Goal: Information Seeking & Learning: Learn about a topic

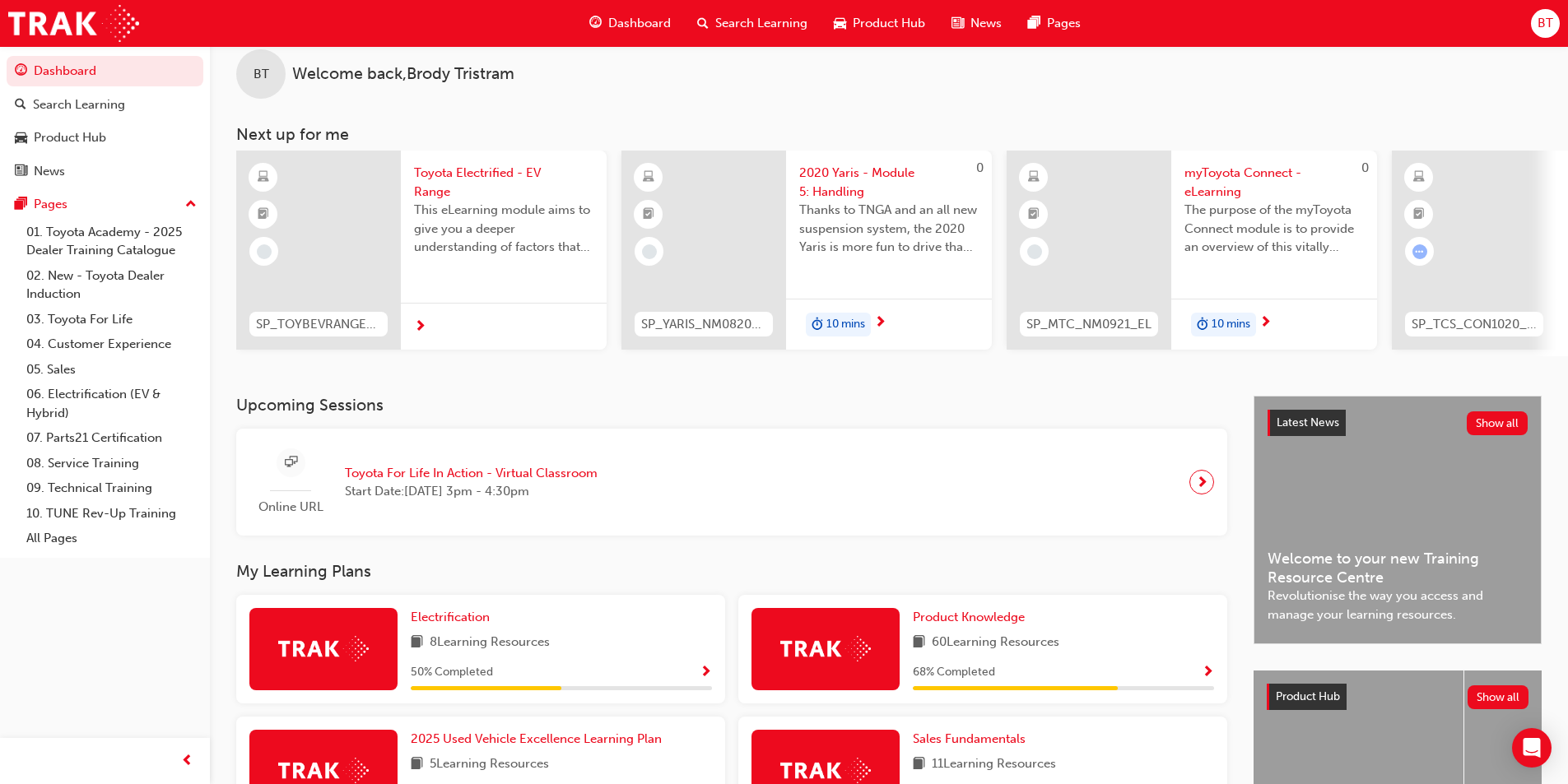
scroll to position [105, 0]
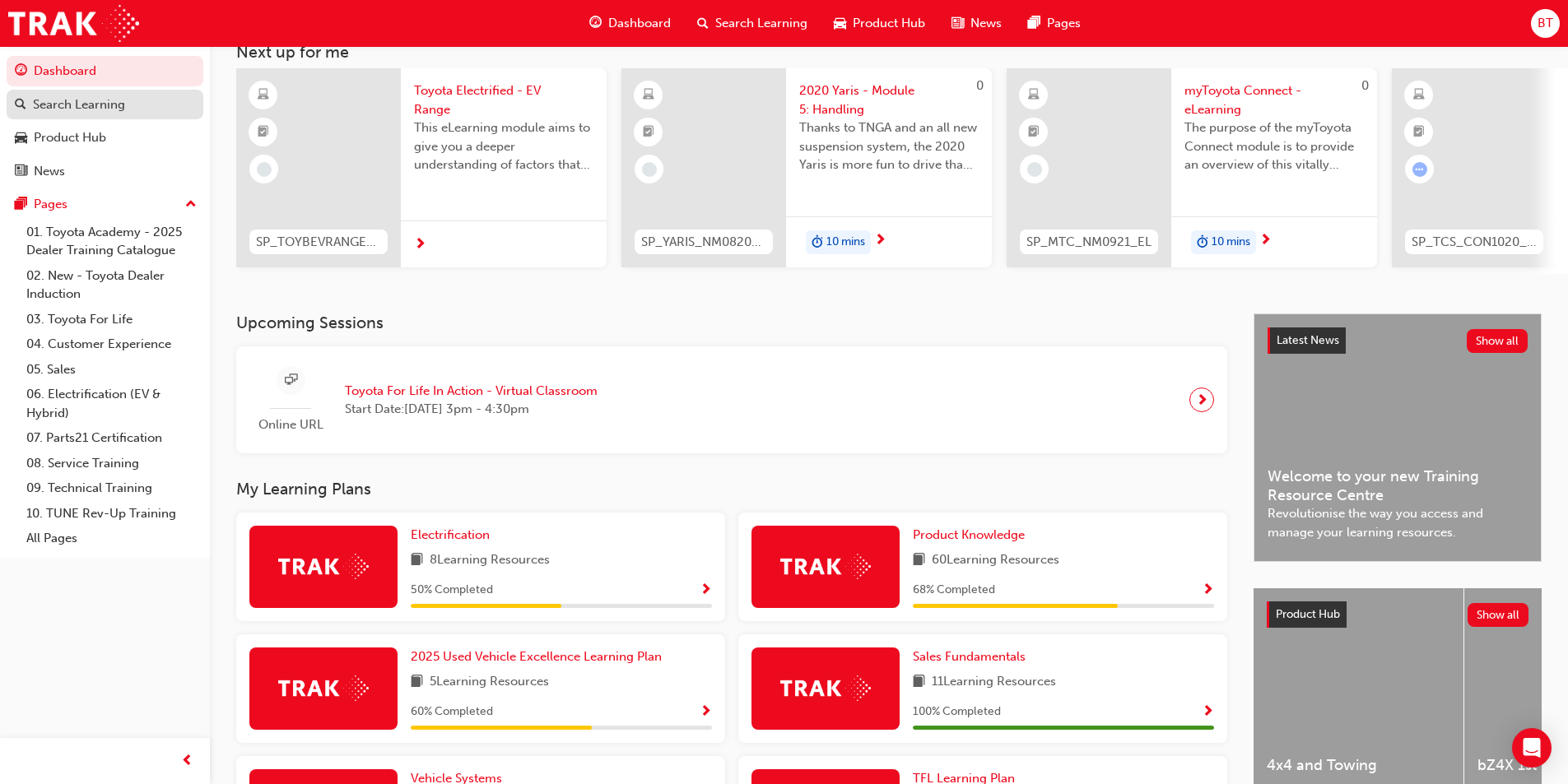
click at [75, 97] on div "Search Learning" at bounding box center [79, 105] width 93 height 19
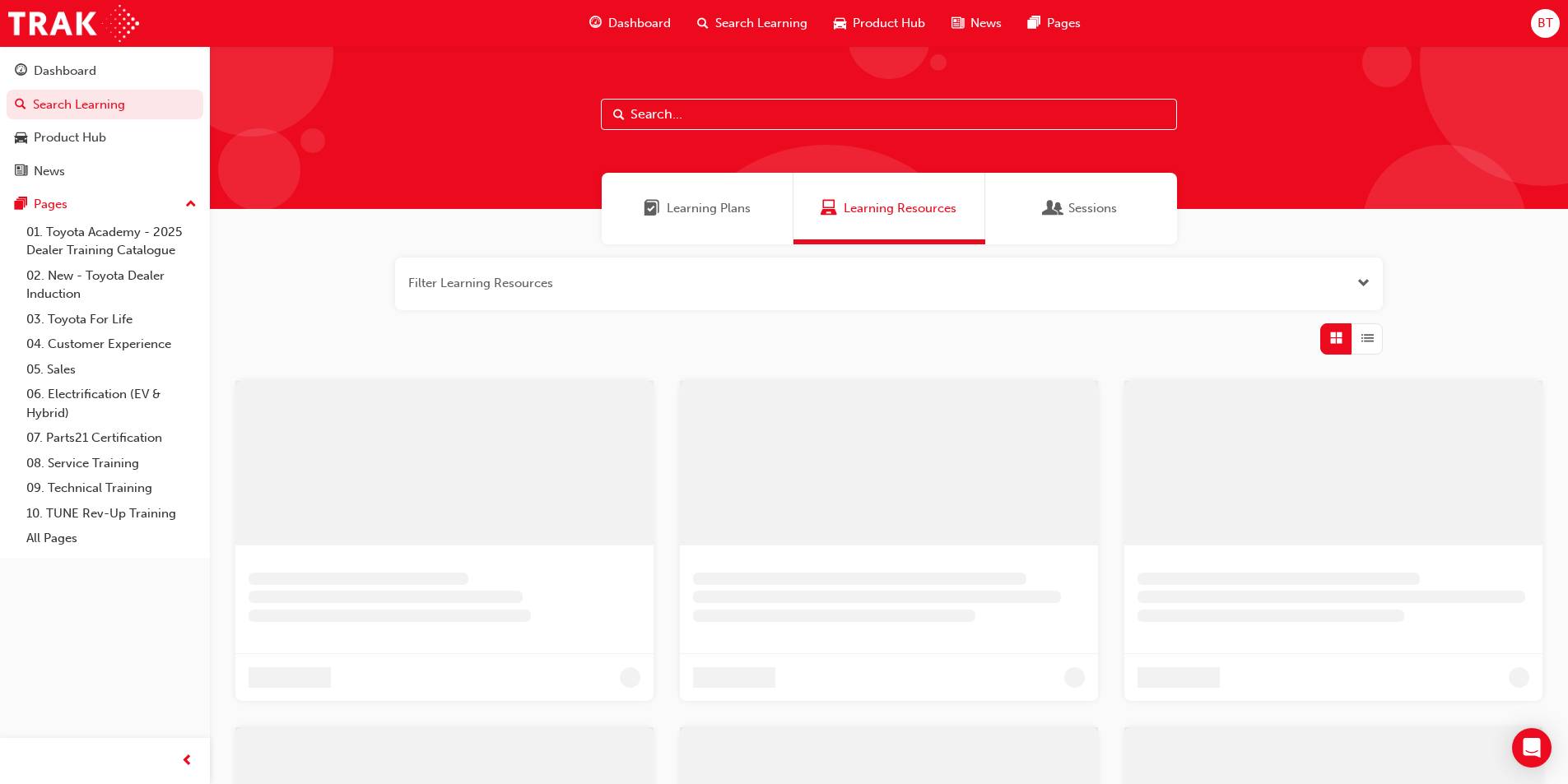
click at [766, 112] on input "text" at bounding box center [889, 115] width 576 height 31
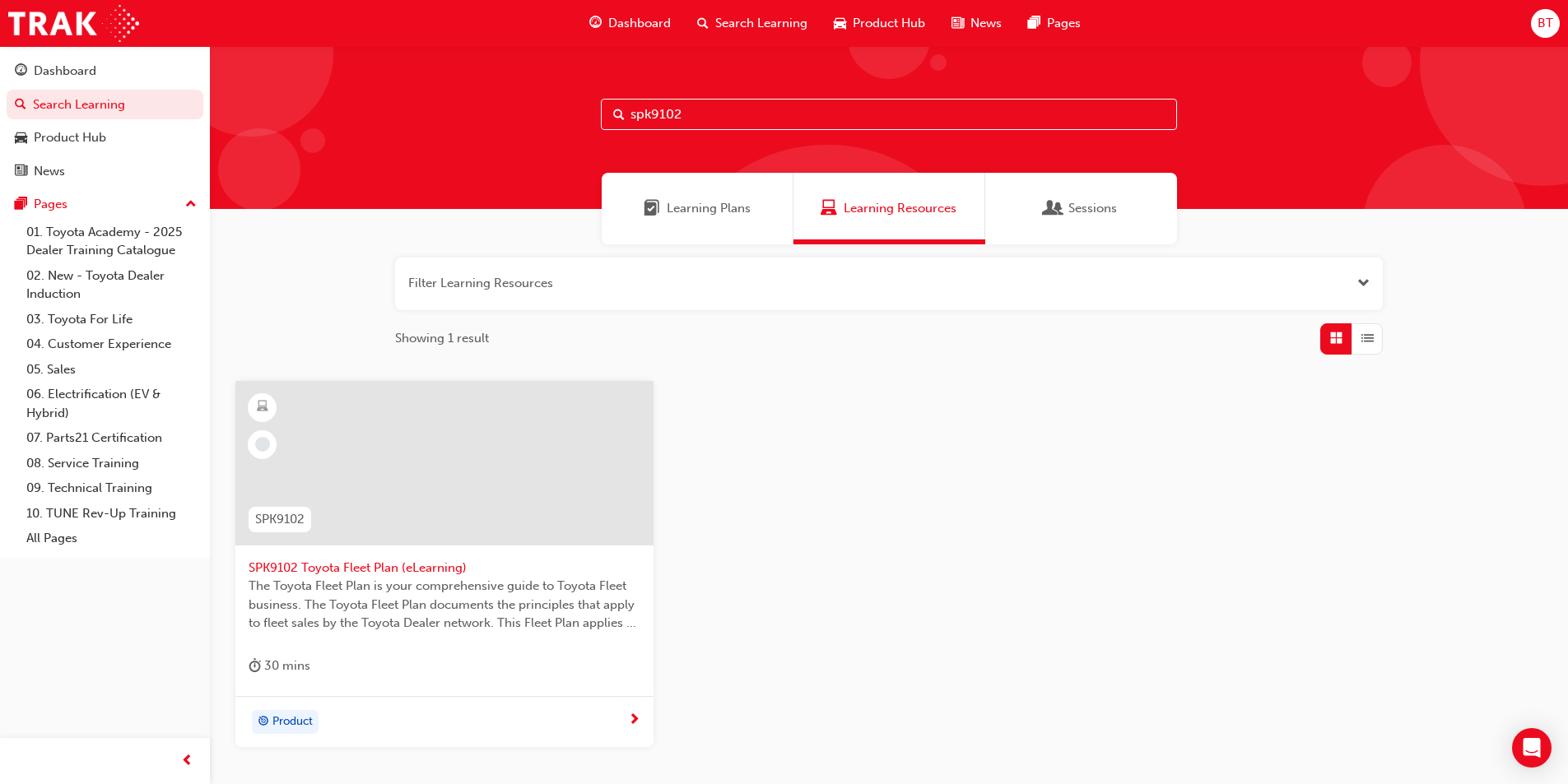
type input "spk9102"
click at [372, 563] on span "SPK9102 Toyota Fleet Plan (eLearning)" at bounding box center [445, 568] width 392 height 19
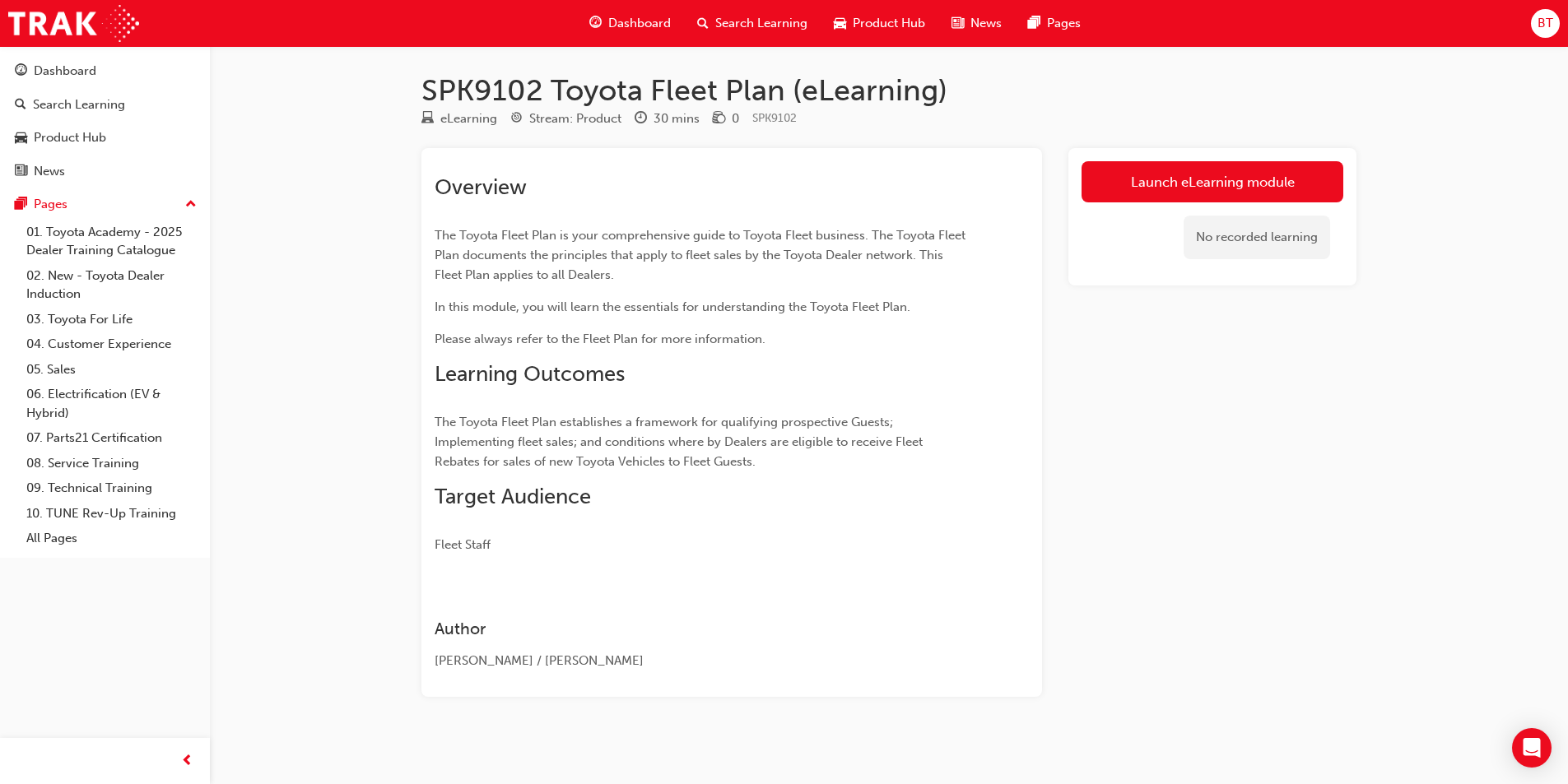
drag, startPoint x: 955, startPoint y: 388, endPoint x: 909, endPoint y: 359, distance: 54.4
click at [909, 359] on div "Overview The Toyota Fleet Plan is your comprehensive guide to Toyota Fleet busi…" at bounding box center [702, 364] width 535 height 380
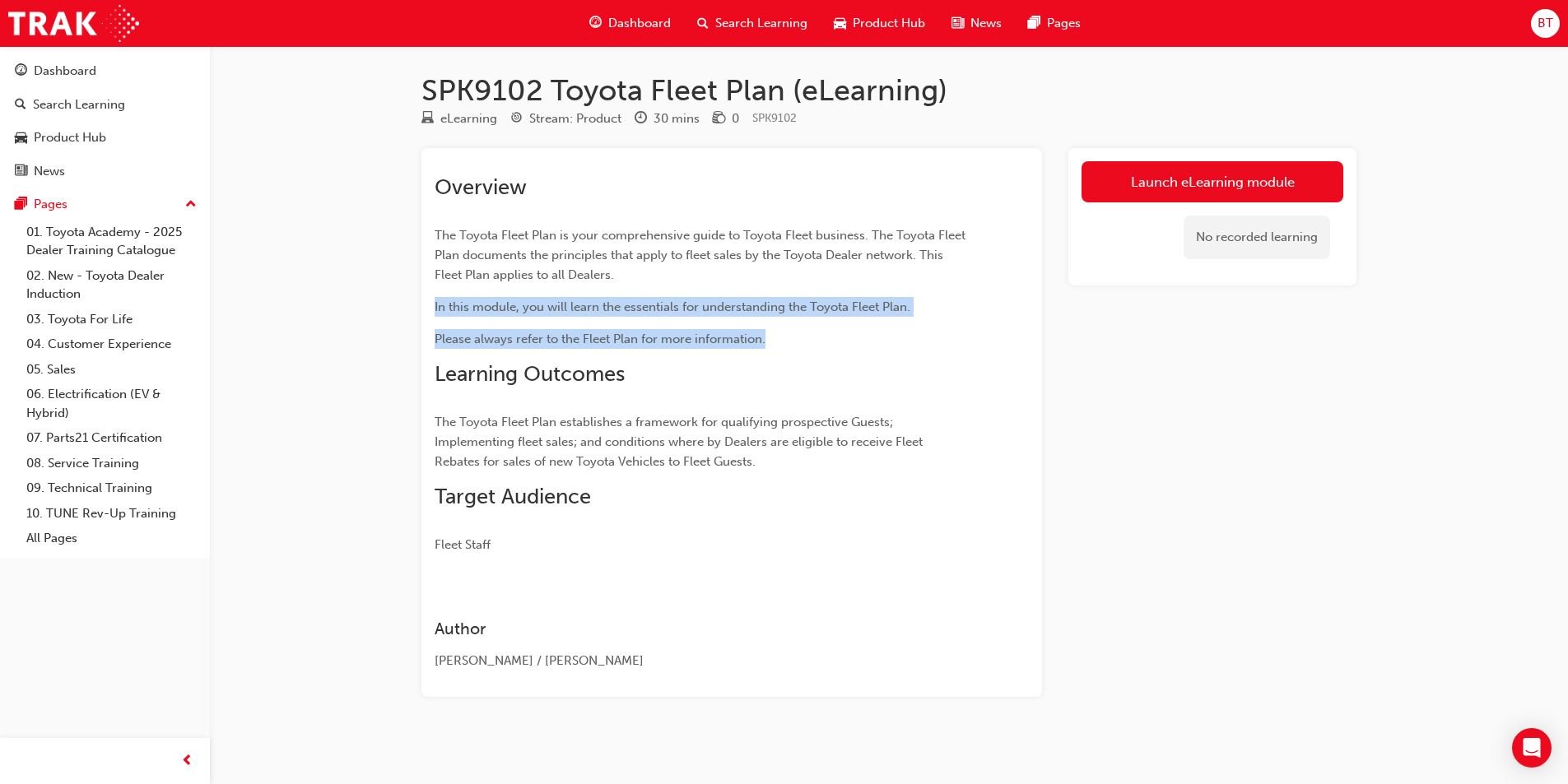
drag, startPoint x: 903, startPoint y: 346, endPoint x: 813, endPoint y: 266, distance: 120.4
click at [813, 266] on div "Overview The Toyota Fleet Plan is your comprehensive guide to Toyota Fleet busi…" at bounding box center [702, 364] width 535 height 380
click at [967, 599] on div "Author [PERSON_NAME] / [PERSON_NAME]" at bounding box center [732, 632] width 594 height 78
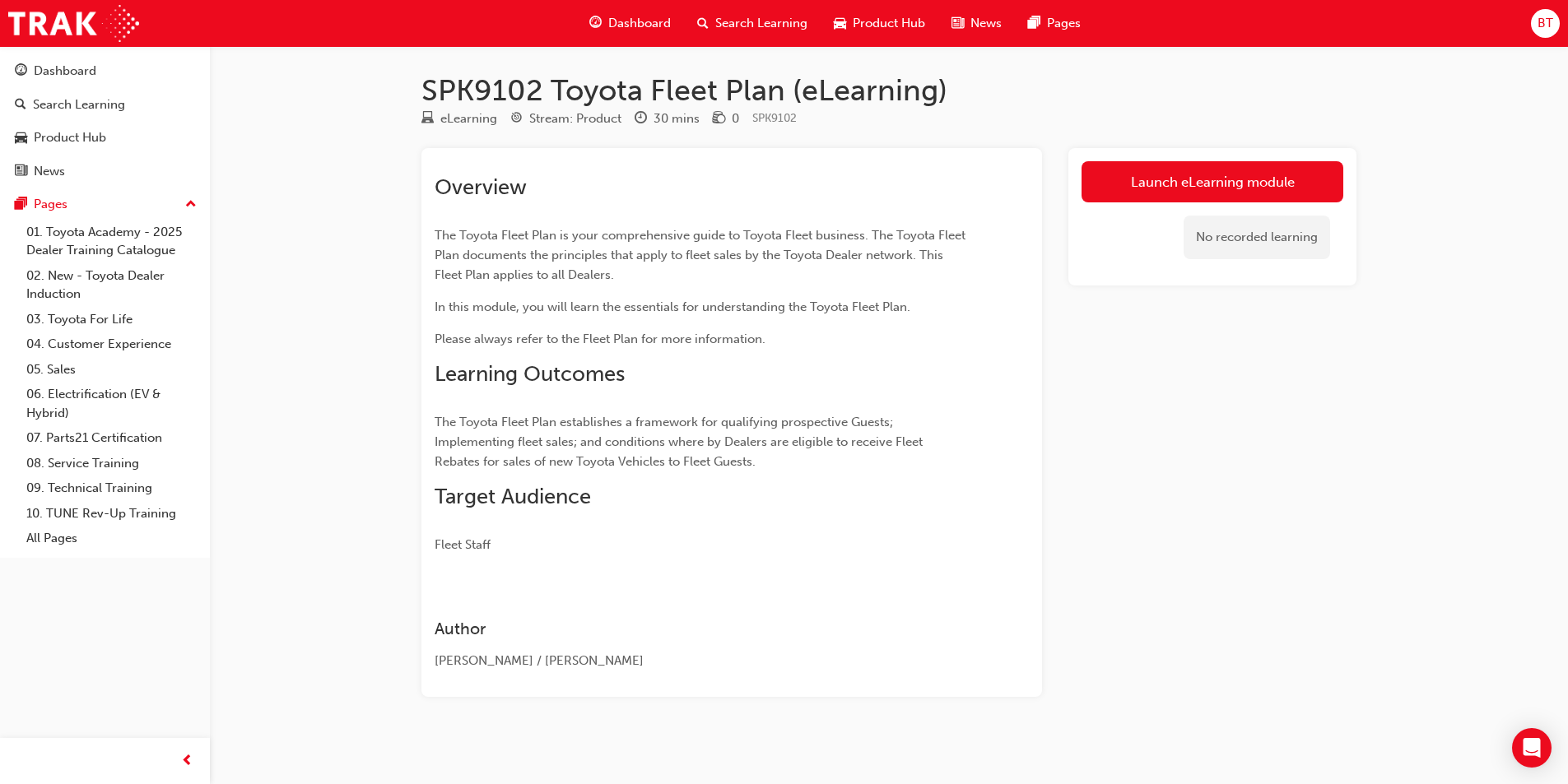
drag, startPoint x: 879, startPoint y: 442, endPoint x: 754, endPoint y: 446, distance: 125.1
click at [754, 446] on span "The Toyota Fleet Plan establishes a framework for qualifying prospective Guests…" at bounding box center [680, 442] width 492 height 55
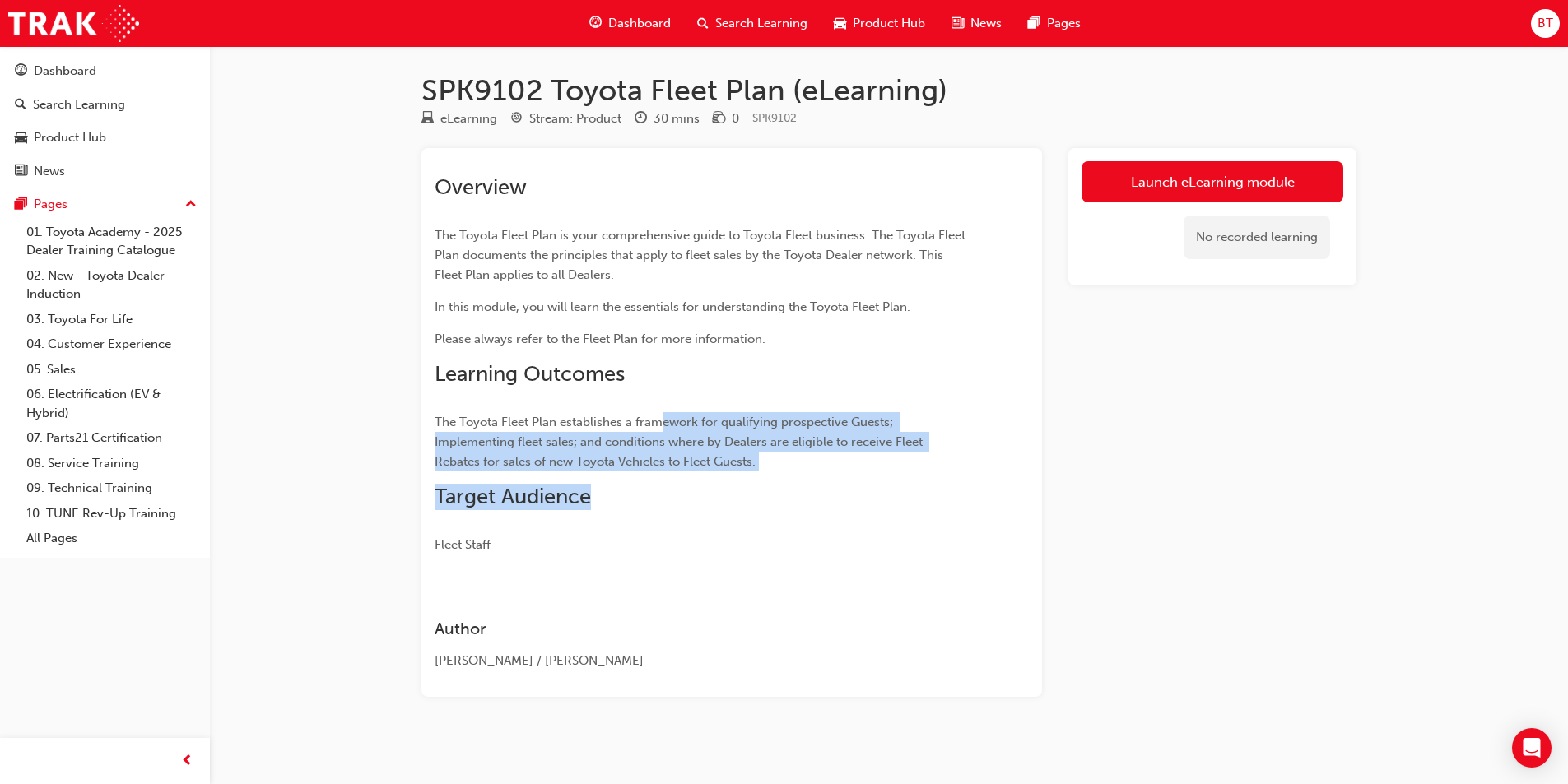
drag, startPoint x: 841, startPoint y: 506, endPoint x: 660, endPoint y: 419, distance: 200.8
click at [660, 419] on div "Overview The Toyota Fleet Plan is your comprehensive guide to Toyota Fleet busi…" at bounding box center [702, 364] width 535 height 380
click at [765, 479] on div "Overview The Toyota Fleet Plan is your comprehensive guide to Toyota Fleet busi…" at bounding box center [702, 364] width 535 height 380
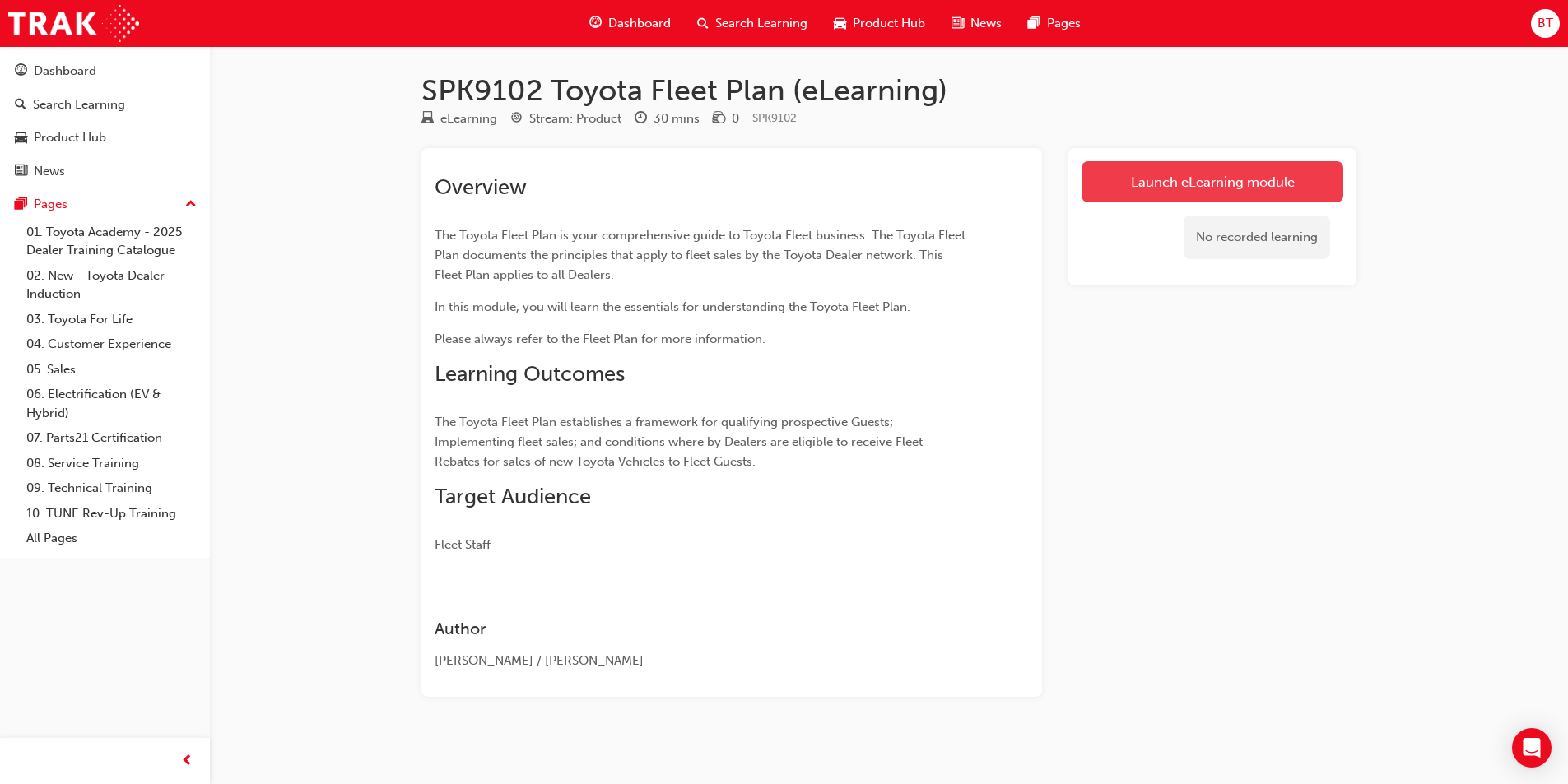
click at [1139, 187] on link "Launch eLearning module" at bounding box center [1213, 182] width 262 height 41
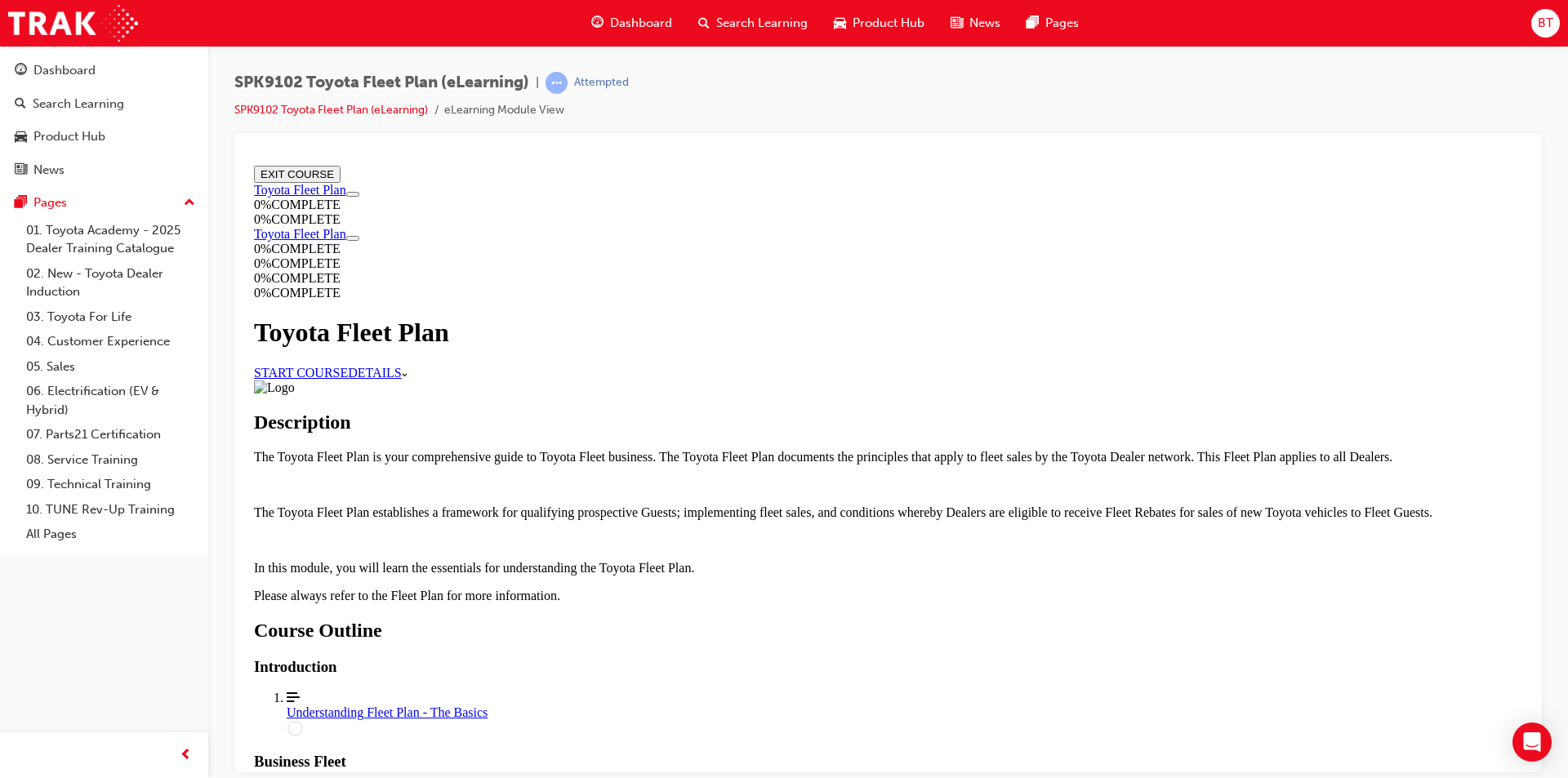
drag, startPoint x: 1010, startPoint y: 672, endPoint x: 877, endPoint y: 620, distance: 142.8
click at [877, 394] on div "Course Details" at bounding box center [888, 387] width 1269 height 15
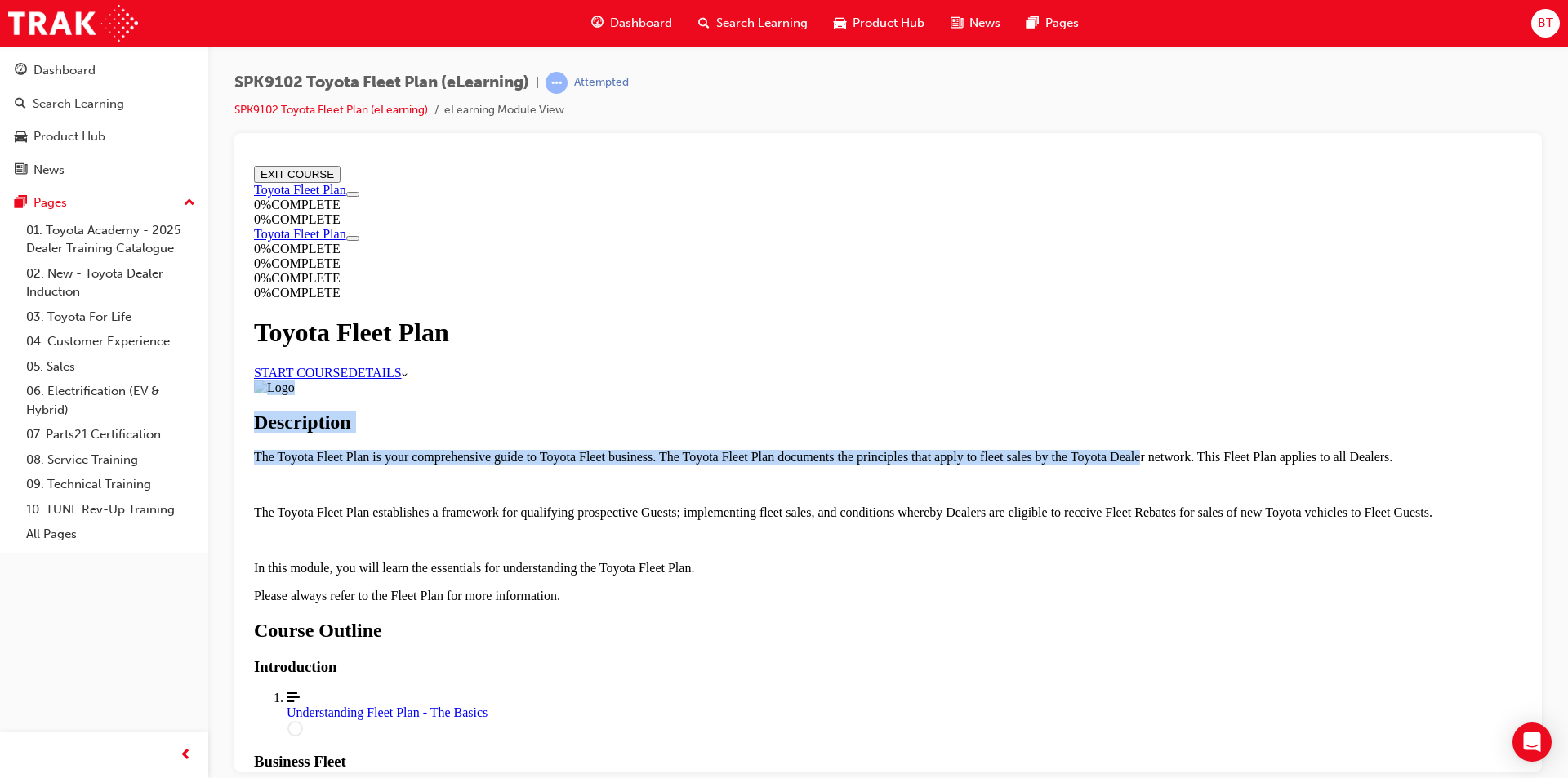
drag, startPoint x: 587, startPoint y: 621, endPoint x: 841, endPoint y: 694, distance: 264.3
click at [956, 464] on p "The Toyota Fleet Plan is your comprehensive guide to Toyota Fleet business. The…" at bounding box center [888, 457] width 1269 height 15
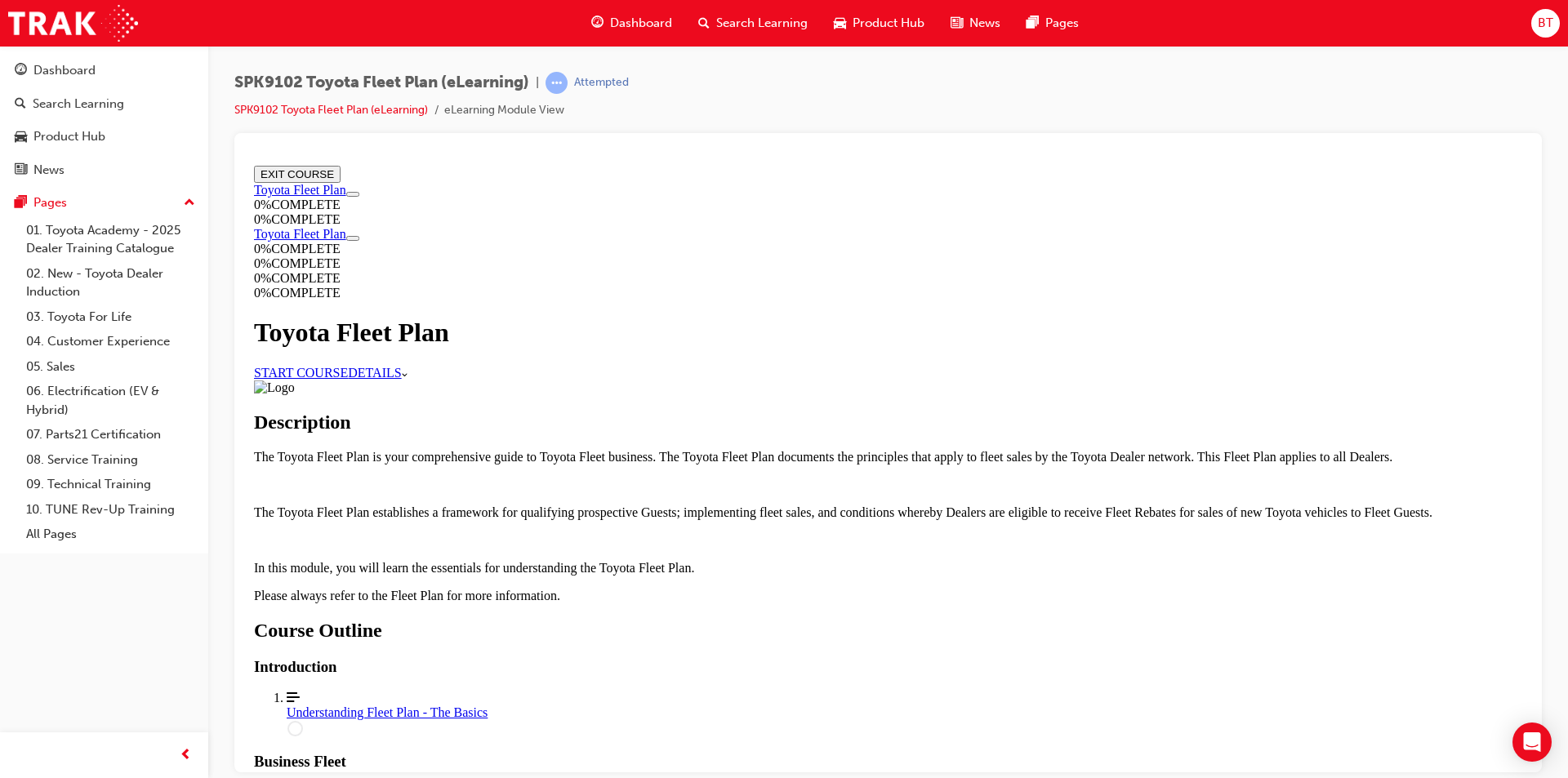
drag, startPoint x: 954, startPoint y: 577, endPoint x: 704, endPoint y: 505, distance: 260.2
click at [407, 365] on link "DETAILS More Caret pointing down" at bounding box center [377, 371] width 59 height 14
click at [348, 375] on link "START COURSE" at bounding box center [301, 371] width 94 height 14
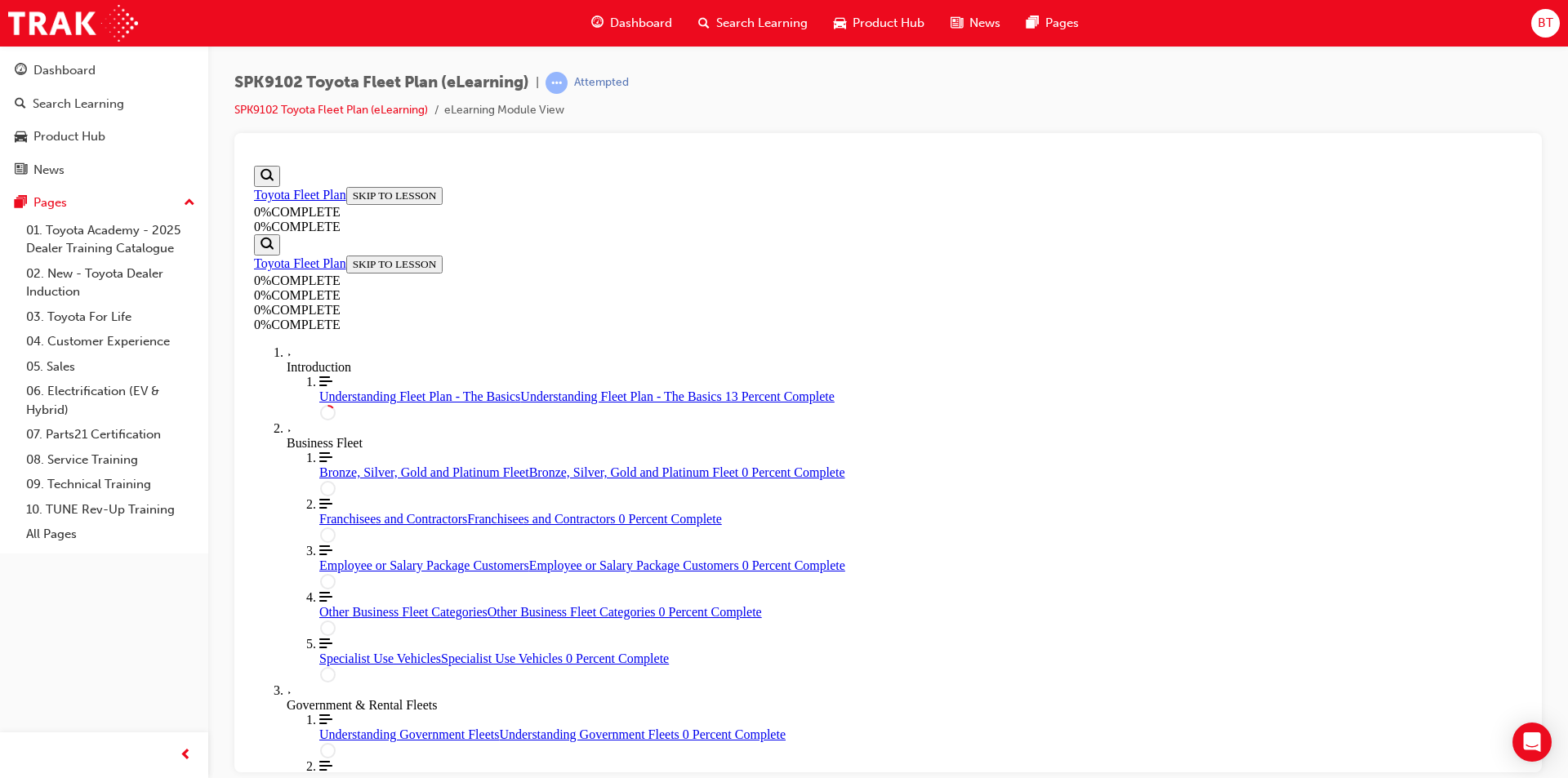
scroll to position [82, 0]
drag, startPoint x: 880, startPoint y: 566, endPoint x: 840, endPoint y: 557, distance: 41.0
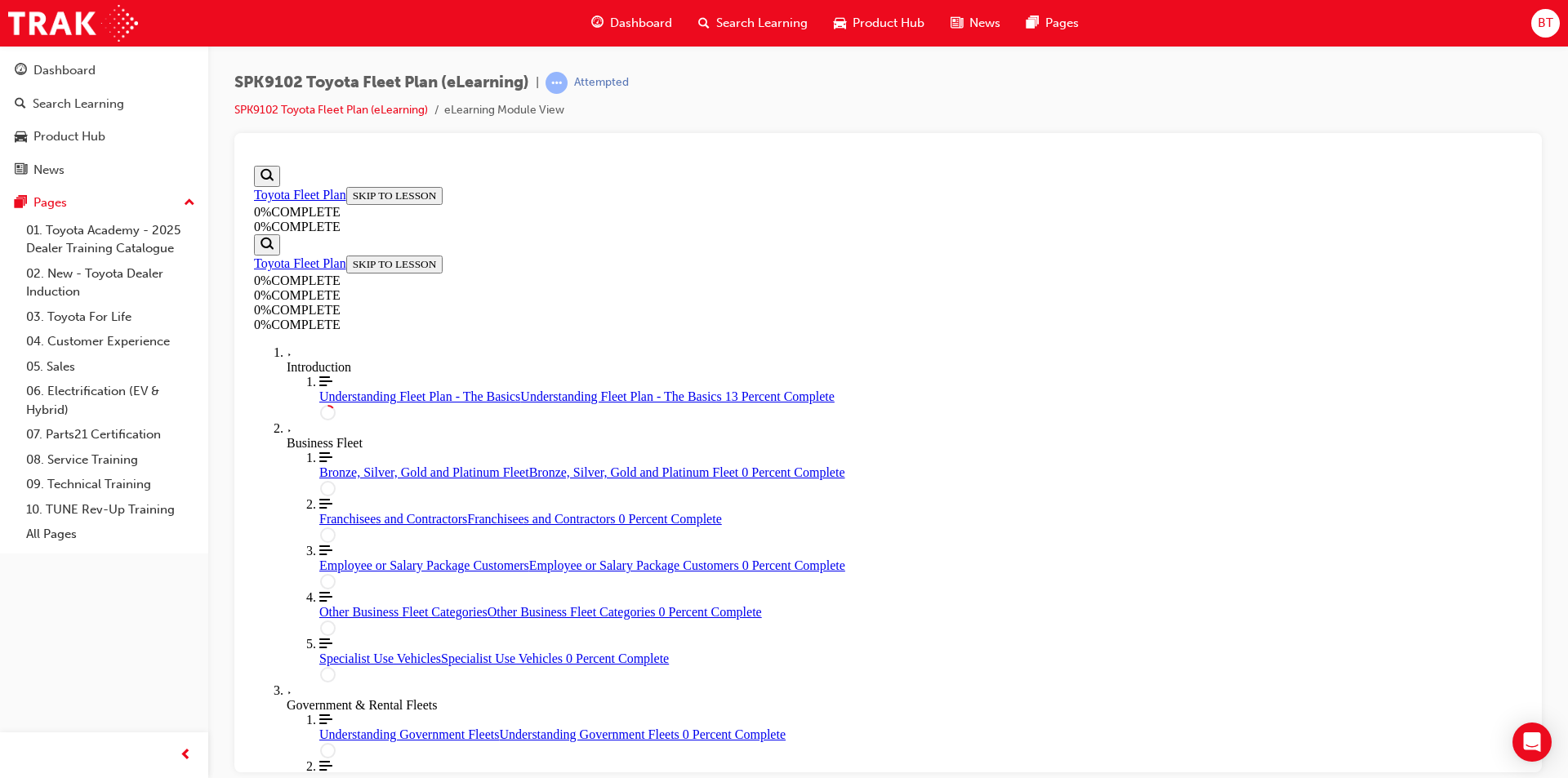
drag, startPoint x: 1092, startPoint y: 381, endPoint x: 1010, endPoint y: 307, distance: 110.5
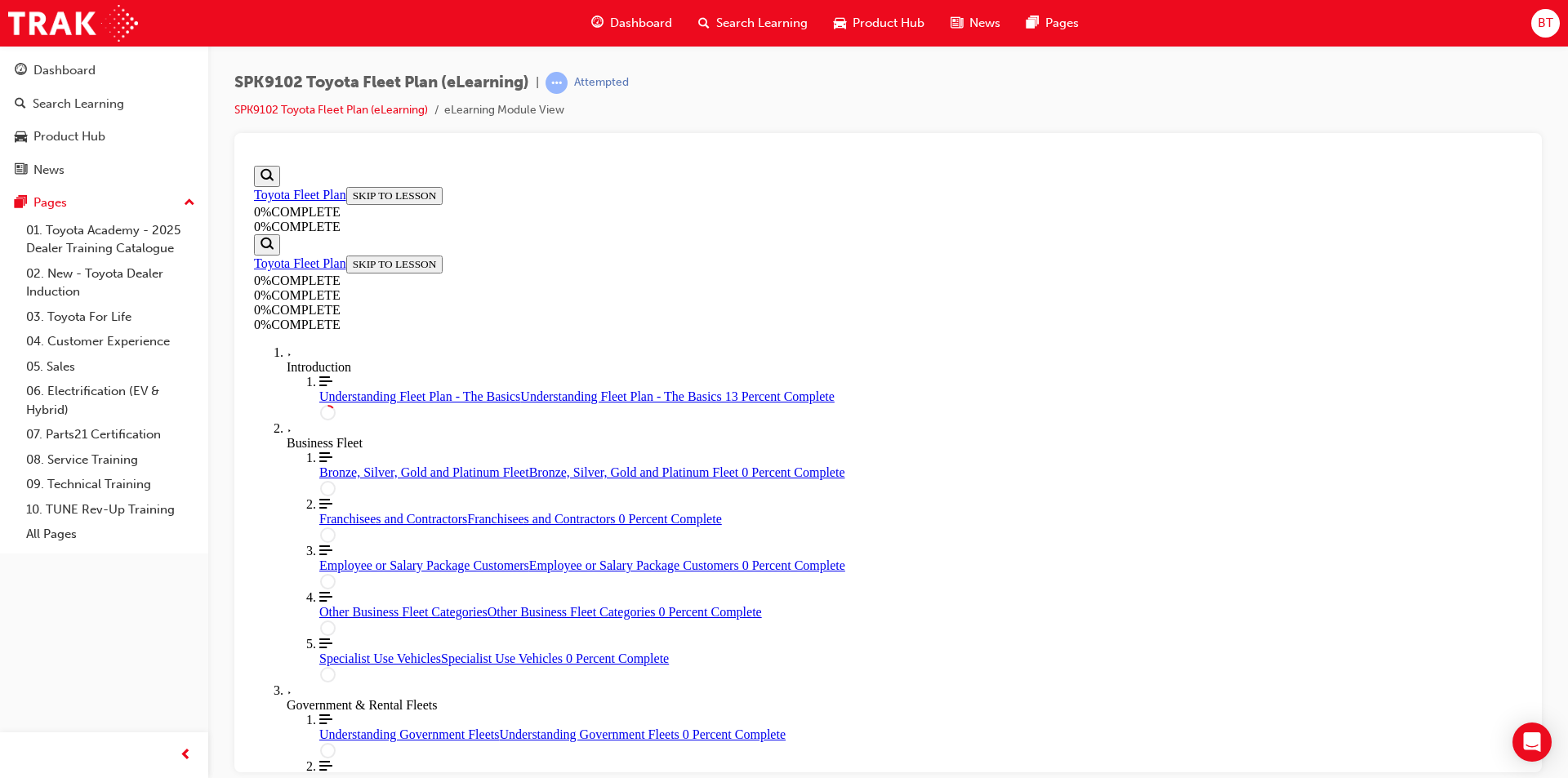
drag, startPoint x: 1210, startPoint y: 436, endPoint x: 994, endPoint y: 326, distance: 242.4
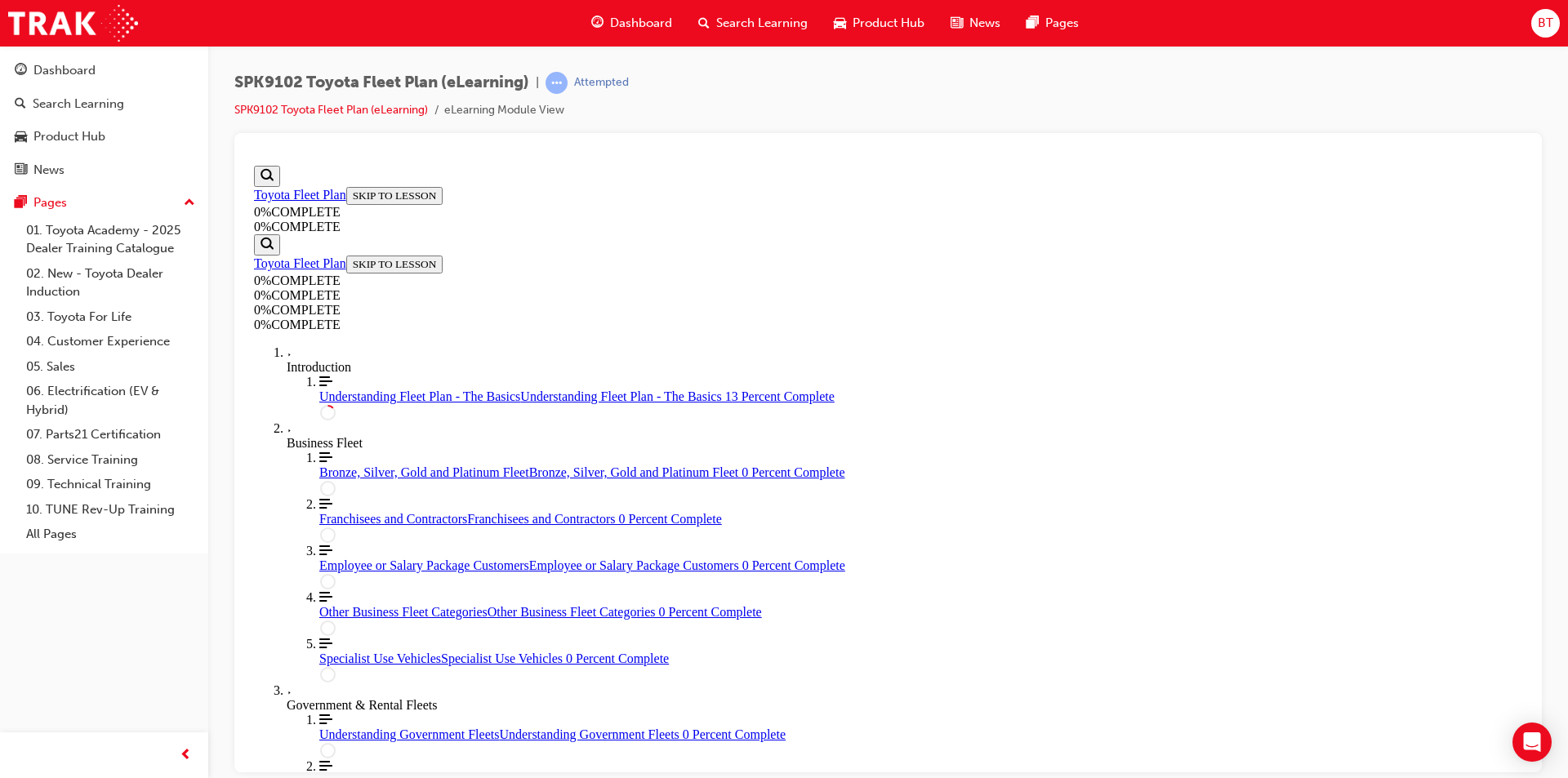
drag, startPoint x: 1127, startPoint y: 459, endPoint x: 1033, endPoint y: 433, distance: 97.5
drag, startPoint x: 1150, startPoint y: 464, endPoint x: 1024, endPoint y: 432, distance: 130.0
drag, startPoint x: 1024, startPoint y: 432, endPoint x: 865, endPoint y: 384, distance: 166.1
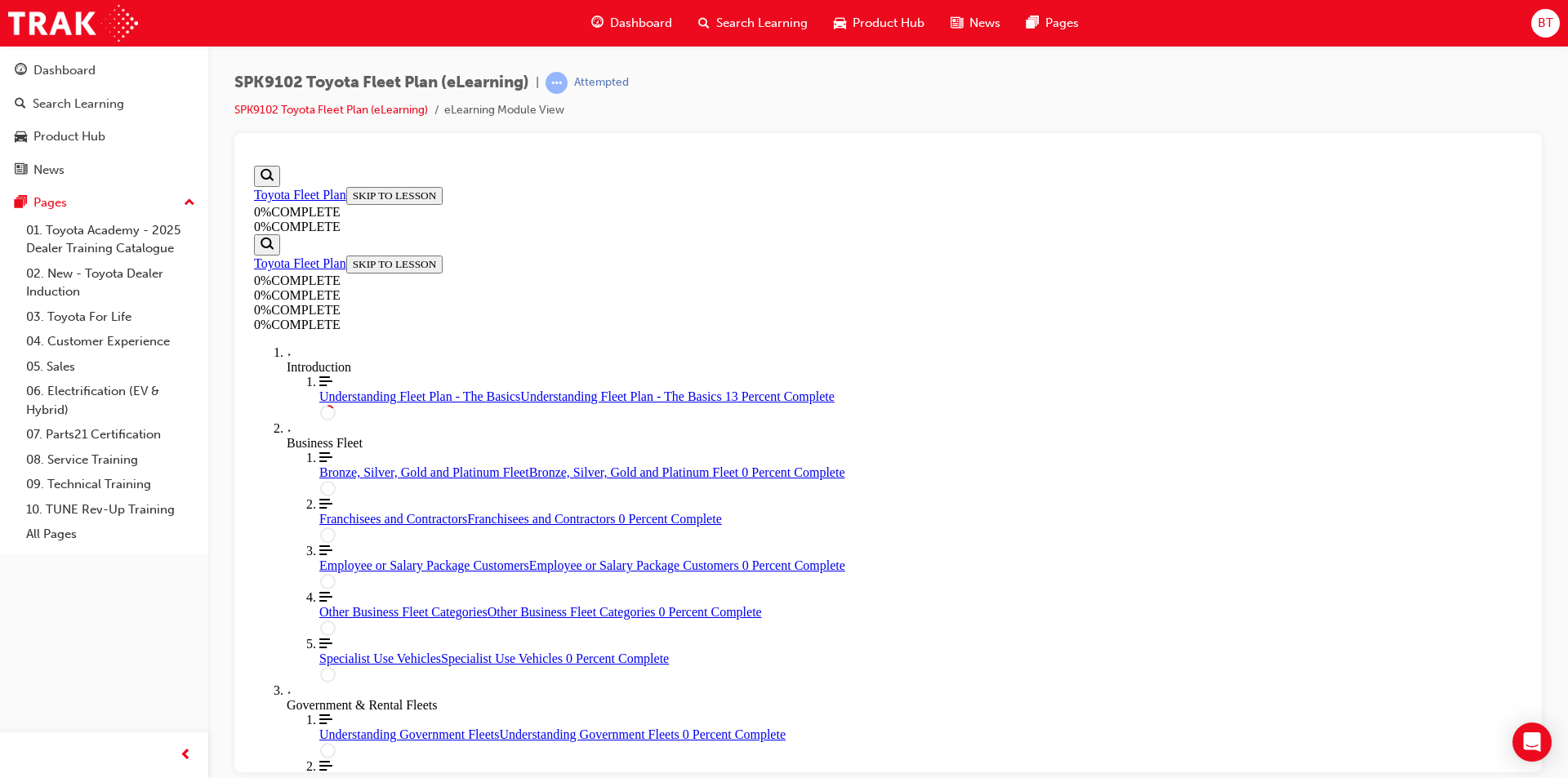
drag, startPoint x: 965, startPoint y: 434, endPoint x: 935, endPoint y: 415, distance: 35.5
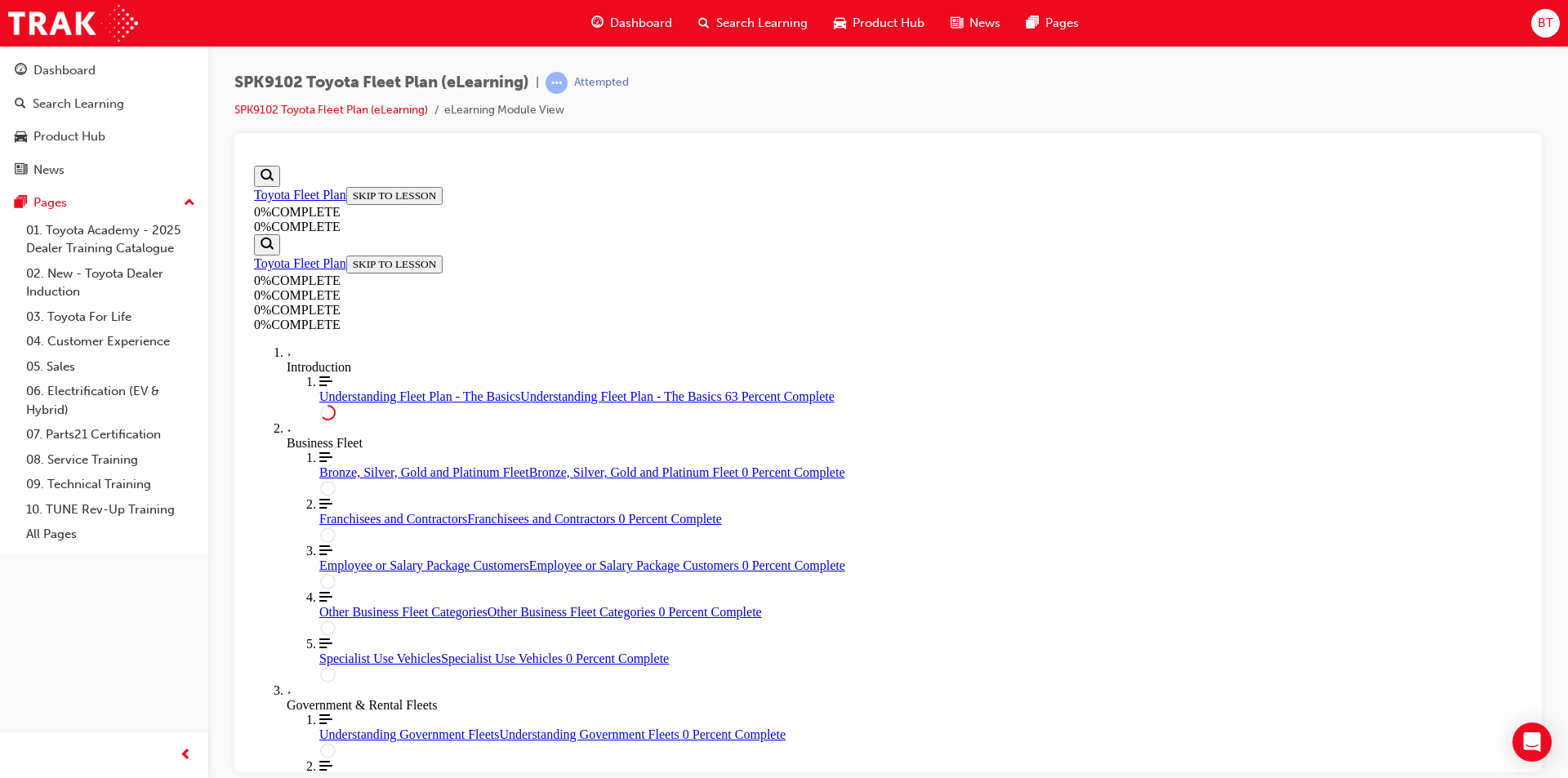
scroll to position [2776, 0]
drag, startPoint x: 958, startPoint y: 534, endPoint x: 912, endPoint y: 526, distance: 46.7
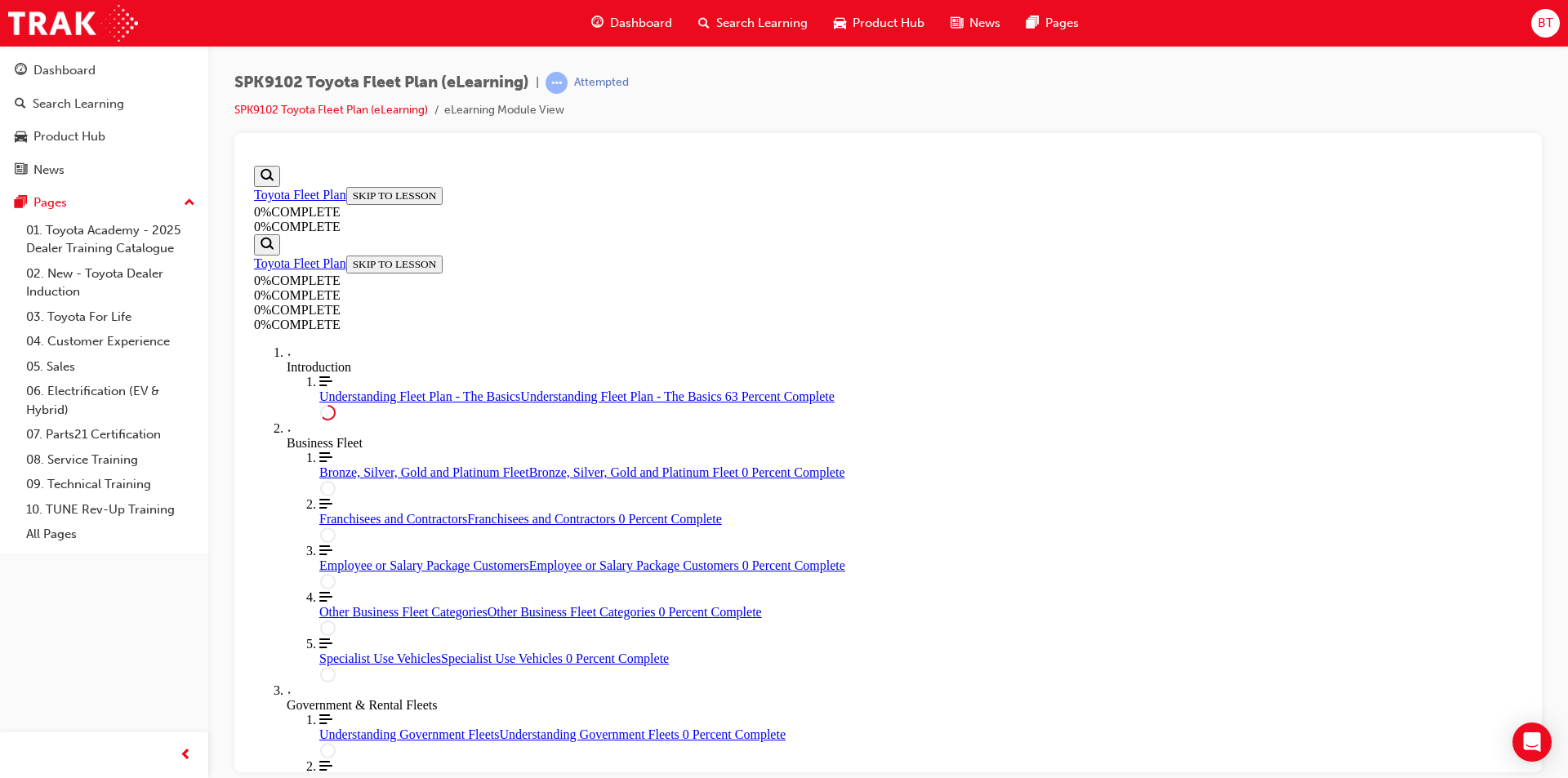
drag, startPoint x: 944, startPoint y: 531, endPoint x: 905, endPoint y: 520, distance: 40.5
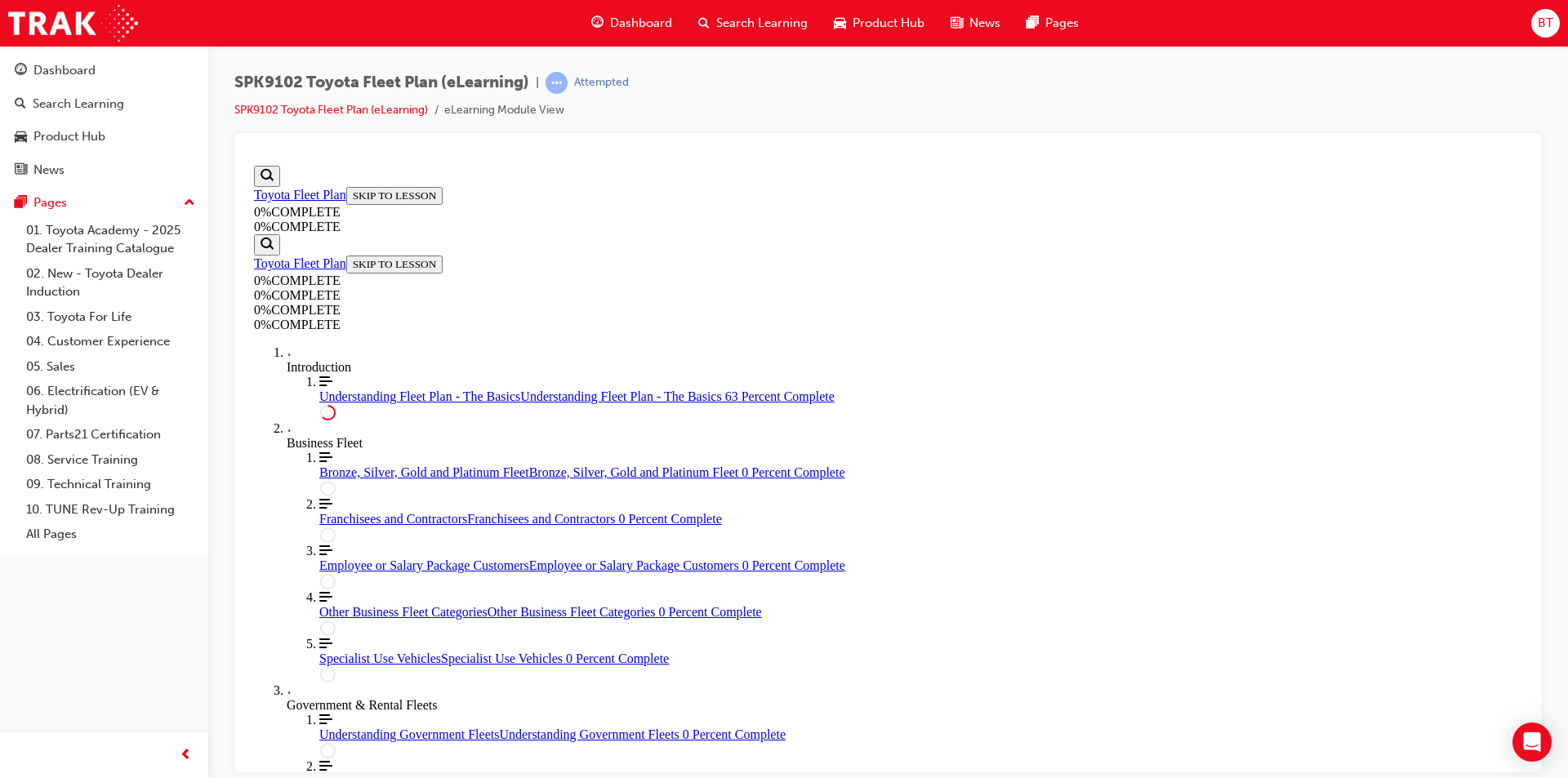
scroll to position [2698, 0]
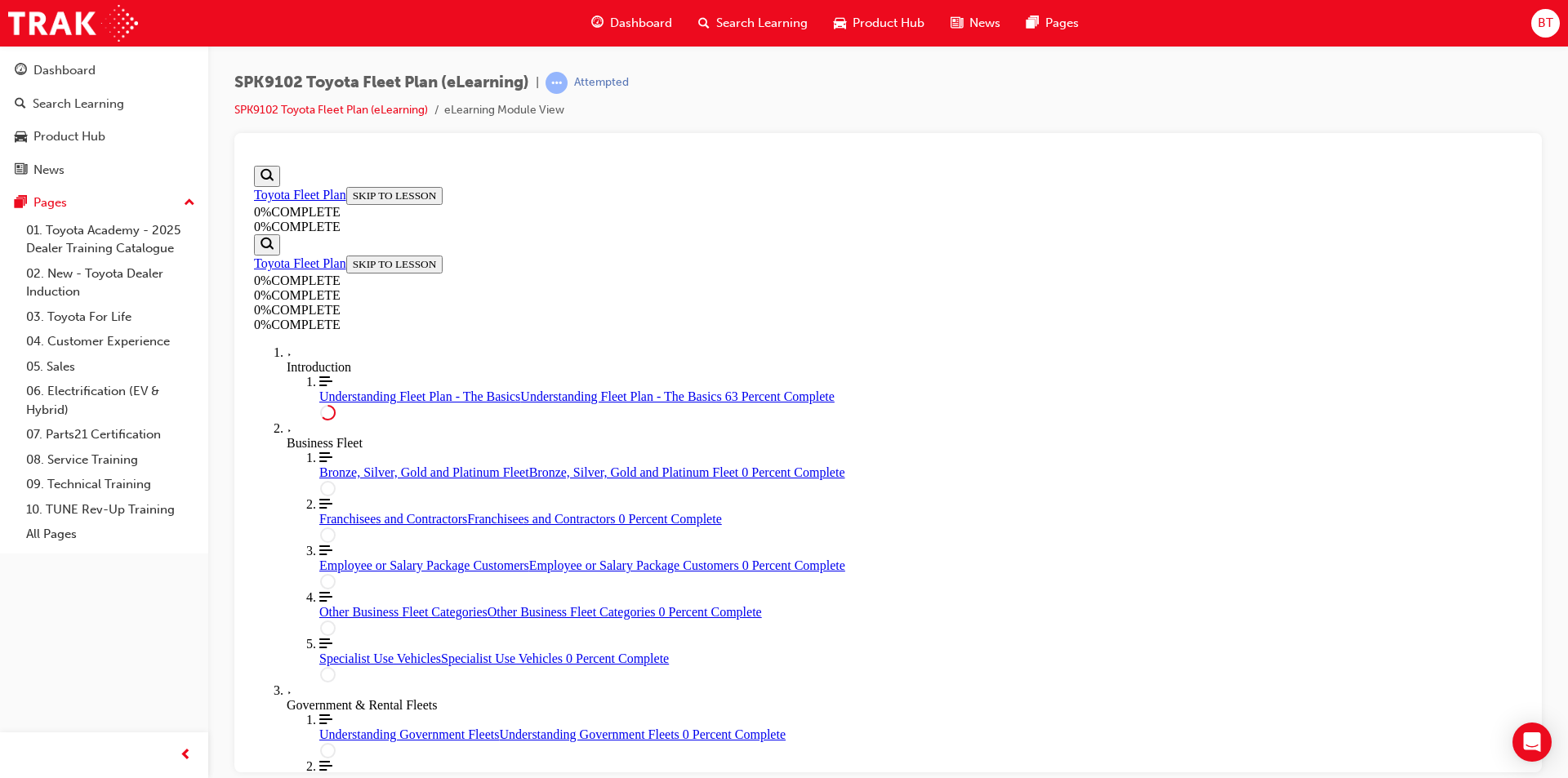
scroll to position [2862, 0]
drag, startPoint x: 1045, startPoint y: 612, endPoint x: 962, endPoint y: 598, distance: 84.2
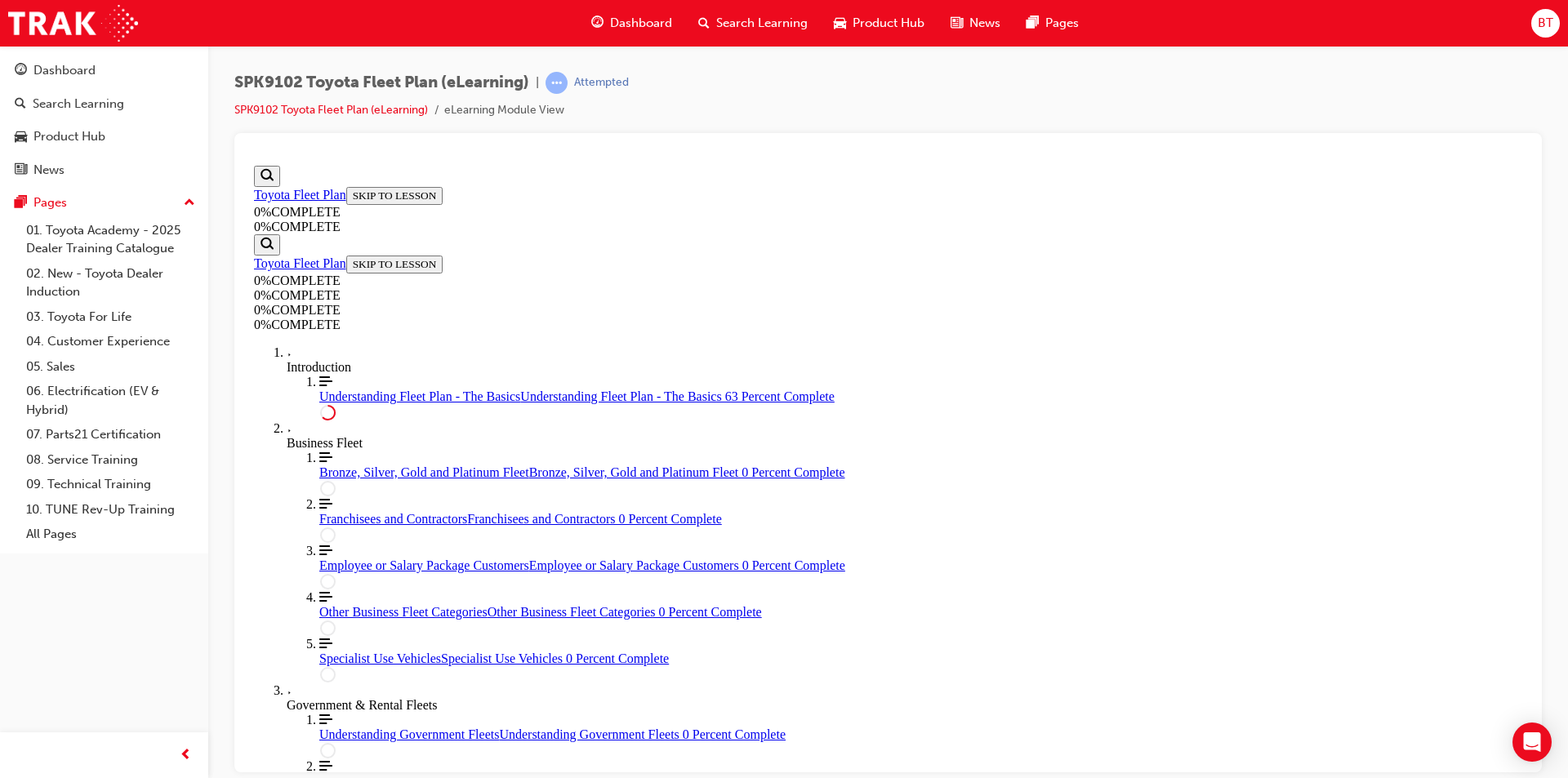
drag, startPoint x: 1087, startPoint y: 611, endPoint x: 1014, endPoint y: 573, distance: 82.3
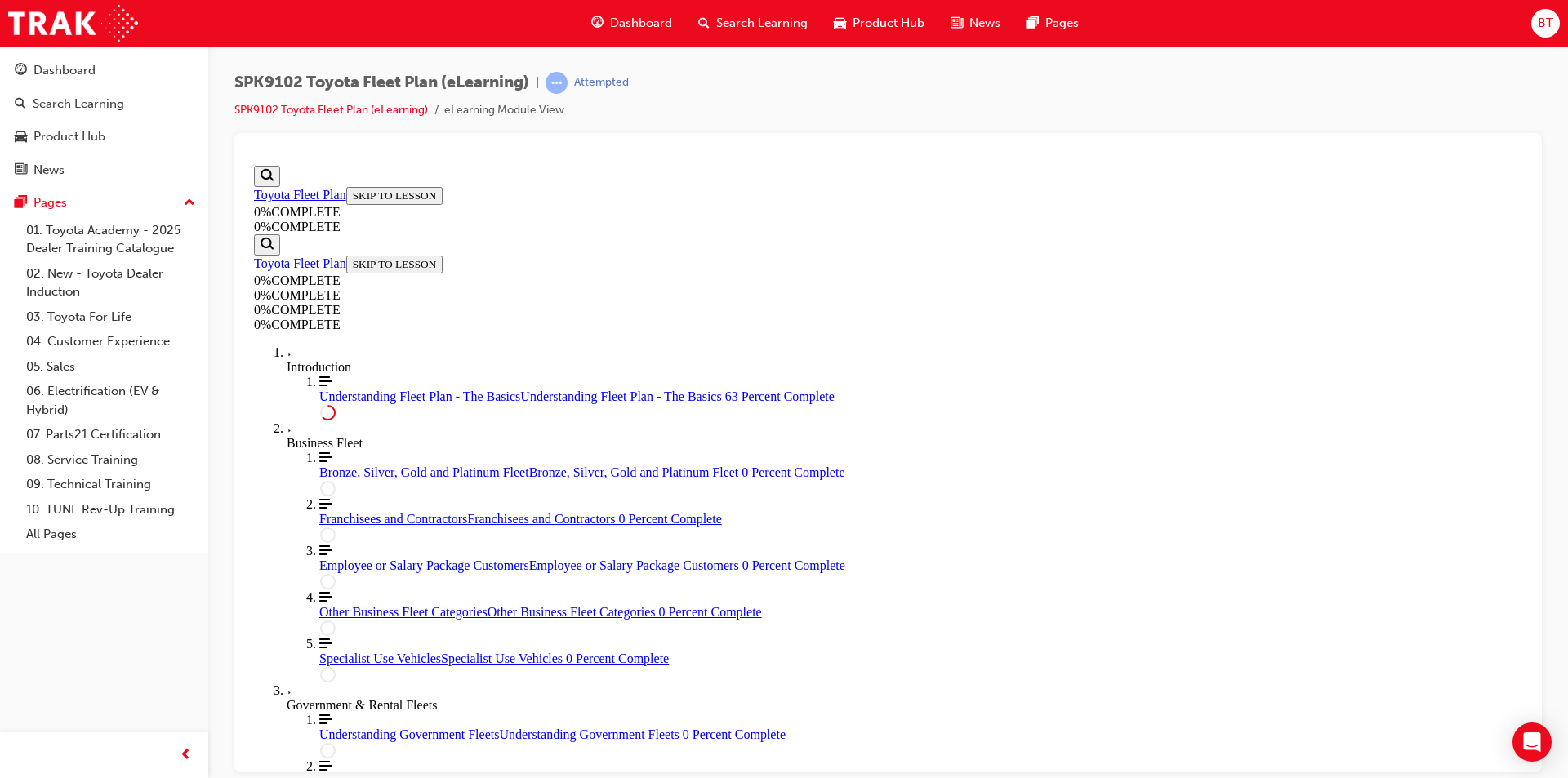
drag, startPoint x: 1015, startPoint y: 597, endPoint x: 1011, endPoint y: 584, distance: 13.6
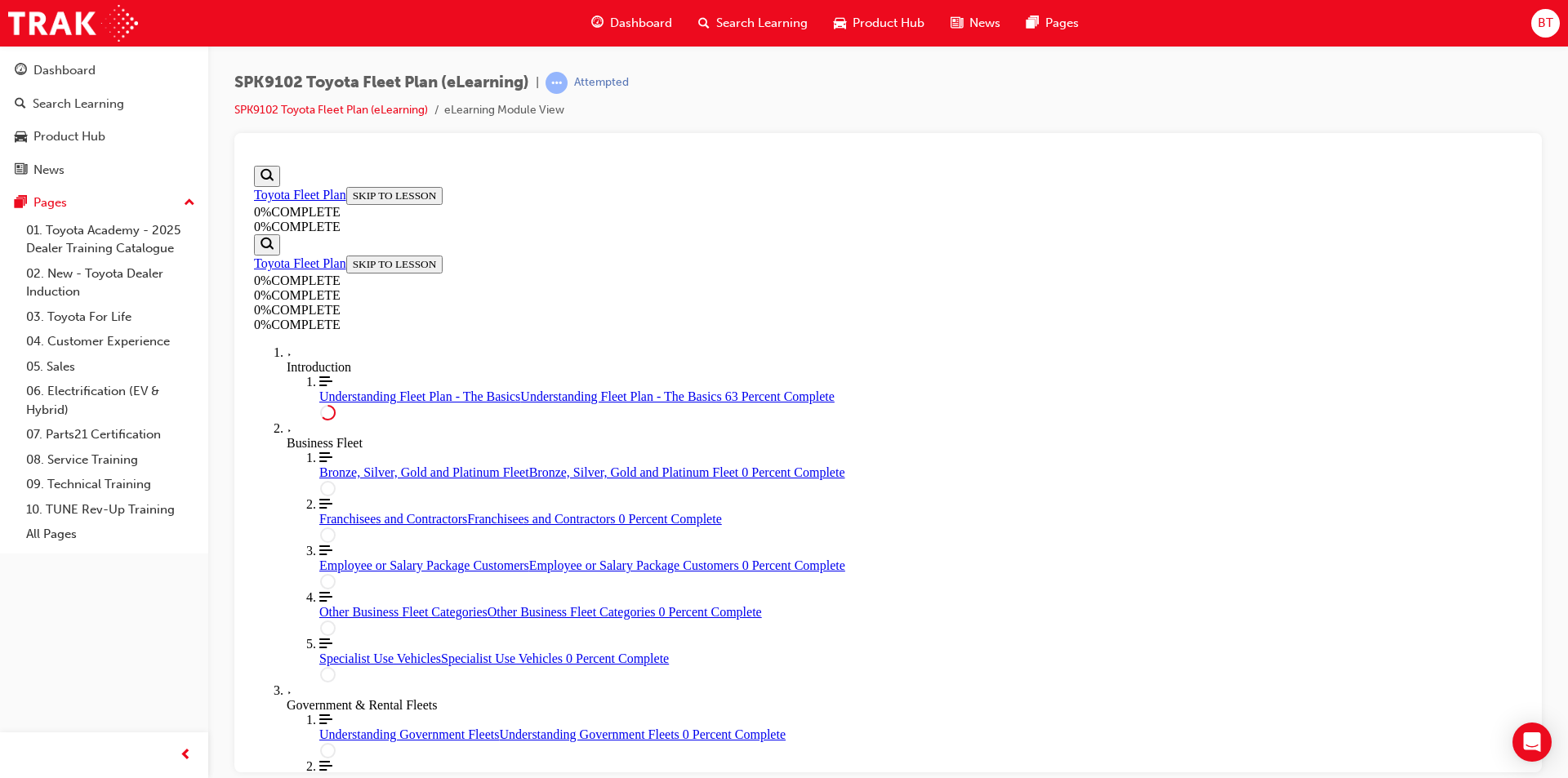
drag, startPoint x: 1111, startPoint y: 597, endPoint x: 1060, endPoint y: 582, distance: 53.2
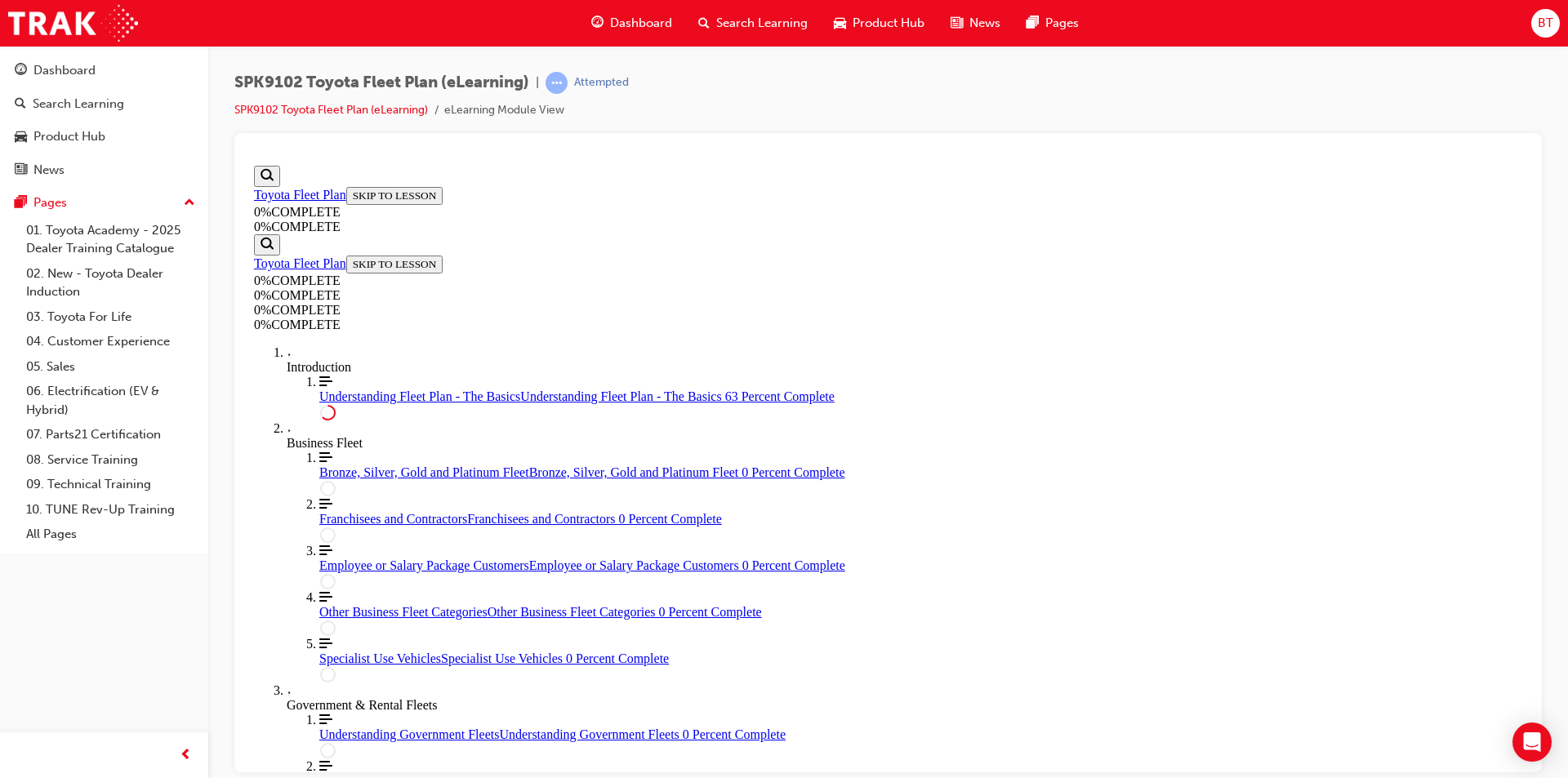
drag, startPoint x: 1048, startPoint y: 603, endPoint x: 948, endPoint y: 589, distance: 101.0
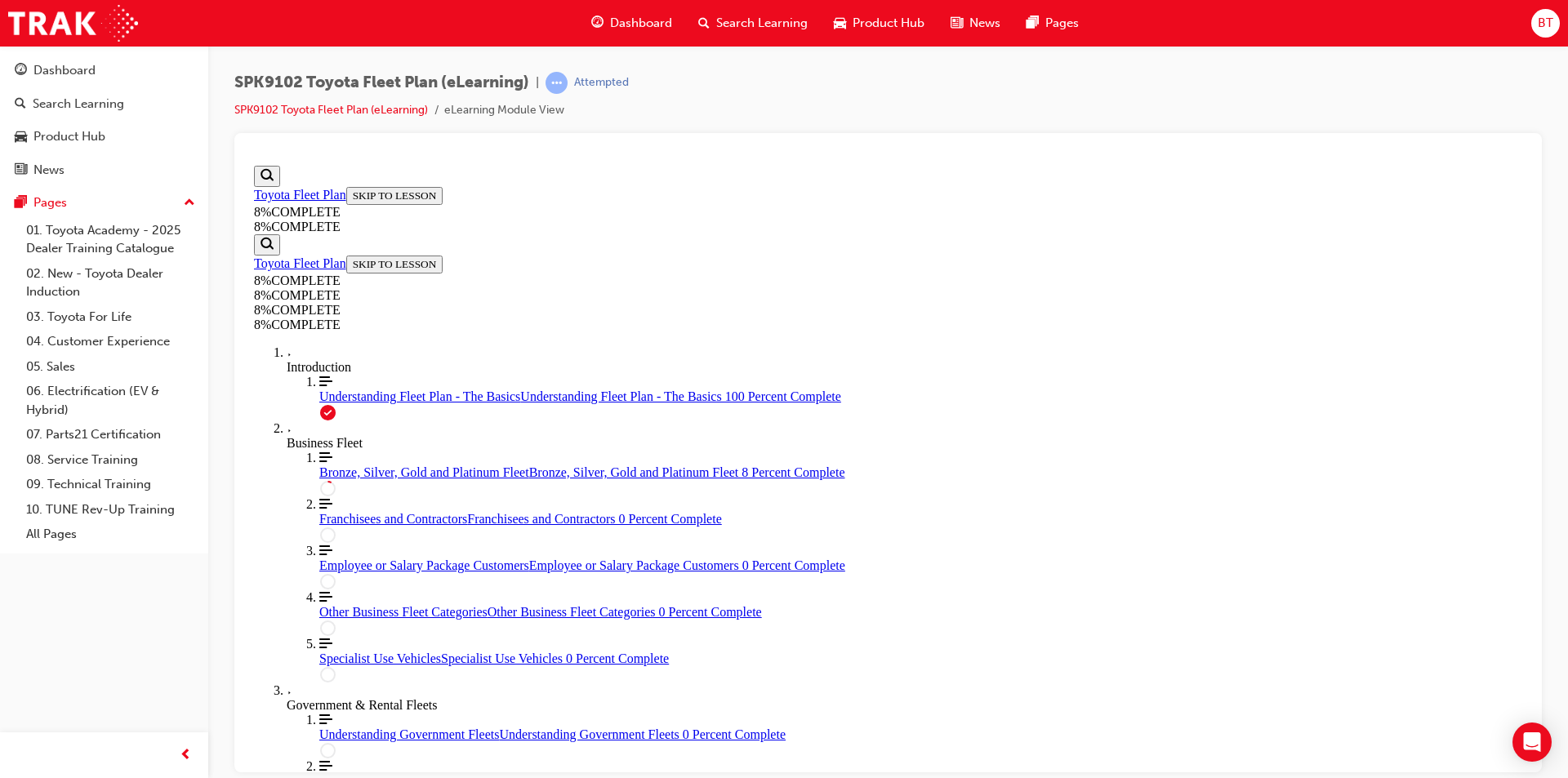
scroll to position [717, 0]
click at [369, 473] on span "Bronze, Silver, Gold and Platinum Fleet" at bounding box center [424, 471] width 210 height 14
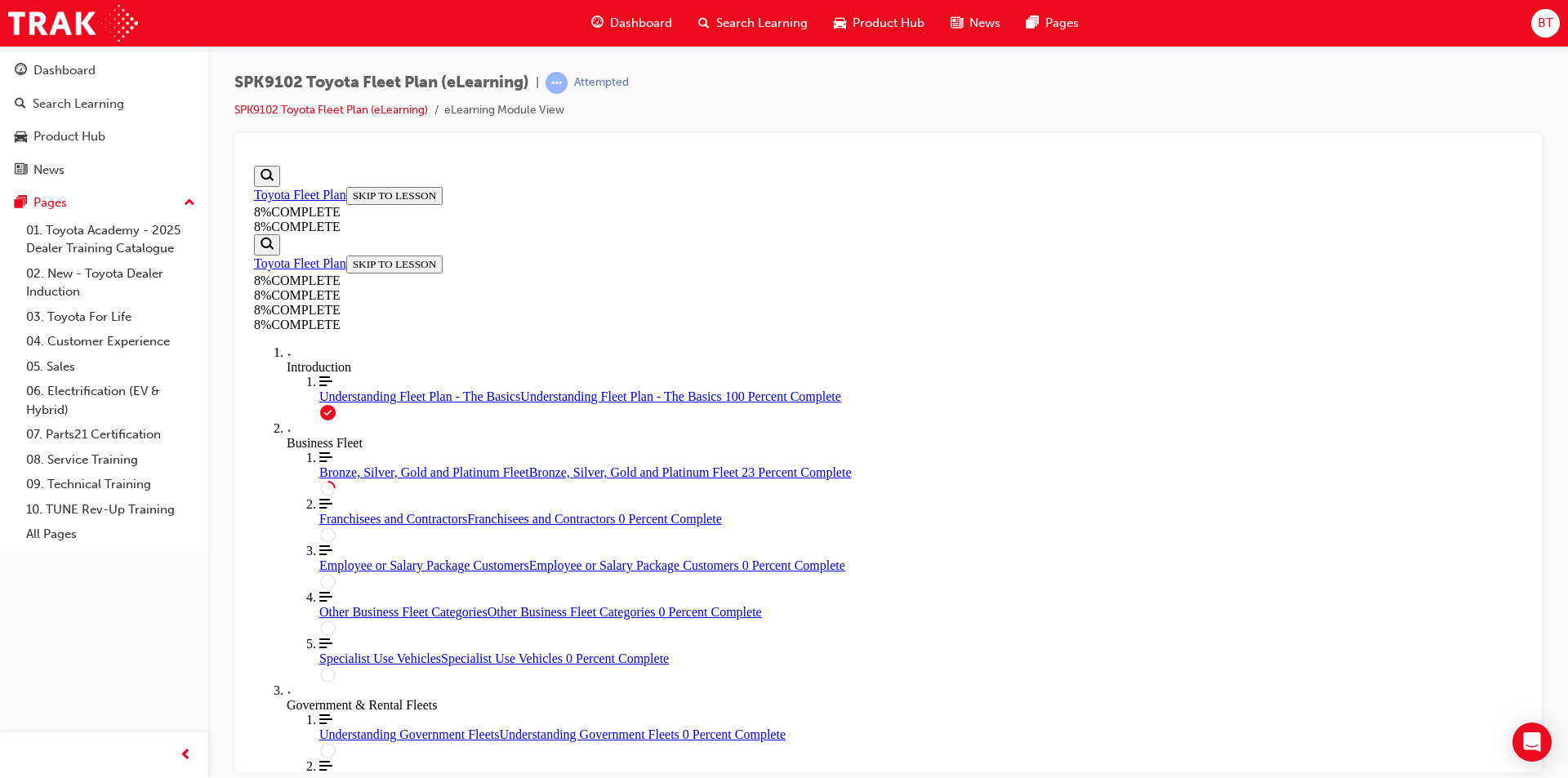
drag, startPoint x: 1005, startPoint y: 472, endPoint x: 932, endPoint y: 439, distance: 80.1
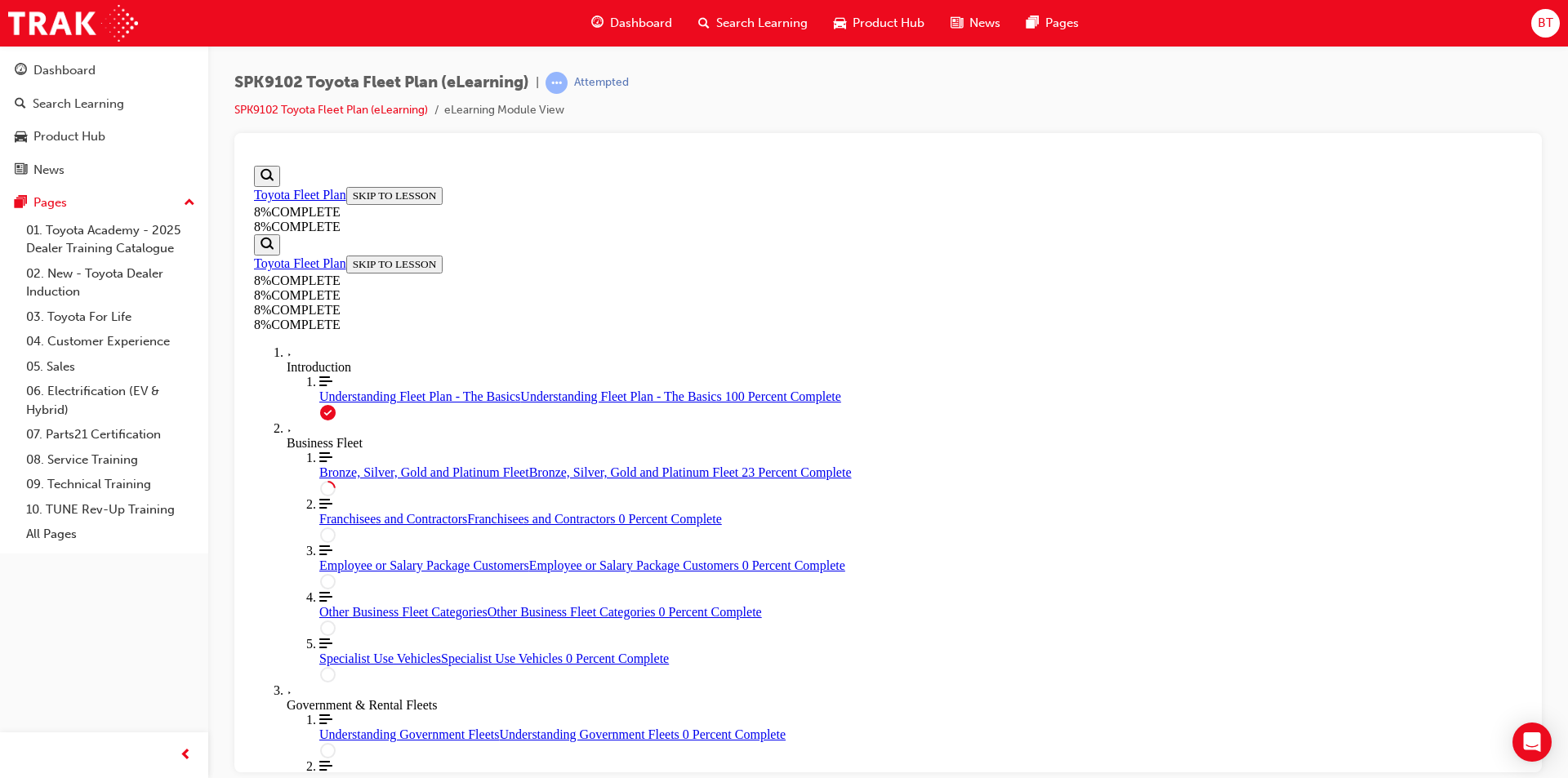
drag, startPoint x: 923, startPoint y: 548, endPoint x: 870, endPoint y: 514, distance: 63.0
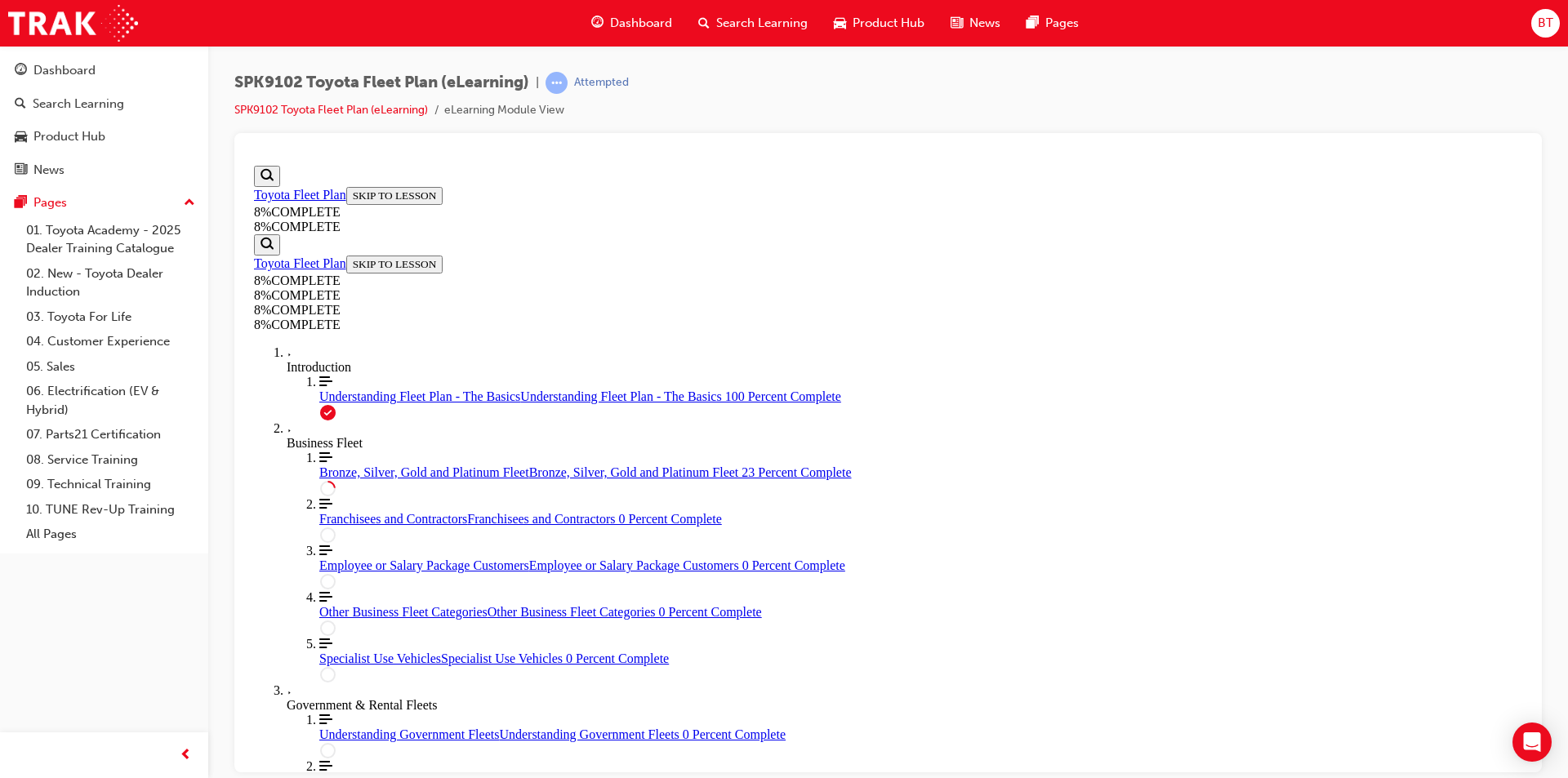
drag, startPoint x: 1059, startPoint y: 580, endPoint x: 930, endPoint y: 527, distance: 139.5
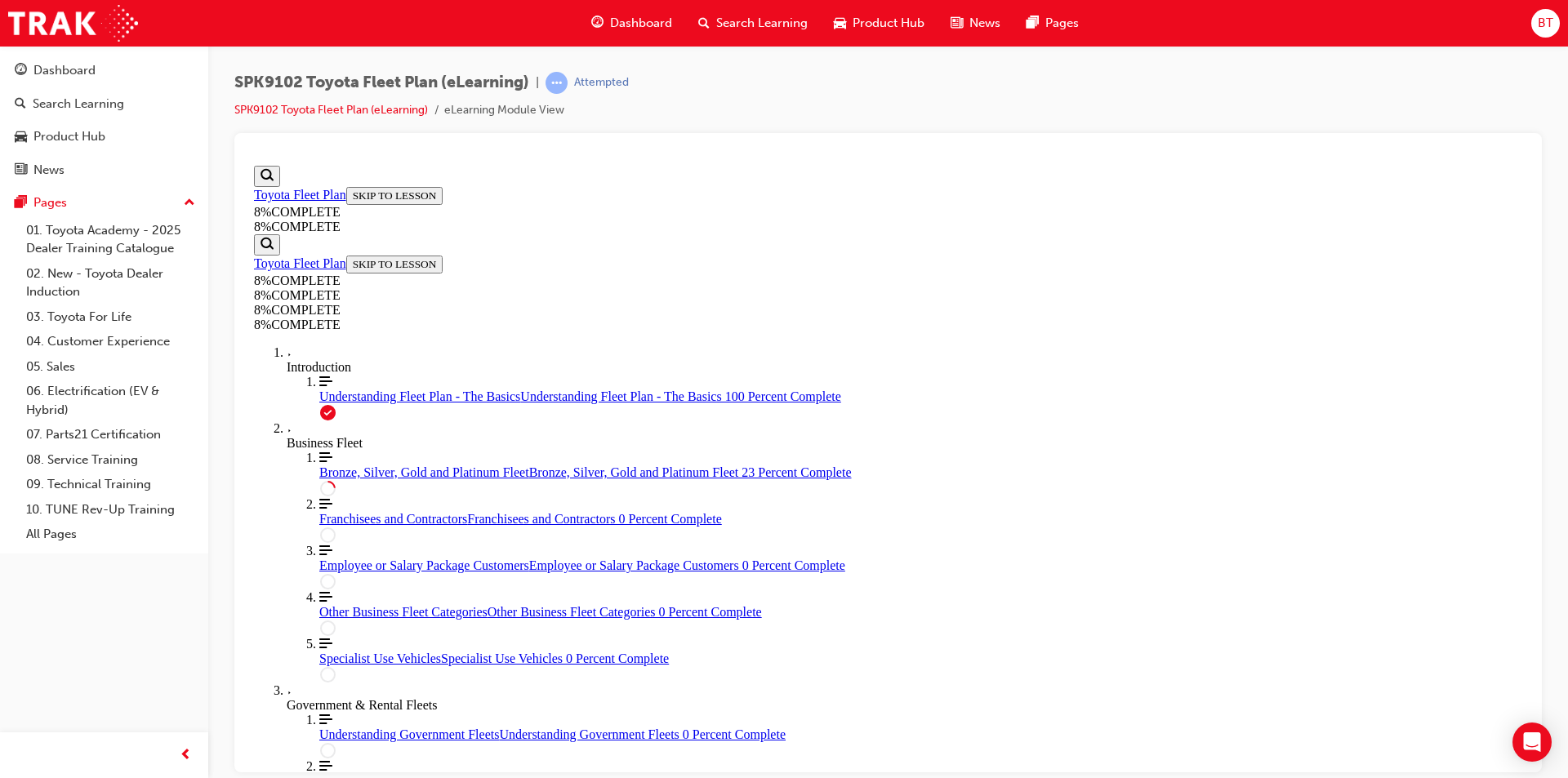
scroll to position [0, 0]
drag, startPoint x: 1088, startPoint y: 364, endPoint x: 1057, endPoint y: 325, distance: 49.8
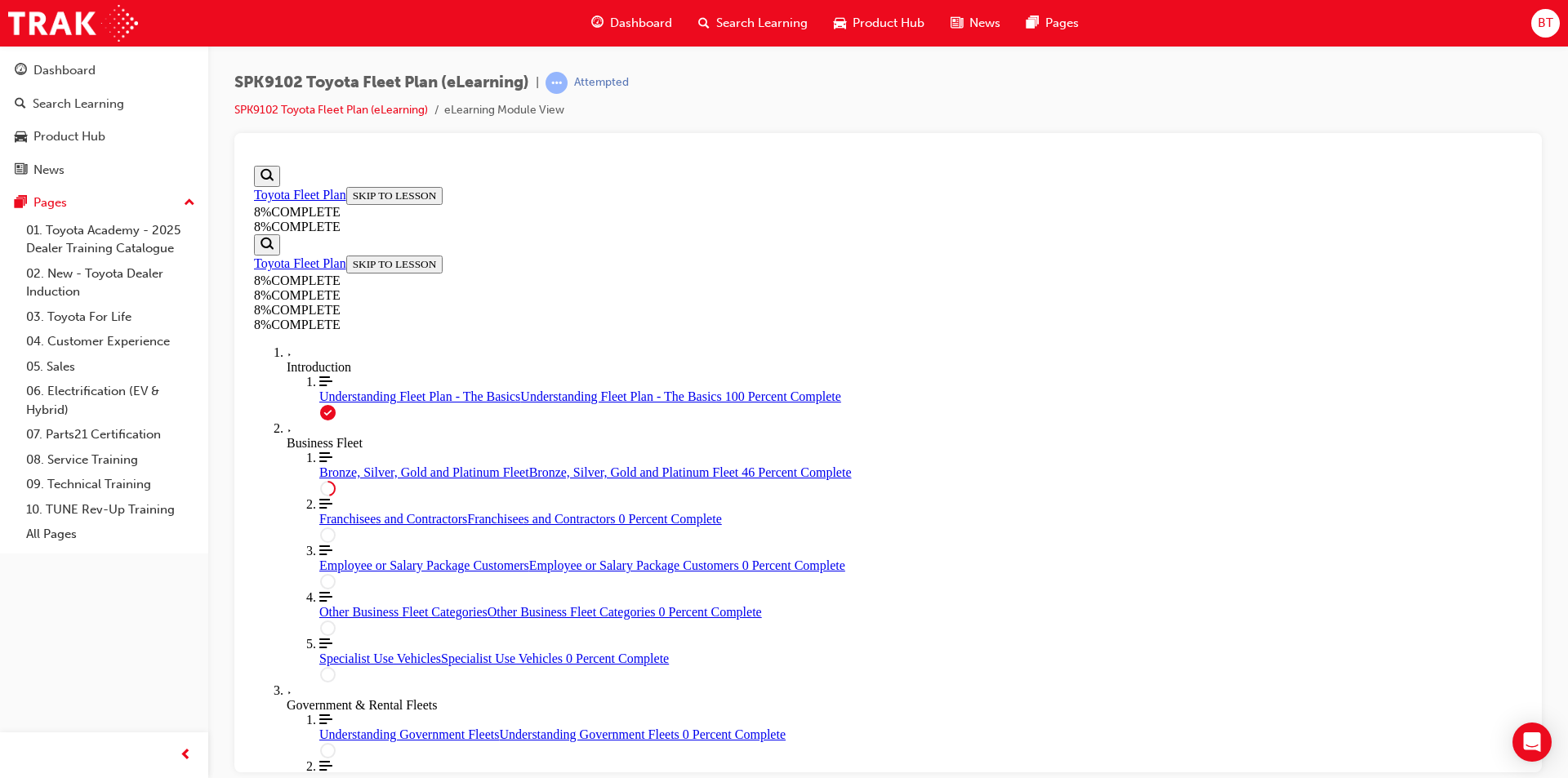
drag, startPoint x: 1153, startPoint y: 357, endPoint x: 1119, endPoint y: 385, distance: 44.0
drag, startPoint x: 879, startPoint y: 583, endPoint x: 1000, endPoint y: 375, distance: 240.6
drag, startPoint x: 938, startPoint y: 470, endPoint x: 1014, endPoint y: 669, distance: 213.0
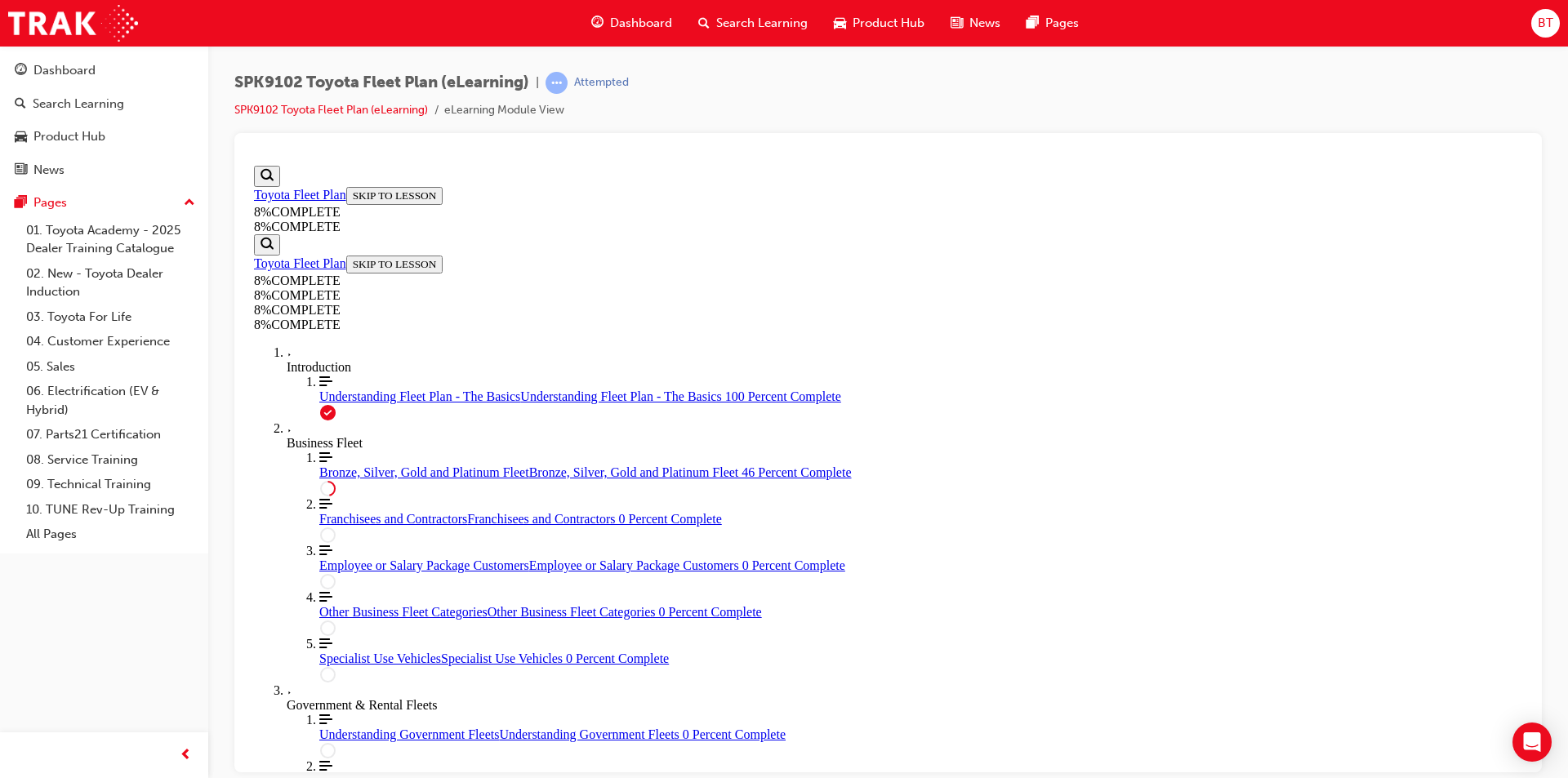
drag, startPoint x: 872, startPoint y: 485, endPoint x: 944, endPoint y: 488, distance: 72.1
drag, startPoint x: 929, startPoint y: 552, endPoint x: 1016, endPoint y: 553, distance: 87.0
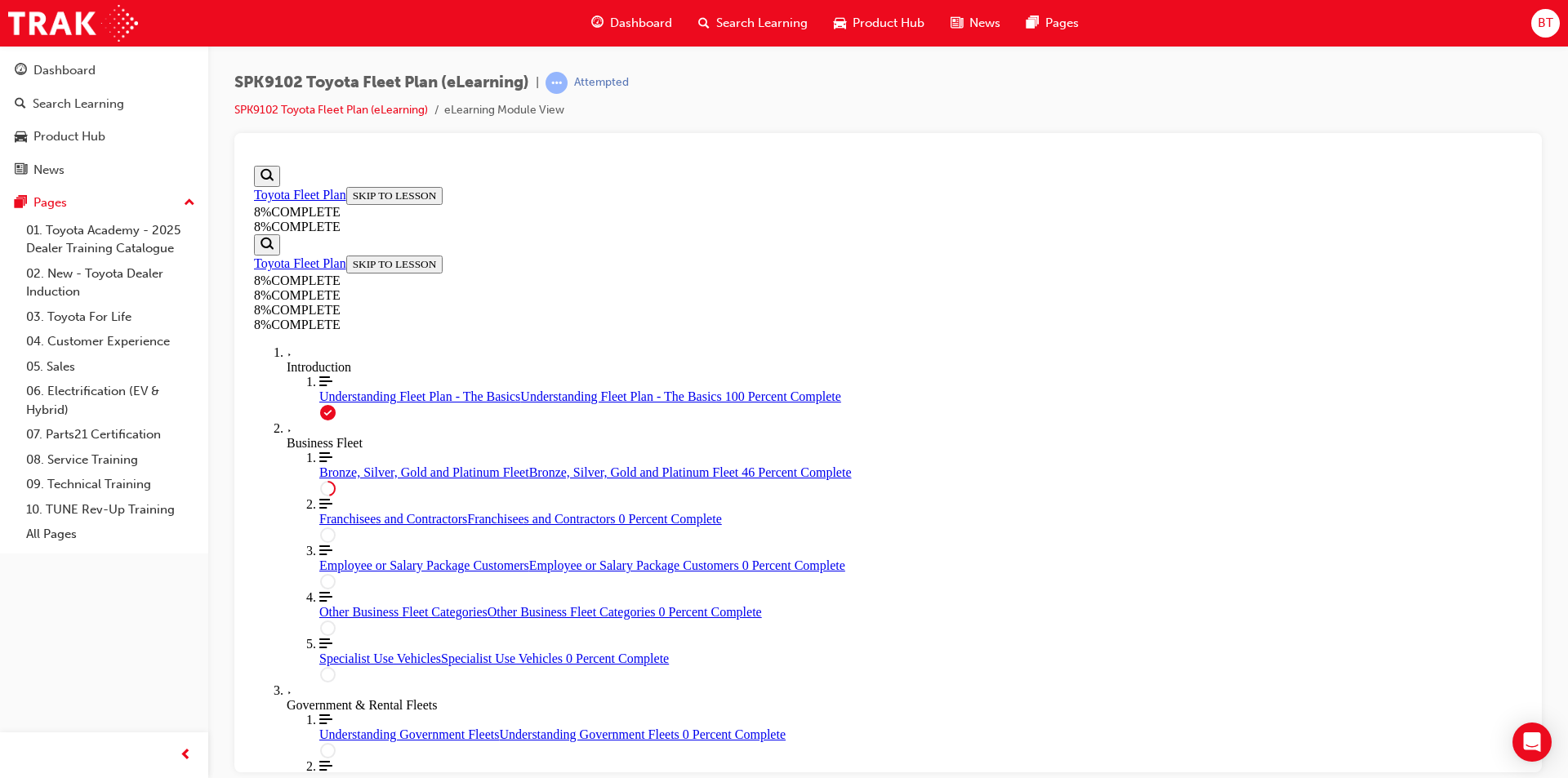
scroll to position [3139, 0]
drag, startPoint x: 950, startPoint y: 613, endPoint x: 921, endPoint y: 296, distance: 318.3
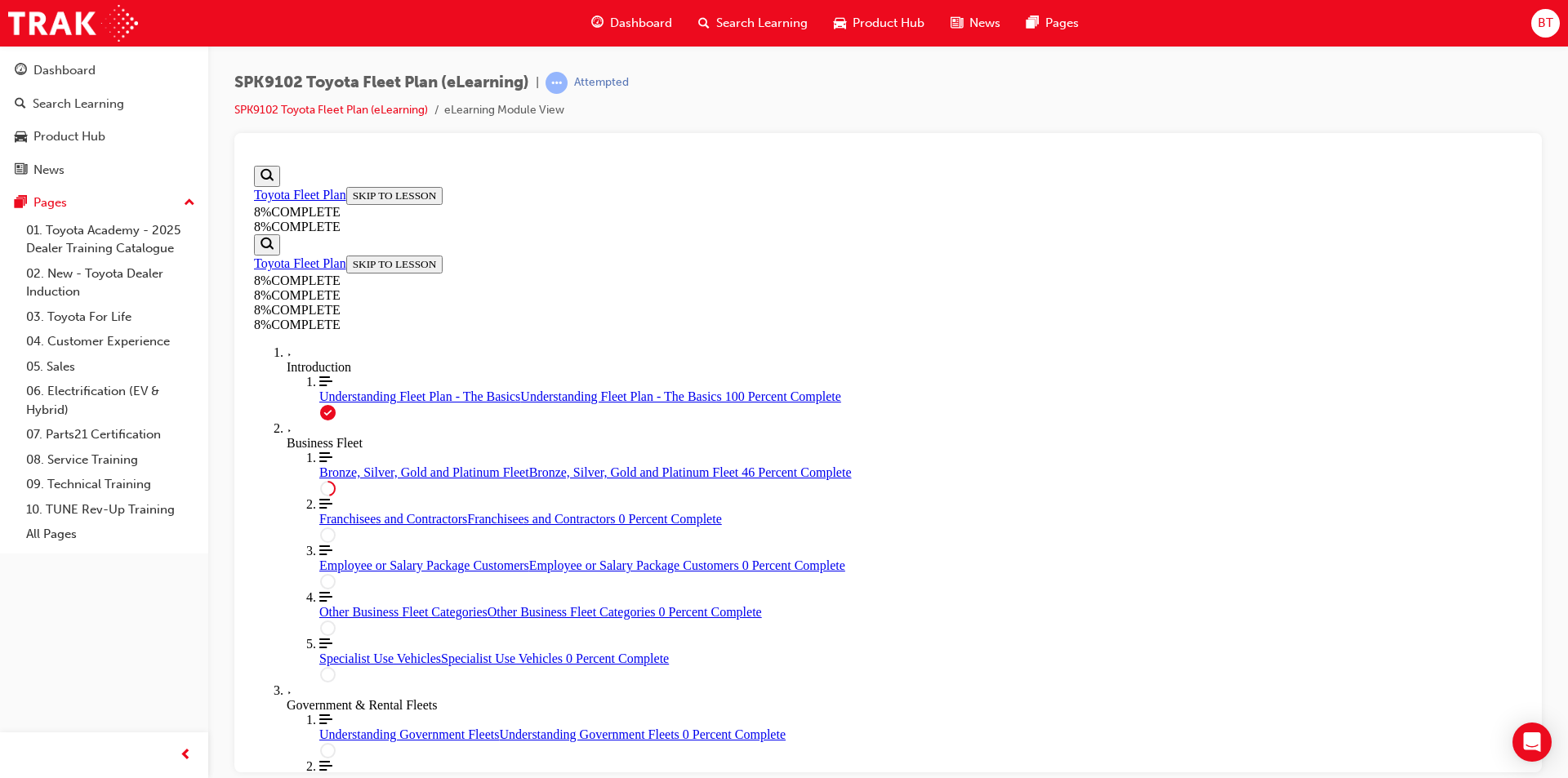
drag, startPoint x: 893, startPoint y: 381, endPoint x: 966, endPoint y: 673, distance: 301.0
drag, startPoint x: 880, startPoint y: 491, endPoint x: 948, endPoint y: 379, distance: 131.0
drag, startPoint x: 909, startPoint y: 489, endPoint x: 991, endPoint y: 592, distance: 131.7
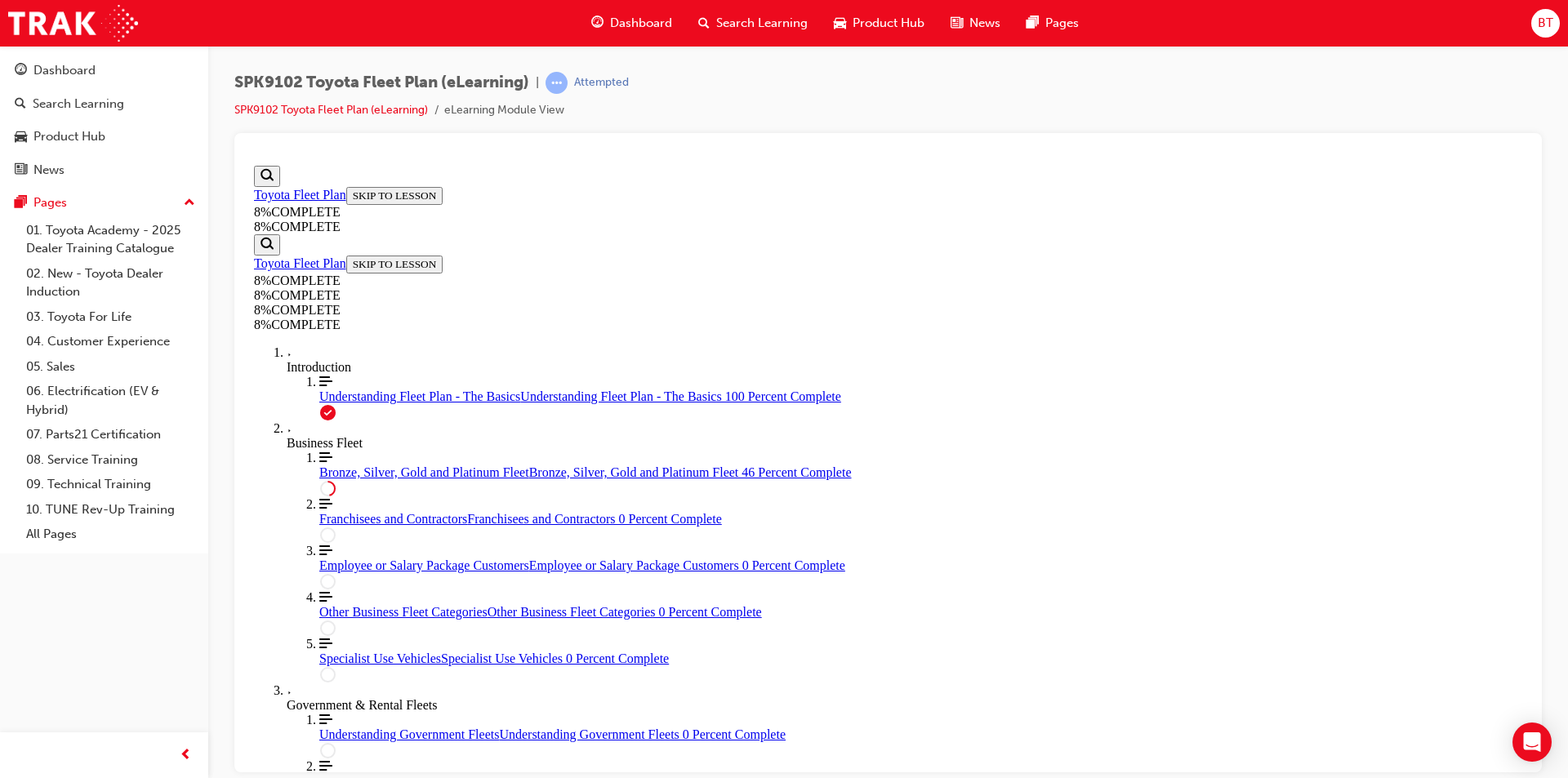
drag, startPoint x: 905, startPoint y: 480, endPoint x: 973, endPoint y: 480, distance: 68.0
drag, startPoint x: 1110, startPoint y: 518, endPoint x: 1029, endPoint y: 415, distance: 131.0
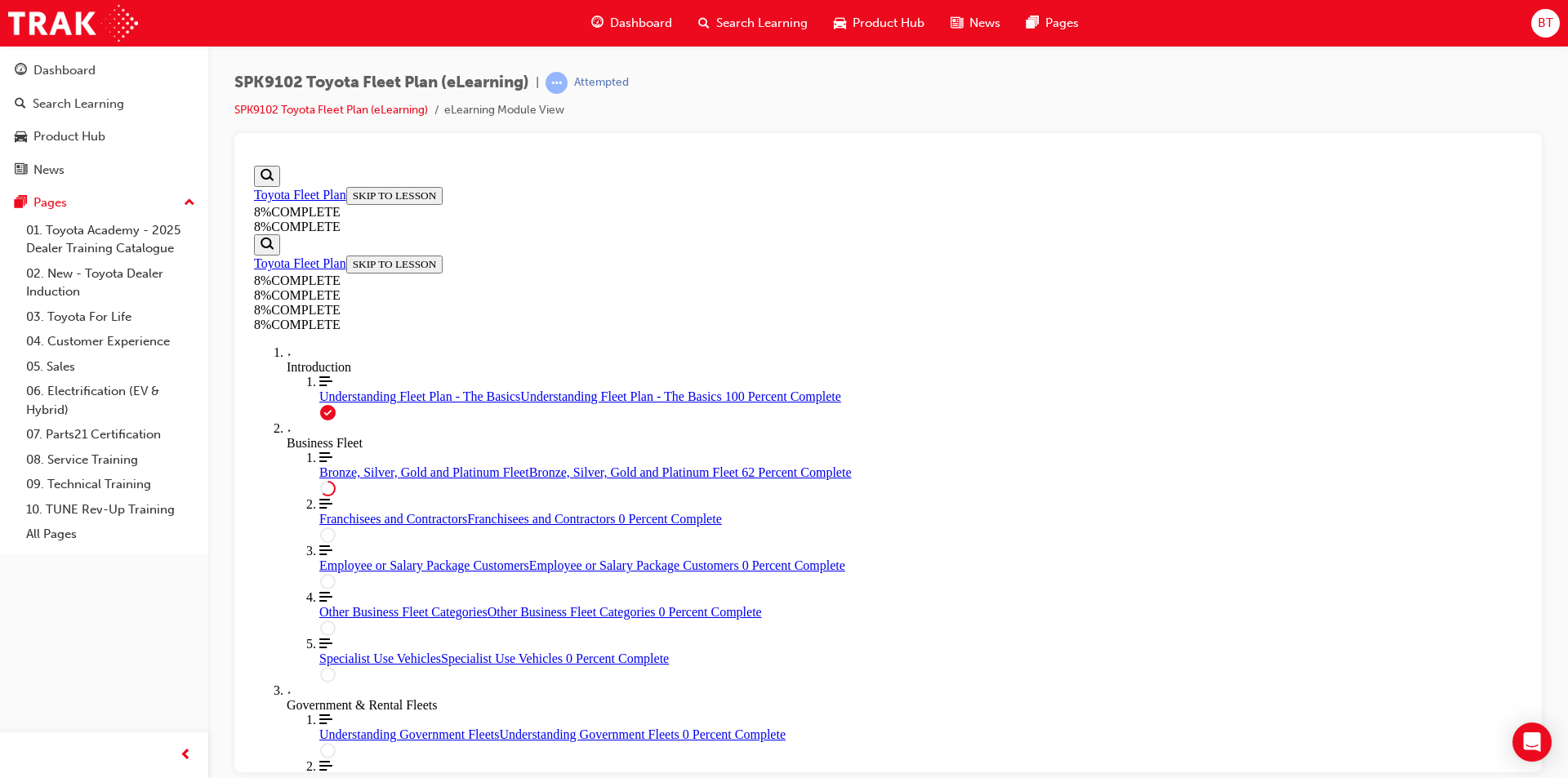
drag, startPoint x: 1008, startPoint y: 387, endPoint x: 914, endPoint y: 335, distance: 107.4
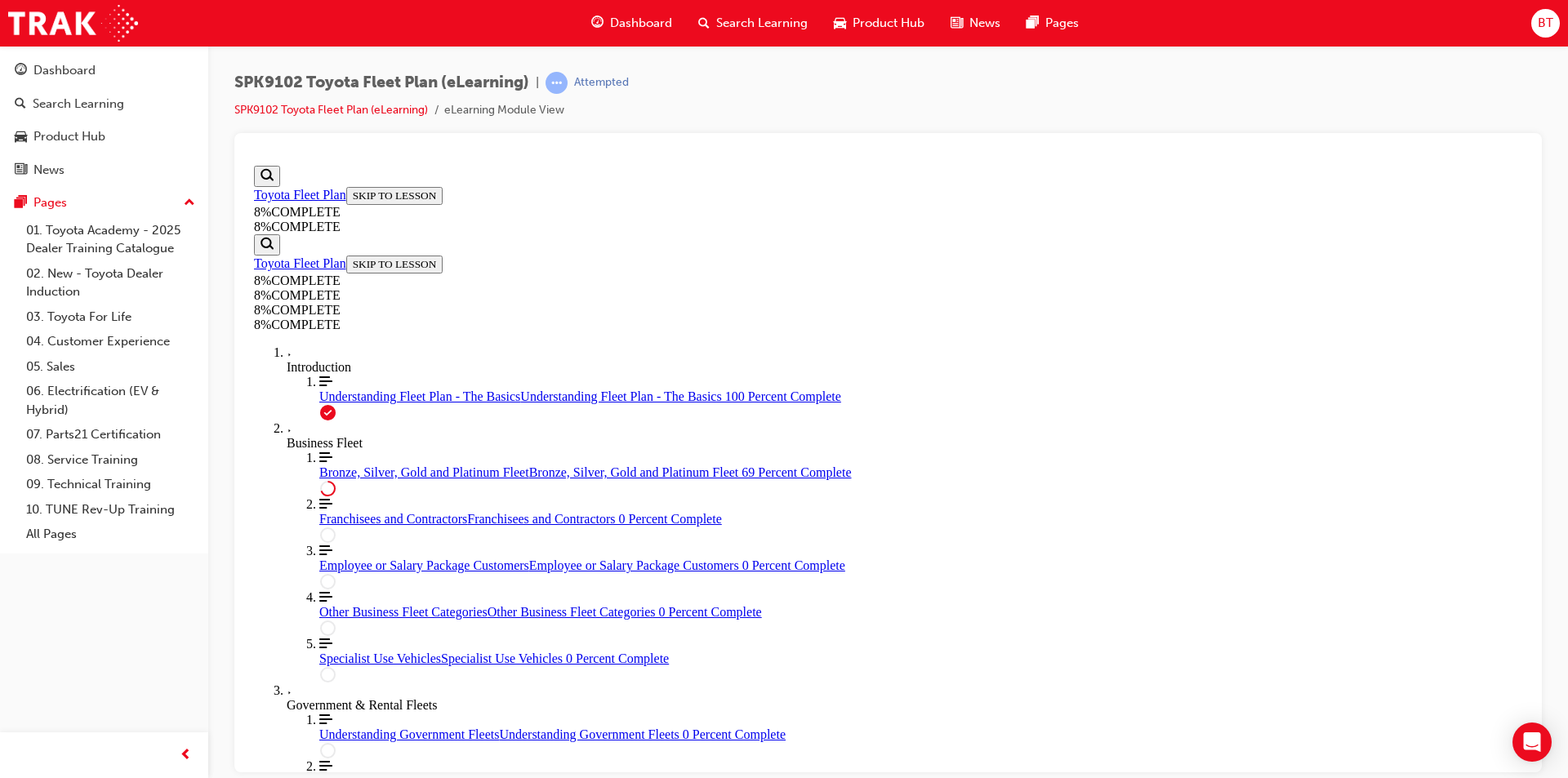
drag, startPoint x: 1010, startPoint y: 242, endPoint x: 917, endPoint y: 220, distance: 95.6
drag, startPoint x: 860, startPoint y: 525, endPoint x: 982, endPoint y: 679, distance: 196.5
drag, startPoint x: 924, startPoint y: 668, endPoint x: 981, endPoint y: 503, distance: 174.6
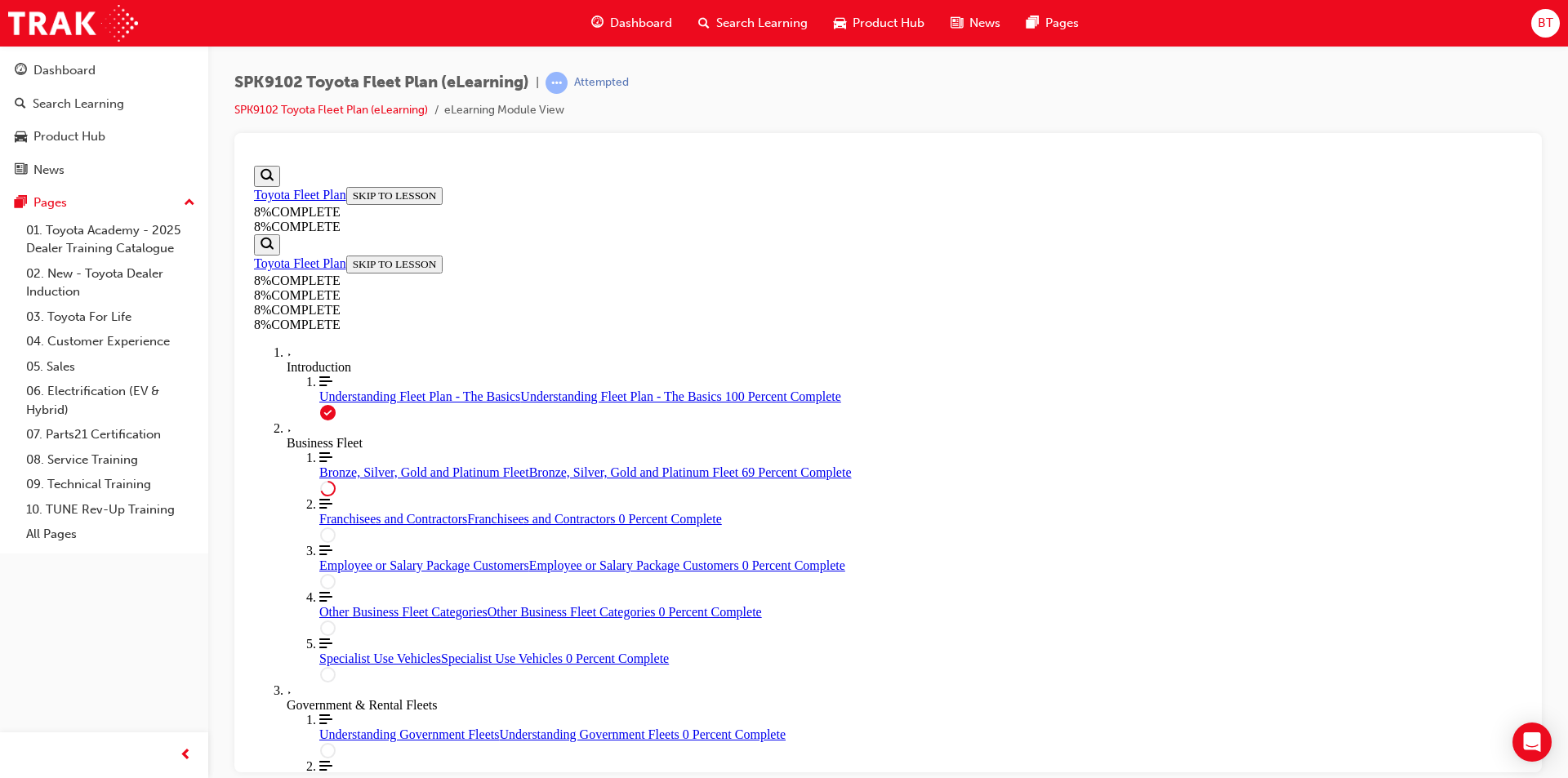
drag, startPoint x: 884, startPoint y: 598, endPoint x: 991, endPoint y: 683, distance: 136.7
drag, startPoint x: 909, startPoint y: 436, endPoint x: 959, endPoint y: 433, distance: 50.1
drag, startPoint x: 931, startPoint y: 575, endPoint x: 1012, endPoint y: 581, distance: 81.2
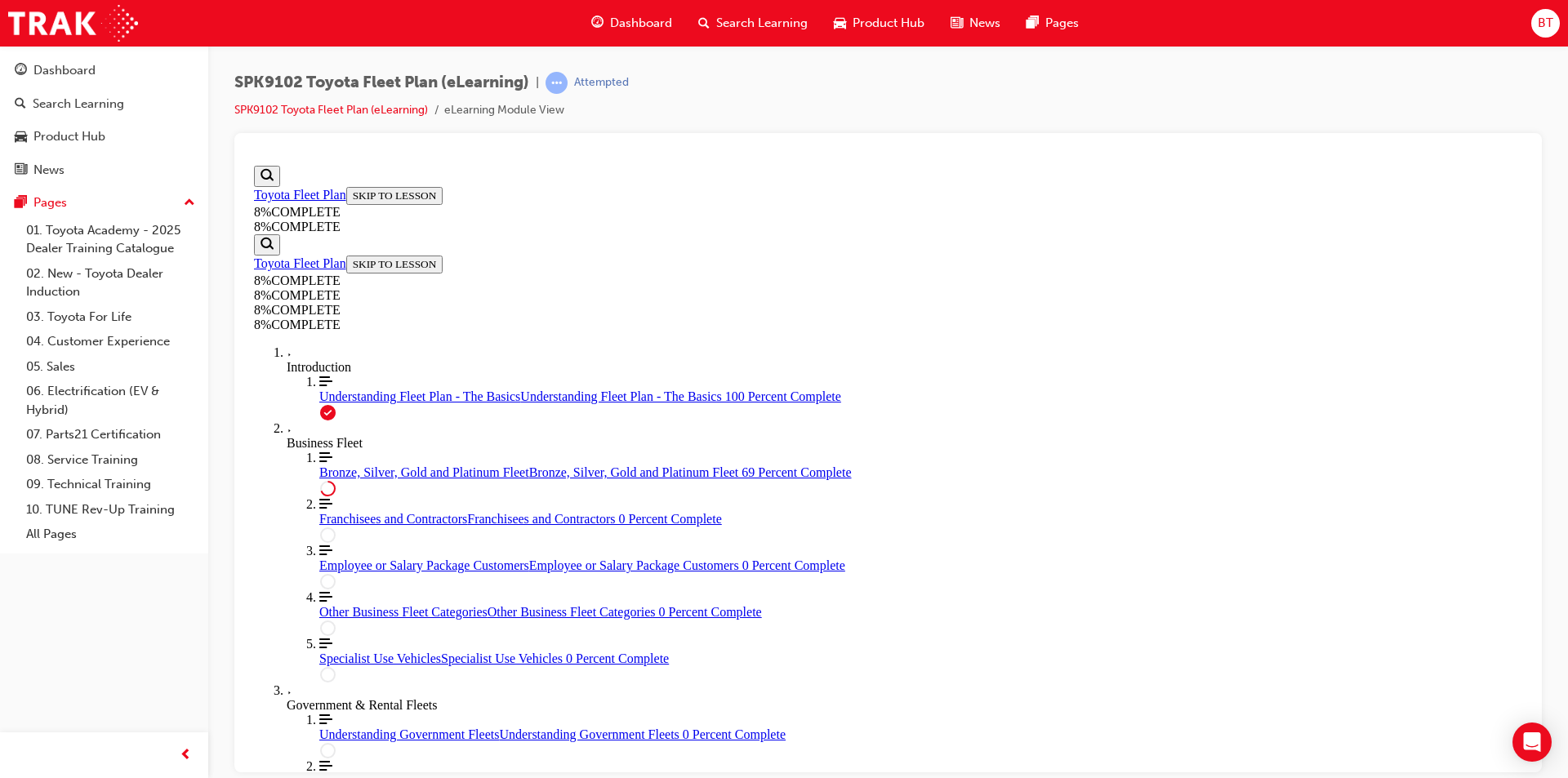
drag, startPoint x: 928, startPoint y: 539, endPoint x: 982, endPoint y: 542, distance: 54.1
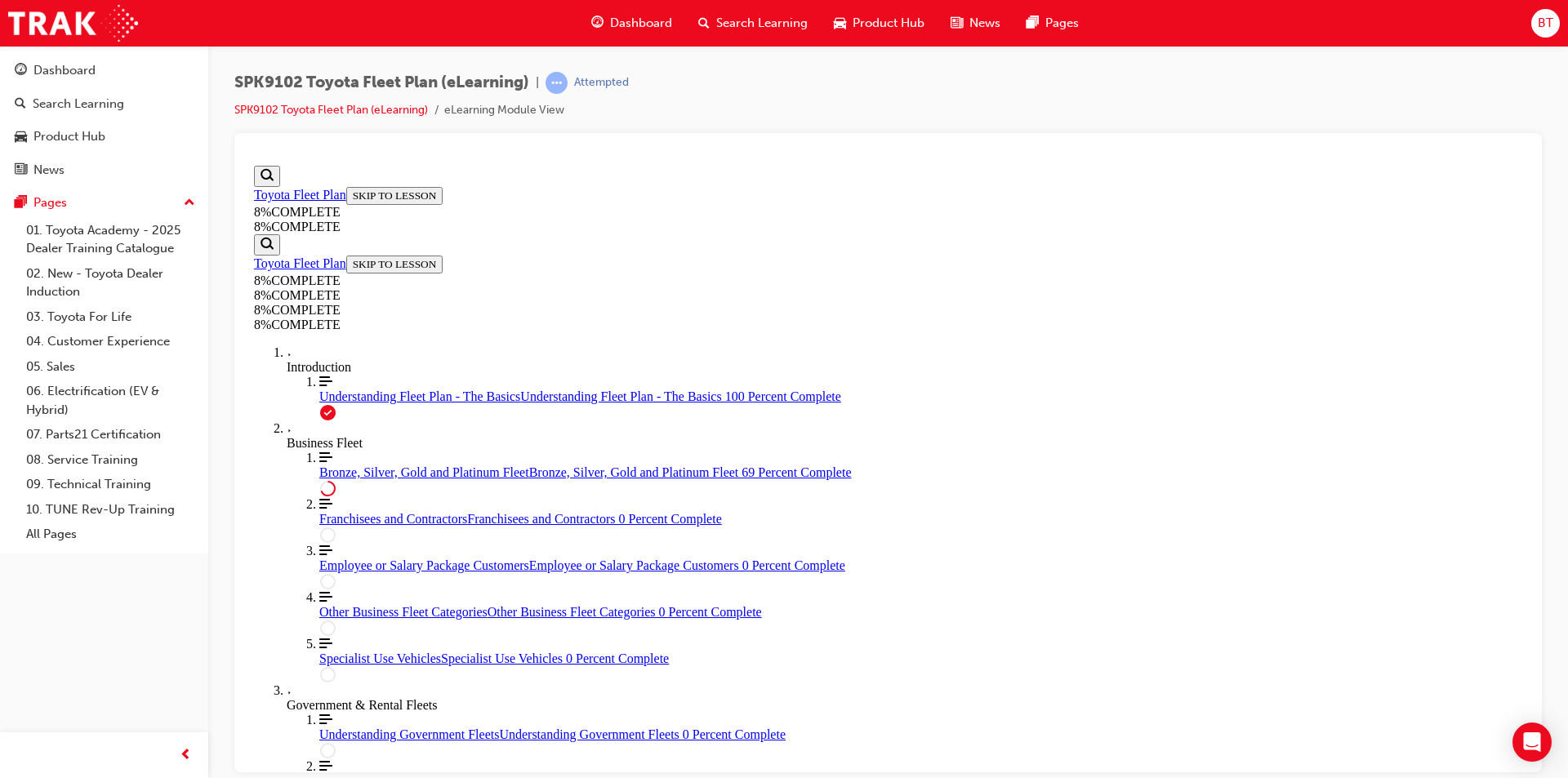
drag, startPoint x: 929, startPoint y: 545, endPoint x: 987, endPoint y: 542, distance: 58.1
drag, startPoint x: 933, startPoint y: 616, endPoint x: 988, endPoint y: 613, distance: 55.1
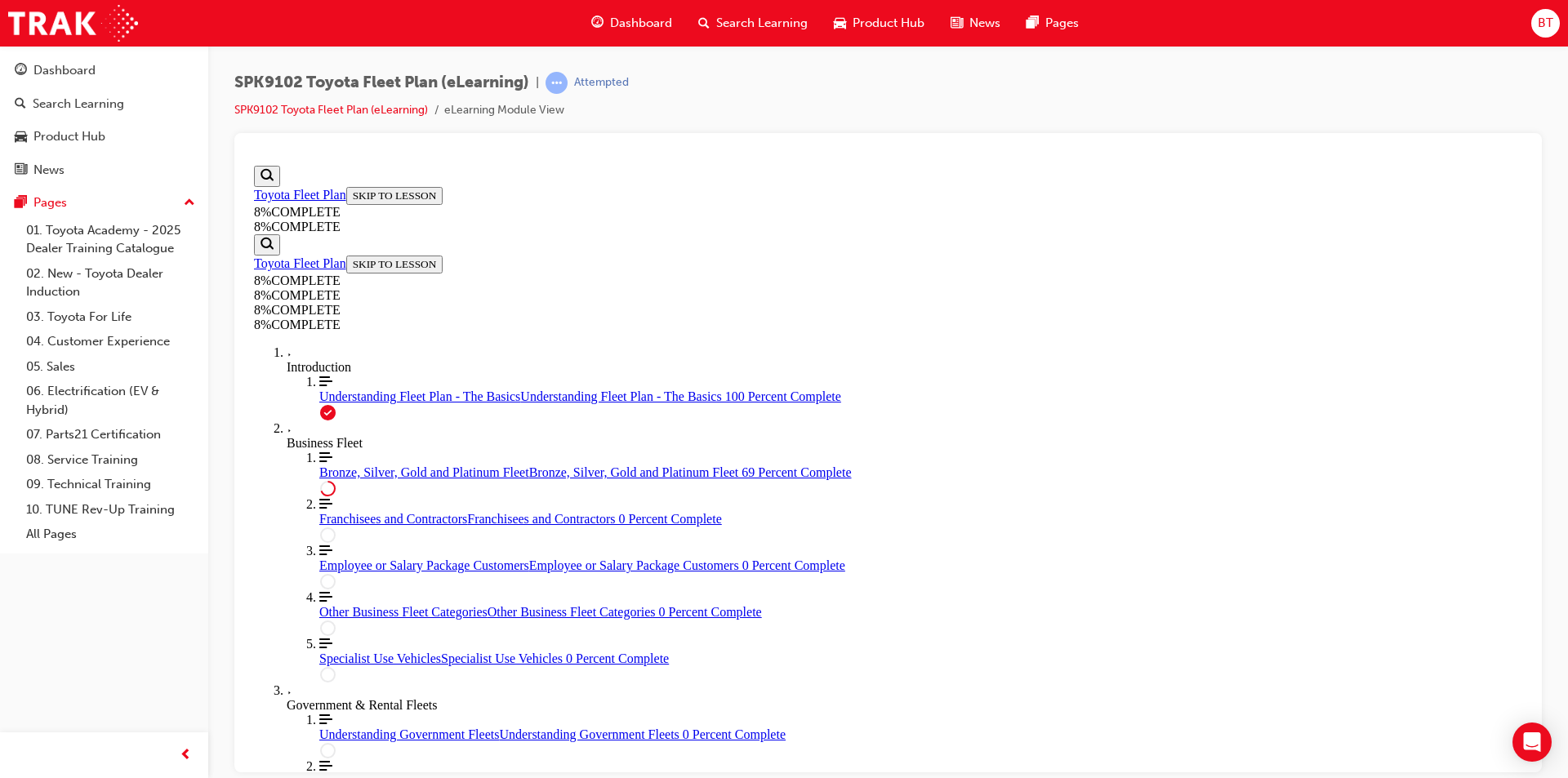
drag, startPoint x: 944, startPoint y: 486, endPoint x: 1015, endPoint y: 490, distance: 71.1
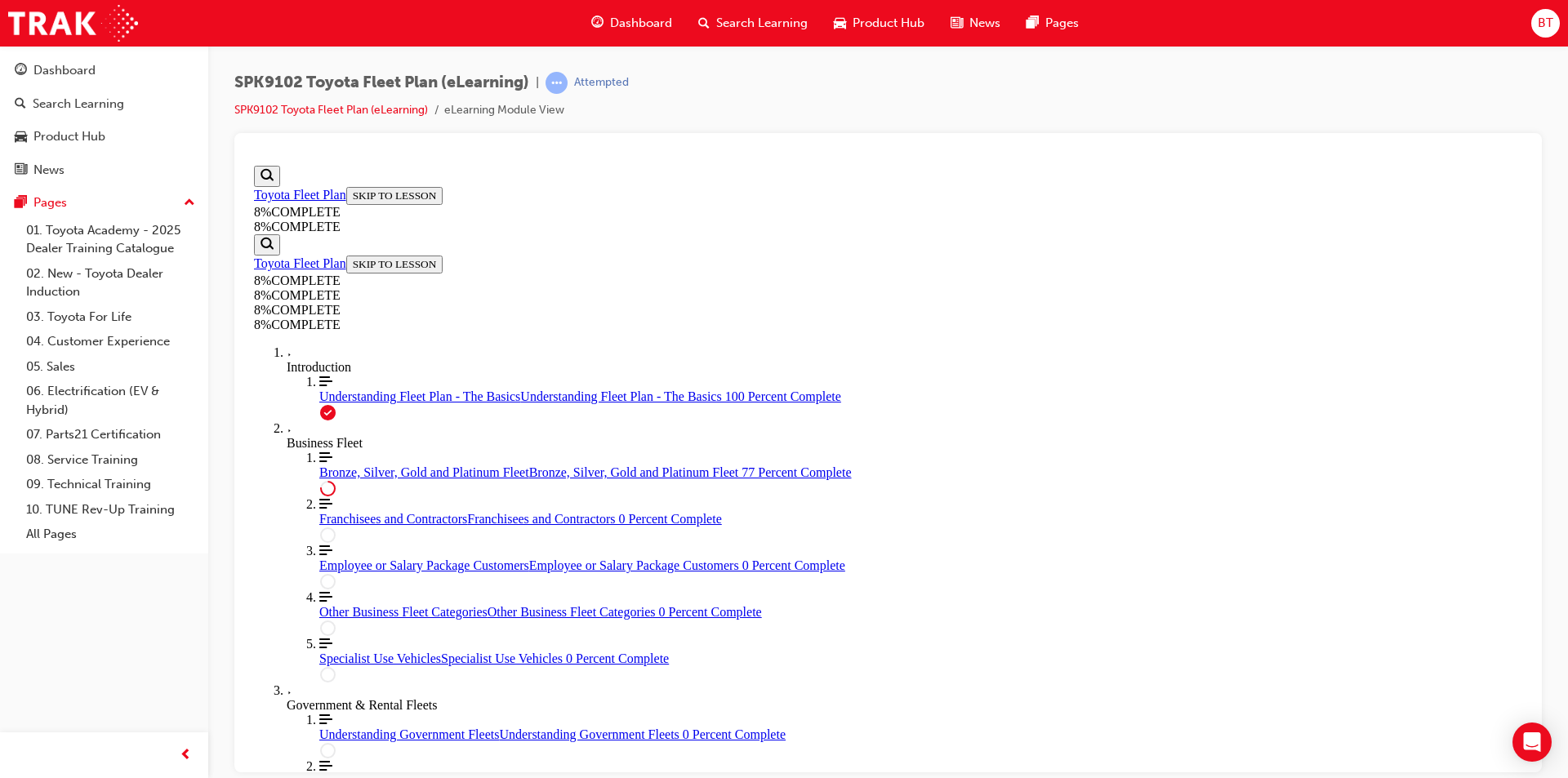
drag, startPoint x: 982, startPoint y: 636, endPoint x: 963, endPoint y: 628, distance: 20.6
drag, startPoint x: 969, startPoint y: 671, endPoint x: 881, endPoint y: 617, distance: 103.2
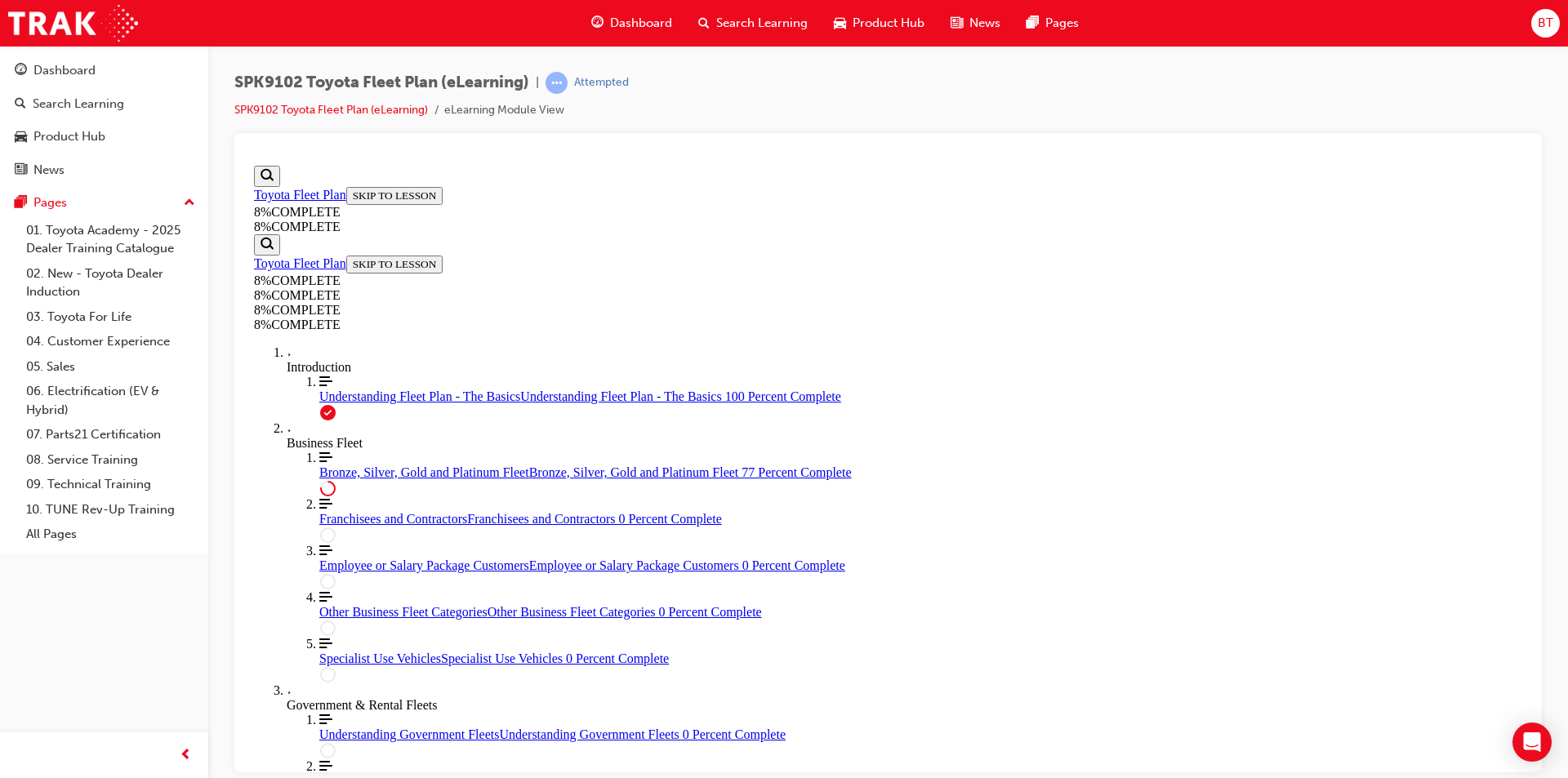
drag, startPoint x: 858, startPoint y: 607, endPoint x: 938, endPoint y: 521, distance: 117.5
drag, startPoint x: 928, startPoint y: 609, endPoint x: 943, endPoint y: 590, distance: 24.2
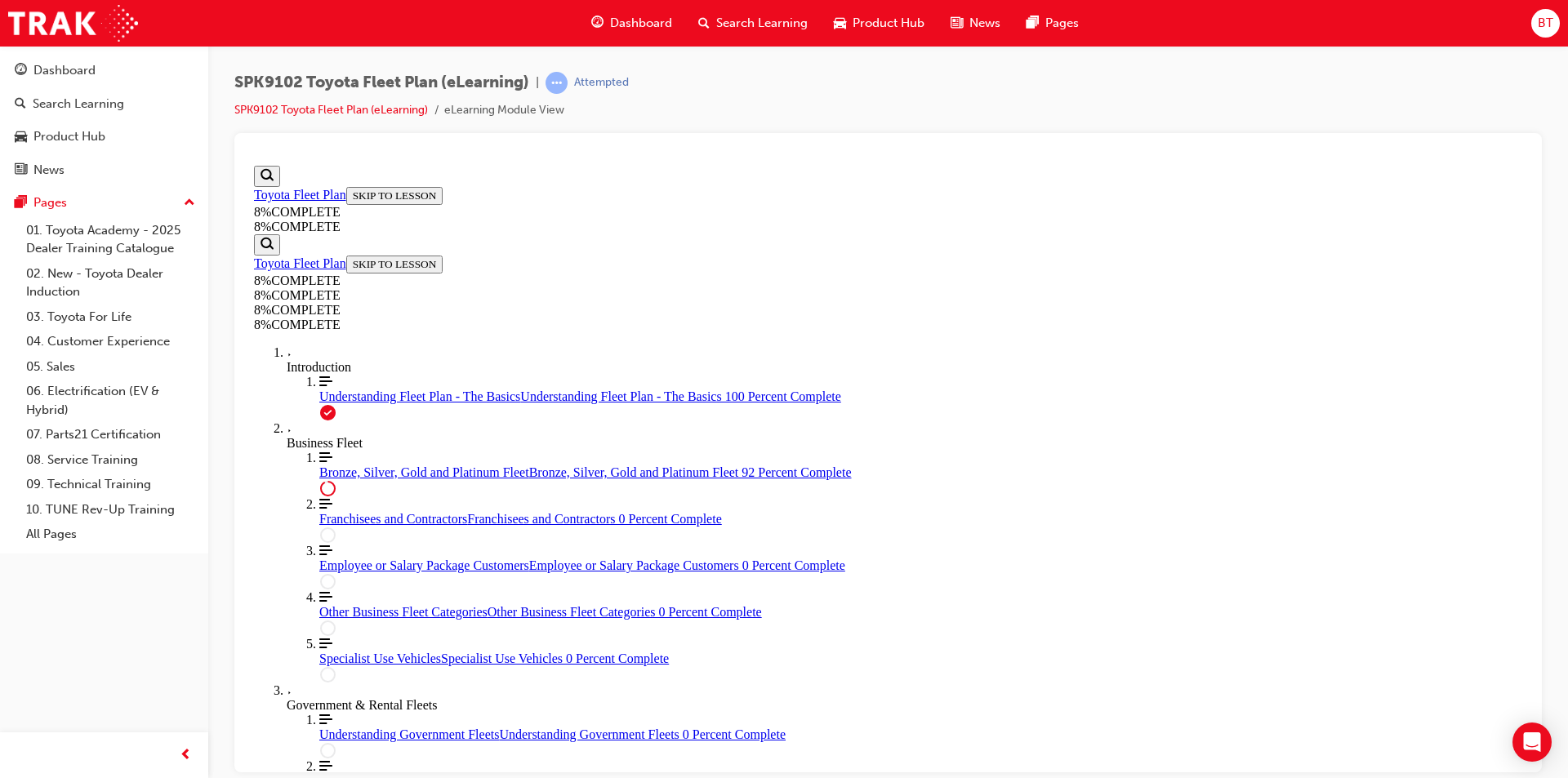
drag, startPoint x: 866, startPoint y: 448, endPoint x: 928, endPoint y: 440, distance: 62.5
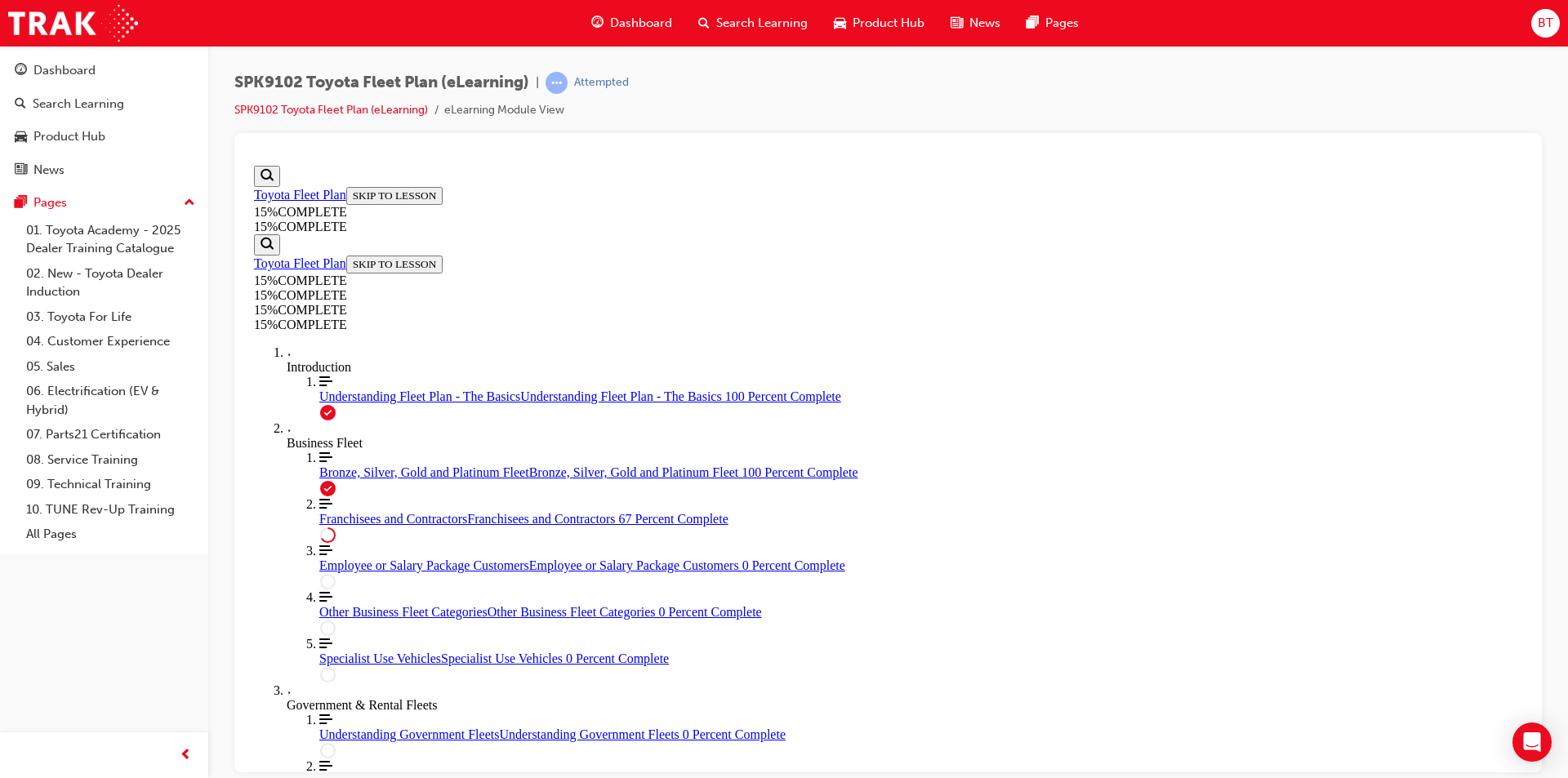
scroll to position [57, 0]
drag, startPoint x: 1034, startPoint y: 288, endPoint x: 928, endPoint y: 299, distance: 106.6
drag, startPoint x: 800, startPoint y: 251, endPoint x: 704, endPoint y: 242, distance: 96.4
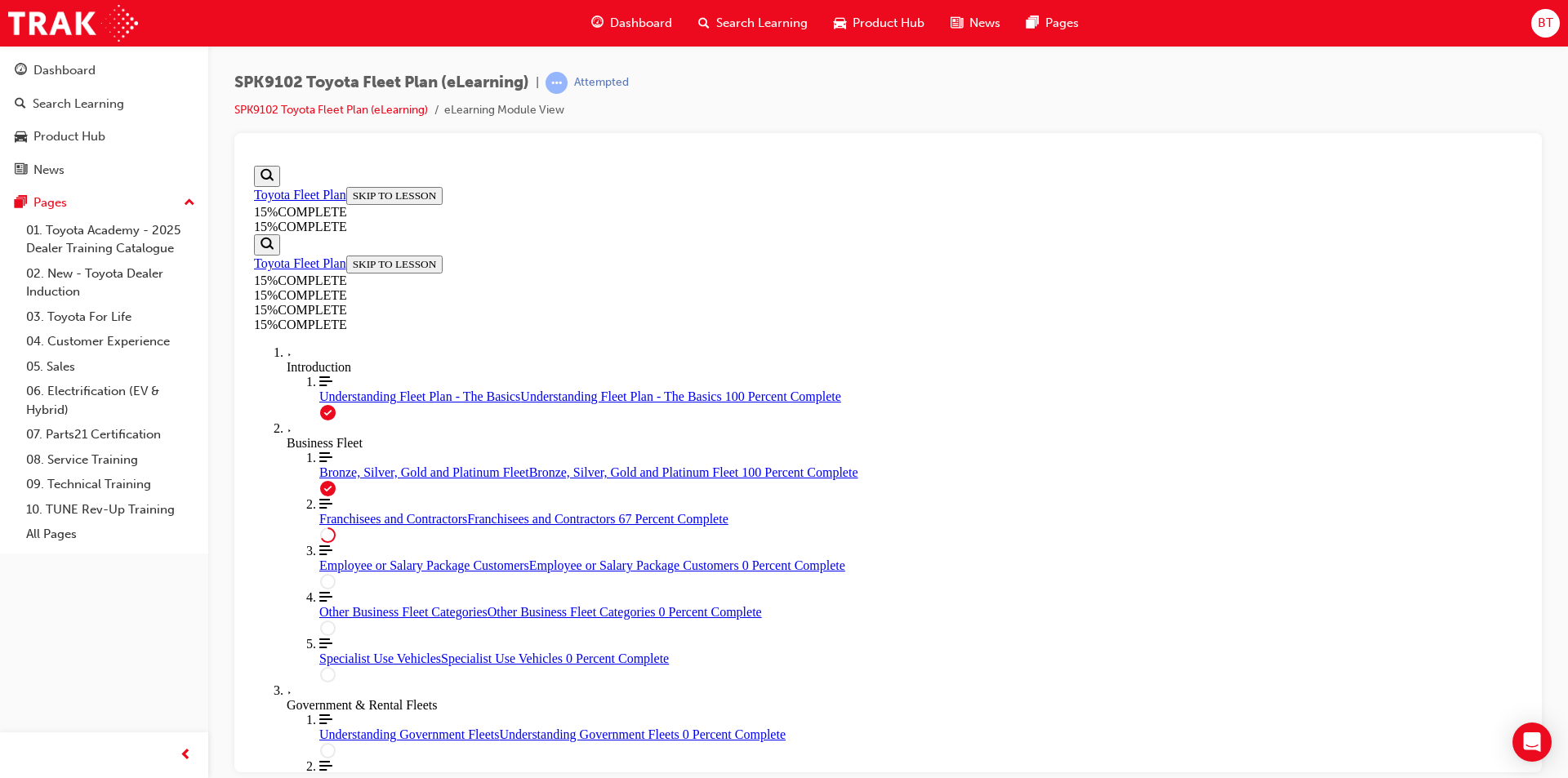
drag, startPoint x: 779, startPoint y: 260, endPoint x: 684, endPoint y: 257, distance: 95.0
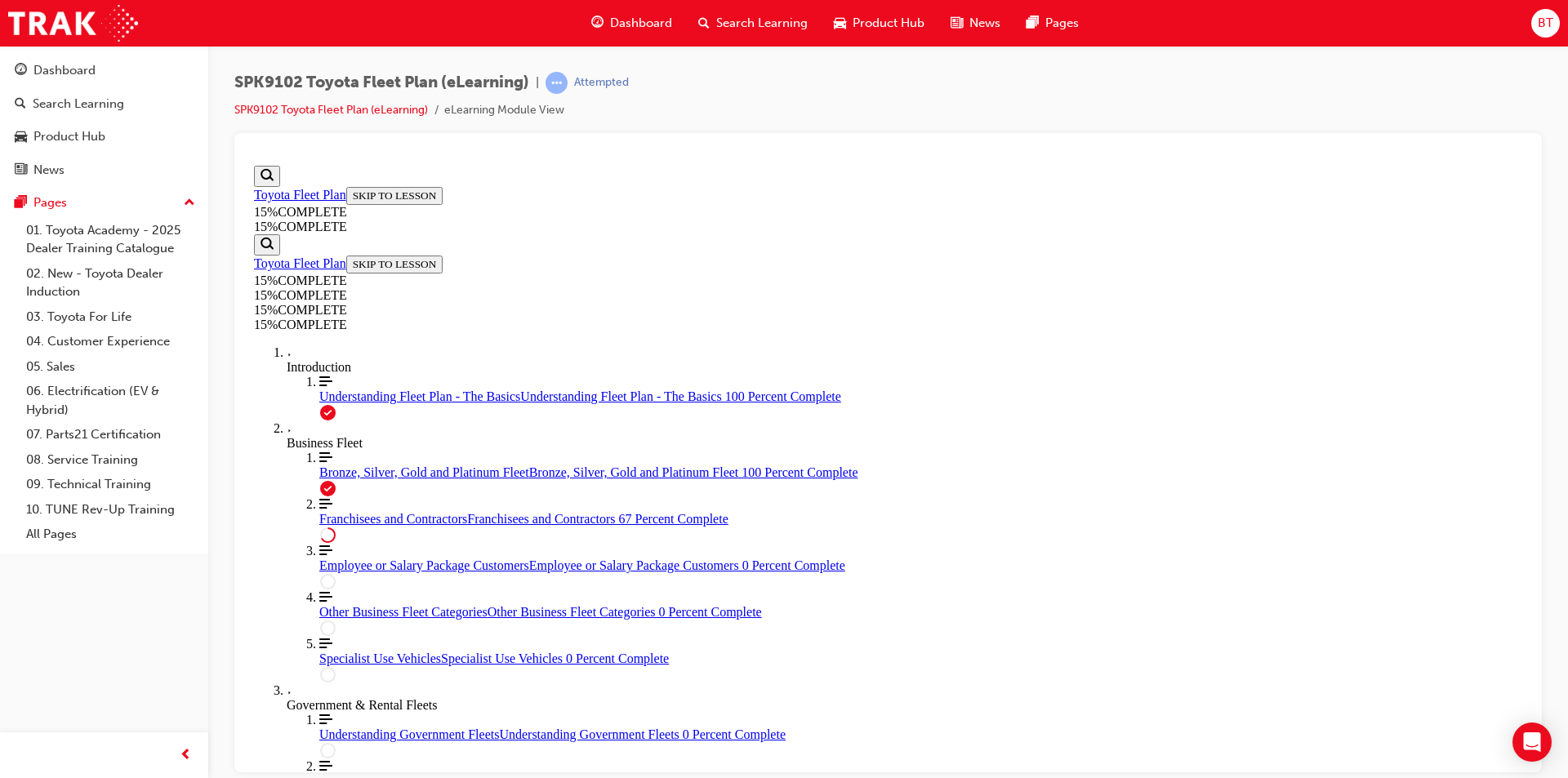
drag, startPoint x: 1043, startPoint y: 452, endPoint x: 773, endPoint y: 394, distance: 276.2
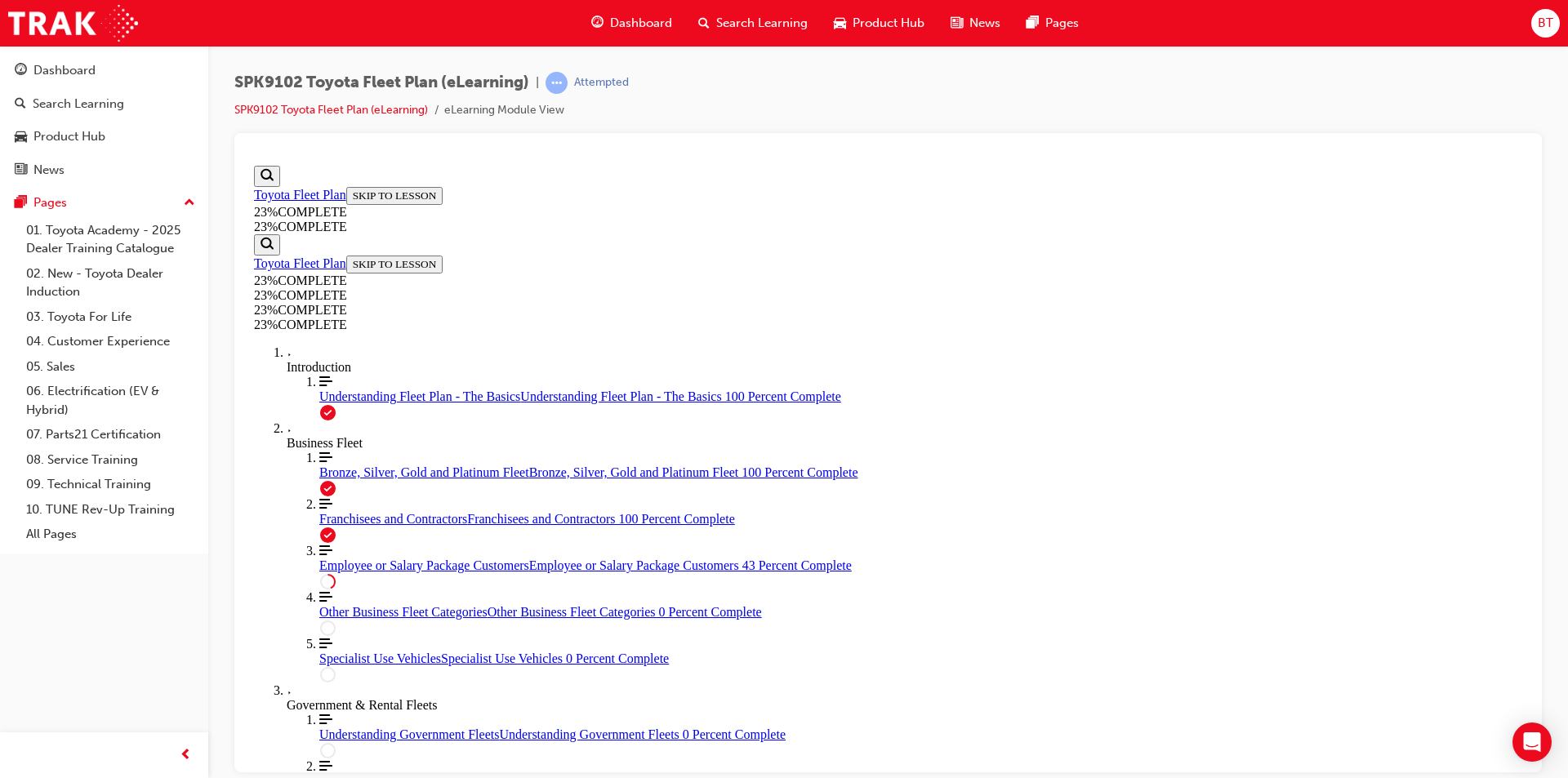
drag, startPoint x: 1119, startPoint y: 455, endPoint x: 1110, endPoint y: 454, distance: 9.1
drag, startPoint x: 1110, startPoint y: 454, endPoint x: 970, endPoint y: 443, distance: 140.4
drag, startPoint x: 984, startPoint y: 444, endPoint x: 916, endPoint y: 444, distance: 68.0
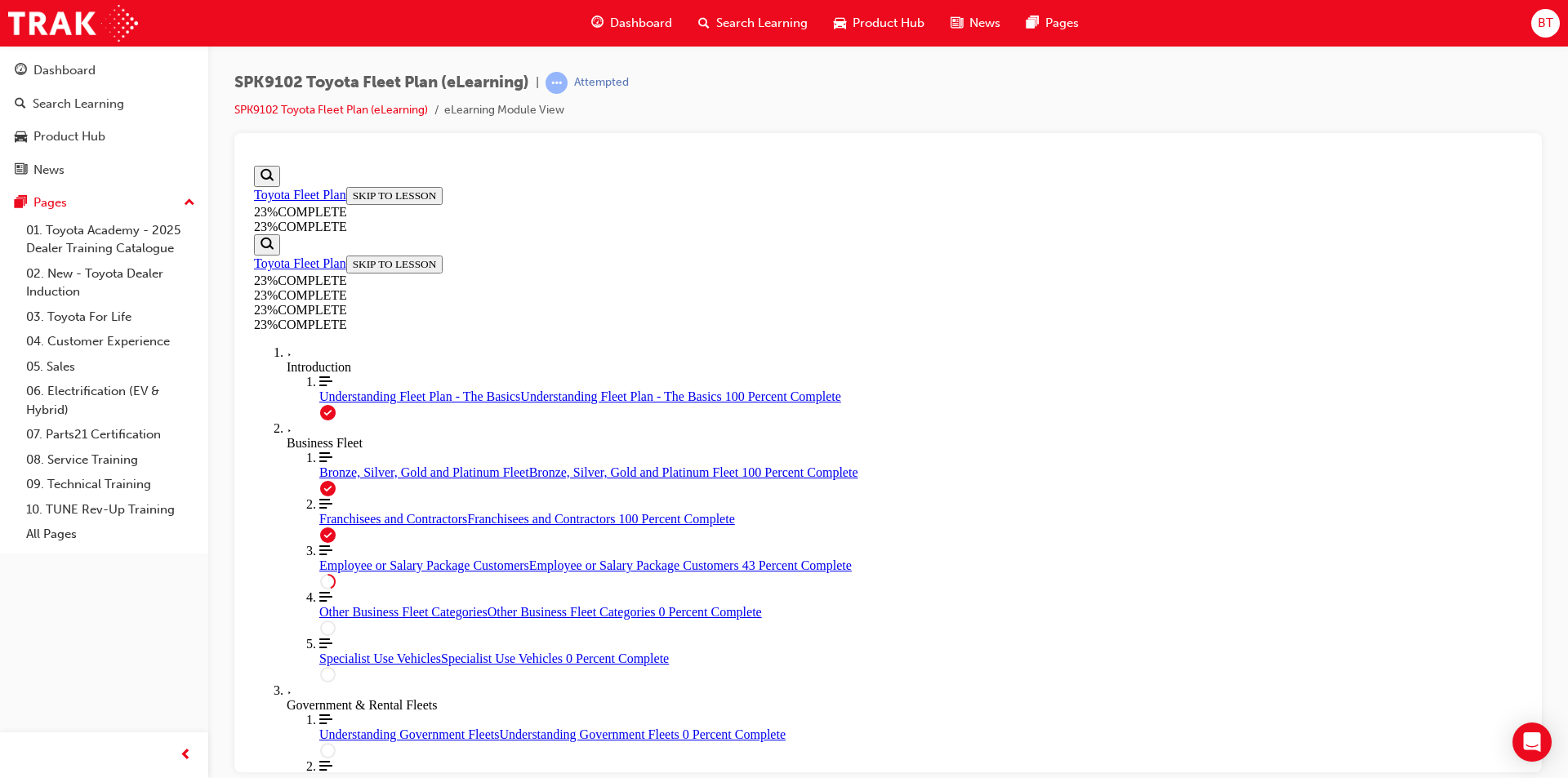
drag, startPoint x: 936, startPoint y: 444, endPoint x: 877, endPoint y: 437, distance: 59.4
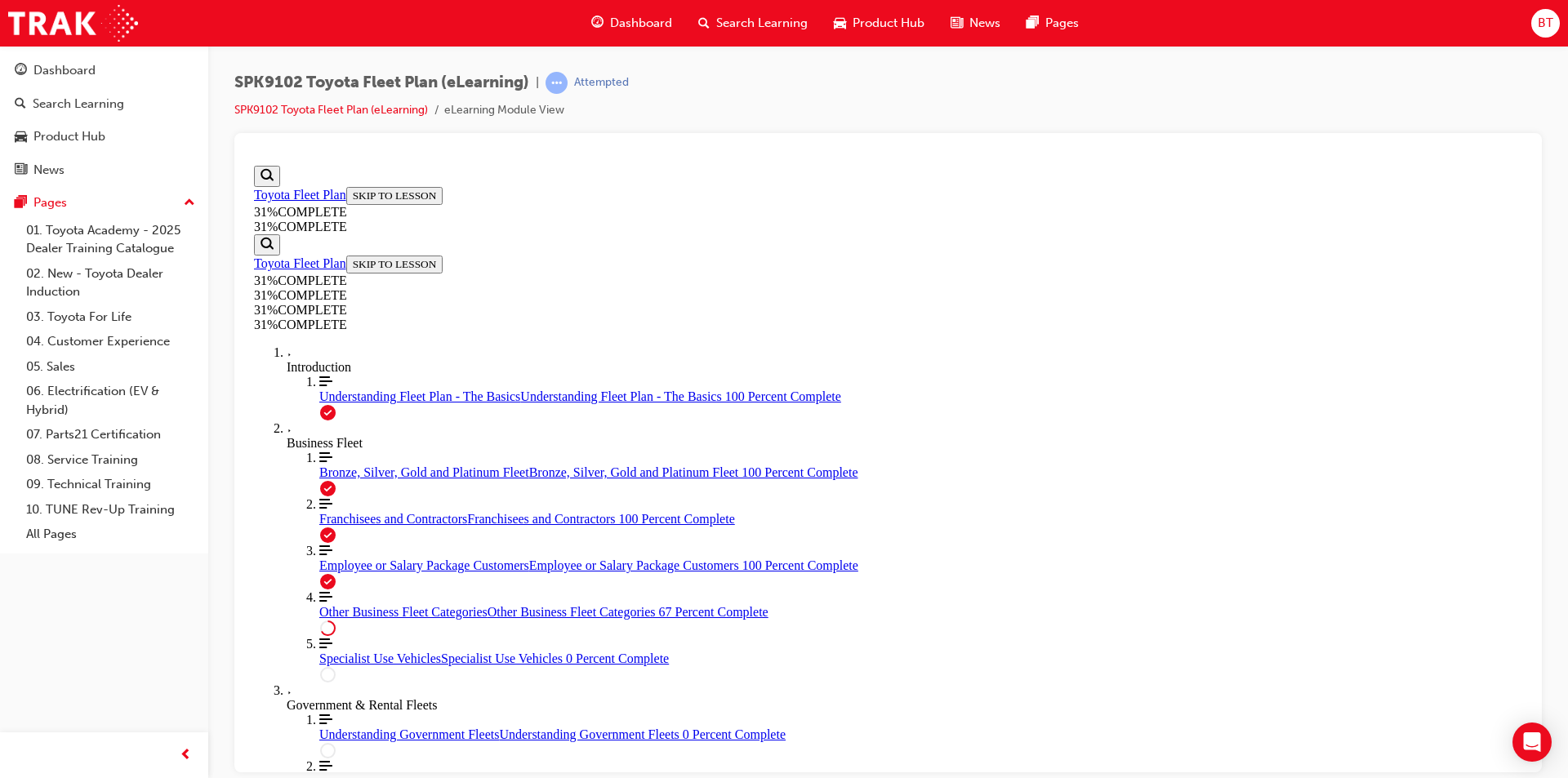
scroll to position [628, 0]
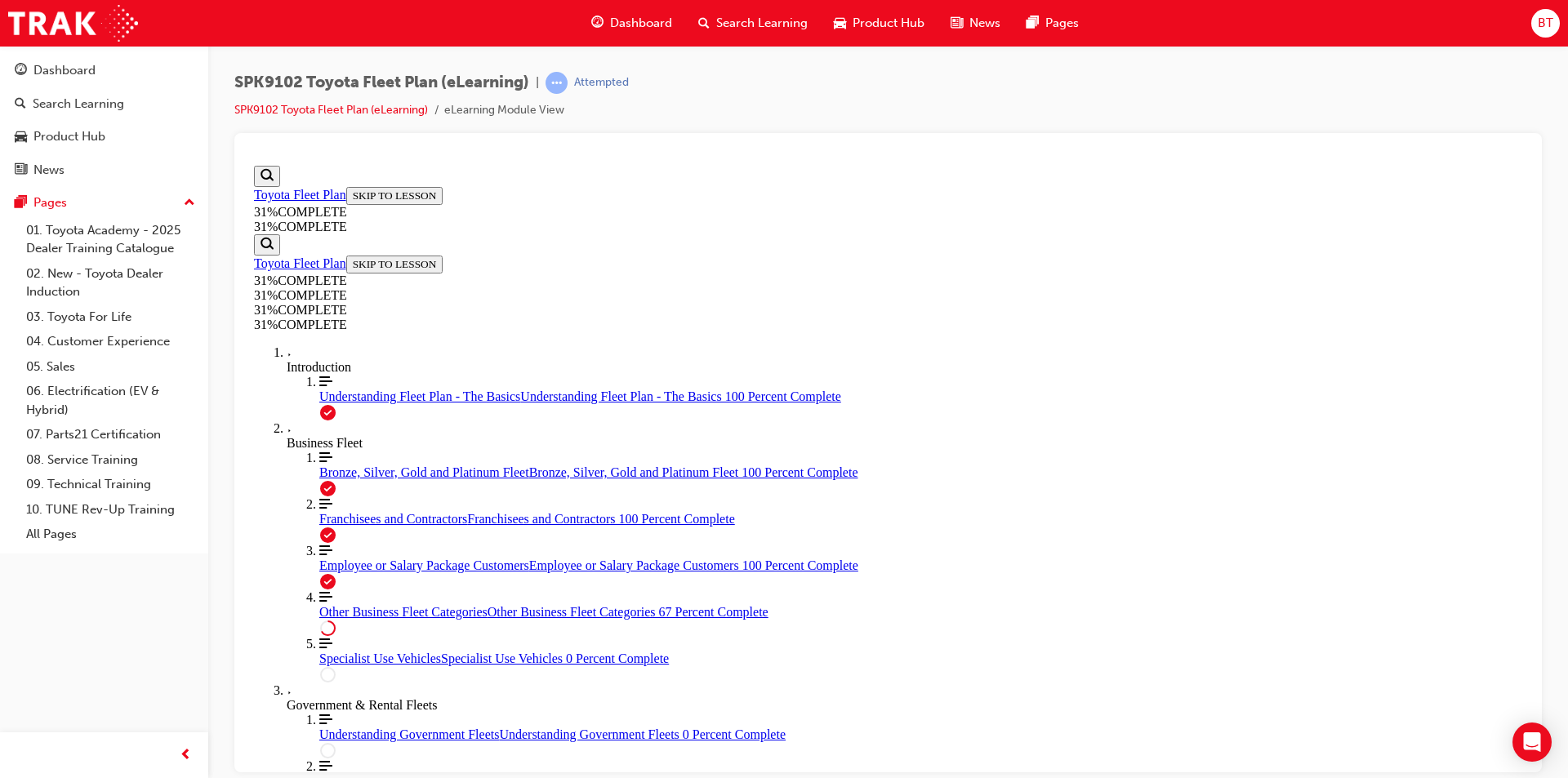
drag, startPoint x: 1169, startPoint y: 329, endPoint x: 1078, endPoint y: 330, distance: 91.0
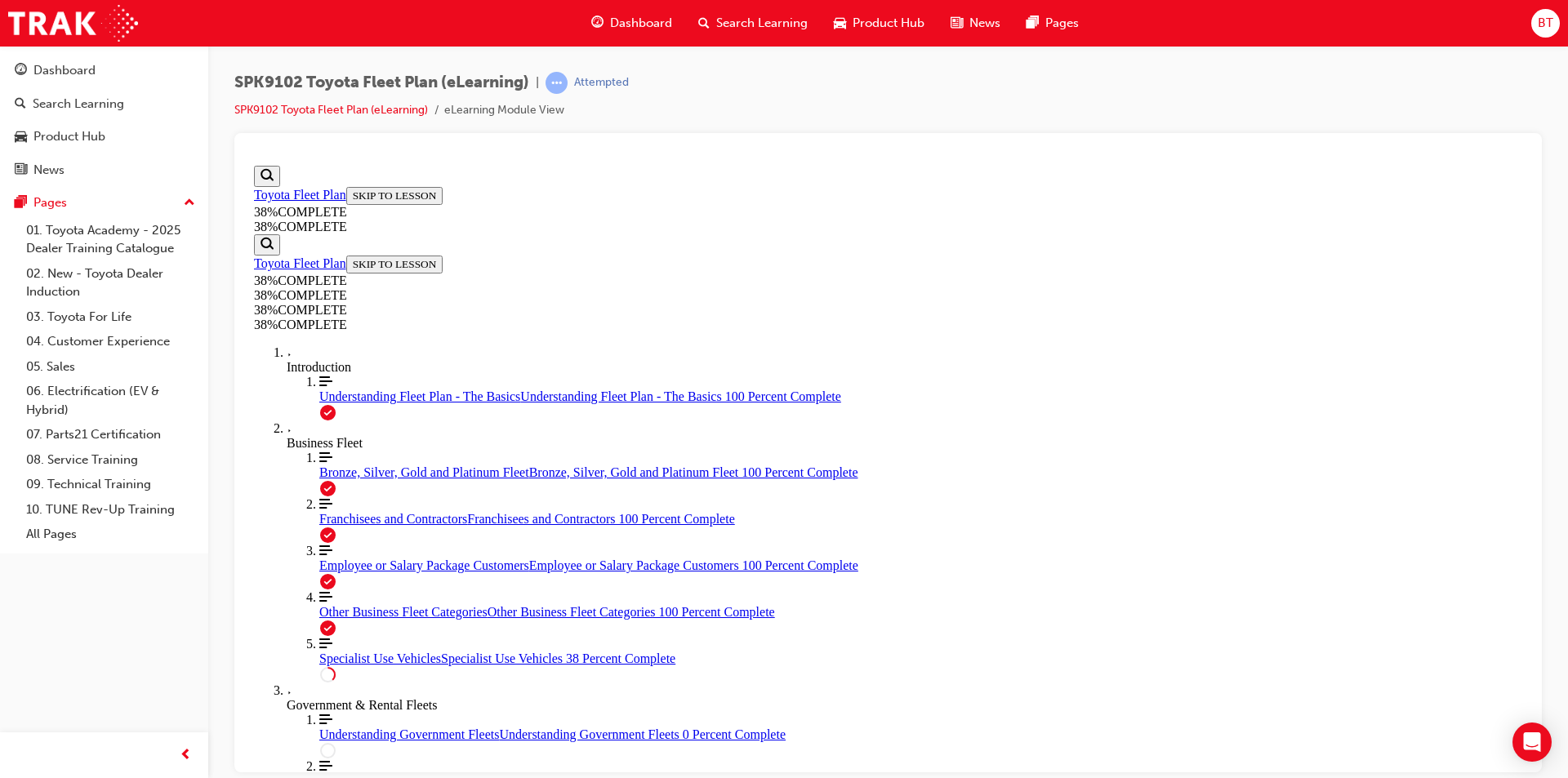
drag, startPoint x: 985, startPoint y: 545, endPoint x: 925, endPoint y: 525, distance: 63.2
drag, startPoint x: 925, startPoint y: 525, endPoint x: 823, endPoint y: 492, distance: 107.2
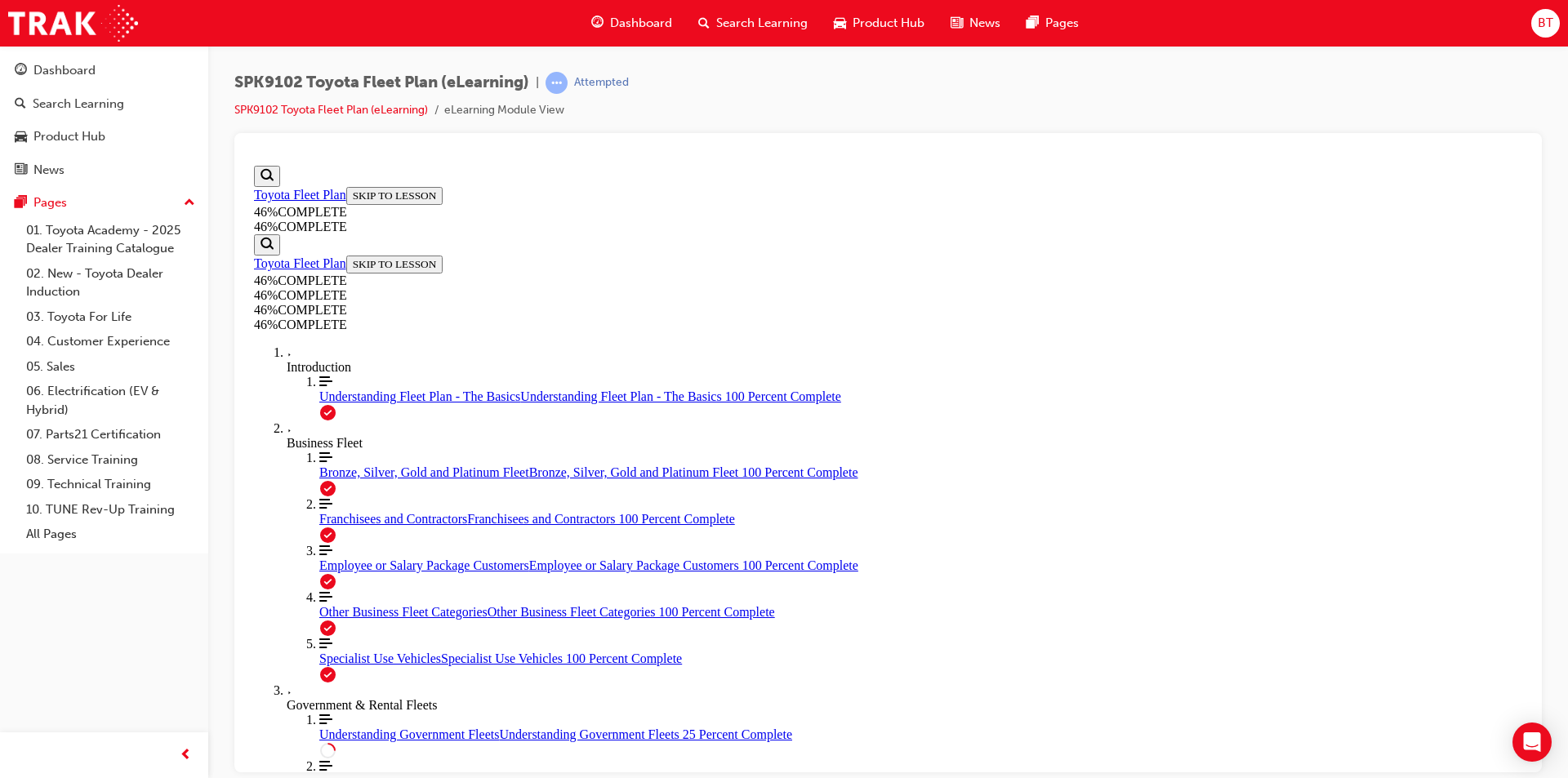
drag, startPoint x: 1031, startPoint y: 469, endPoint x: 963, endPoint y: 456, distance: 69.2
drag, startPoint x: 956, startPoint y: 456, endPoint x: 804, endPoint y: 398, distance: 162.7
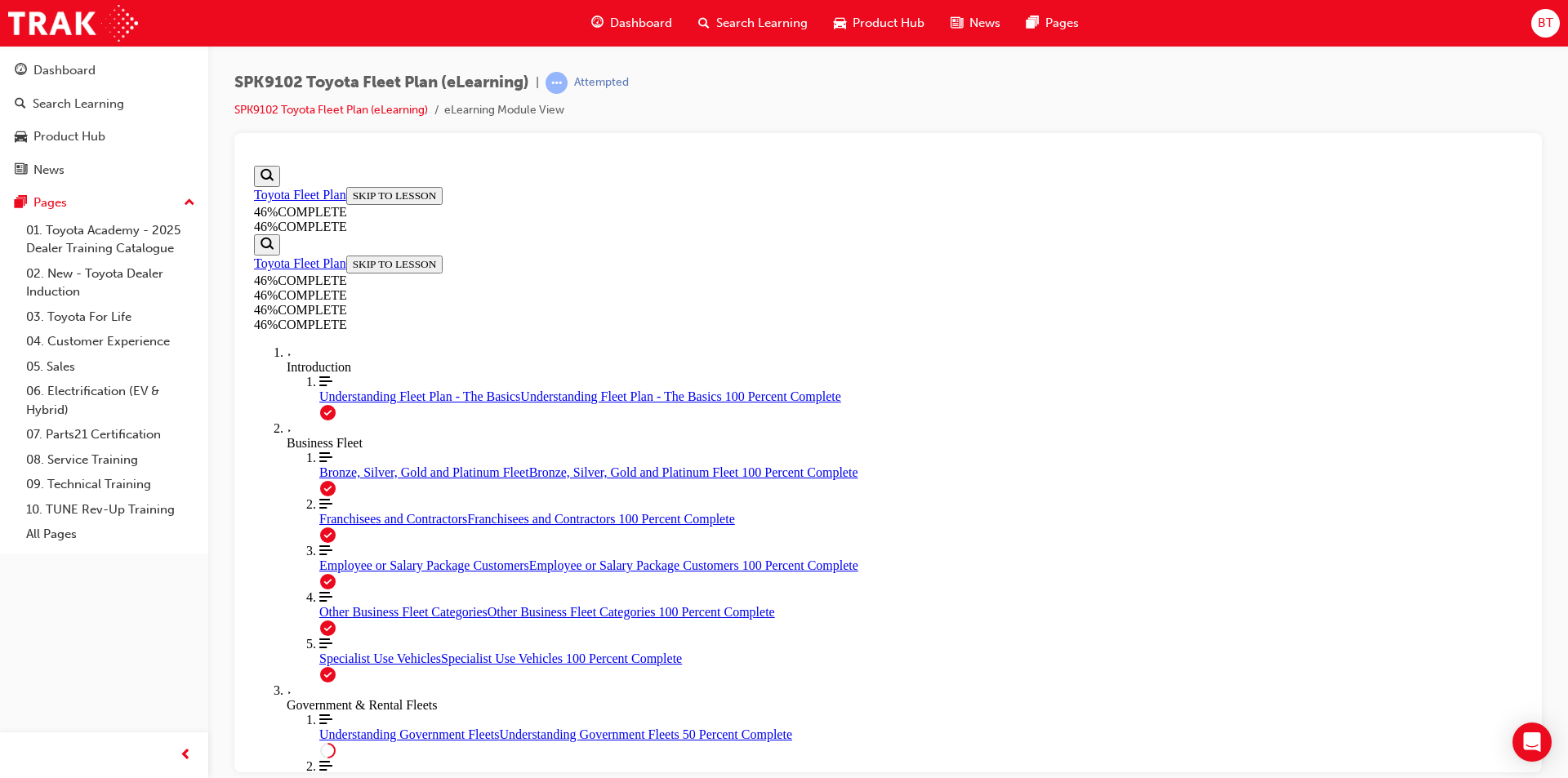
scroll to position [2669, 0]
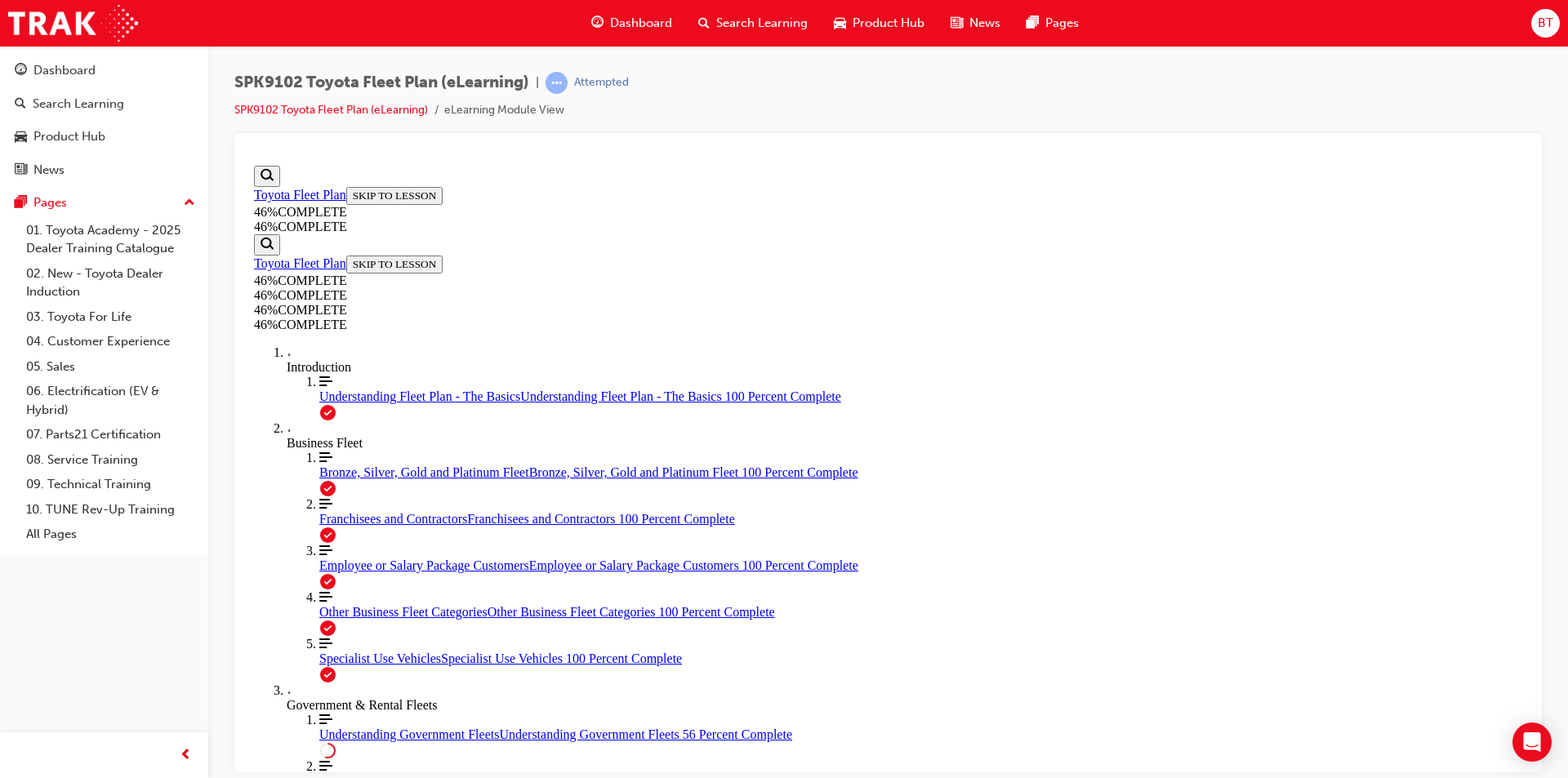
drag, startPoint x: 1315, startPoint y: 493, endPoint x: 1283, endPoint y: 460, distance: 46.0
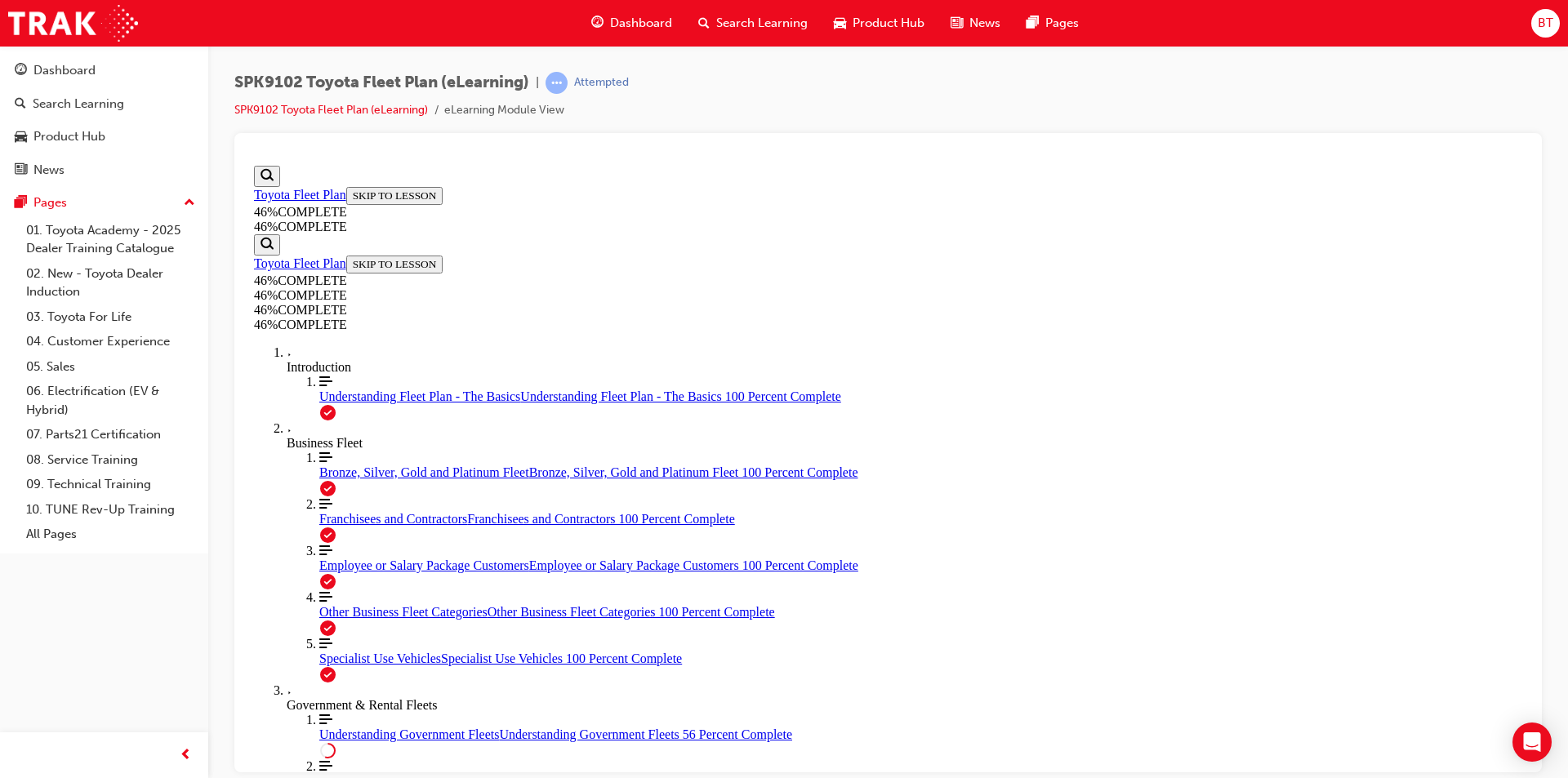
drag, startPoint x: 1283, startPoint y: 460, endPoint x: 1213, endPoint y: 348, distance: 132.1
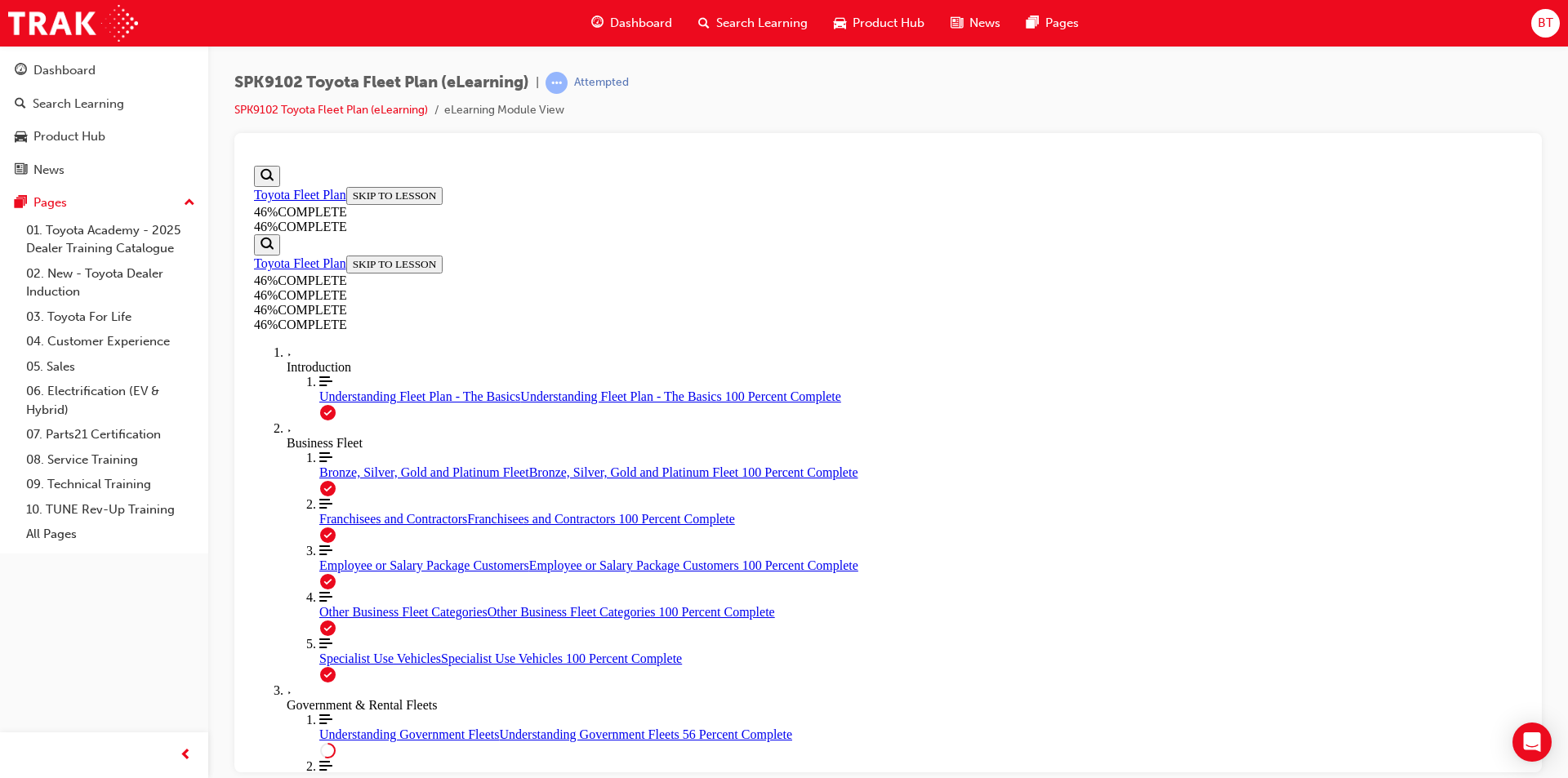
drag, startPoint x: 1050, startPoint y: 230, endPoint x: 959, endPoint y: 229, distance: 91.0
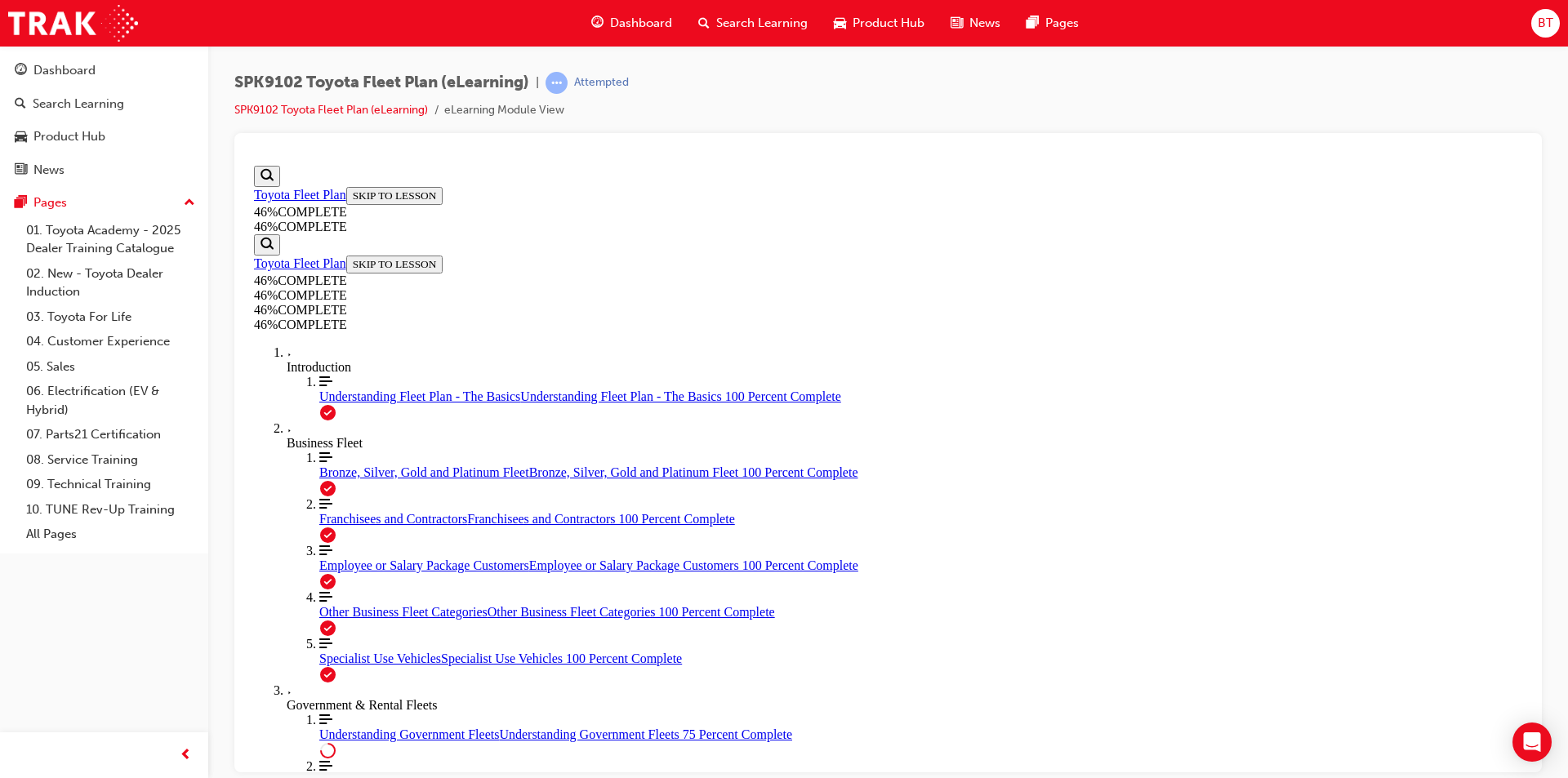
drag, startPoint x: 975, startPoint y: 253, endPoint x: 879, endPoint y: 246, distance: 96.3
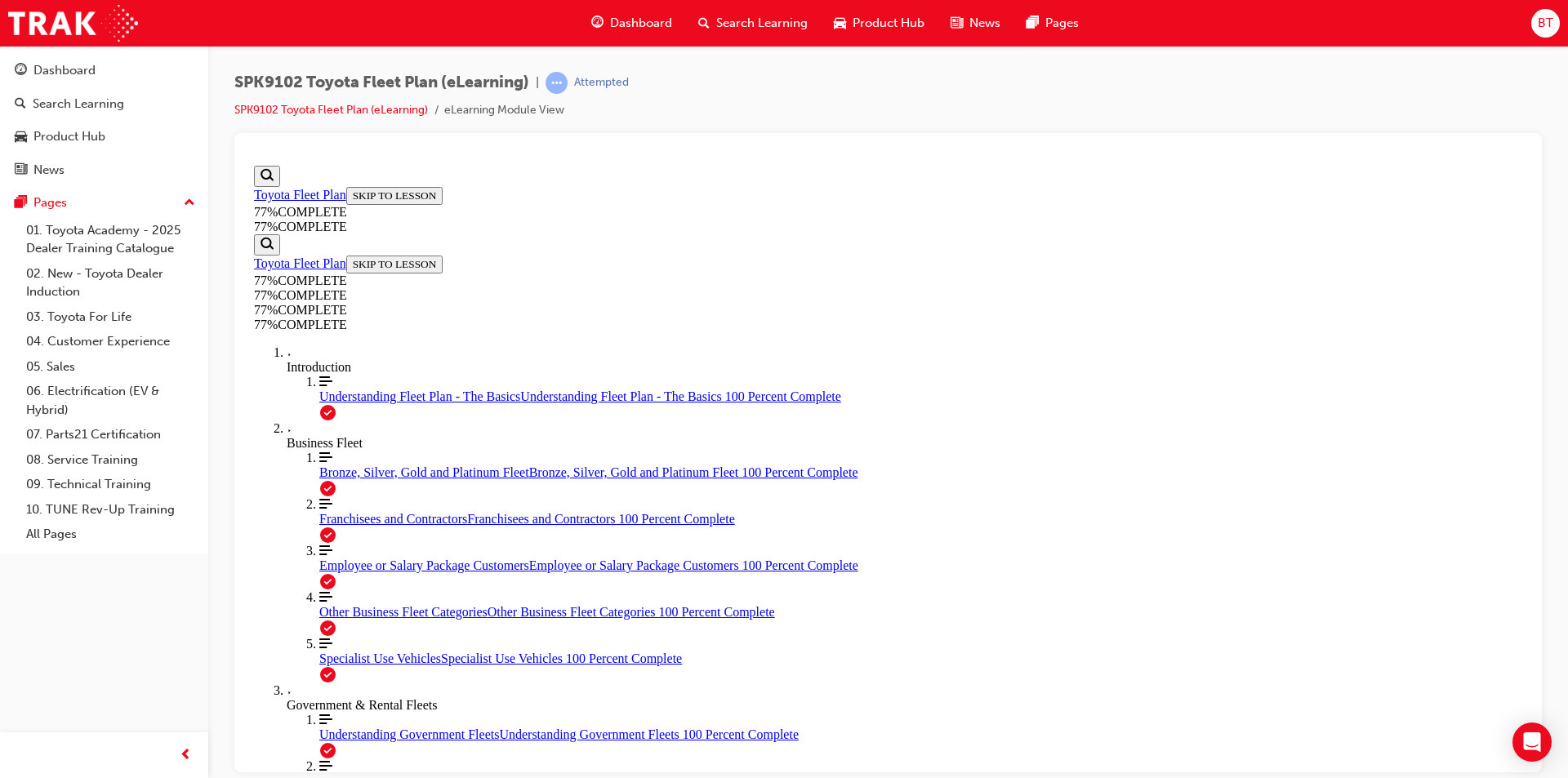
drag, startPoint x: 970, startPoint y: 168, endPoint x: 938, endPoint y: 164, distance: 32.2
click at [1053, 123] on div "SPK9102 Toyota Fleet Plan (eLearning) | Attempted SPK9102 Toyota Fleet Plan (eL…" at bounding box center [888, 102] width 1307 height 61
click at [1050, 123] on div "SPK9102 Toyota Fleet Plan (eLearning) | Attempted SPK9102 Toyota Fleet Plan (eL…" at bounding box center [888, 102] width 1307 height 61
click at [1038, 123] on div "SPK9102 Toyota Fleet Plan (eLearning) | Attempted SPK9102 Toyota Fleet Plan (eL…" at bounding box center [888, 102] width 1307 height 61
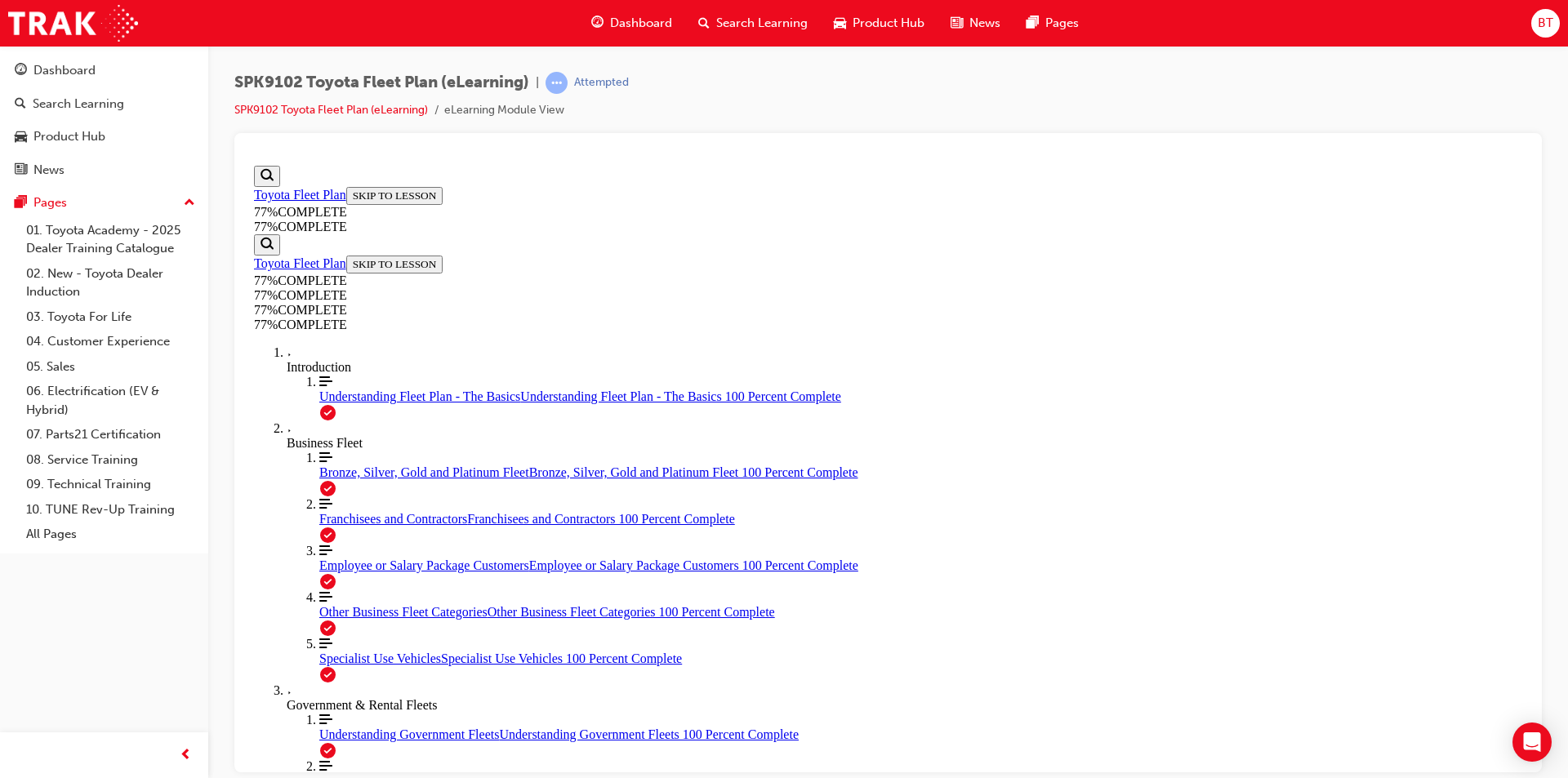
drag, startPoint x: 1124, startPoint y: 253, endPoint x: 1023, endPoint y: 258, distance: 101.1
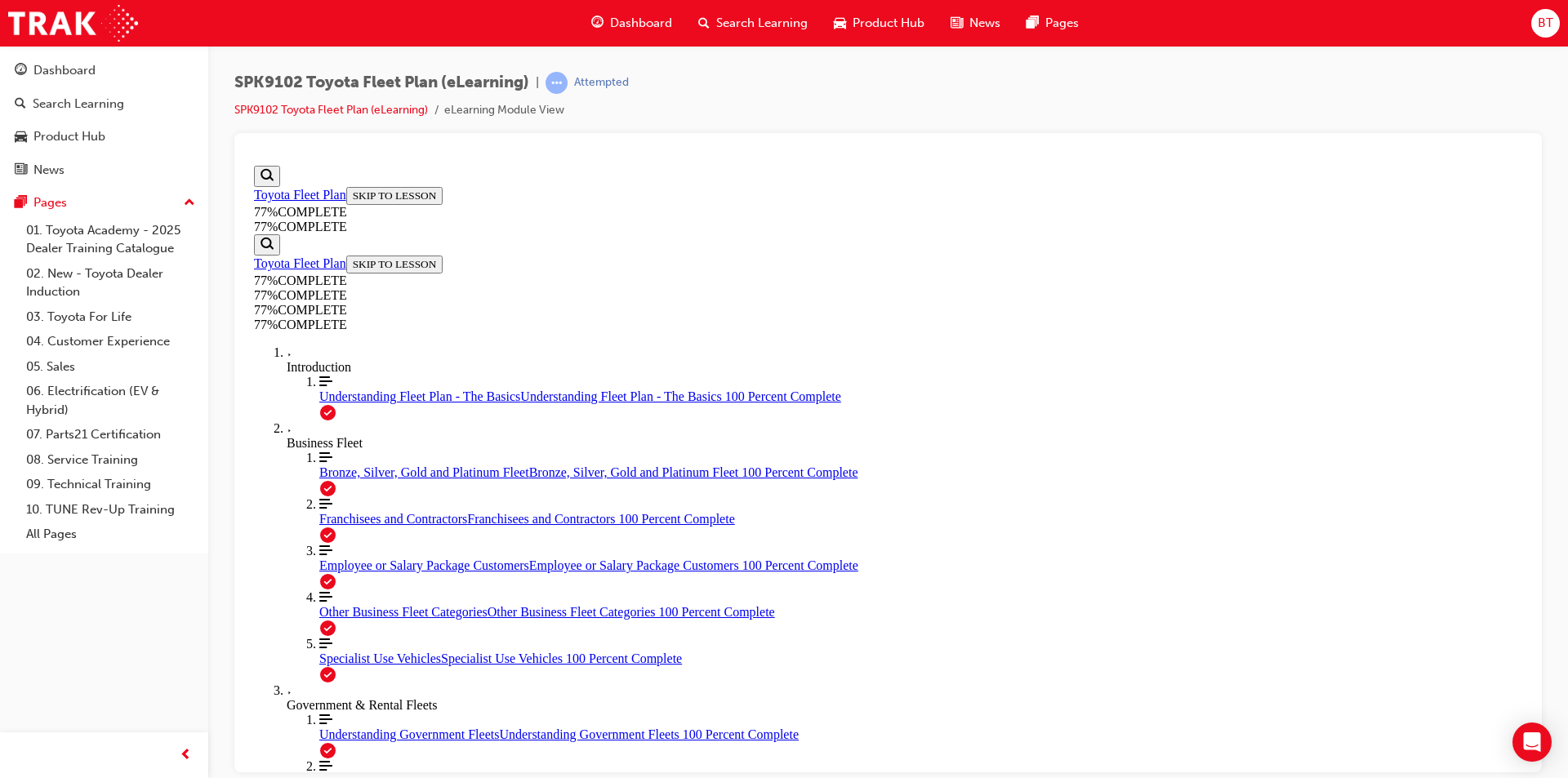
drag, startPoint x: 875, startPoint y: 214, endPoint x: 1055, endPoint y: 216, distance: 180.0
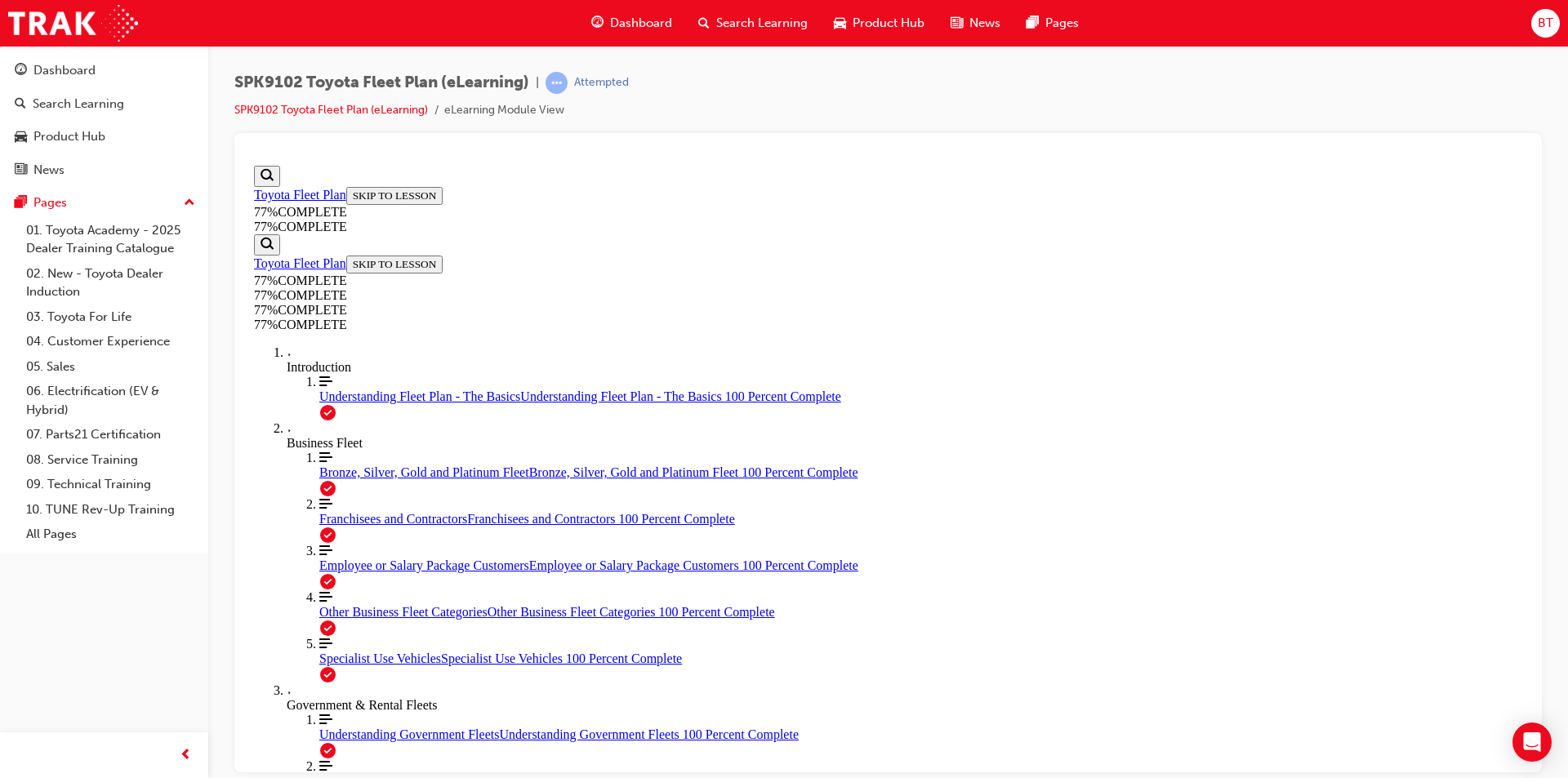
drag, startPoint x: 922, startPoint y: 300, endPoint x: 745, endPoint y: 306, distance: 177.1
drag, startPoint x: 986, startPoint y: 424, endPoint x: 896, endPoint y: 412, distance: 90.8
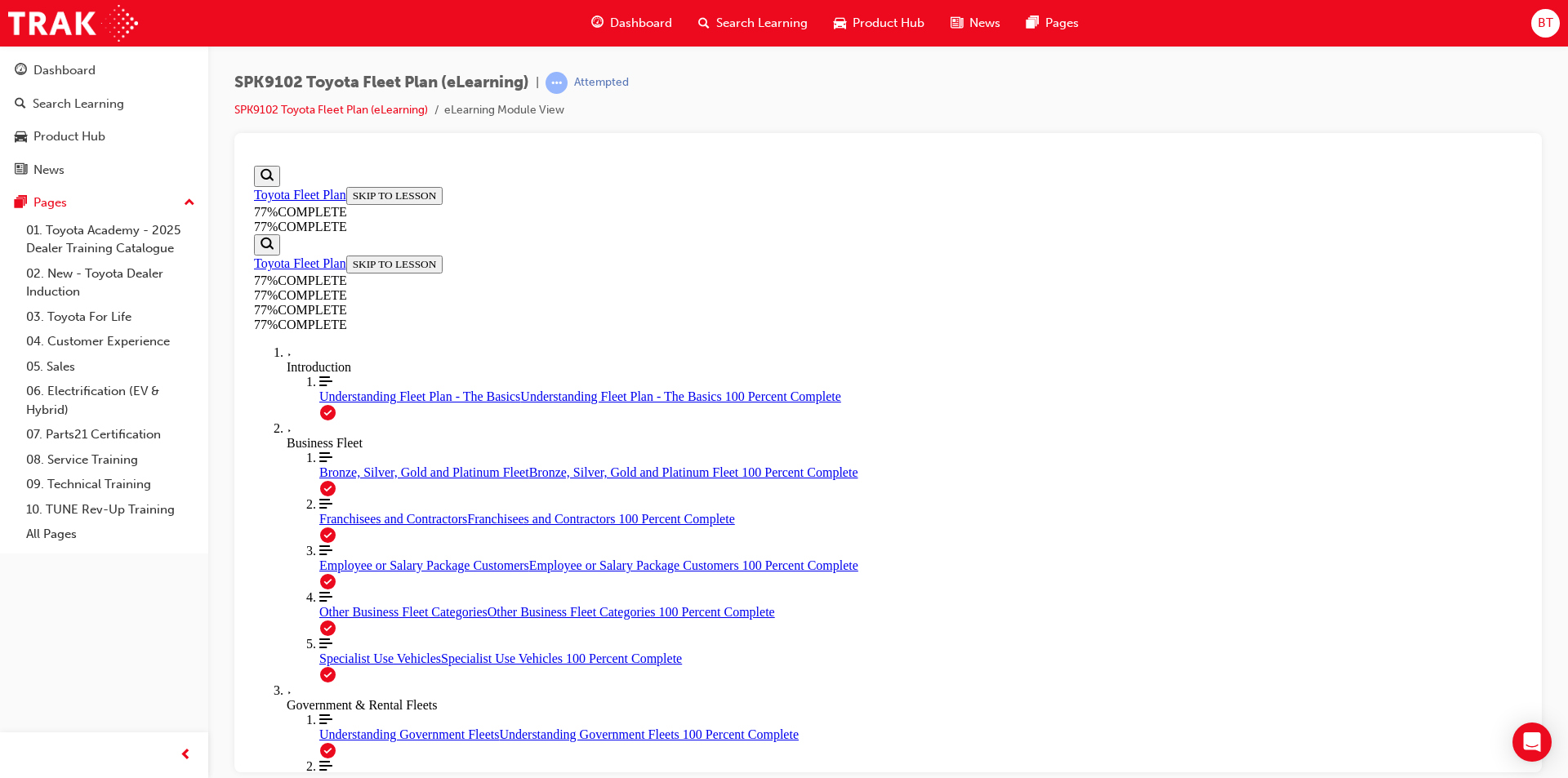
drag, startPoint x: 1332, startPoint y: 480, endPoint x: 1365, endPoint y: 360, distance: 124.5
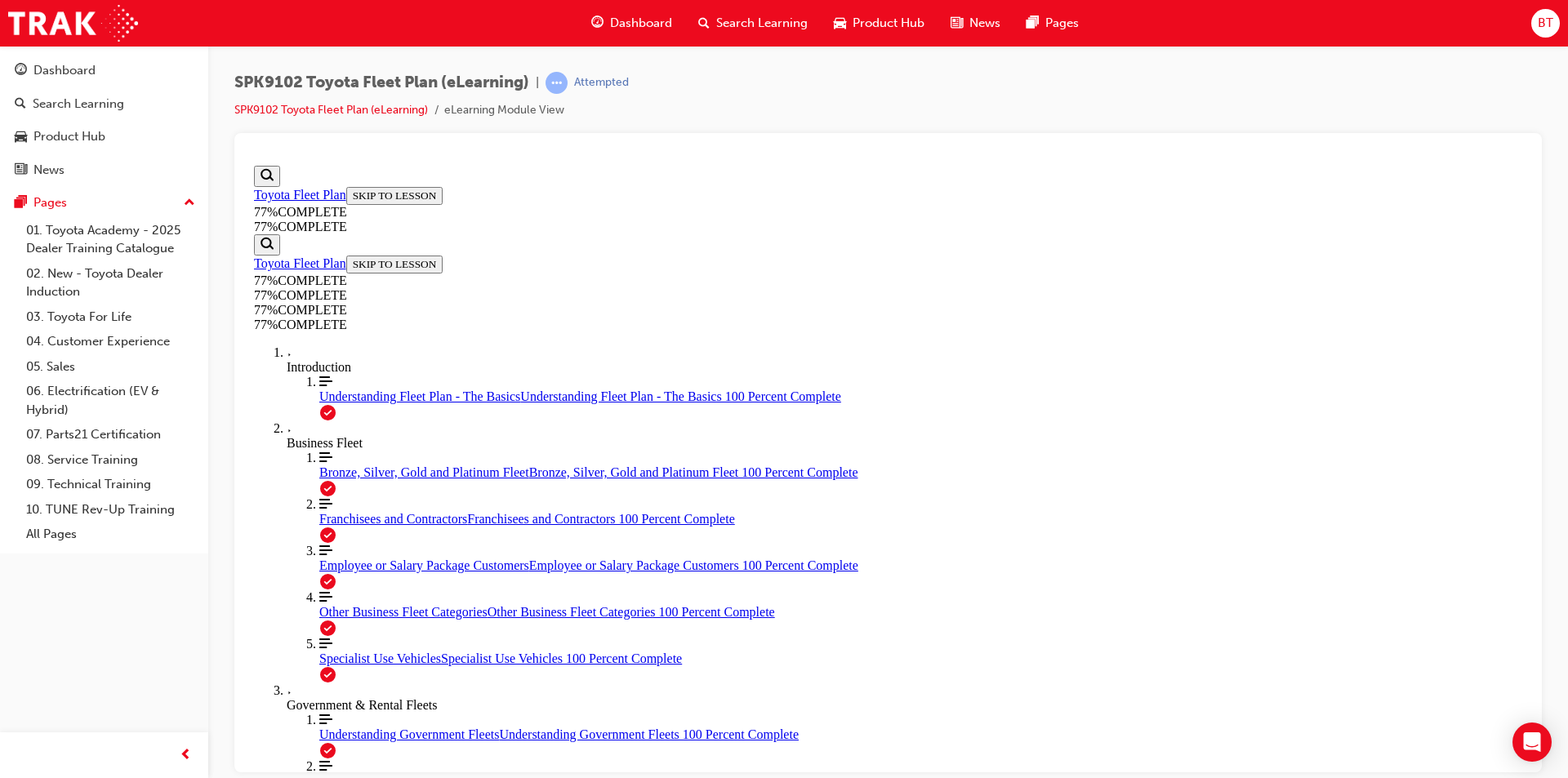
scroll to position [1608, 0]
drag, startPoint x: 1365, startPoint y: 588, endPoint x: 1142, endPoint y: 686, distance: 243.6
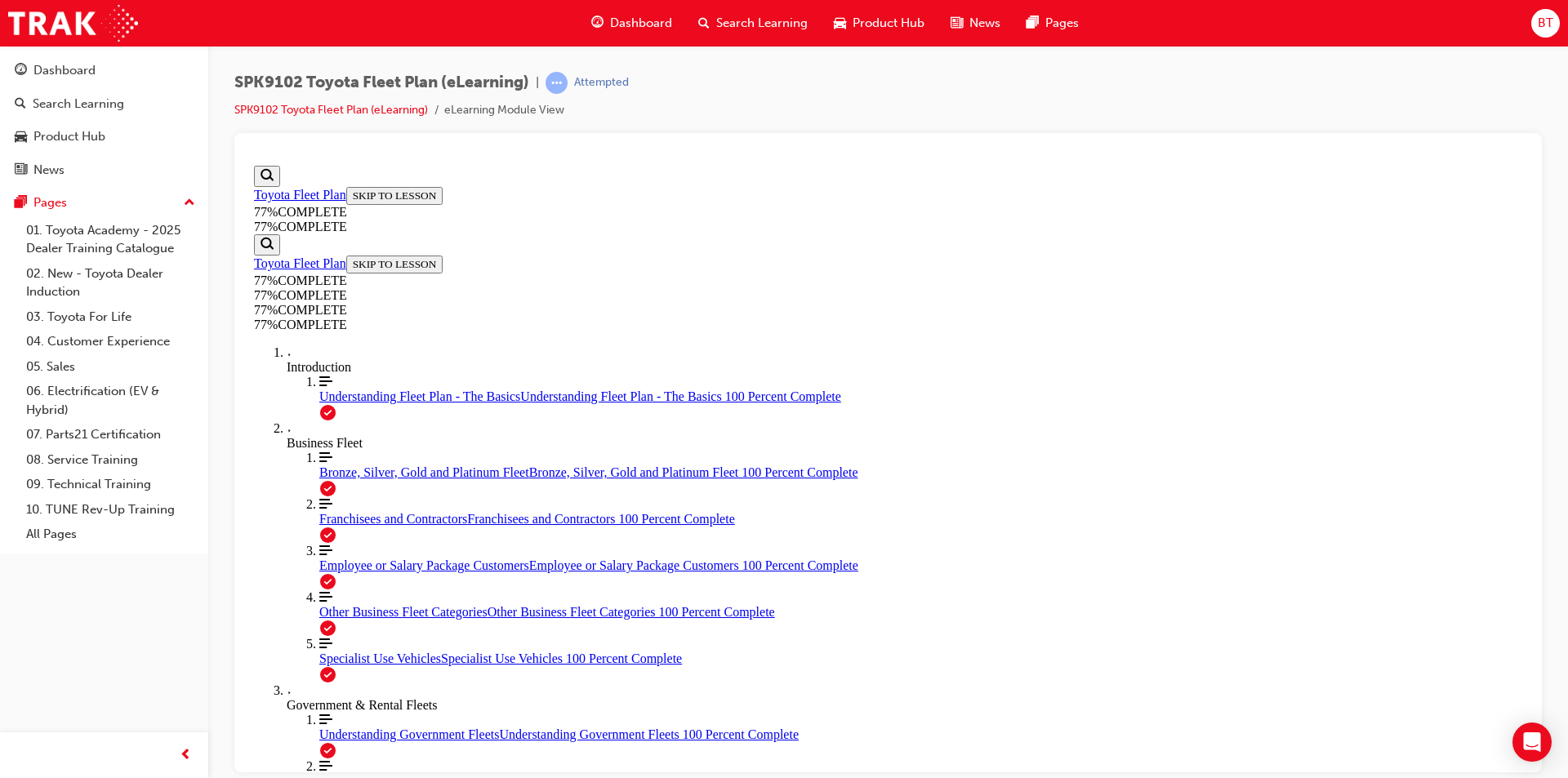
scroll to position [1608, 0]
drag, startPoint x: 1006, startPoint y: 539, endPoint x: 942, endPoint y: 552, distance: 65.3
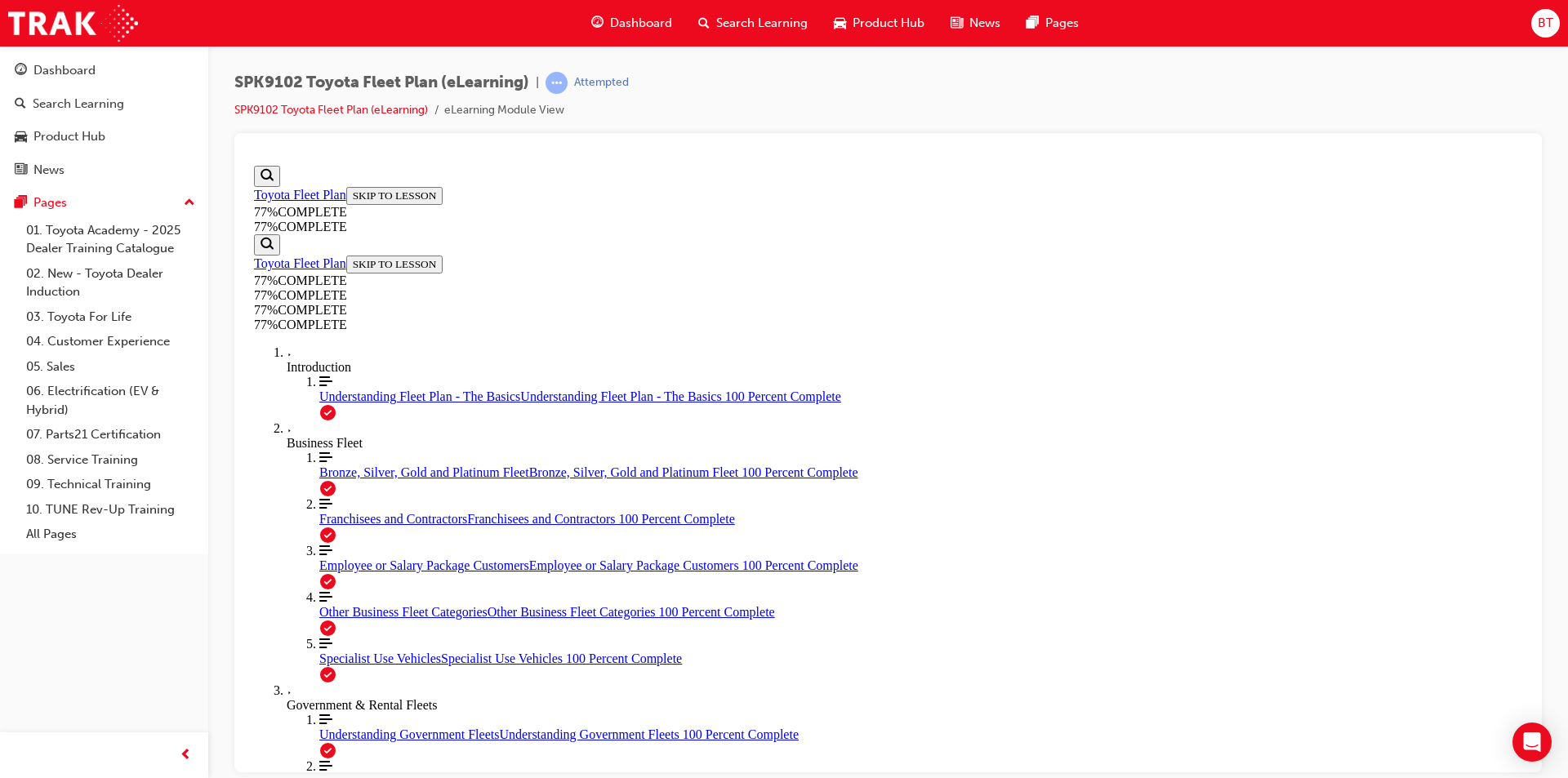
drag, startPoint x: 1001, startPoint y: 581, endPoint x: 918, endPoint y: 546, distance: 90.1
drag, startPoint x: 1003, startPoint y: 348, endPoint x: 959, endPoint y: 339, distance: 44.9
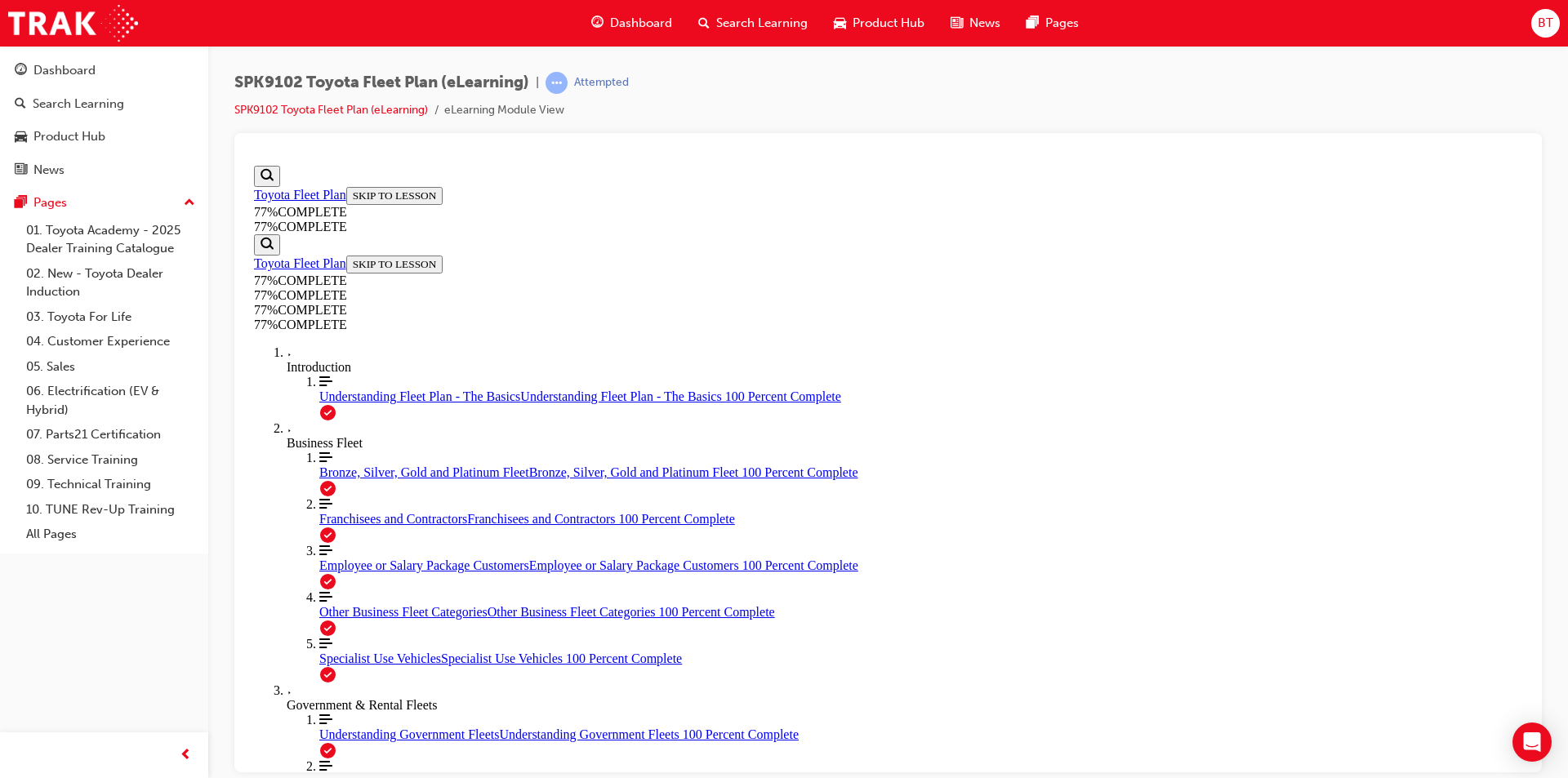
drag, startPoint x: 959, startPoint y: 339, endPoint x: 796, endPoint y: 326, distance: 163.5
drag, startPoint x: 750, startPoint y: 338, endPoint x: 986, endPoint y: 330, distance: 236.1
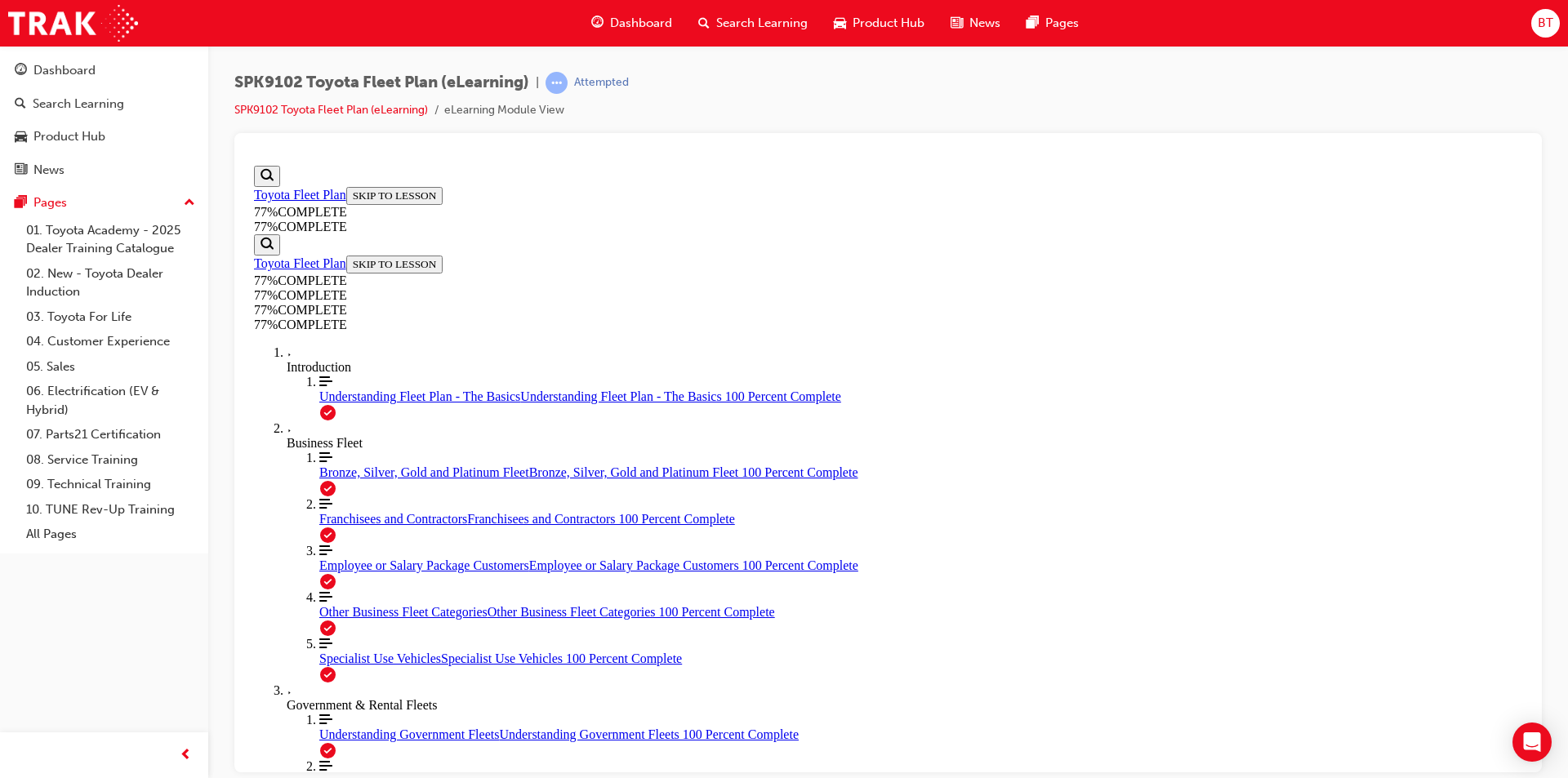
scroll to position [3258, 0]
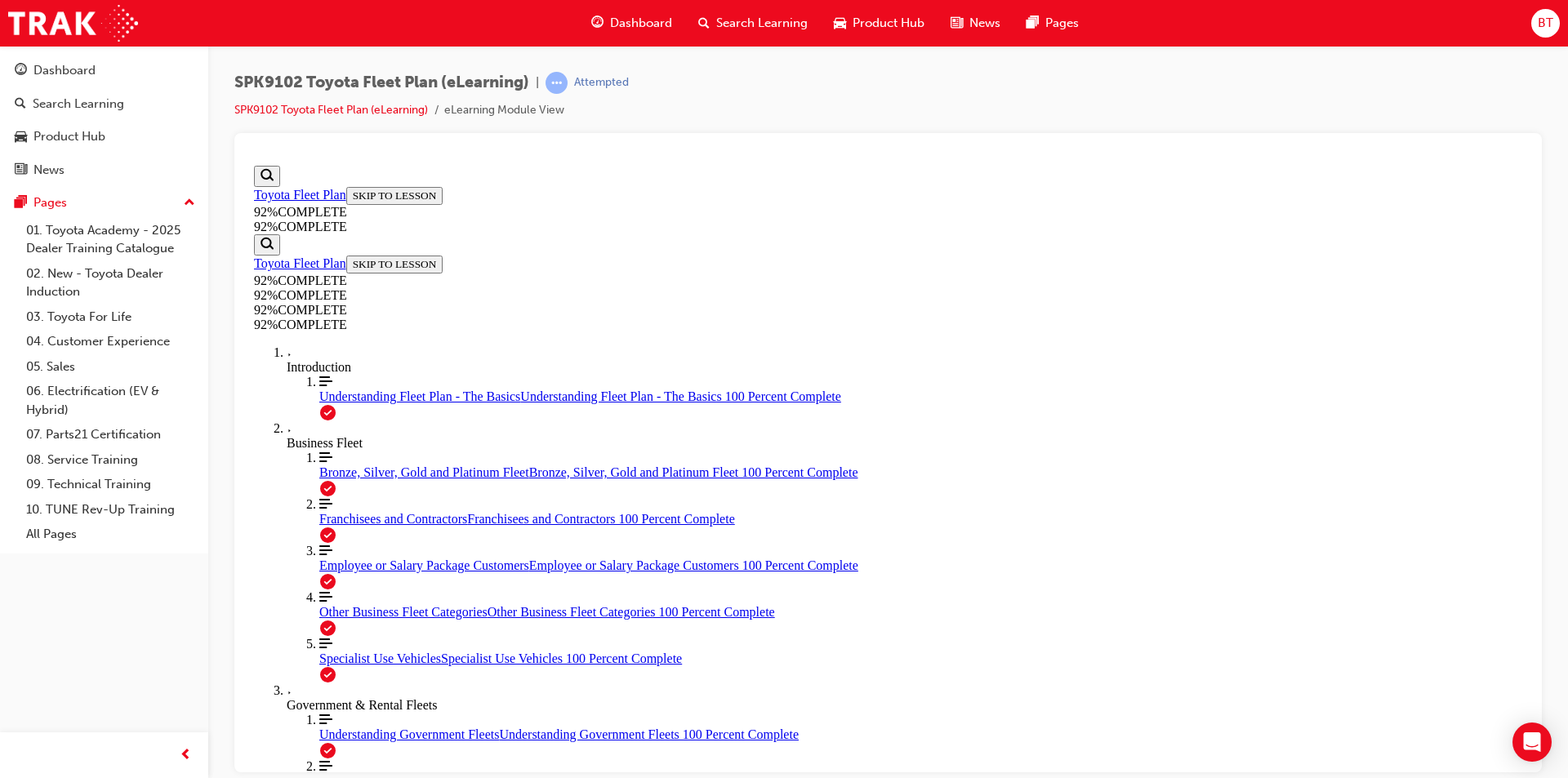
scroll to position [57, 0]
drag, startPoint x: 994, startPoint y: 378, endPoint x: 937, endPoint y: 375, distance: 57.1
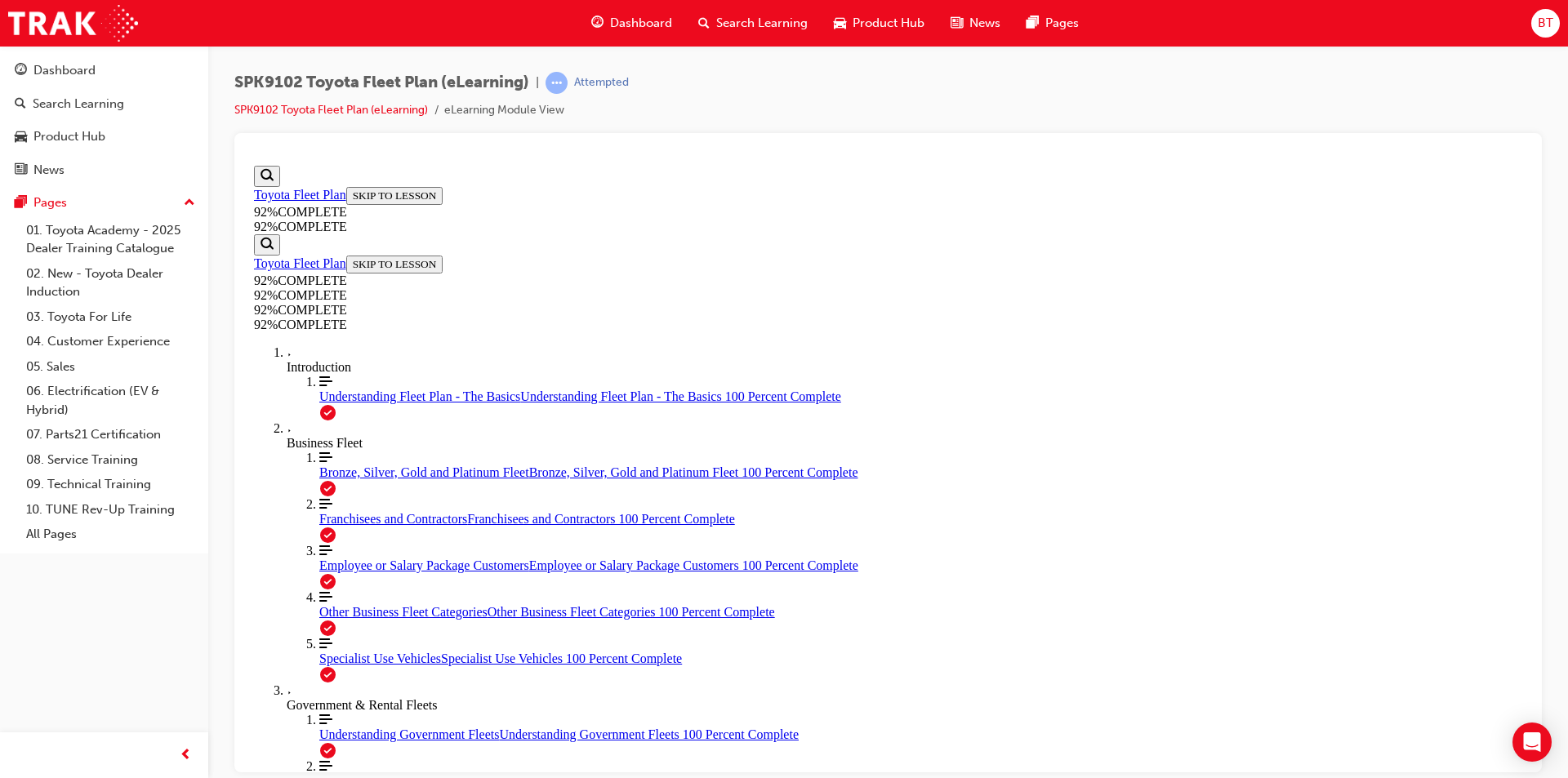
scroll to position [344, 0]
drag, startPoint x: 955, startPoint y: 451, endPoint x: 890, endPoint y: 399, distance: 83.2
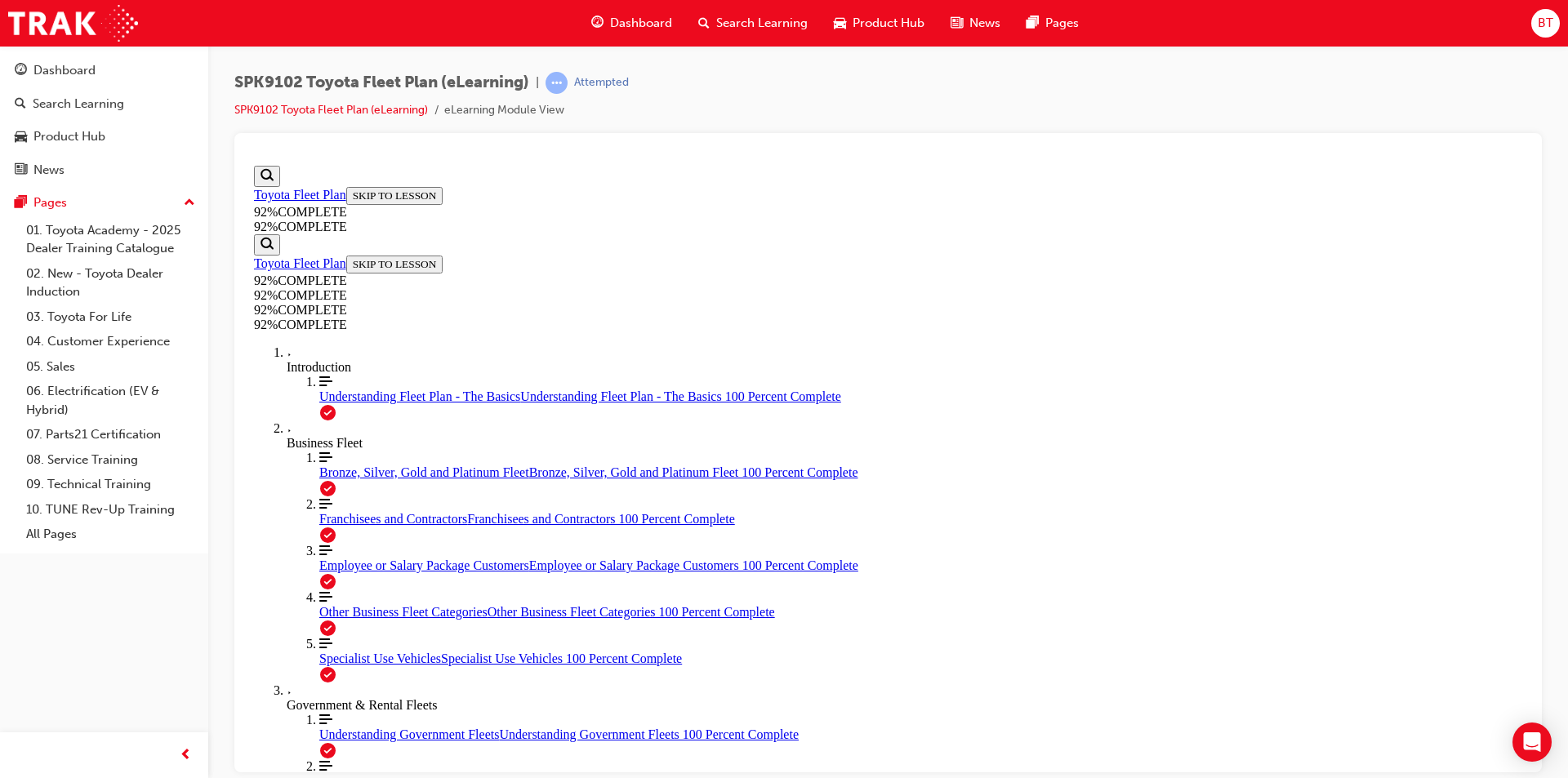
scroll to position [60, 0]
drag, startPoint x: 1036, startPoint y: 336, endPoint x: 944, endPoint y: 311, distance: 95.3
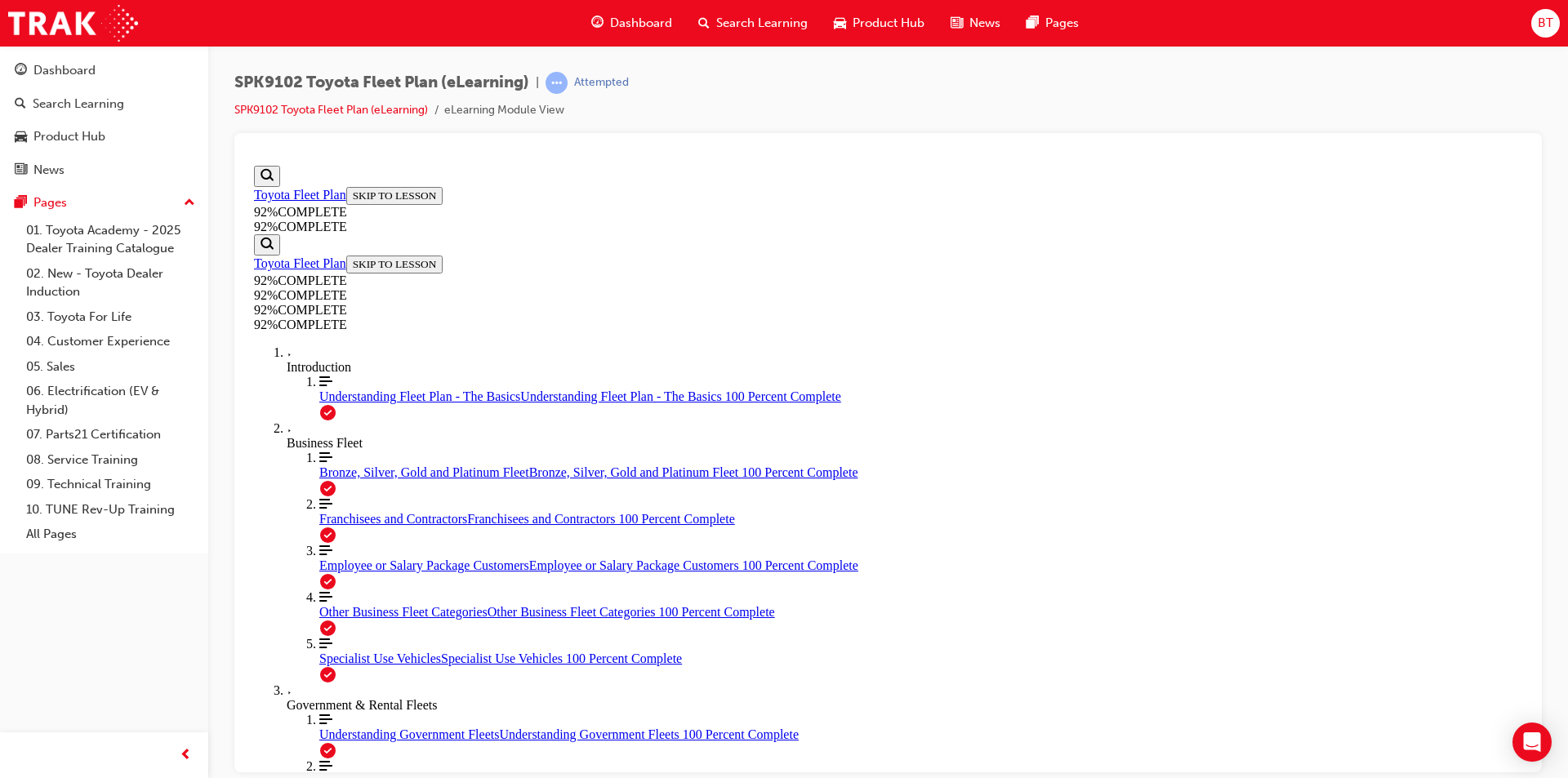
drag, startPoint x: 1089, startPoint y: 445, endPoint x: 989, endPoint y: 603, distance: 187.0
drag, startPoint x: 917, startPoint y: 592, endPoint x: 983, endPoint y: 448, distance: 158.4
drag, startPoint x: 891, startPoint y: 593, endPoint x: 965, endPoint y: 516, distance: 106.8
drag, startPoint x: 929, startPoint y: 595, endPoint x: 998, endPoint y: 594, distance: 69.0
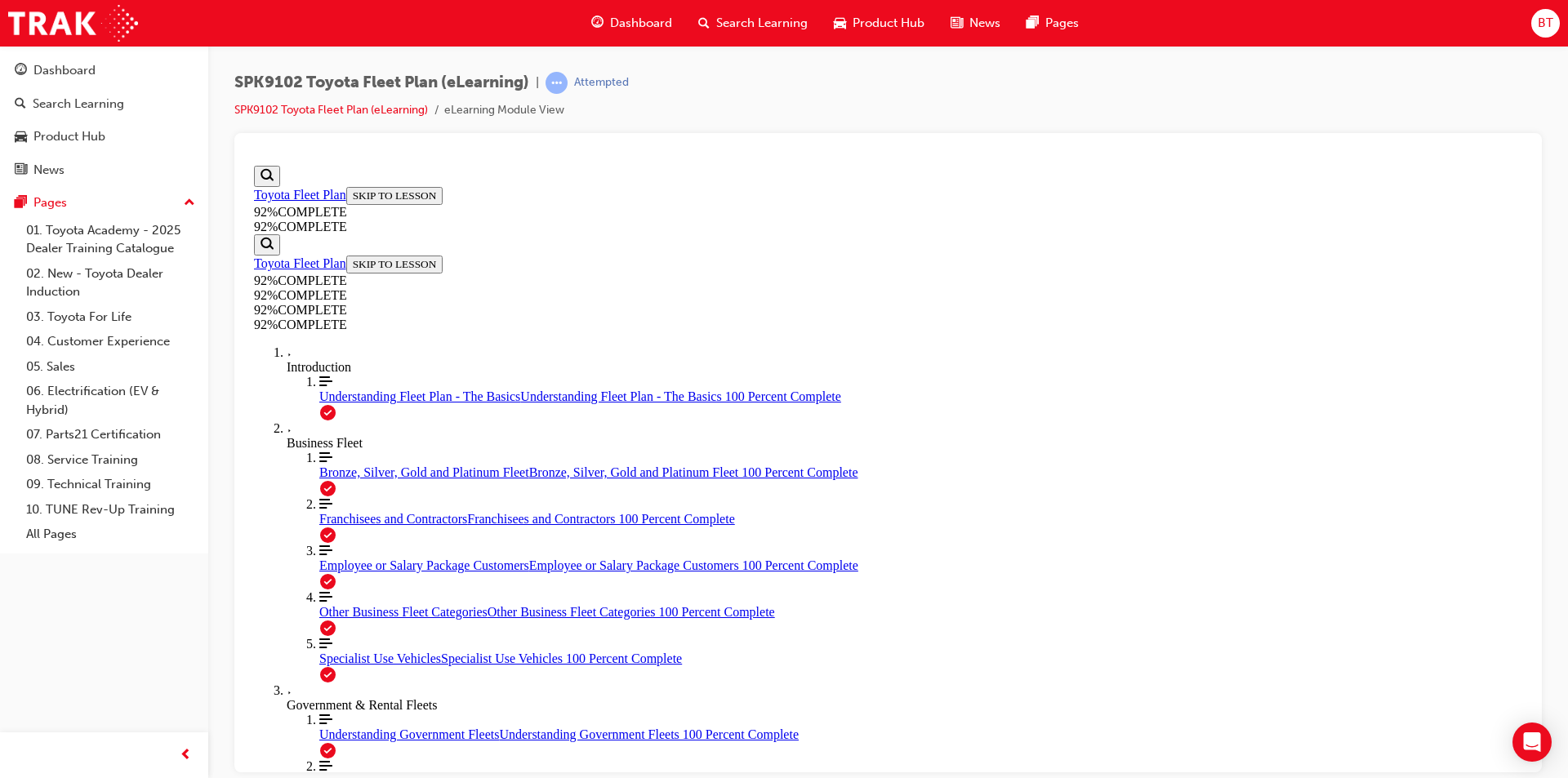
drag, startPoint x: 998, startPoint y: 418, endPoint x: 862, endPoint y: 394, distance: 138.1
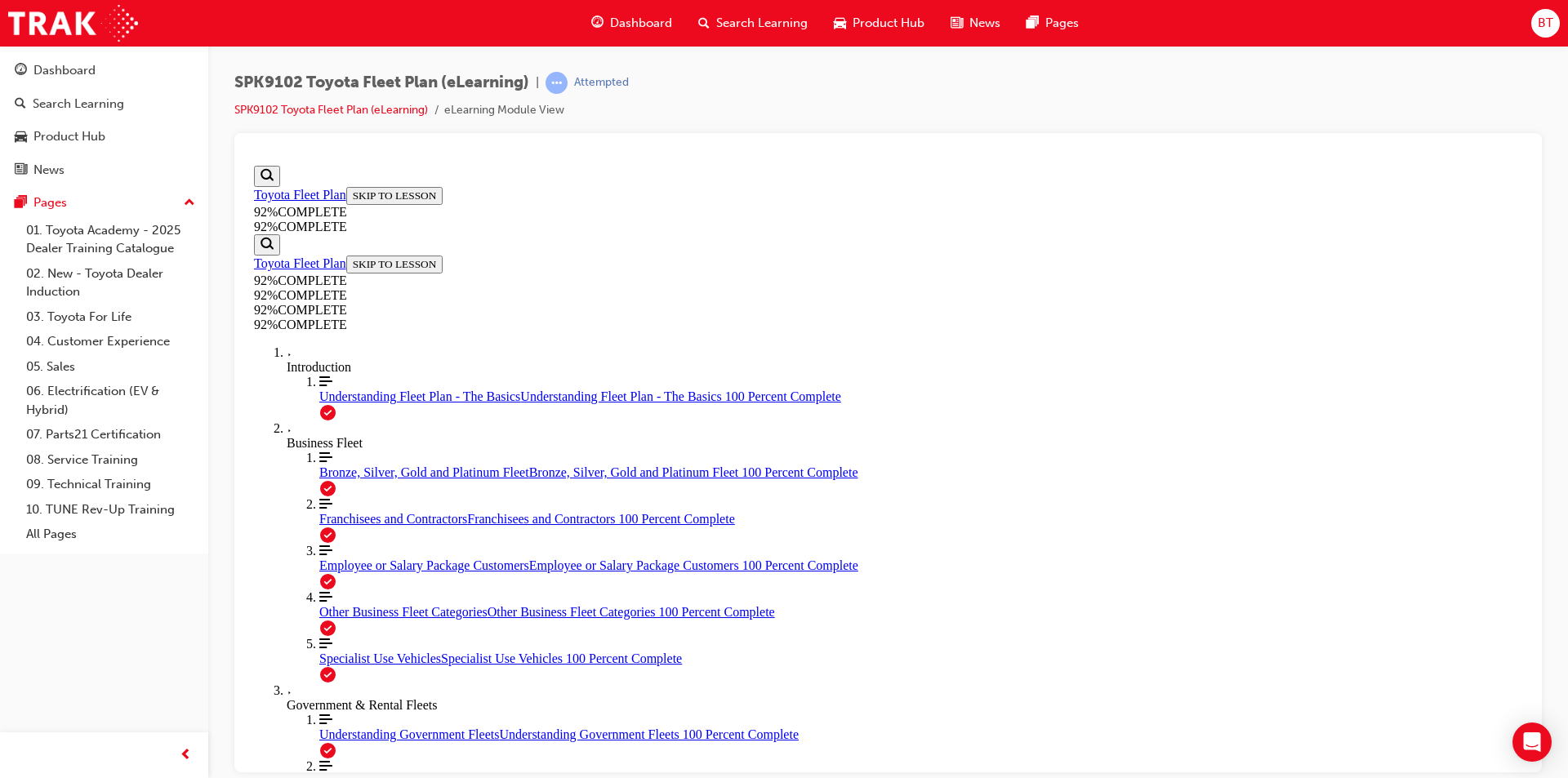
scroll to position [179, 0]
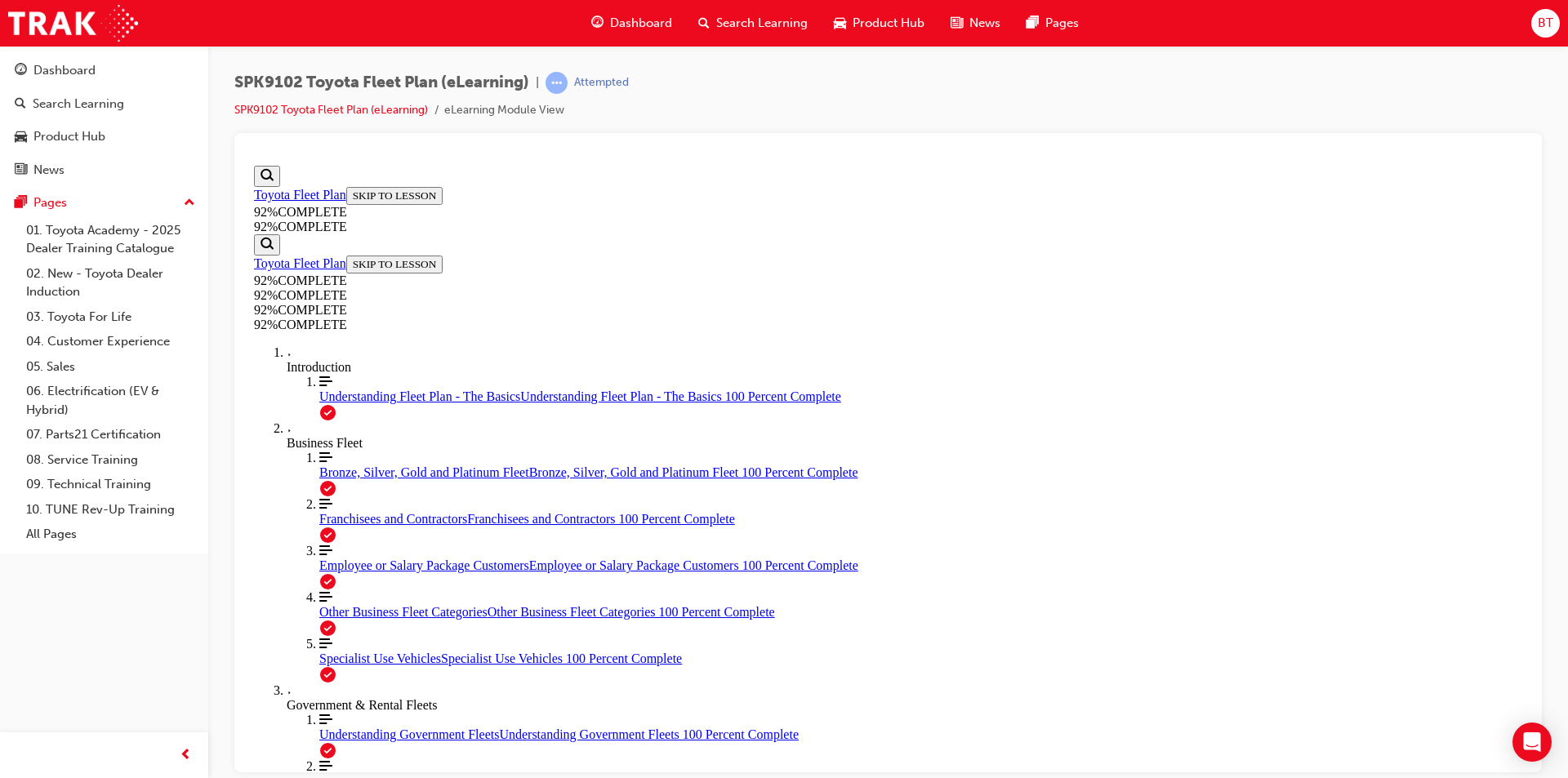
drag, startPoint x: 988, startPoint y: 433, endPoint x: 916, endPoint y: 430, distance: 72.1
drag, startPoint x: 969, startPoint y: 475, endPoint x: 866, endPoint y: 431, distance: 112.0
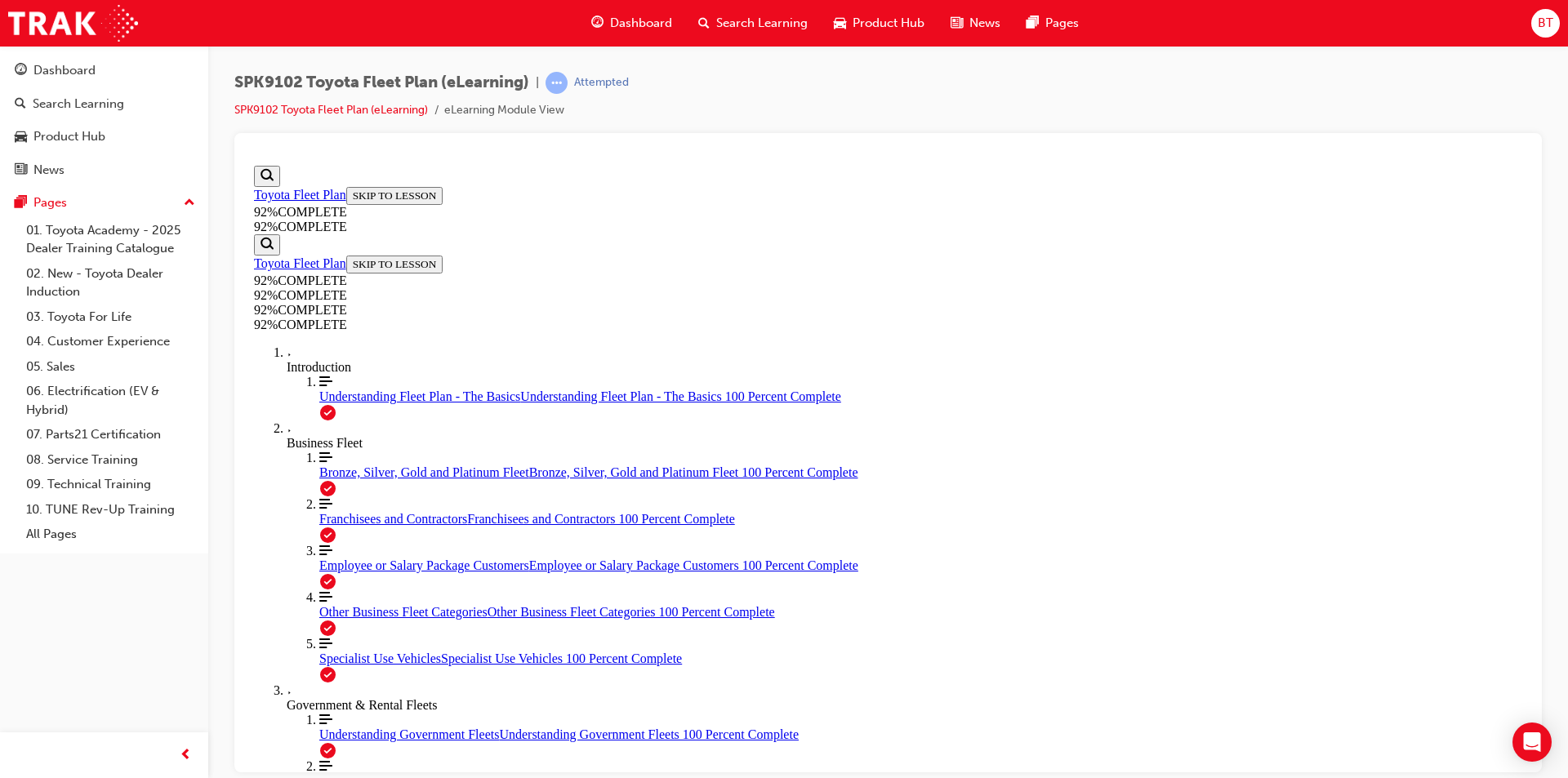
drag, startPoint x: 1077, startPoint y: 430, endPoint x: 1003, endPoint y: 416, distance: 75.3
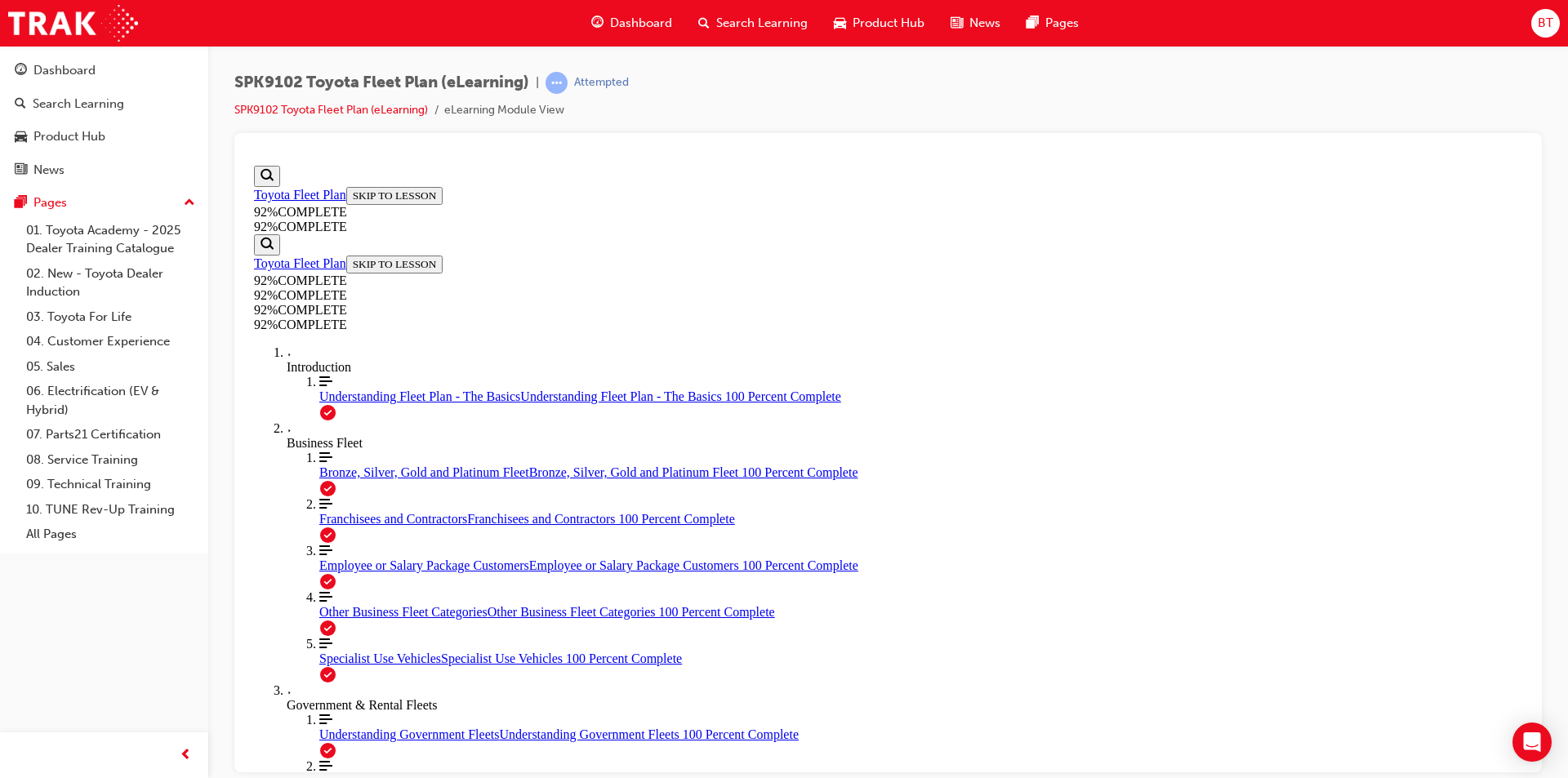
scroll to position [60, 0]
drag, startPoint x: 1054, startPoint y: 397, endPoint x: 957, endPoint y: 407, distance: 97.5
drag, startPoint x: 1048, startPoint y: 424, endPoint x: 1006, endPoint y: 417, distance: 42.6
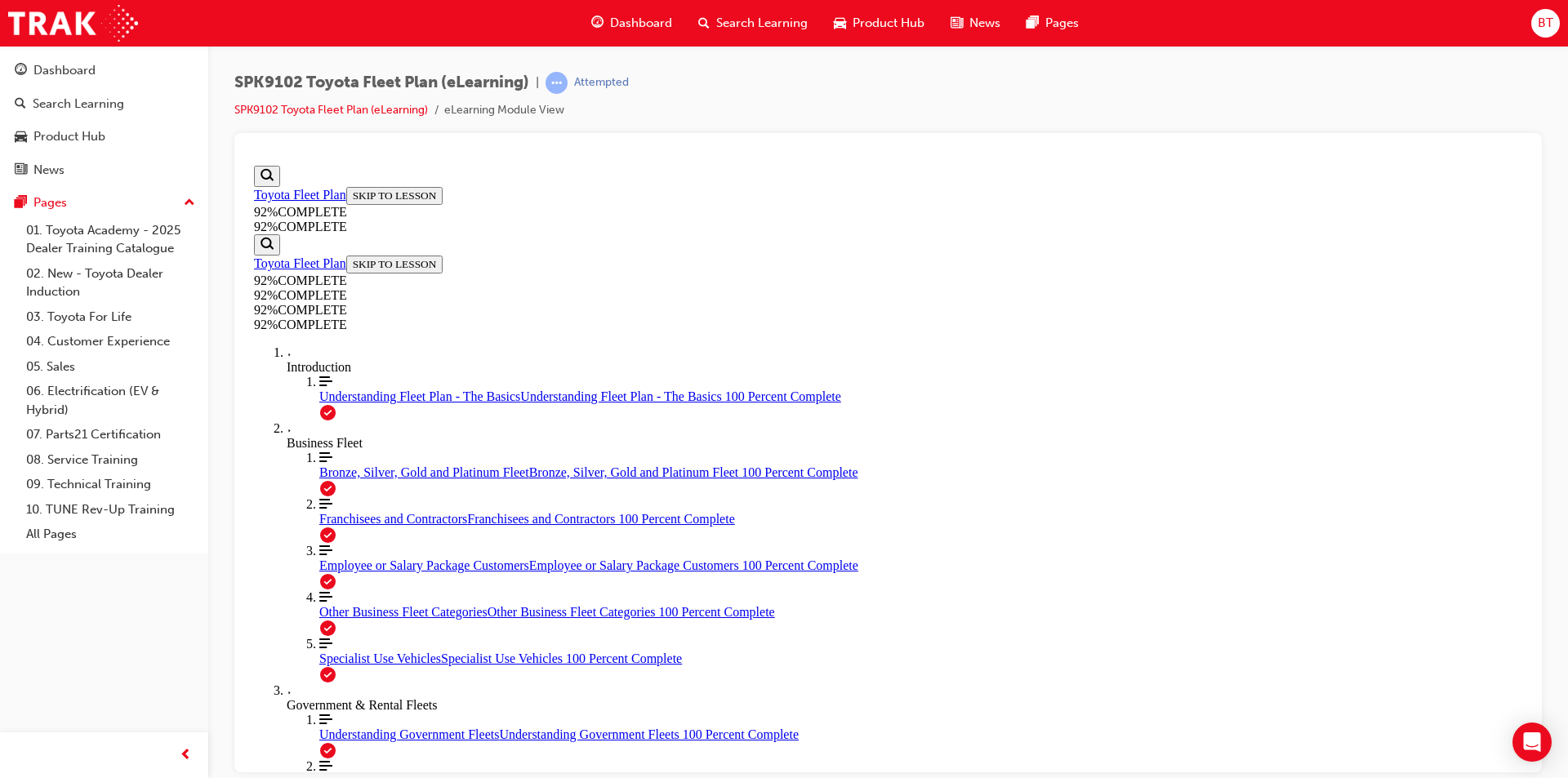
drag, startPoint x: 1108, startPoint y: 304, endPoint x: 1017, endPoint y: 309, distance: 91.1
drag, startPoint x: 1055, startPoint y: 431, endPoint x: 979, endPoint y: 380, distance: 91.5
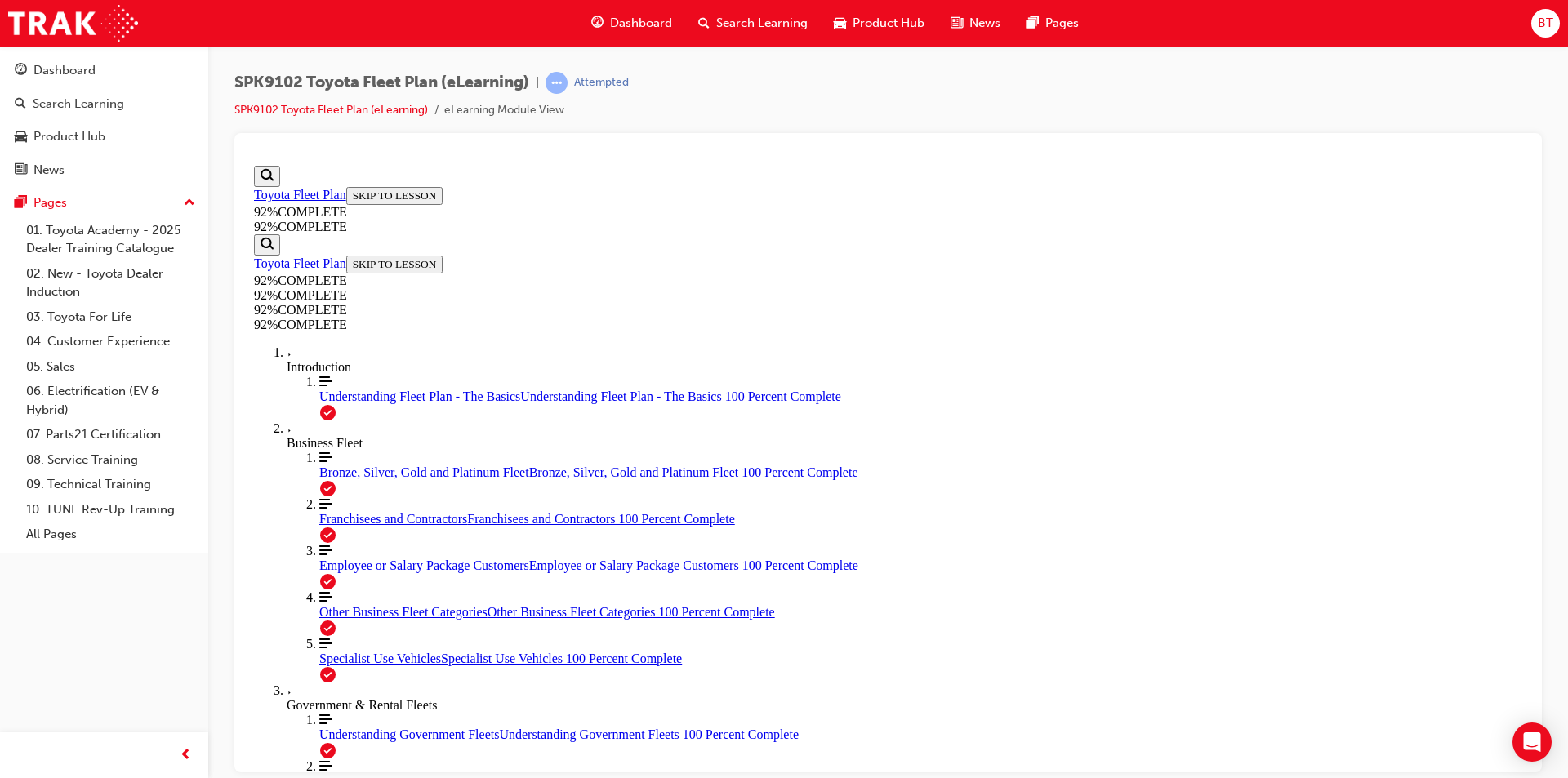
drag, startPoint x: 961, startPoint y: 431, endPoint x: 890, endPoint y: 421, distance: 71.7
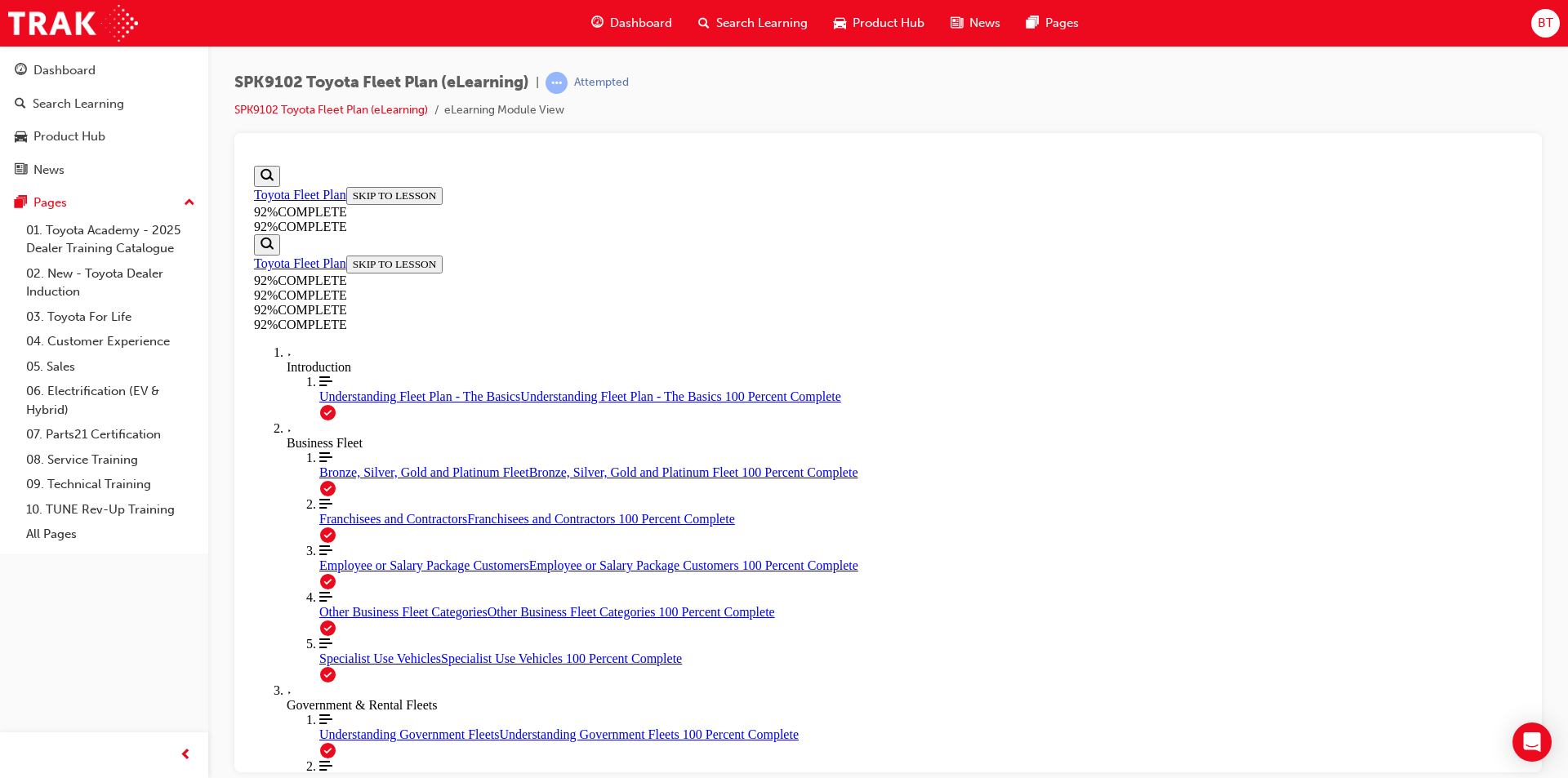
scroll to position [285, 0]
drag, startPoint x: 1037, startPoint y: 395, endPoint x: 980, endPoint y: 380, distance: 58.9
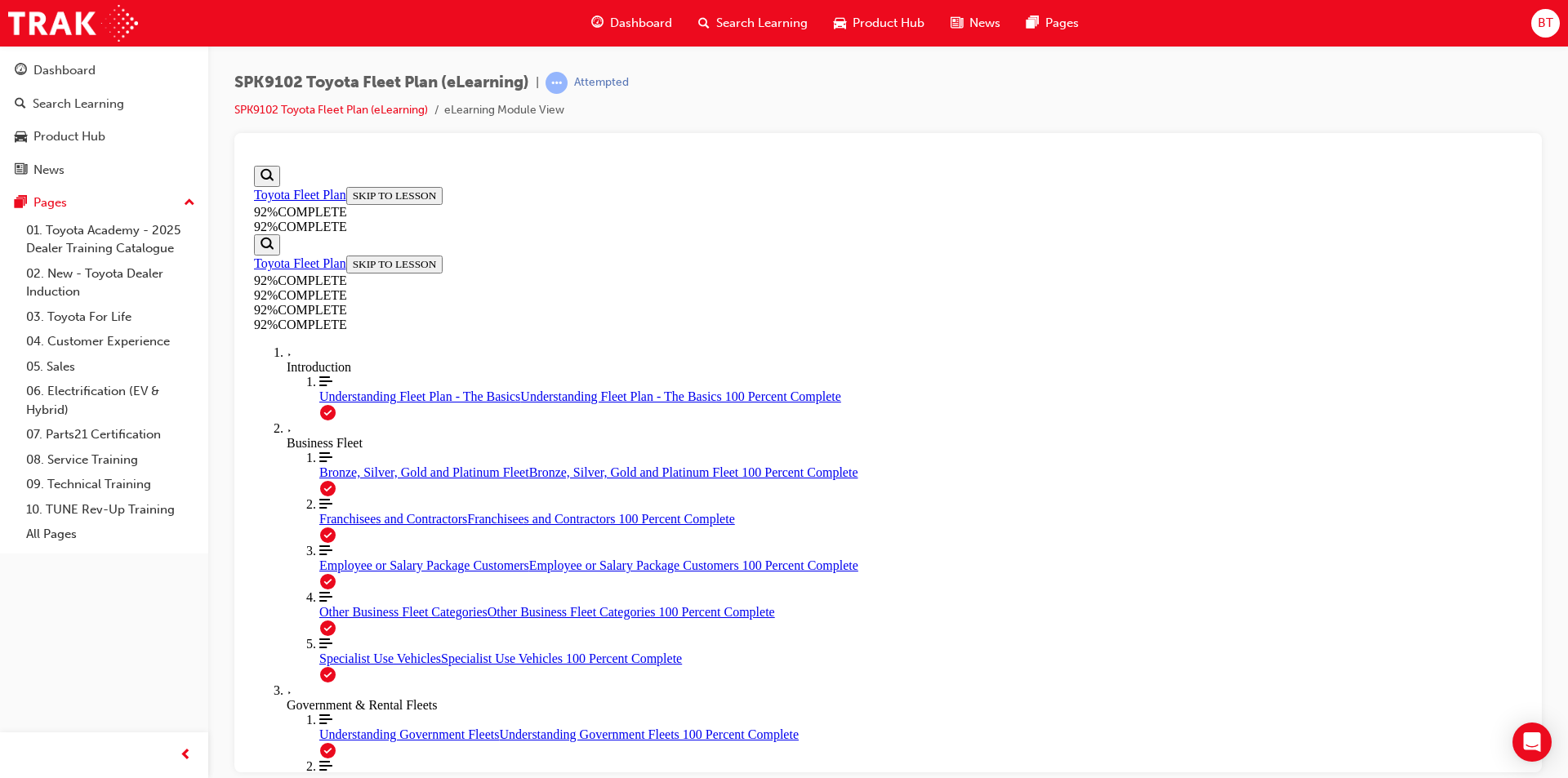
scroll to position [60, 0]
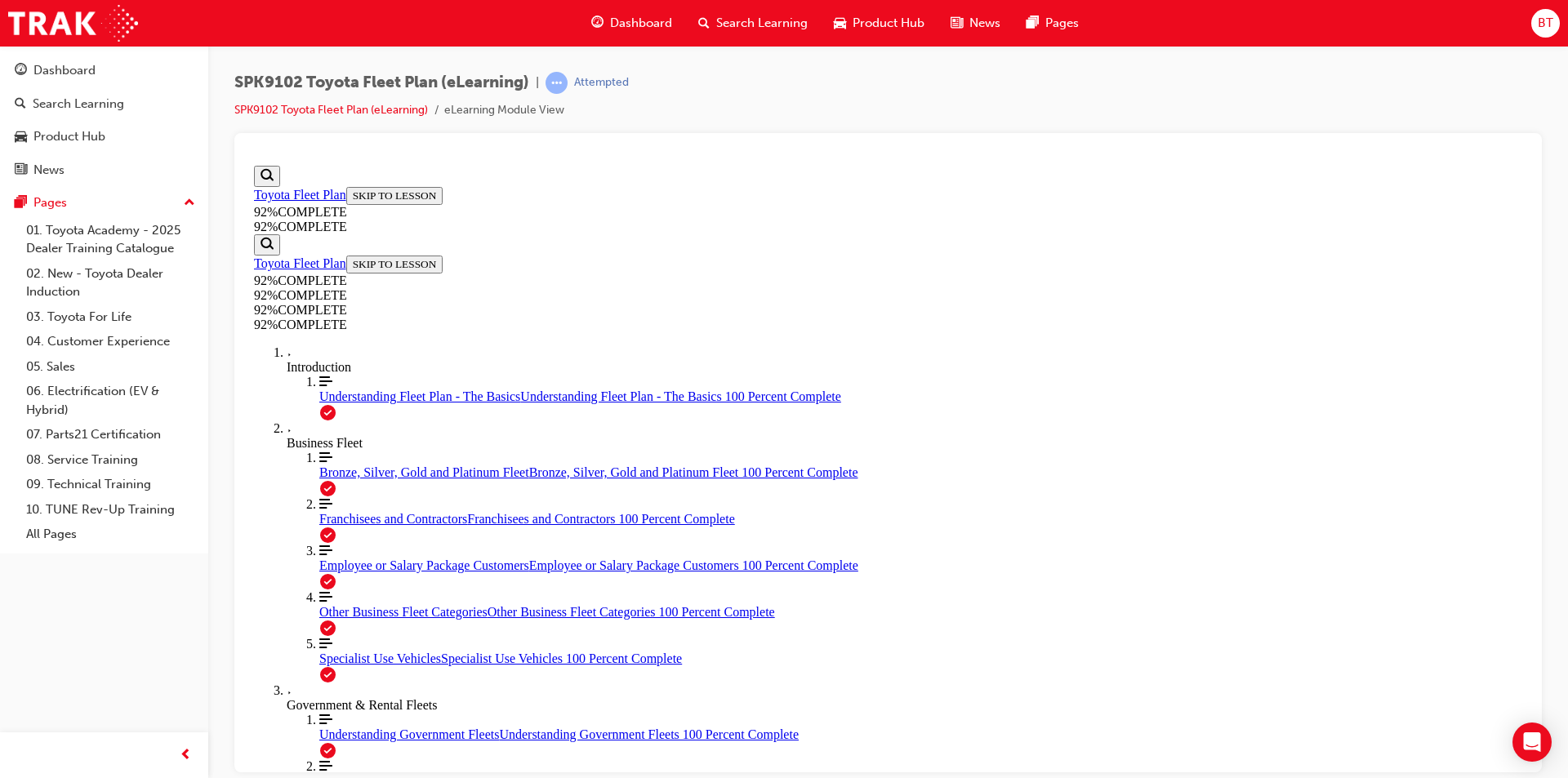
scroll to position [60, 0]
drag, startPoint x: 1076, startPoint y: 410, endPoint x: 1027, endPoint y: 406, distance: 49.2
drag, startPoint x: 1024, startPoint y: 409, endPoint x: 998, endPoint y: 406, distance: 26.2
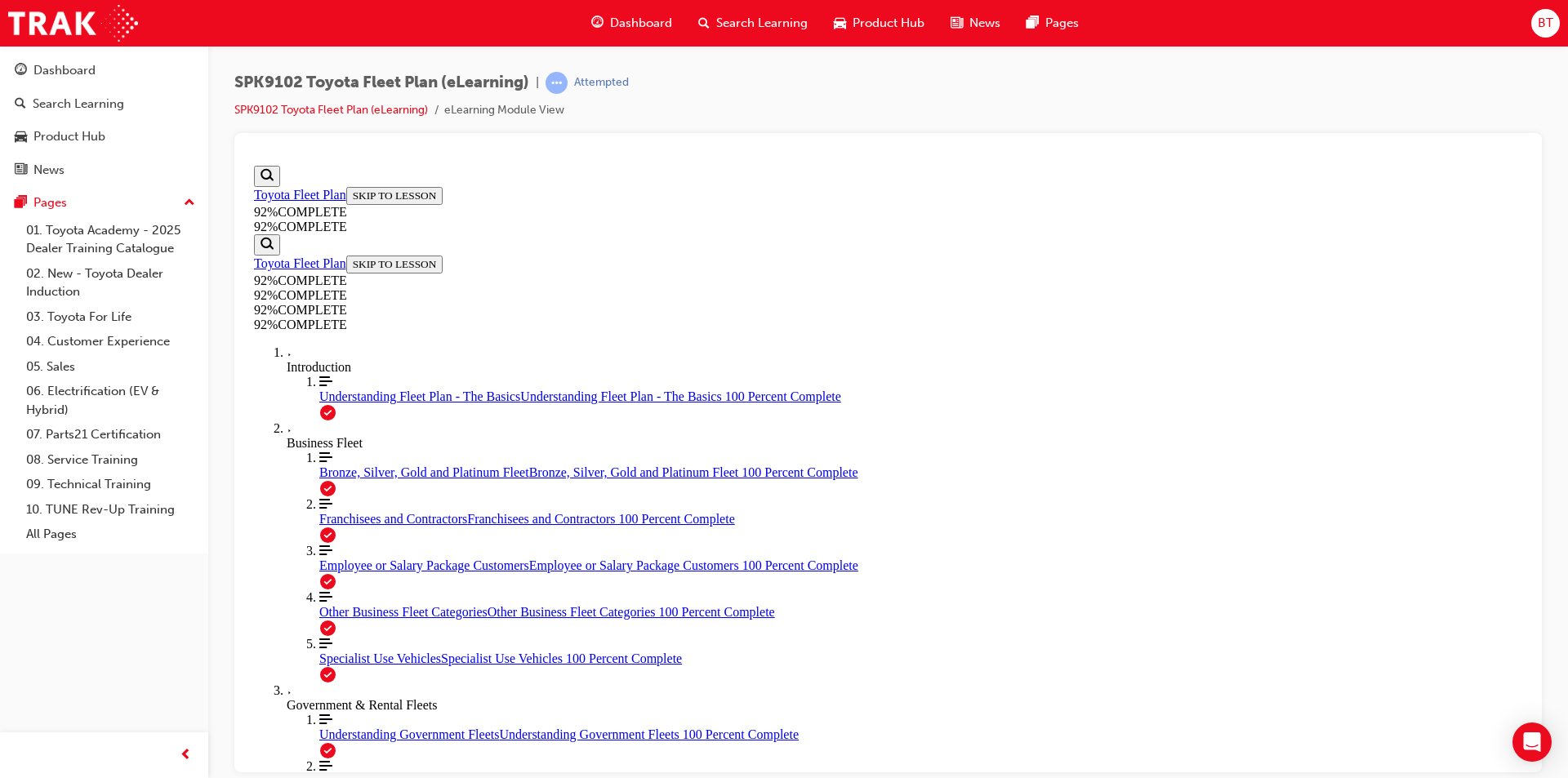
drag, startPoint x: 1013, startPoint y: 412, endPoint x: 950, endPoint y: 391, distance: 66.4
drag, startPoint x: 1025, startPoint y: 399, endPoint x: 970, endPoint y: 392, distance: 55.4
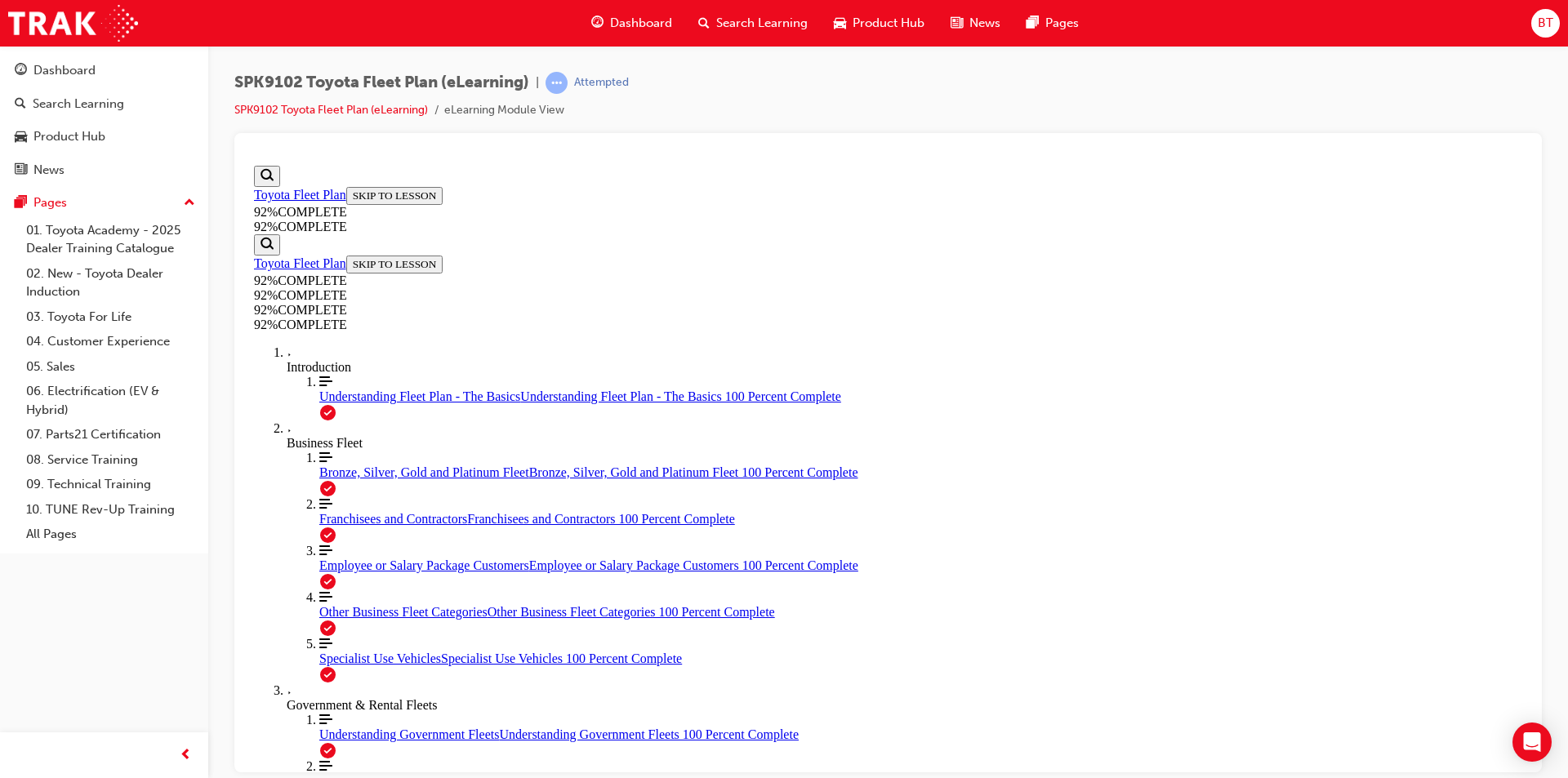
drag, startPoint x: 993, startPoint y: 408, endPoint x: 948, endPoint y: 387, distance: 49.7
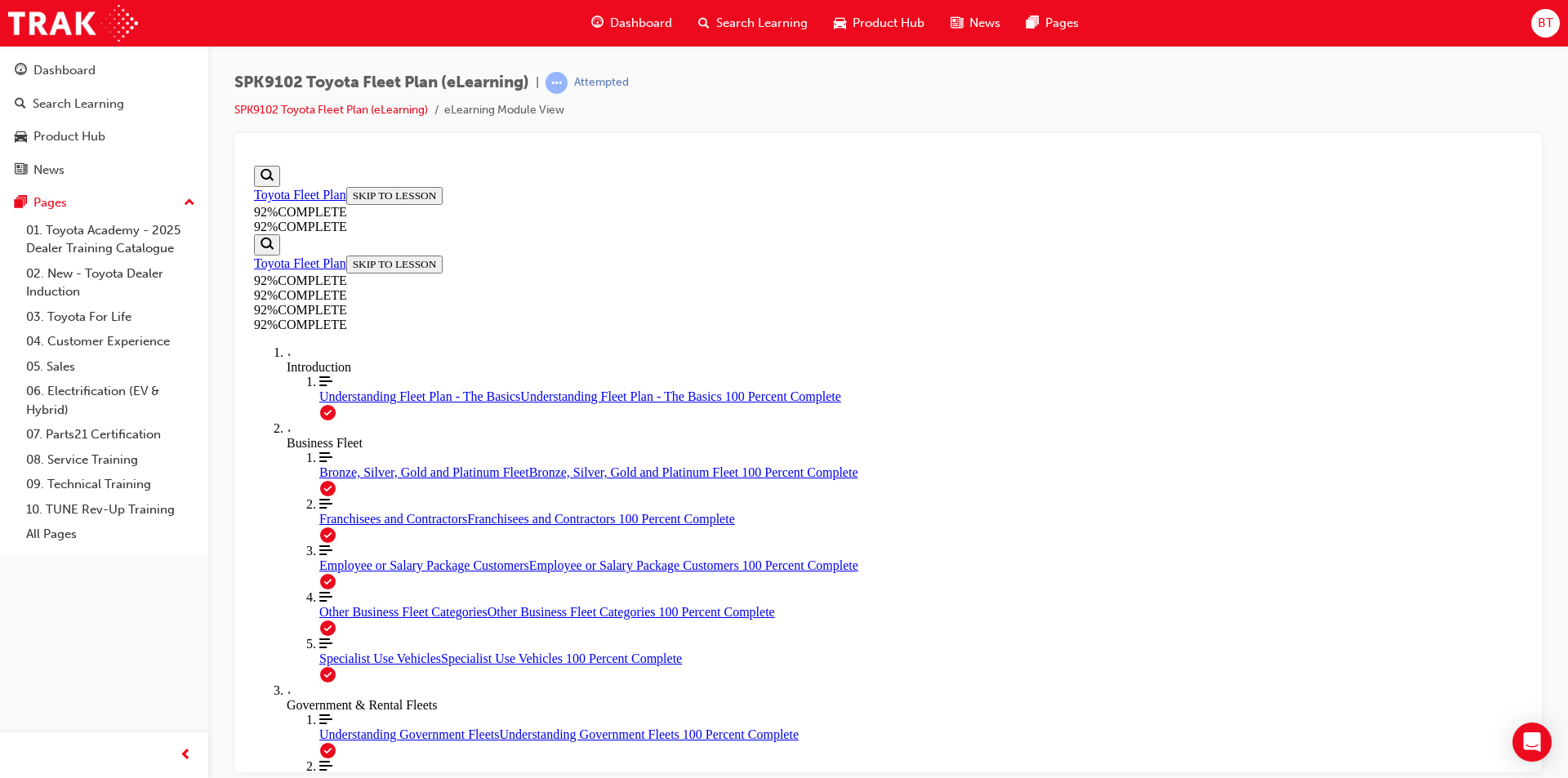
drag, startPoint x: 1106, startPoint y: 381, endPoint x: 991, endPoint y: 403, distance: 117.1
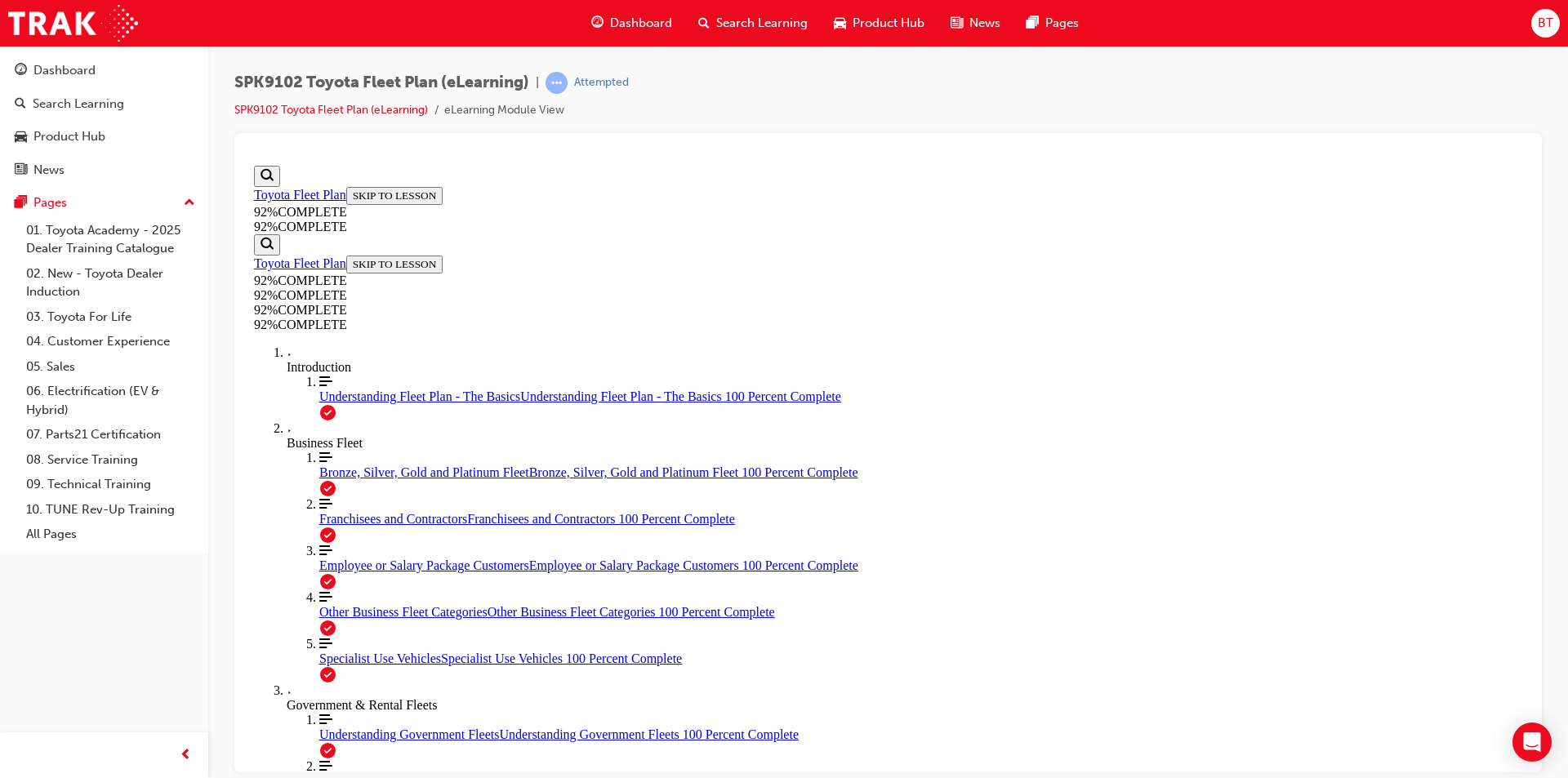
drag, startPoint x: 927, startPoint y: 422, endPoint x: 895, endPoint y: 403, distance: 37.2
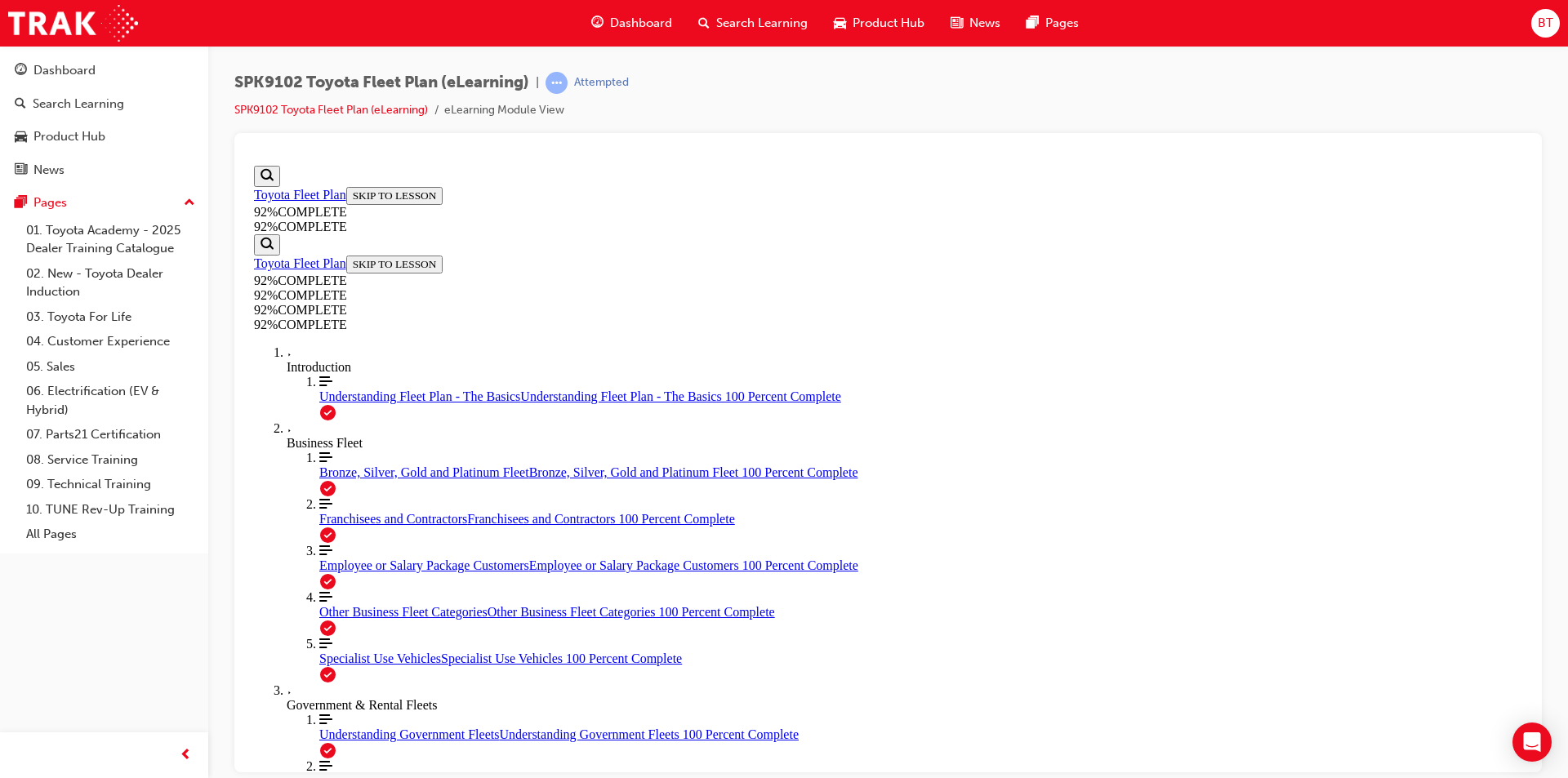
scroll to position [363, 0]
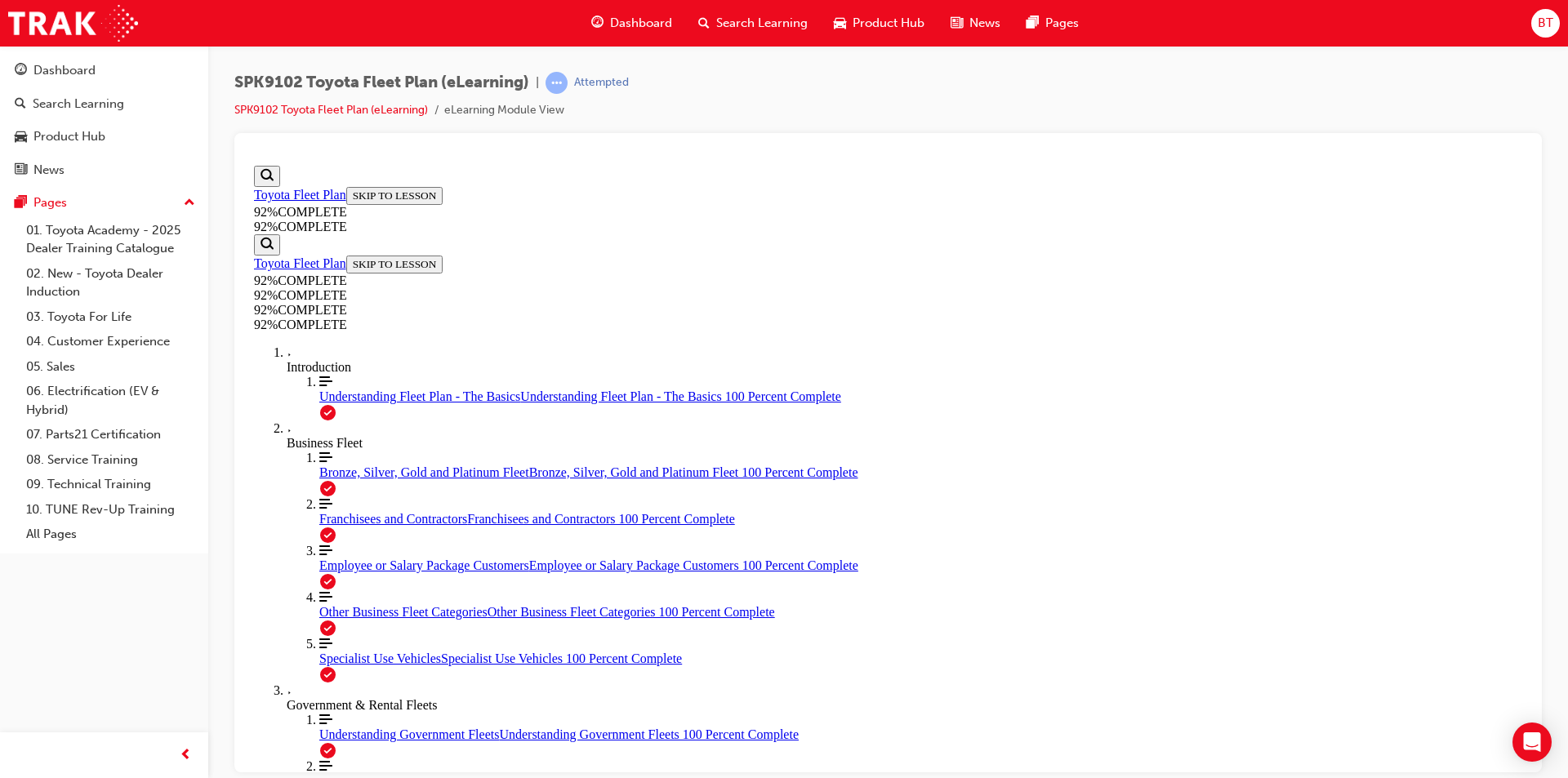
scroll to position [213, 0]
drag, startPoint x: 1022, startPoint y: 468, endPoint x: 931, endPoint y: 438, distance: 95.8
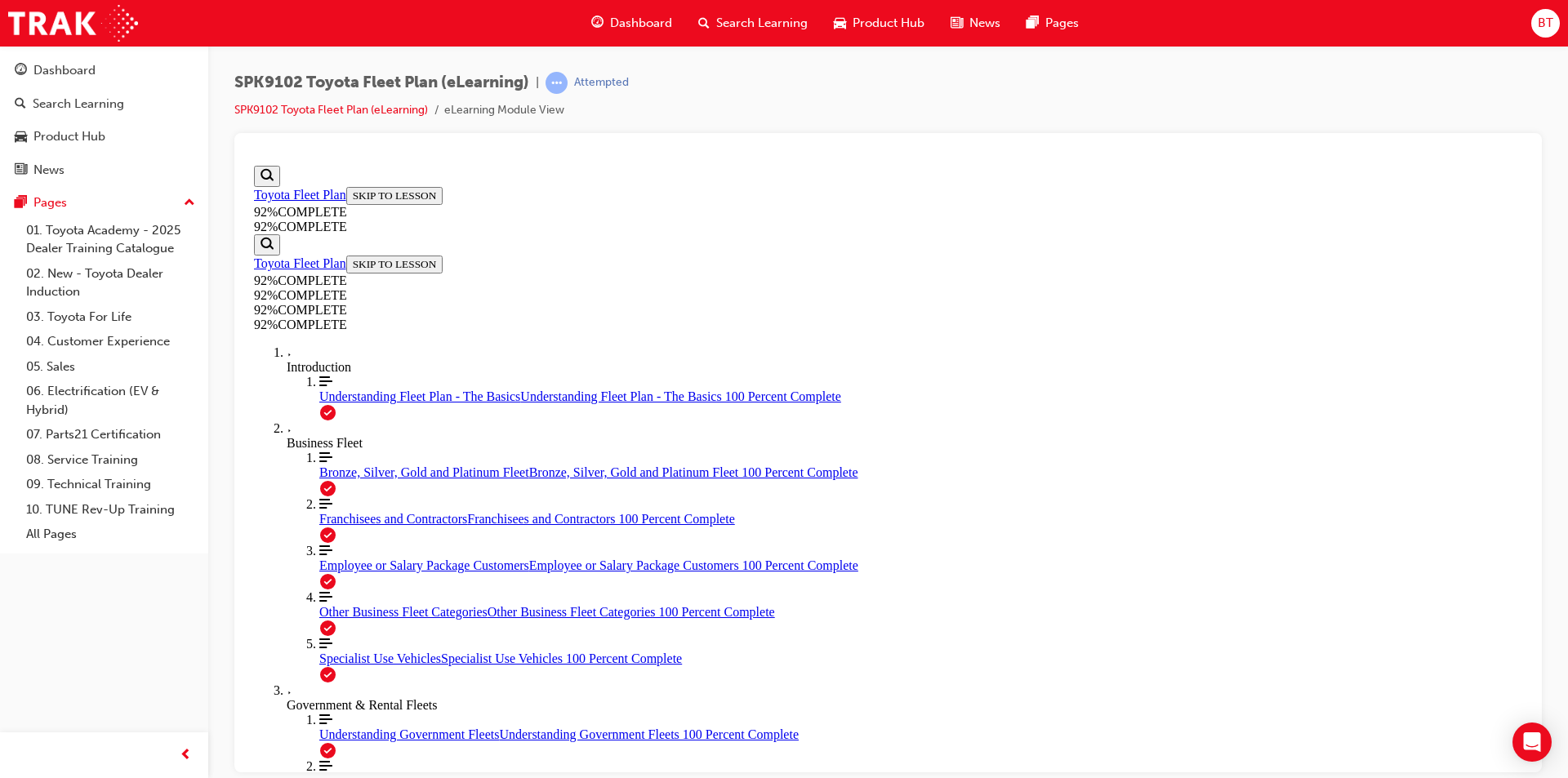
scroll to position [344, 0]
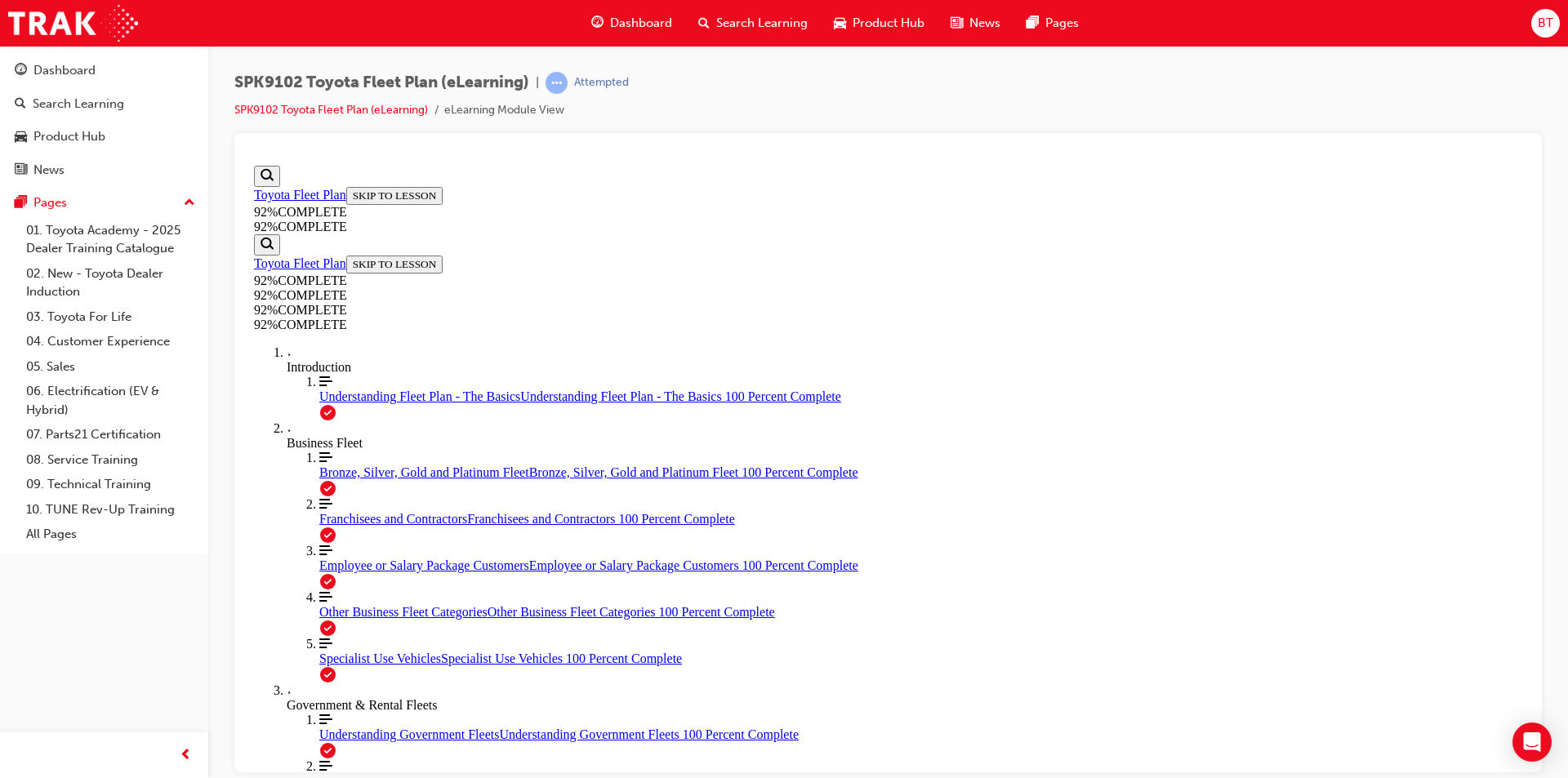
drag, startPoint x: 930, startPoint y: 587, endPoint x: 1021, endPoint y: 585, distance: 91.0
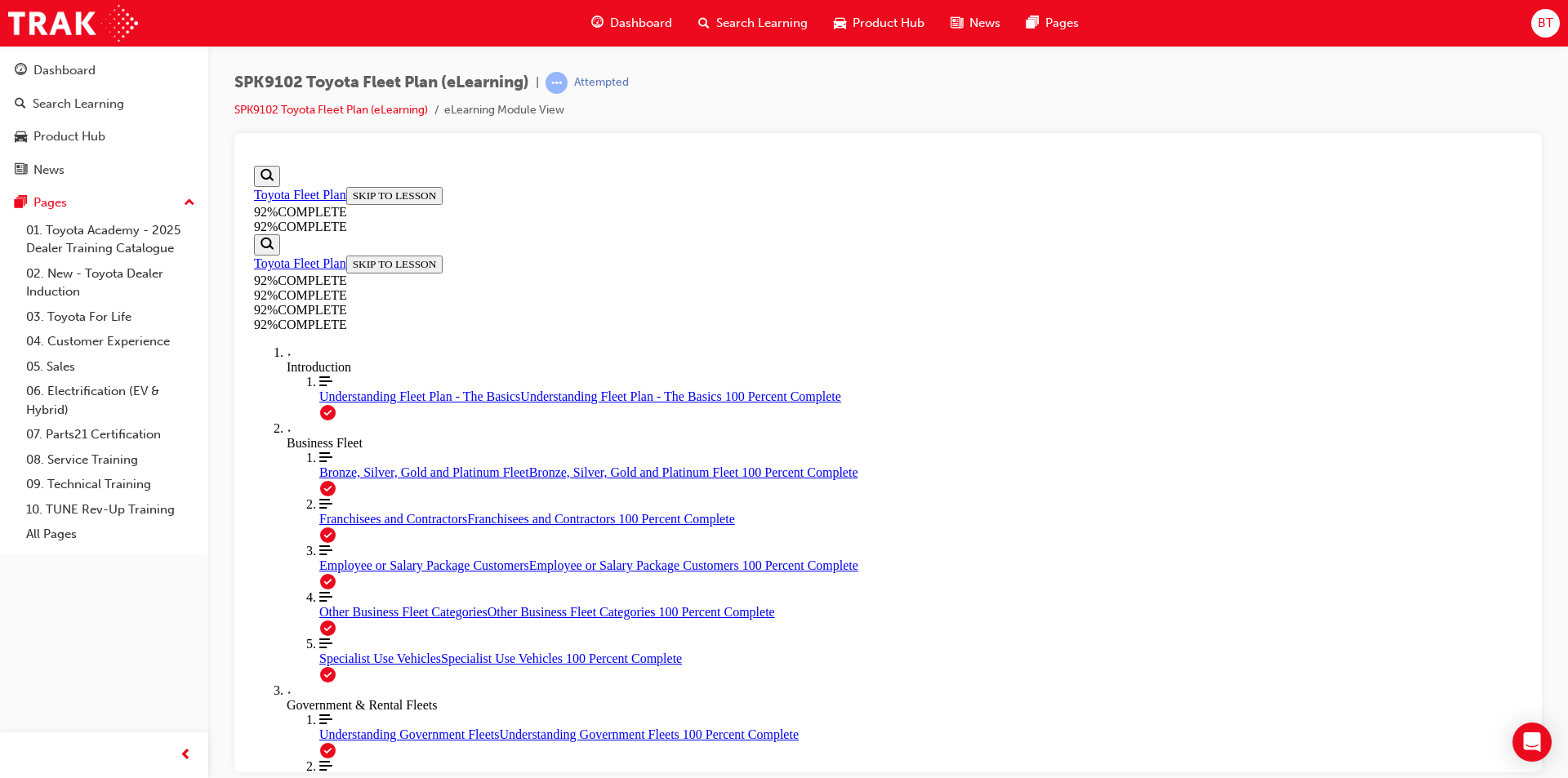
drag, startPoint x: 902, startPoint y: 450, endPoint x: 1033, endPoint y: 535, distance: 156.2
drag, startPoint x: 880, startPoint y: 452, endPoint x: 1001, endPoint y: 451, distance: 121.0
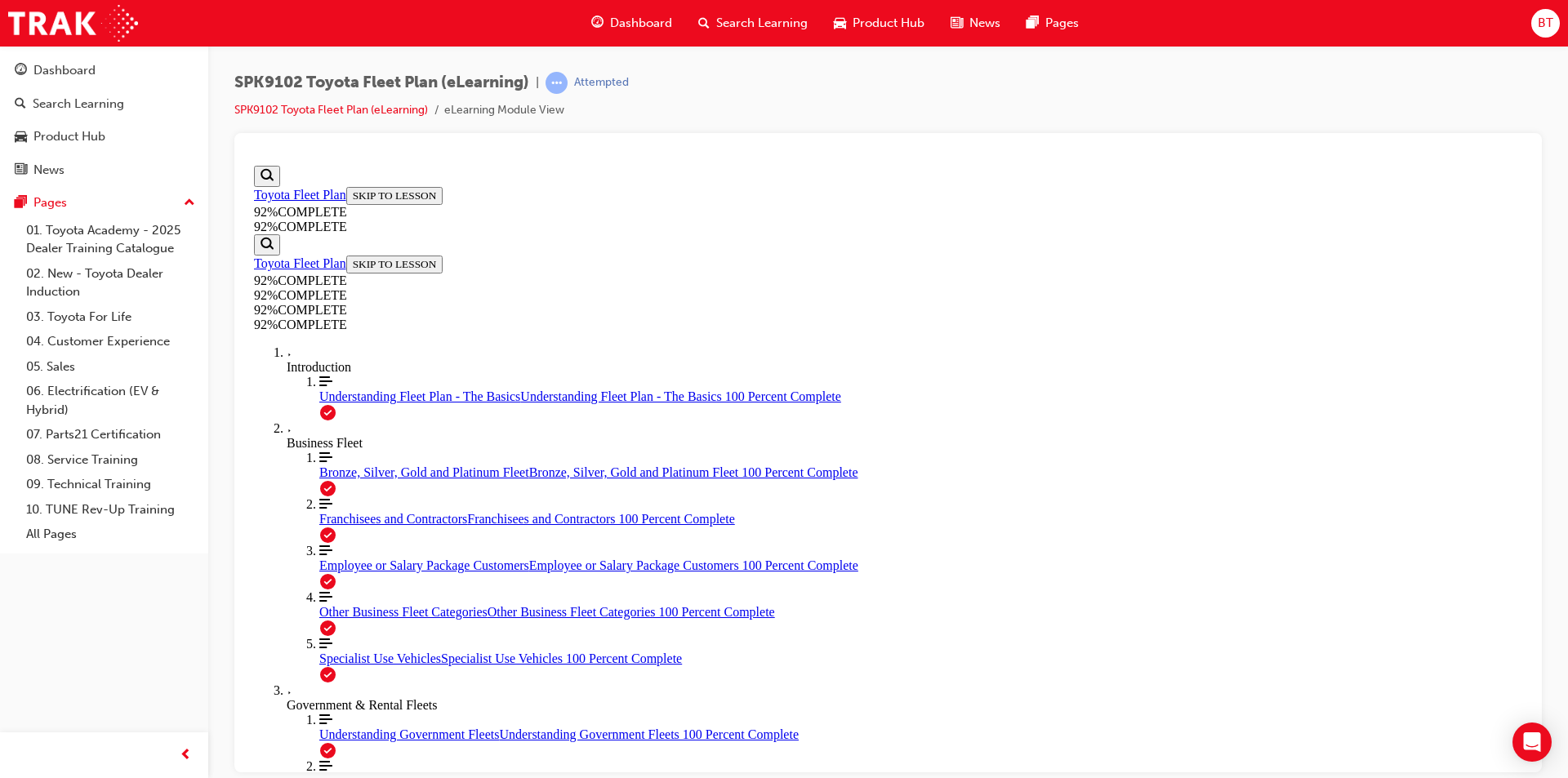
scroll to position [310, 0]
drag, startPoint x: 1108, startPoint y: 441, endPoint x: 990, endPoint y: 429, distance: 118.6
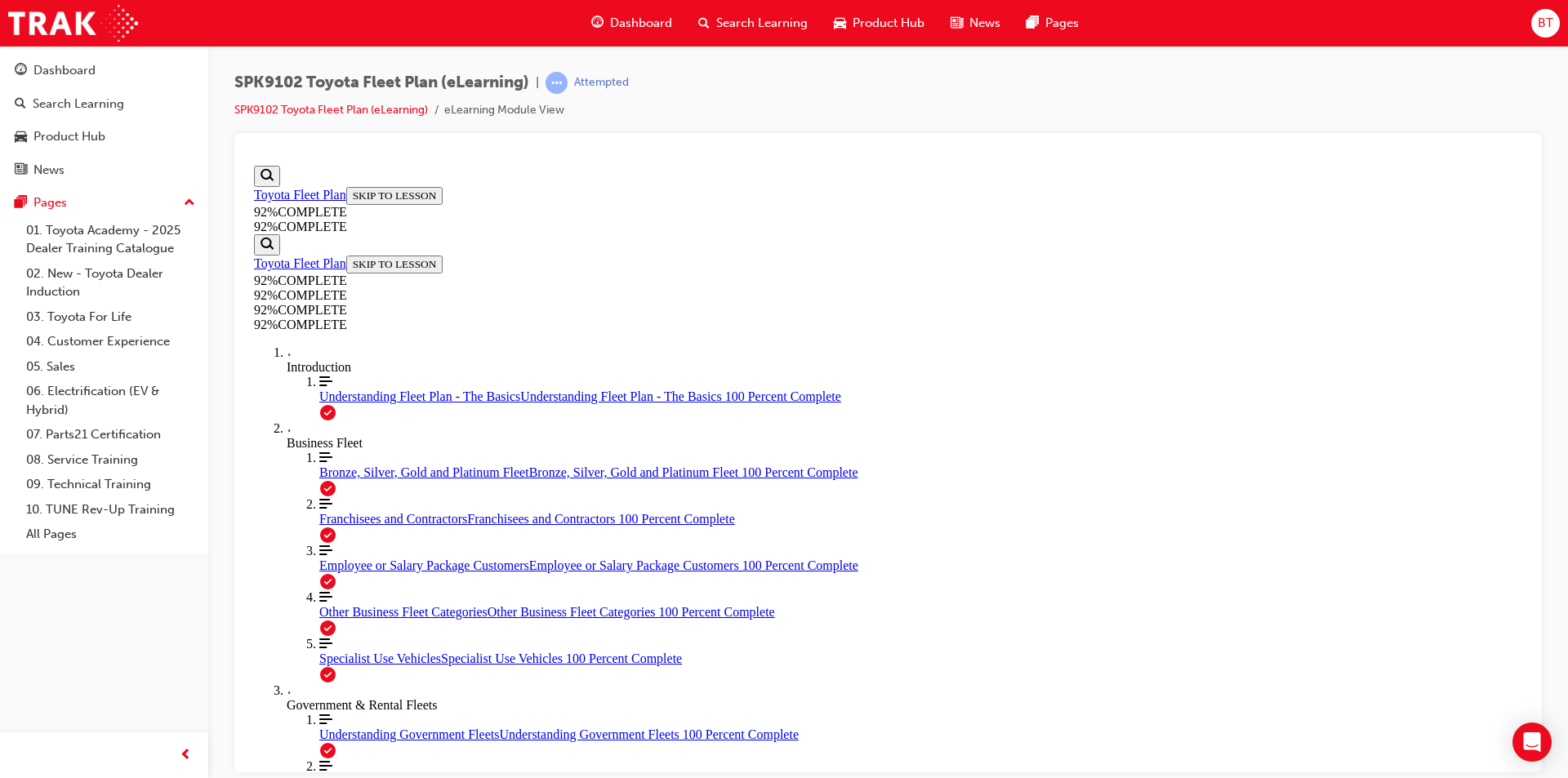
scroll to position [60, 0]
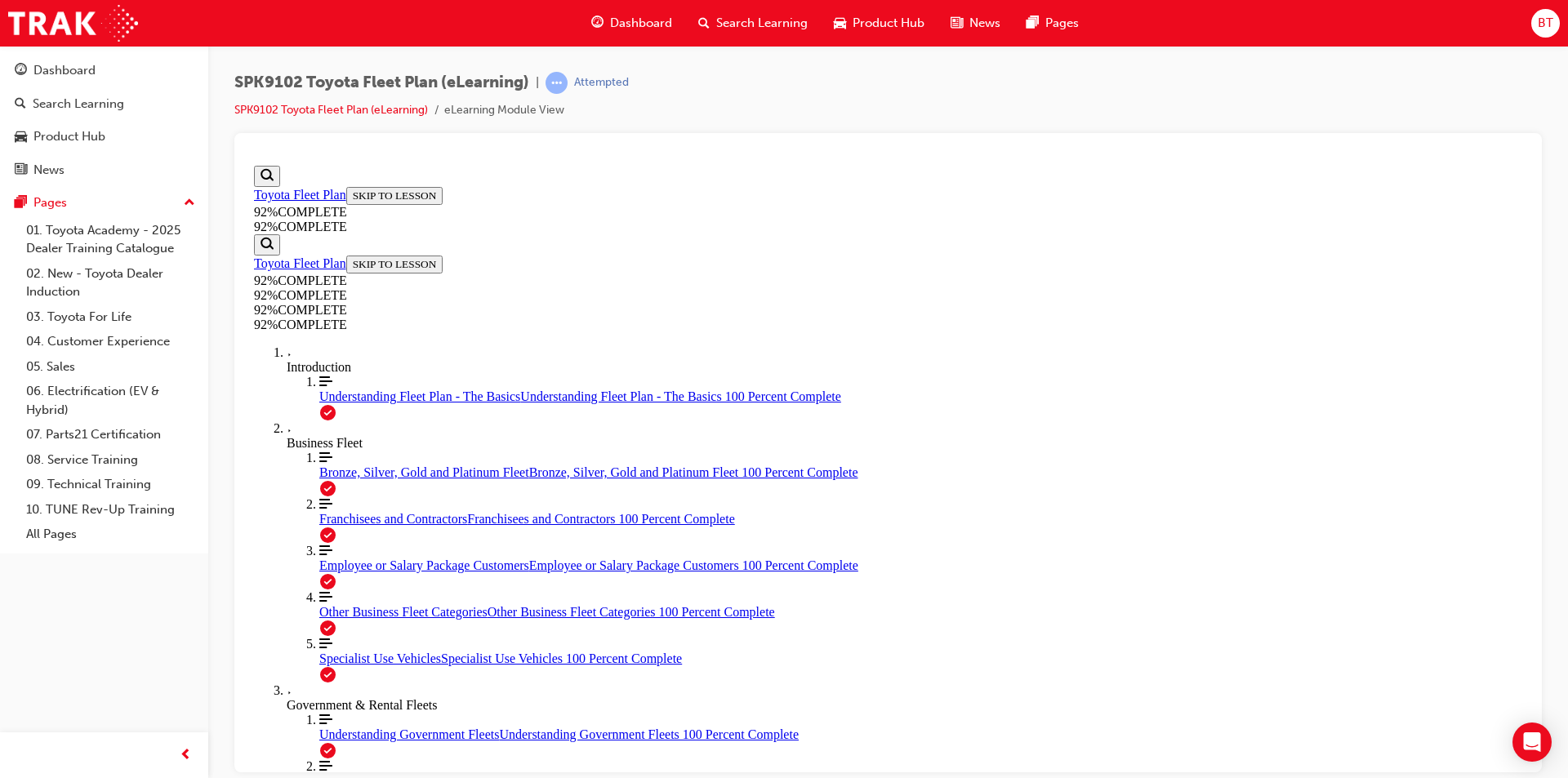
drag, startPoint x: 1004, startPoint y: 363, endPoint x: 968, endPoint y: 348, distance: 39.0
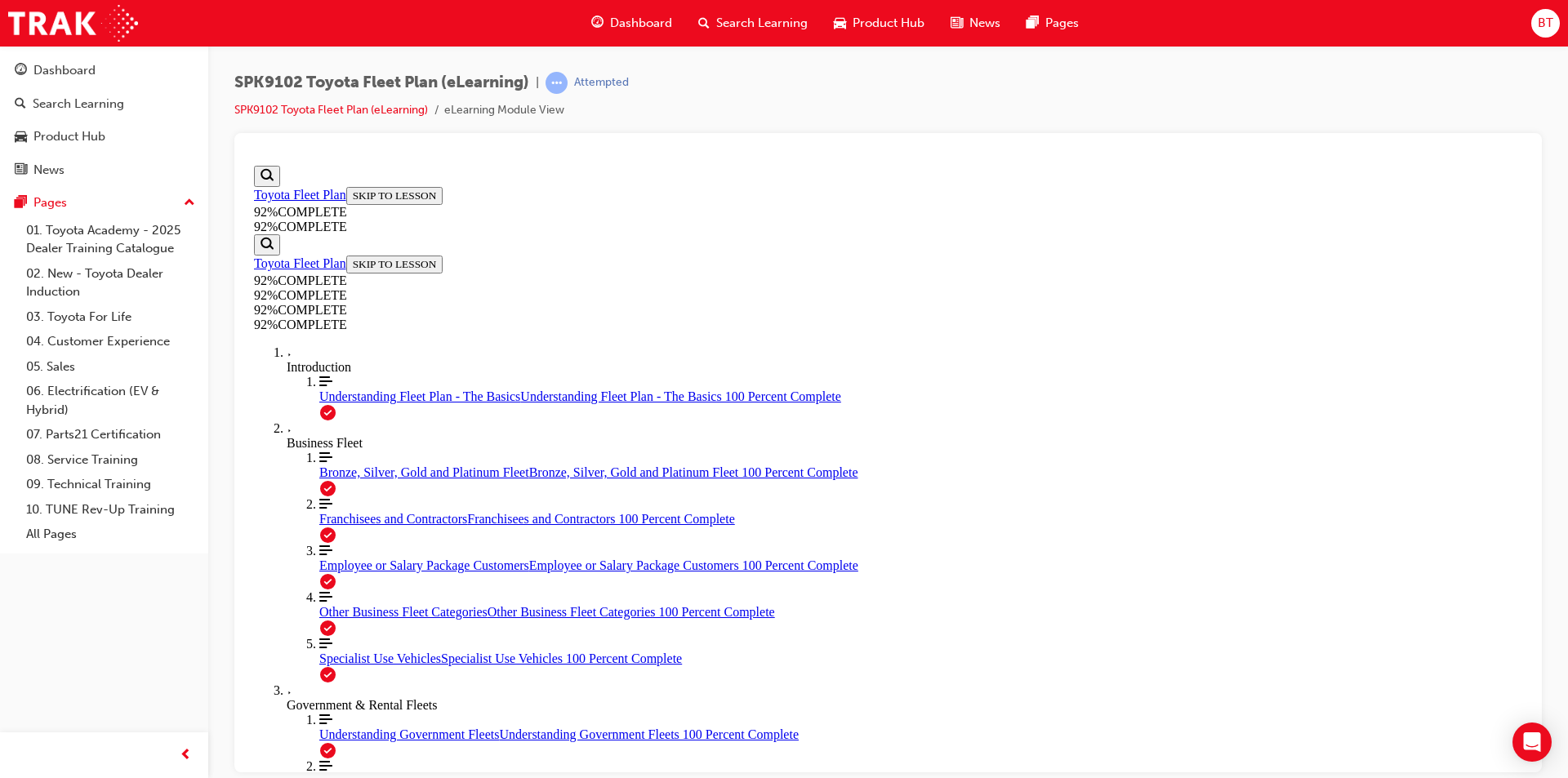
drag, startPoint x: 956, startPoint y: 320, endPoint x: 859, endPoint y: 292, distance: 101.0
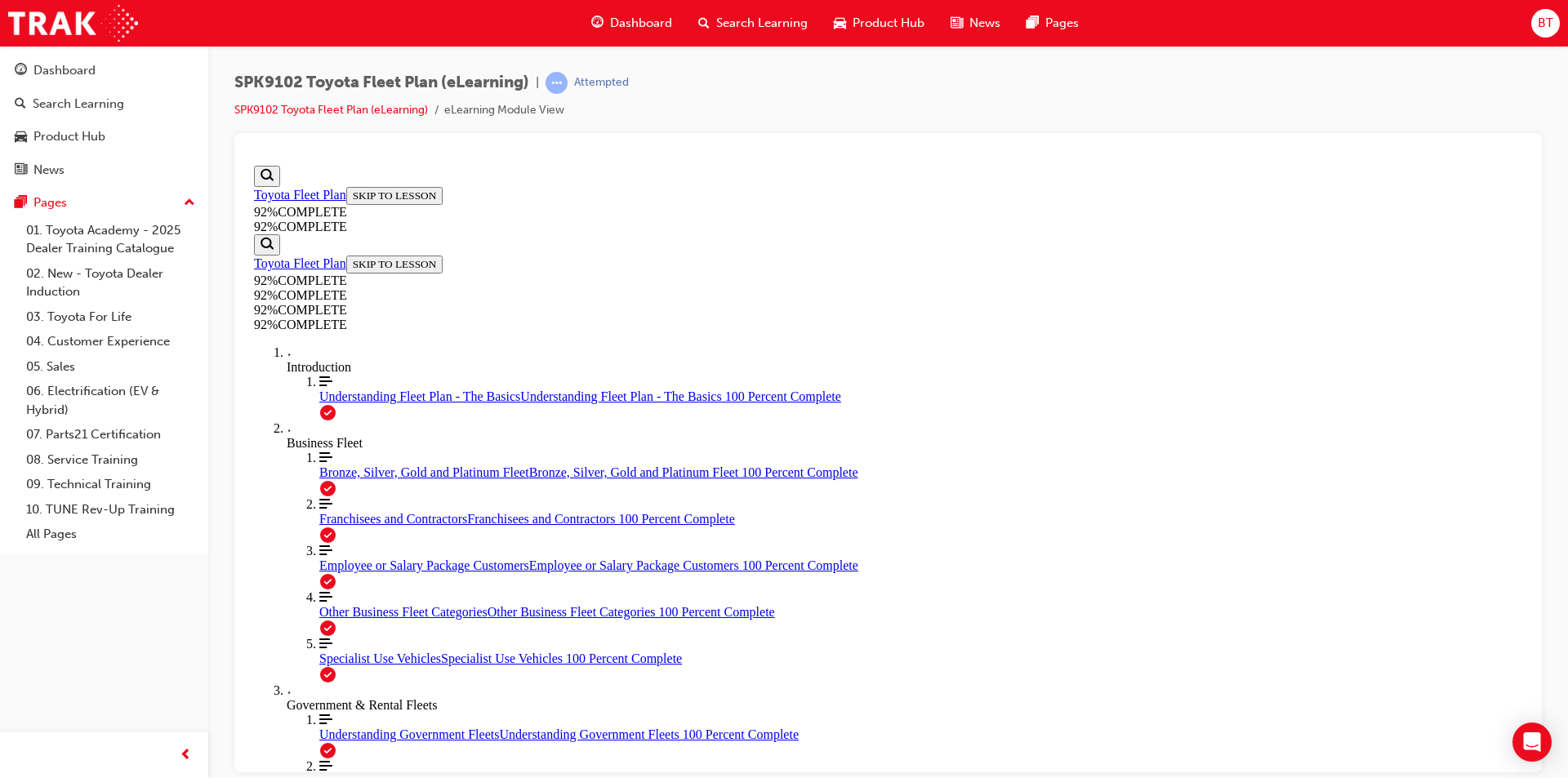
drag, startPoint x: 1001, startPoint y: 767, endPoint x: 989, endPoint y: 767, distance: 12.0
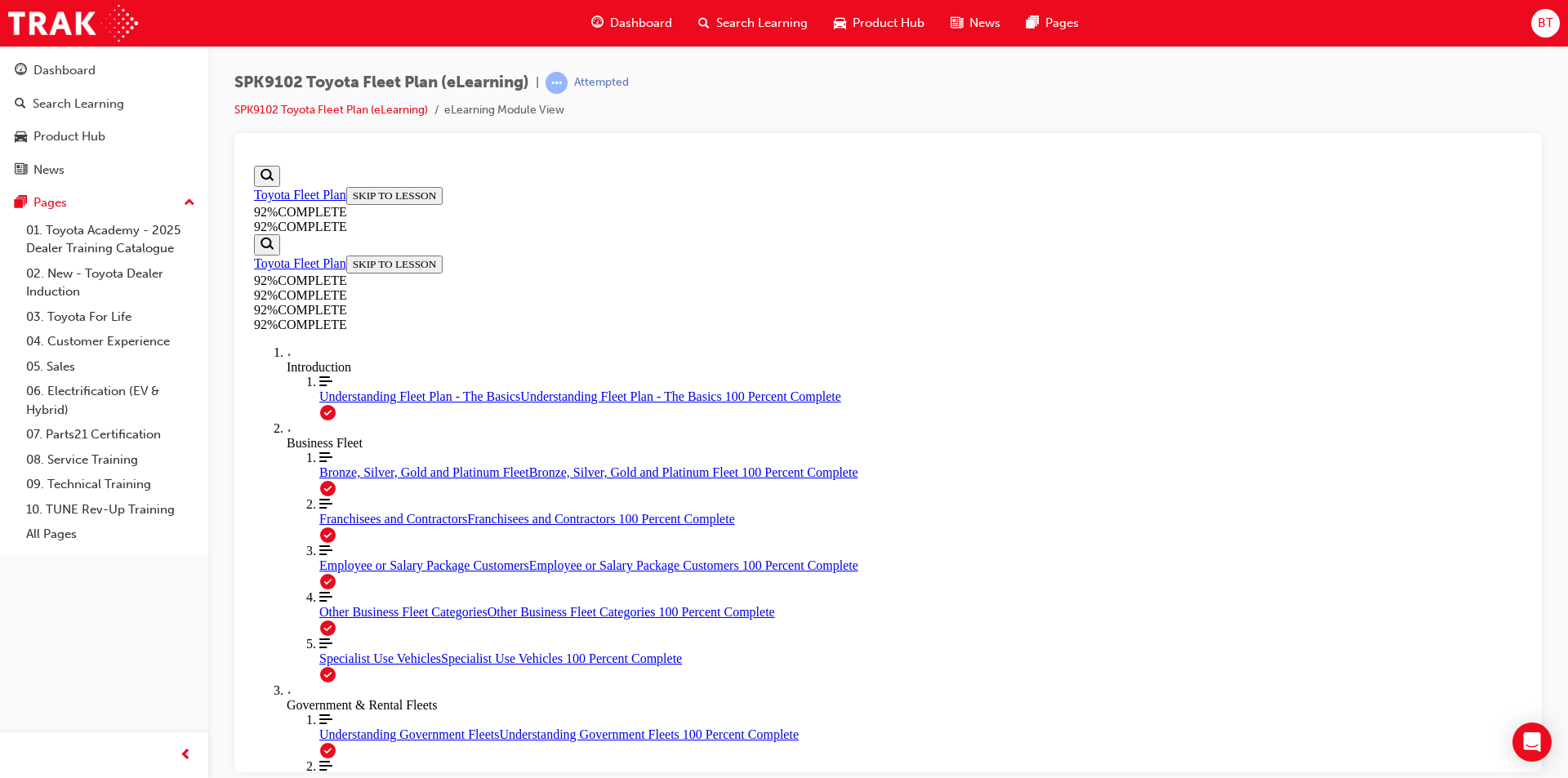
drag, startPoint x: 998, startPoint y: 307, endPoint x: 889, endPoint y: 289, distance: 110.5
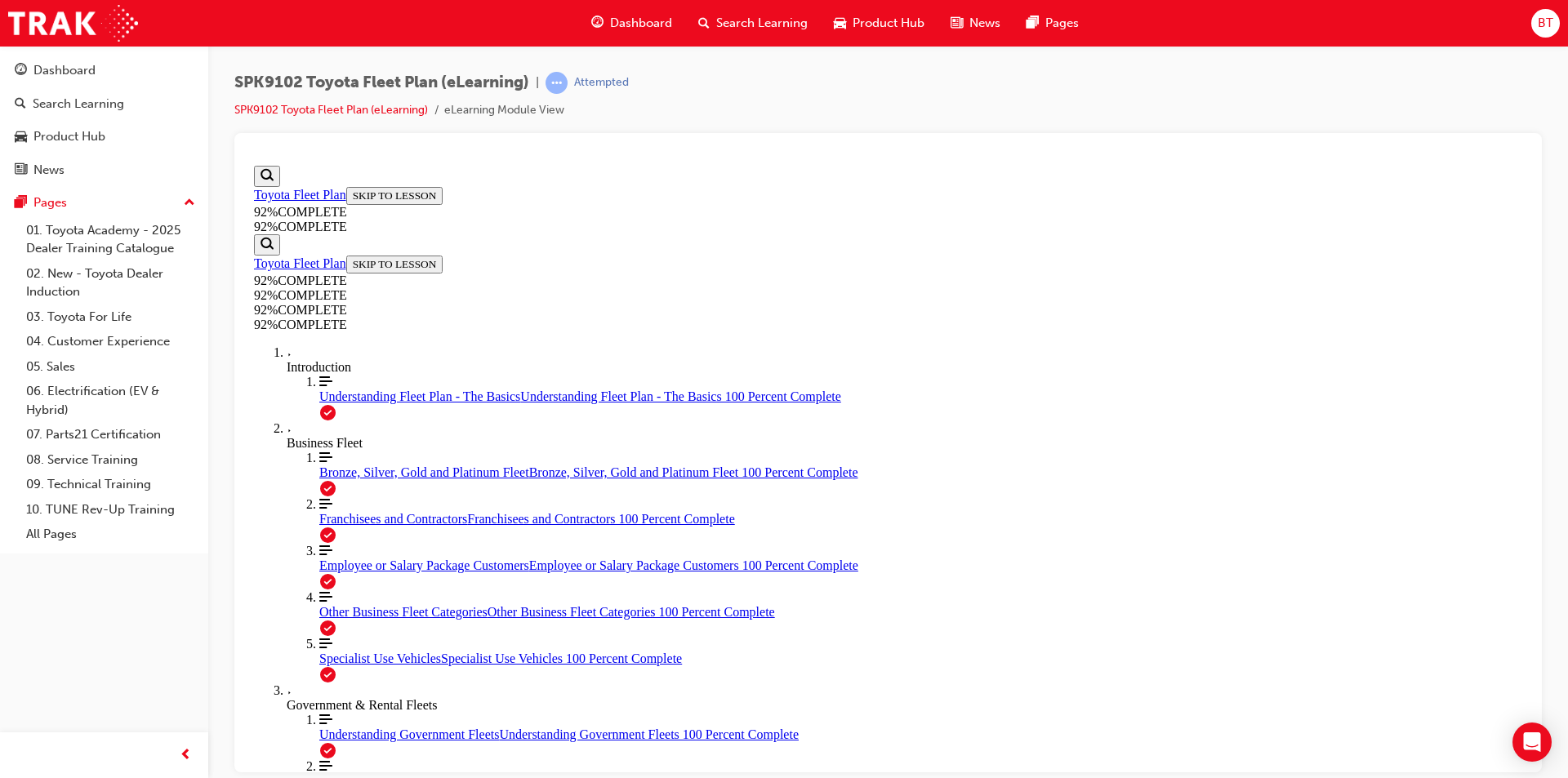
drag, startPoint x: 1000, startPoint y: 416, endPoint x: 920, endPoint y: 383, distance: 86.5
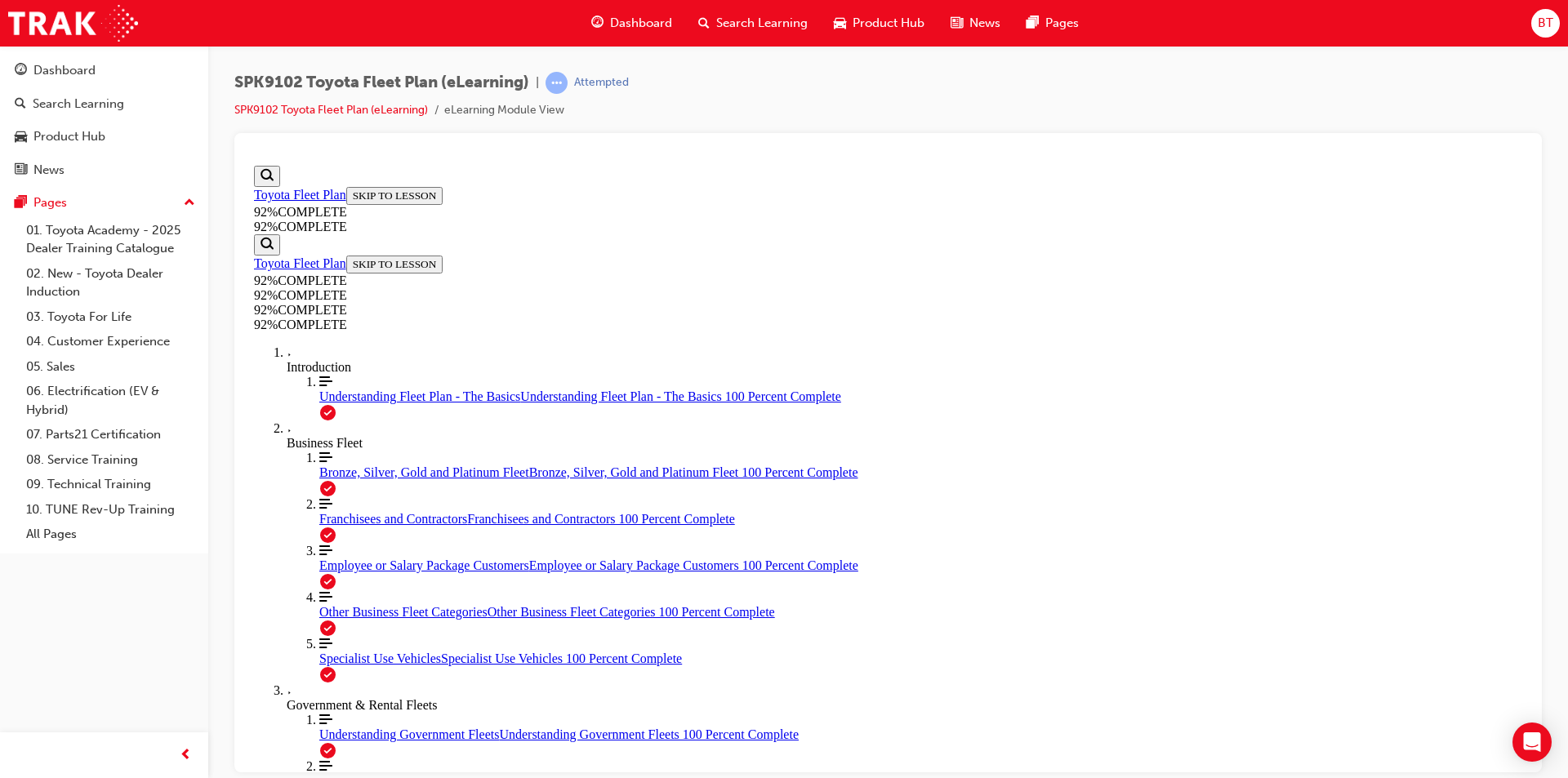
scroll to position [59, 0]
drag, startPoint x: 1137, startPoint y: 426, endPoint x: 991, endPoint y: 408, distance: 147.1
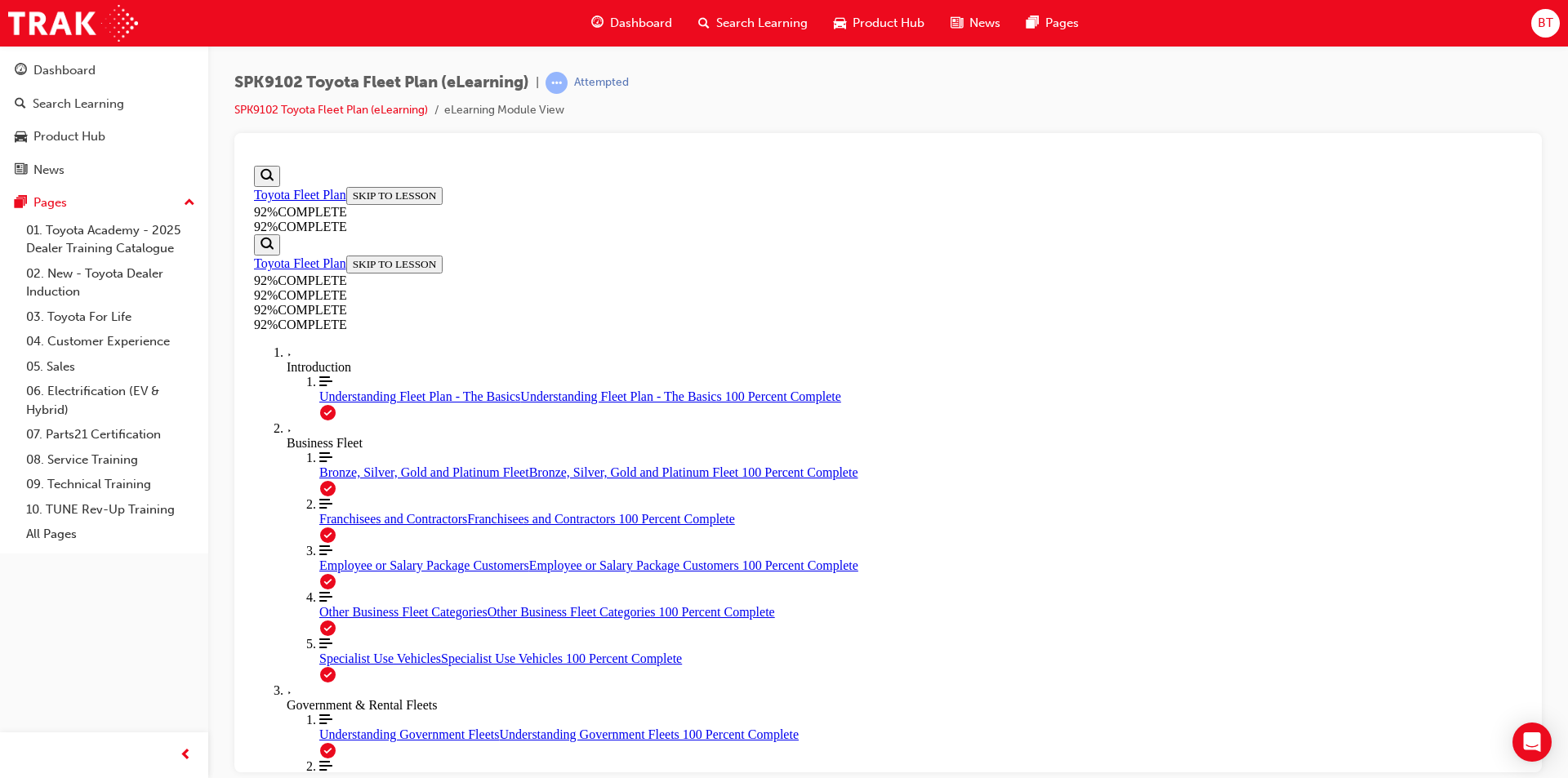
scroll to position [60, 0]
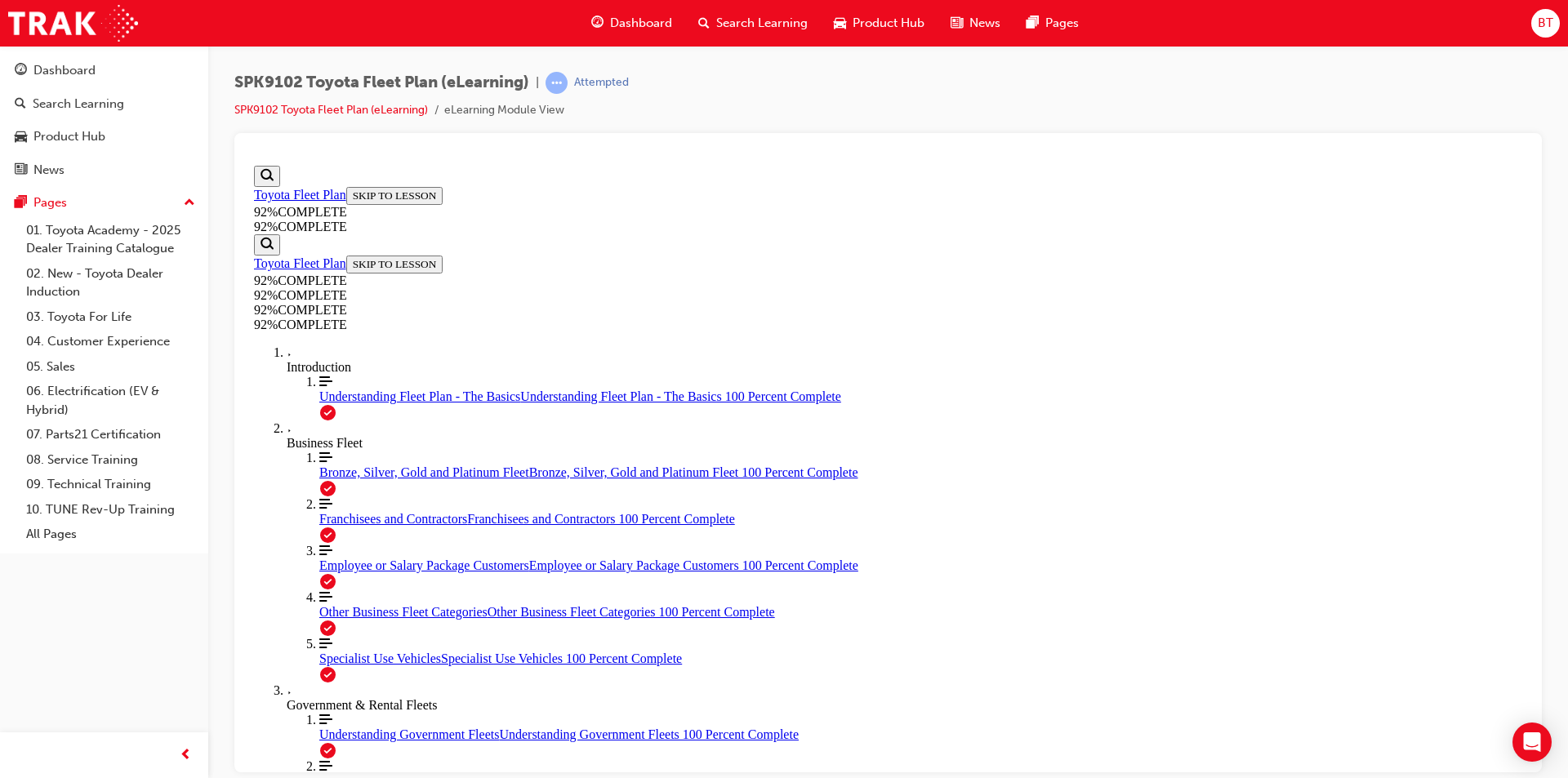
scroll to position [207, 0]
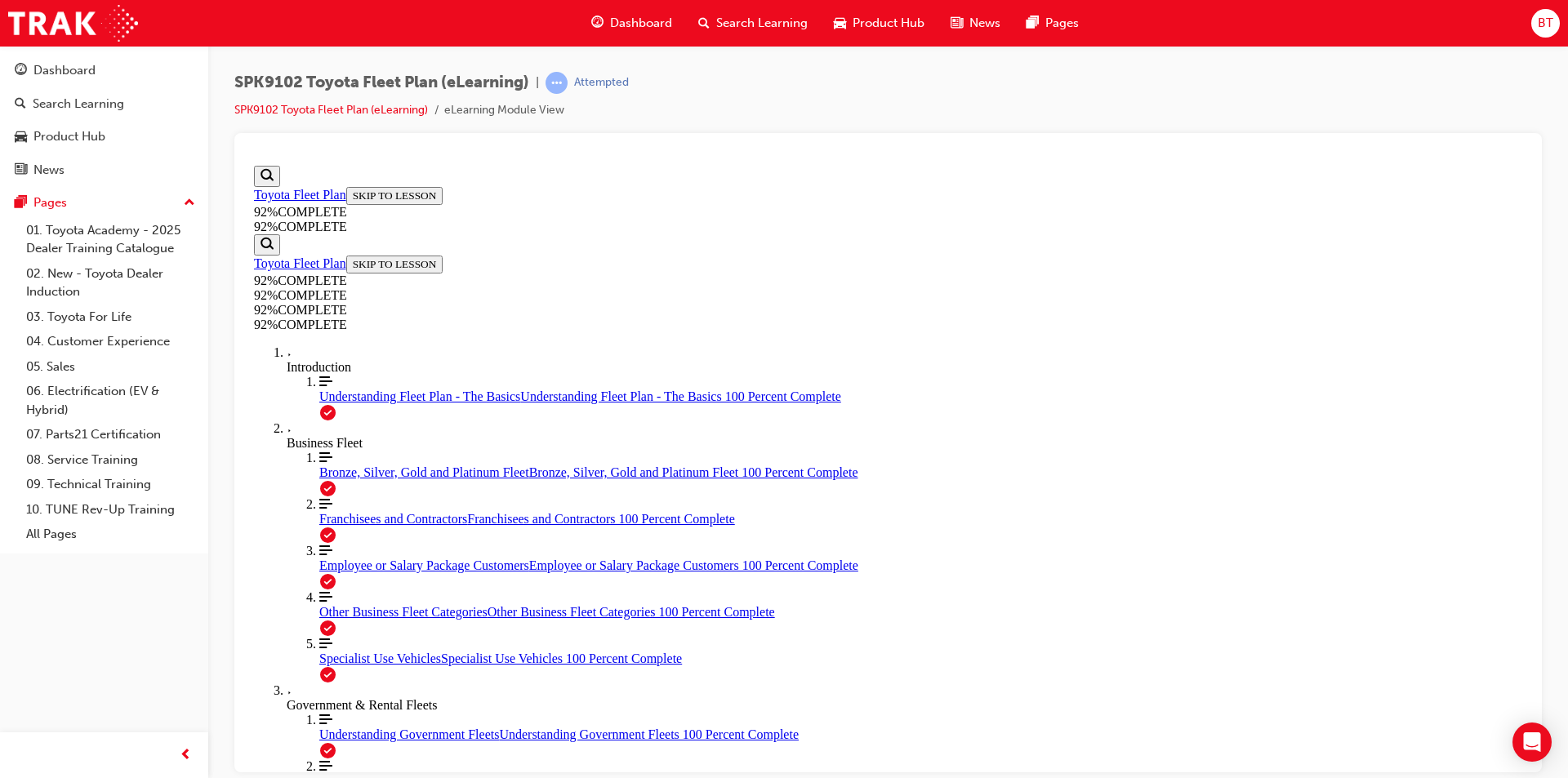
drag, startPoint x: 1024, startPoint y: 325, endPoint x: 910, endPoint y: 312, distance: 114.7
drag, startPoint x: 1114, startPoint y: 312, endPoint x: 1037, endPoint y: 318, distance: 77.2
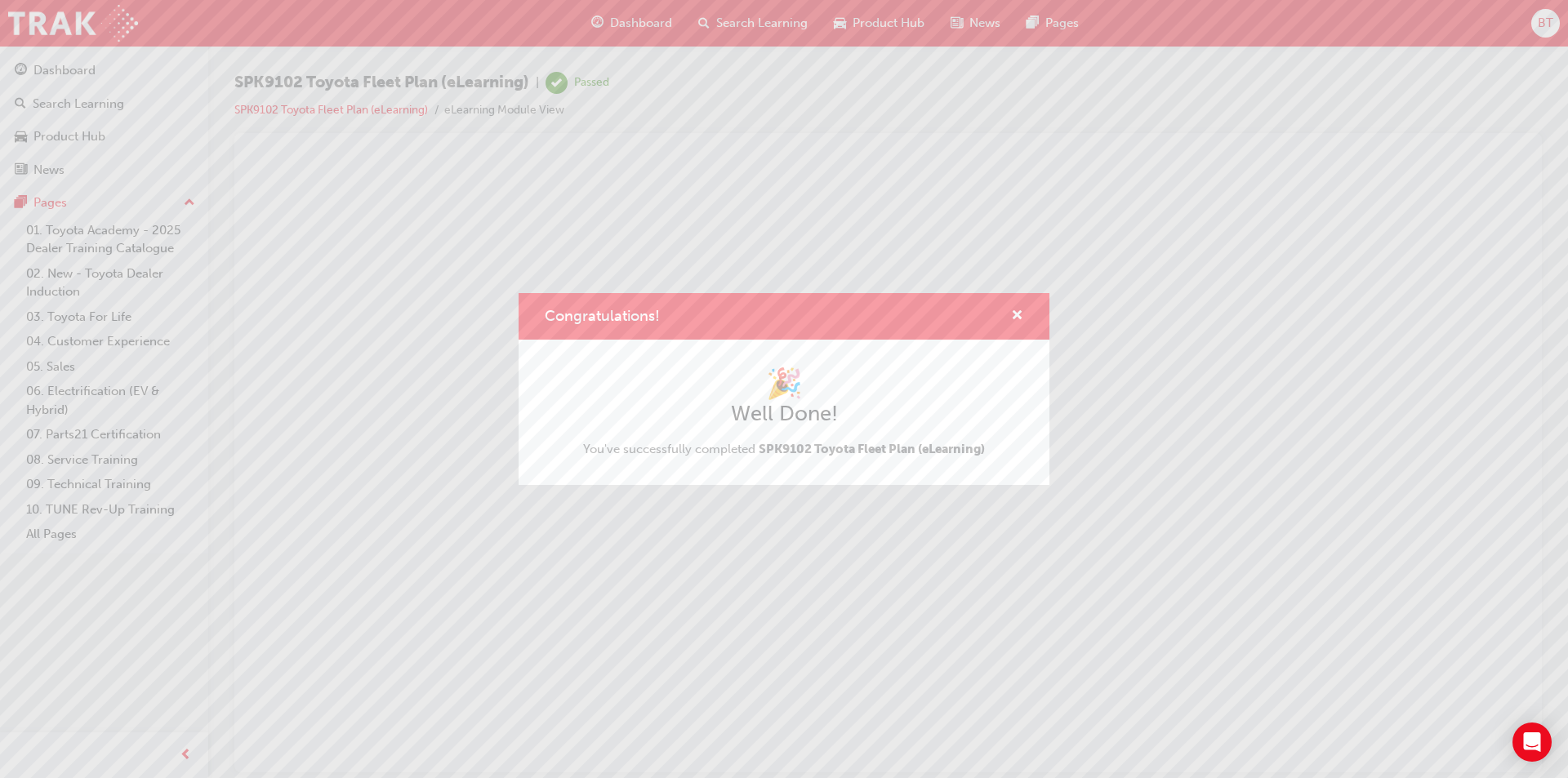
scroll to position [0, 0]
click at [1017, 316] on span "cross-icon" at bounding box center [1017, 316] width 12 height 15
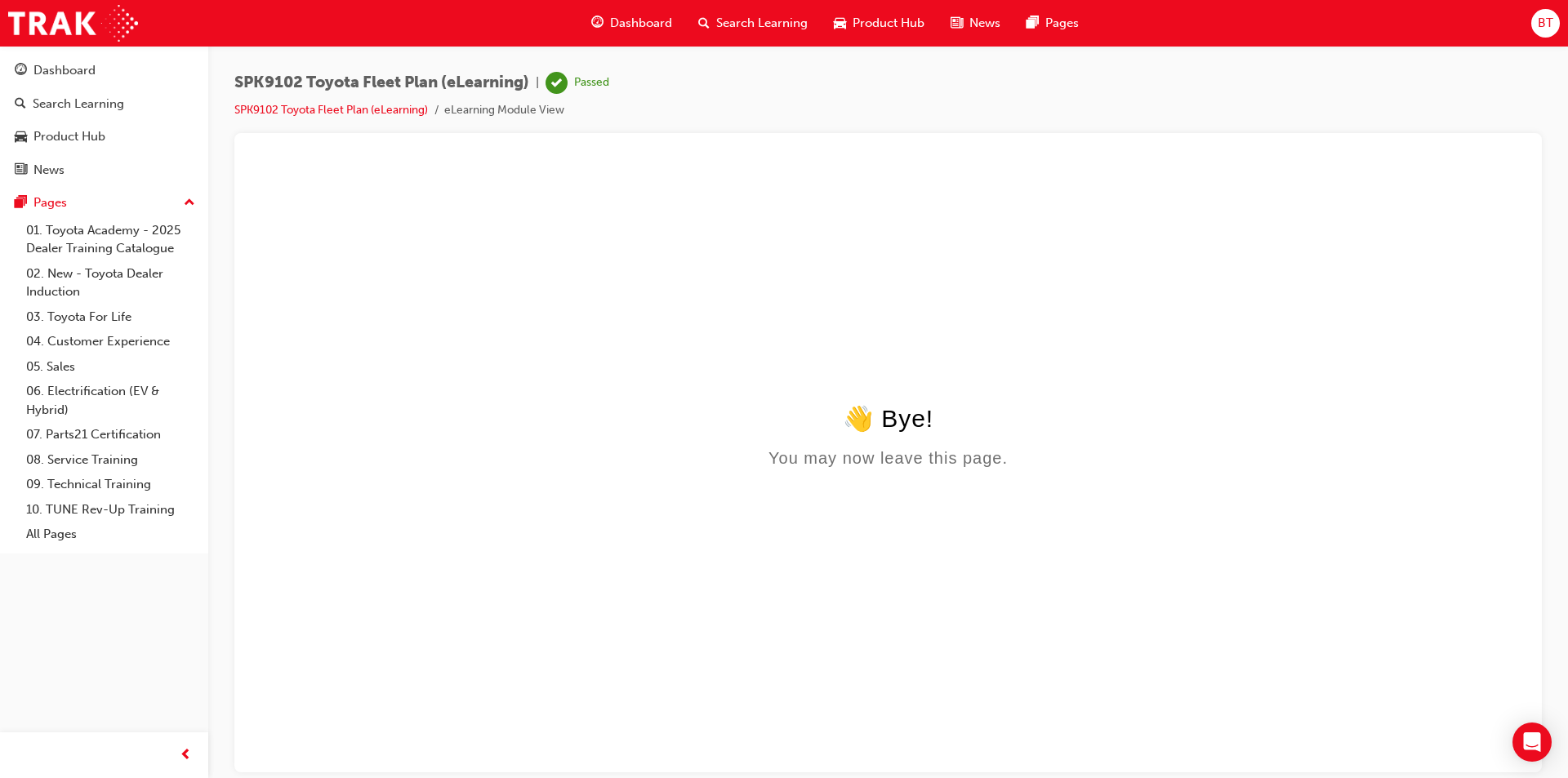
click at [723, 25] on span "Search Learning" at bounding box center [762, 23] width 92 height 19
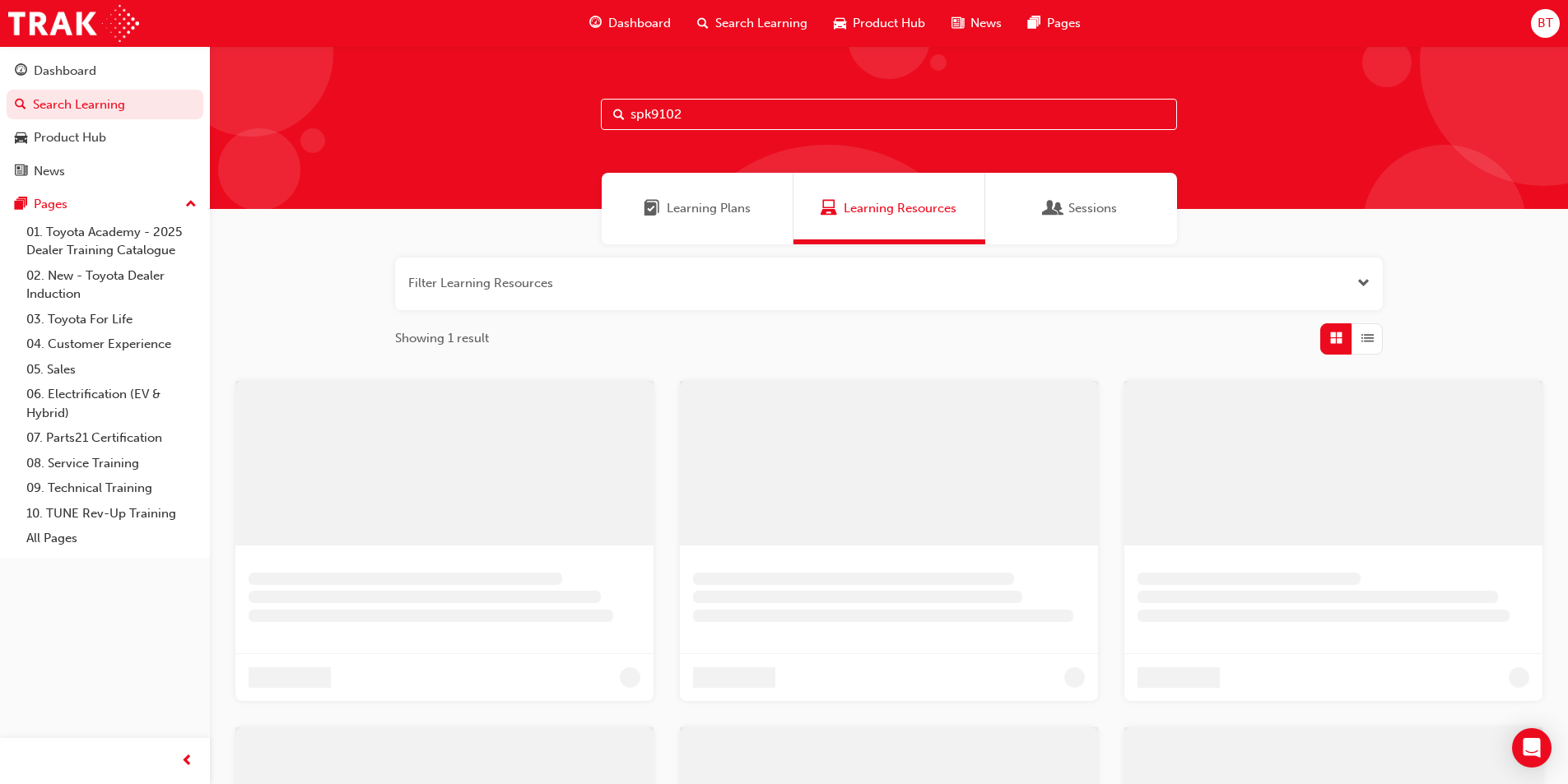
click at [713, 119] on input "spk9102" at bounding box center [889, 115] width 576 height 31
type input "spk9103"
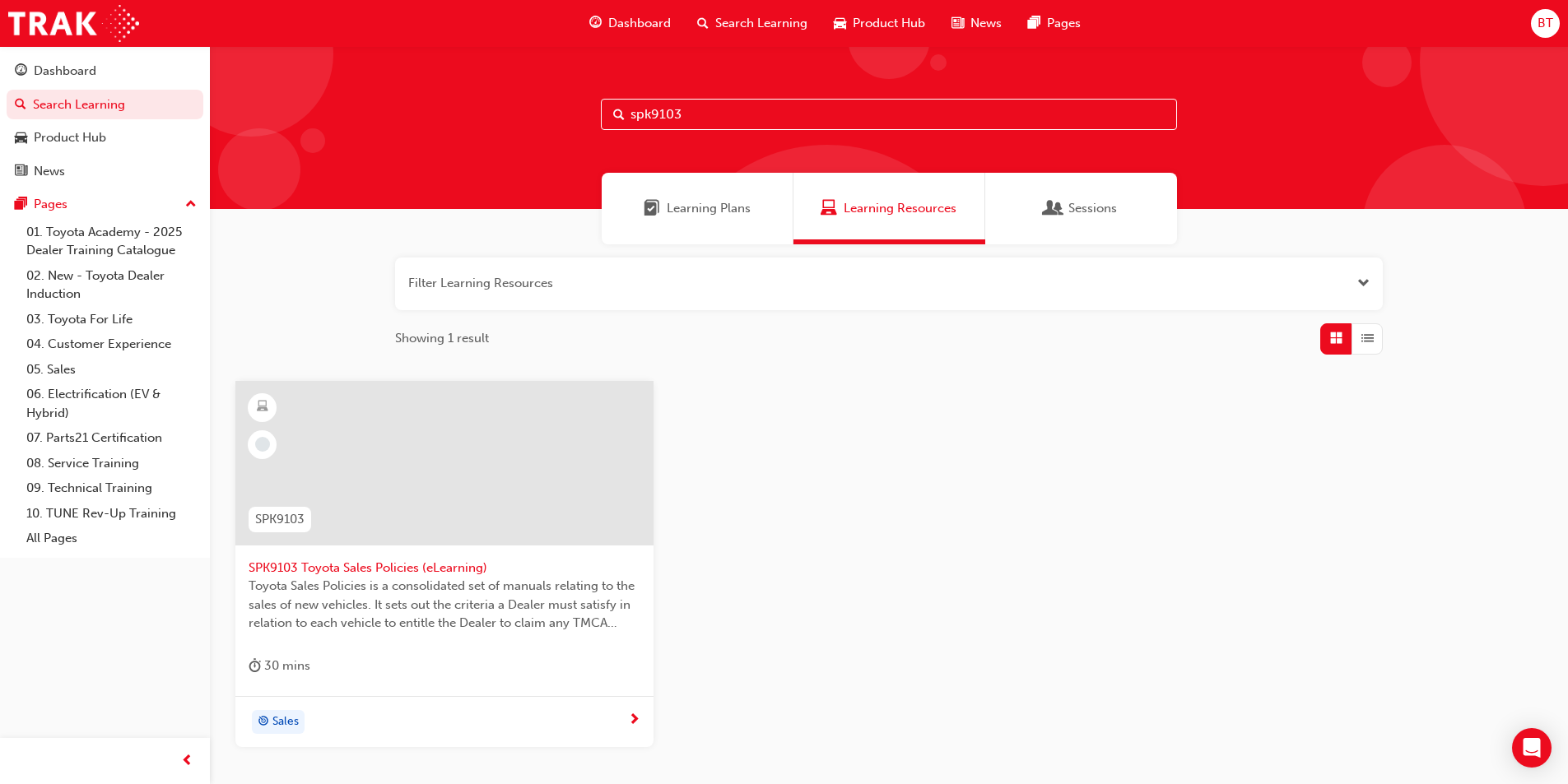
click at [409, 567] on span "SPK9103 Toyota Sales Policies (eLearning)" at bounding box center [445, 568] width 392 height 19
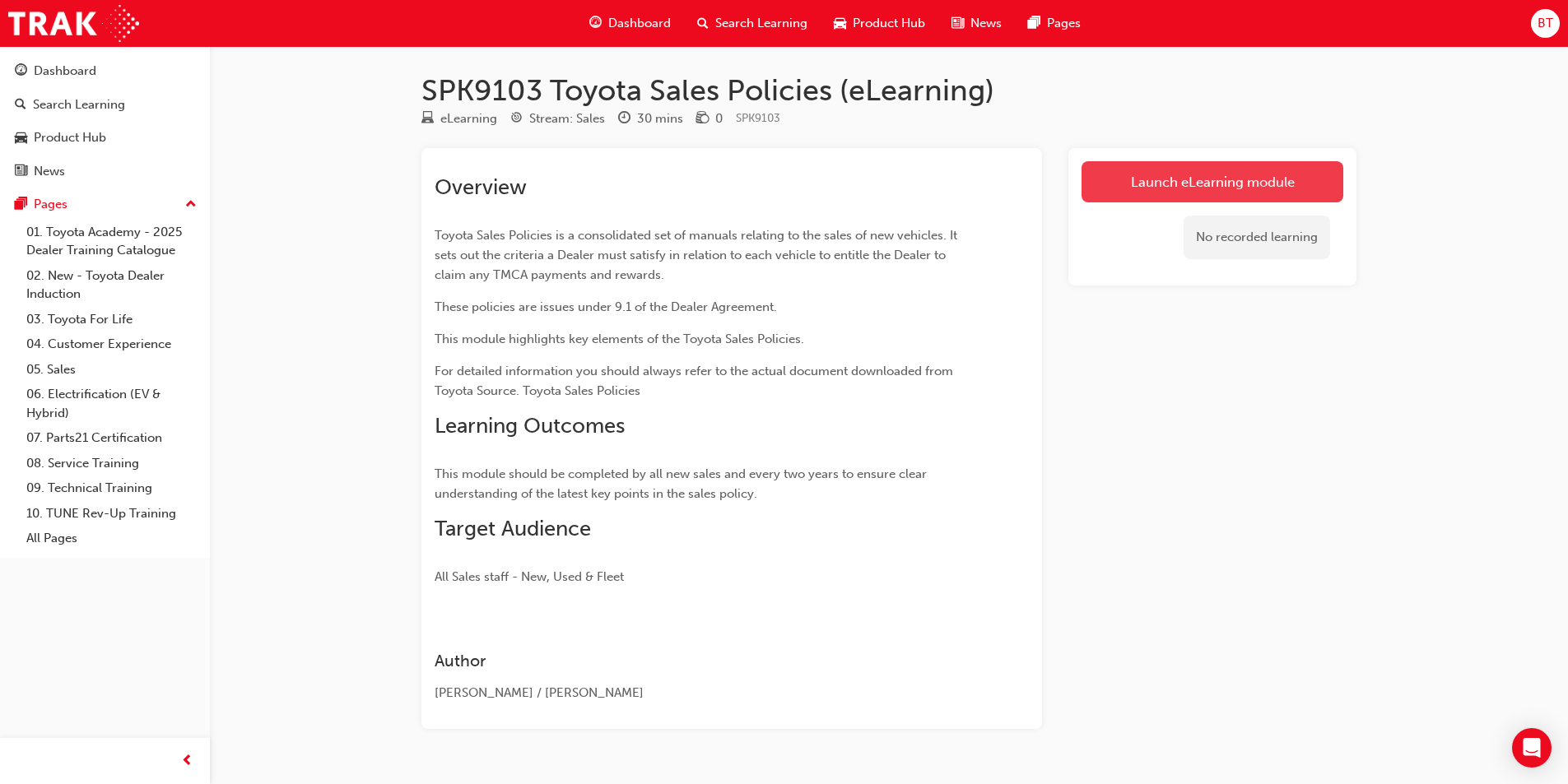
click at [1150, 186] on link "Launch eLearning module" at bounding box center [1213, 182] width 262 height 41
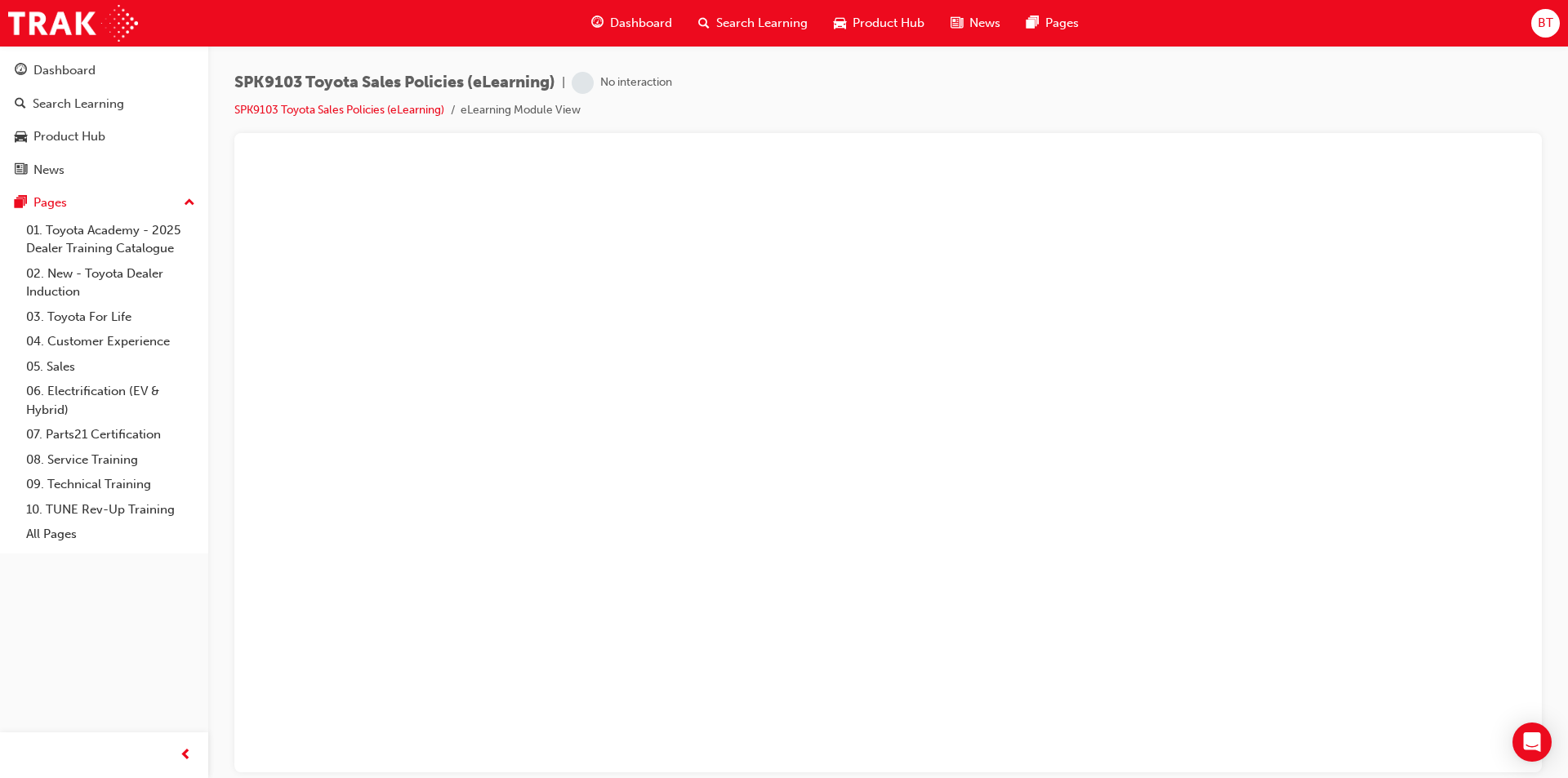
drag, startPoint x: 951, startPoint y: 80, endPoint x: 826, endPoint y: 74, distance: 125.1
click at [826, 74] on div "SPK9103 Toyota Sales Policies (eLearning) | No interaction SPK9103 Toyota Sales…" at bounding box center [888, 102] width 1307 height 61
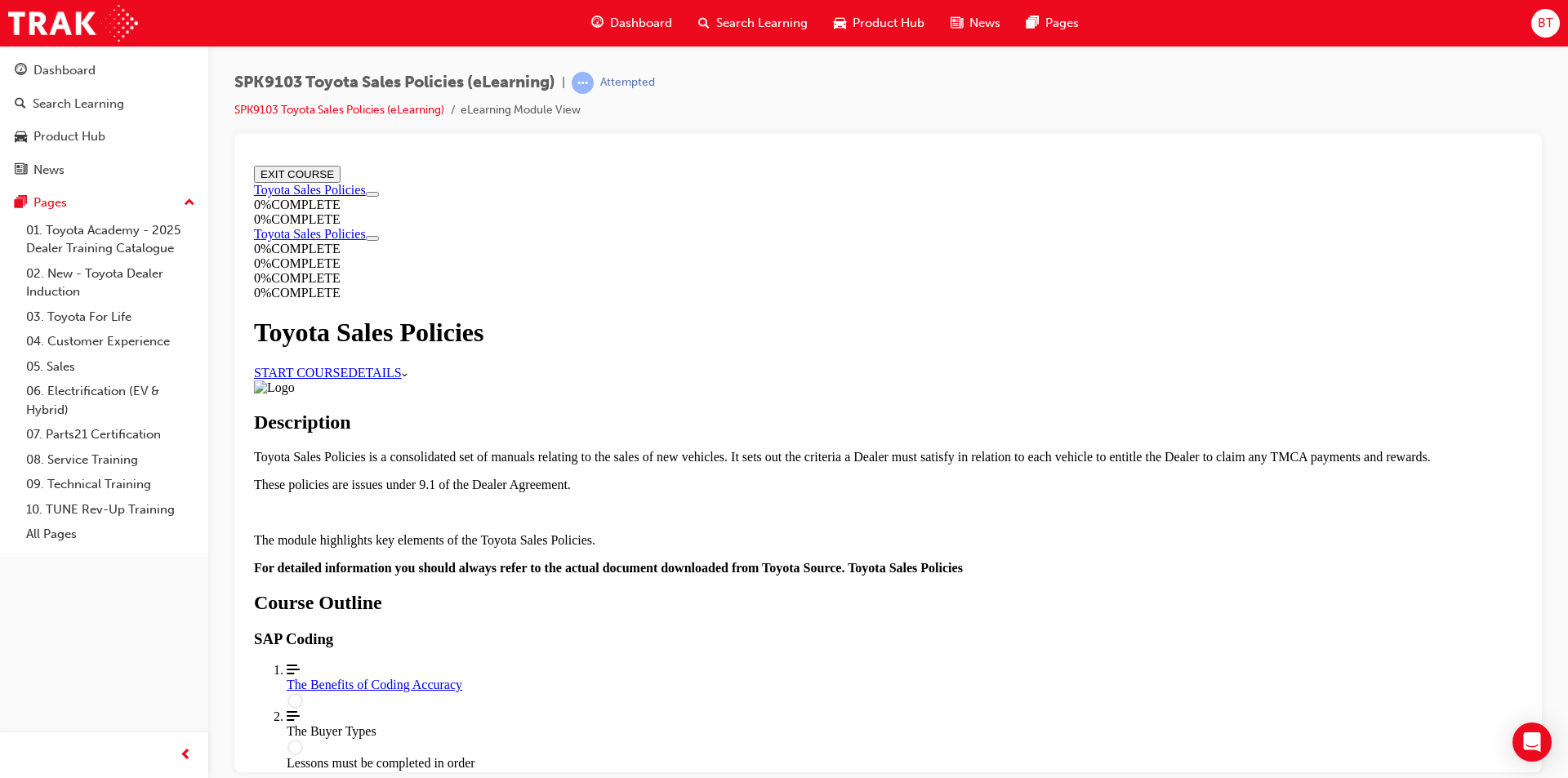
scroll to position [326, 0]
drag, startPoint x: 922, startPoint y: 389, endPoint x: 847, endPoint y: 355, distance: 82.3
click at [847, 449] on p "Toyota Sales Policies is a consolidated set of manuals relating to the sales of…" at bounding box center [888, 457] width 1269 height 15
drag, startPoint x: 847, startPoint y: 355, endPoint x: 714, endPoint y: 312, distance: 139.8
click at [714, 449] on p "Toyota Sales Policies is a consolidated set of manuals relating to the sales of…" at bounding box center [888, 457] width 1269 height 15
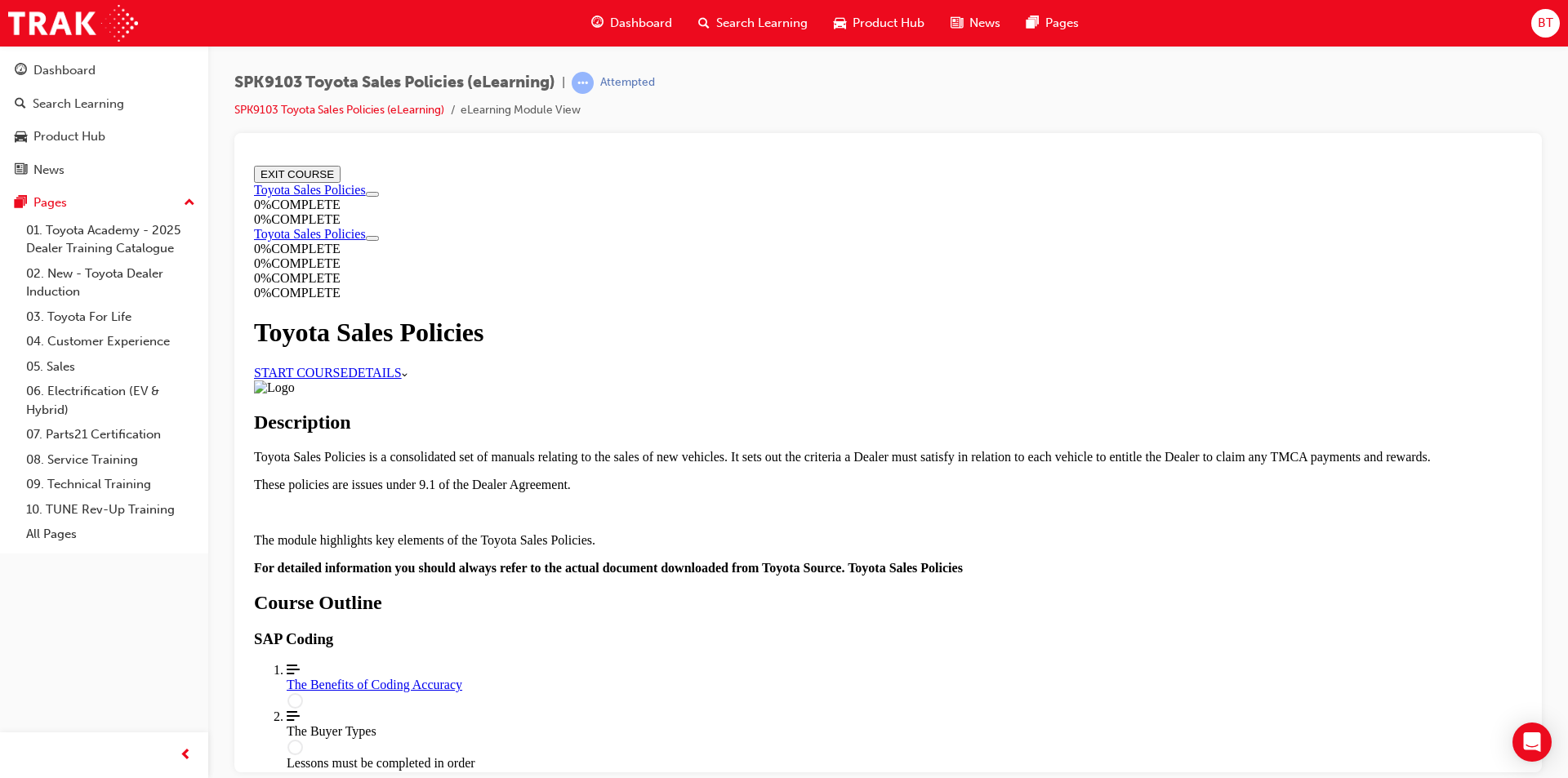
click at [672, 449] on p "Toyota Sales Policies is a consolidated set of manuals relating to the sales of…" at bounding box center [888, 457] width 1269 height 15
drag, startPoint x: 969, startPoint y: 599, endPoint x: 879, endPoint y: 567, distance: 95.5
click at [814, 464] on p "Toyota Sales Policies is a consolidated set of manuals relating to the sales of…" at bounding box center [888, 457] width 1269 height 15
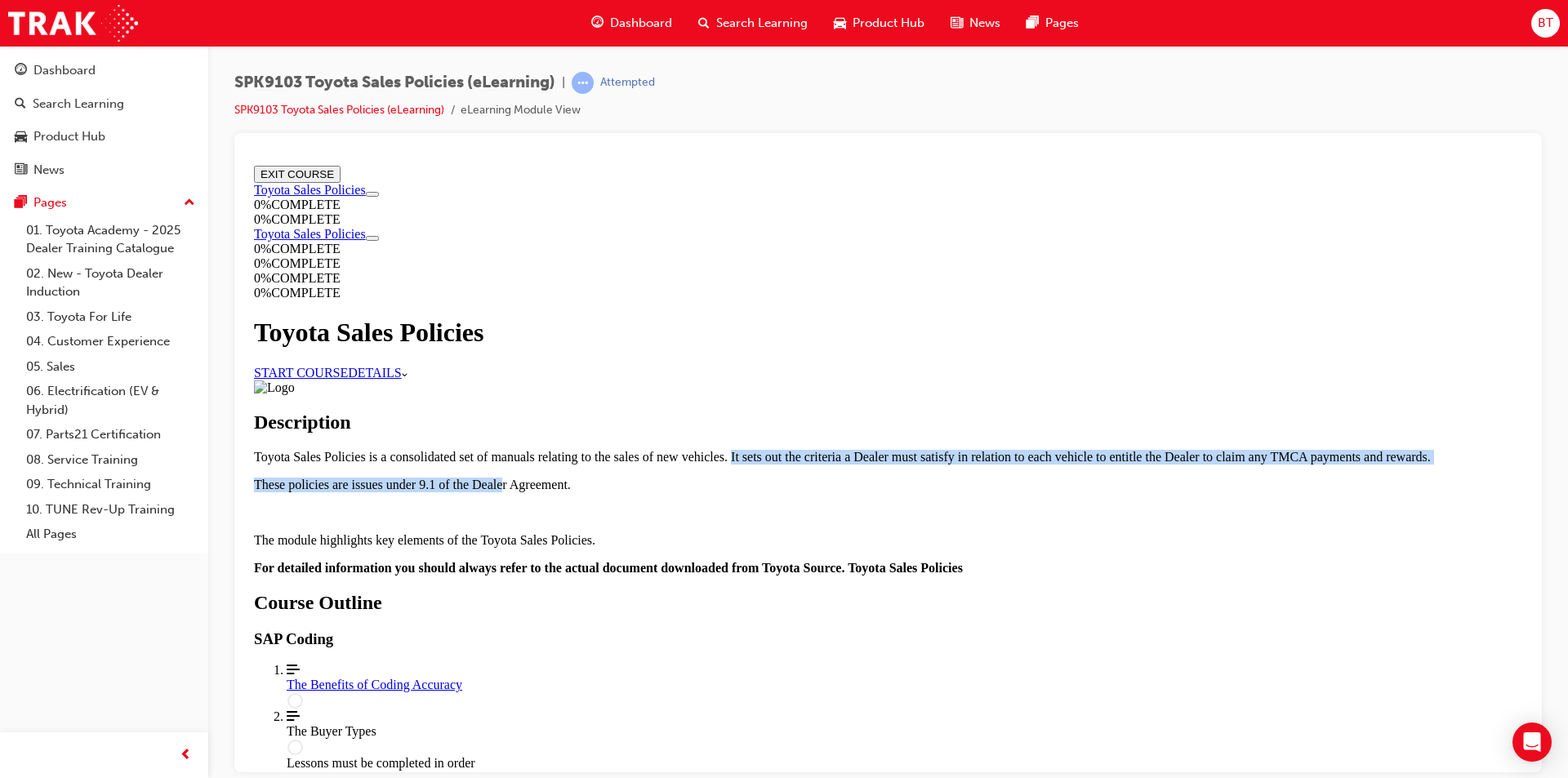
drag, startPoint x: 943, startPoint y: 584, endPoint x: 733, endPoint y: 499, distance: 226.6
click at [744, 492] on div "Toyota Sales Policies is a consolidated set of manuals relating to the sales of…" at bounding box center [888, 512] width 1269 height 125
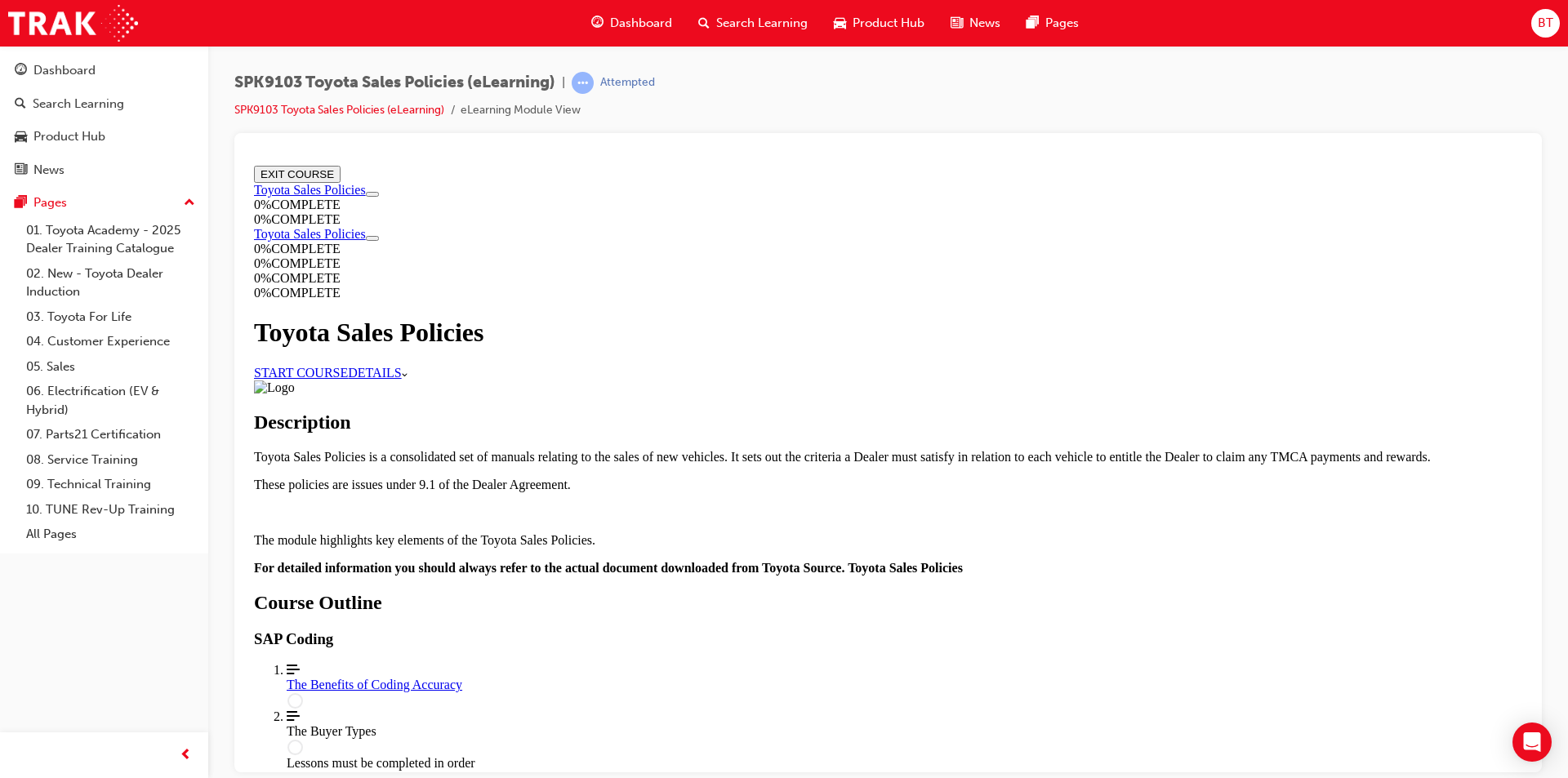
click at [666, 464] on p "Toyota Sales Policies is a consolidated set of manuals relating to the sales of…" at bounding box center [888, 457] width 1269 height 15
click at [348, 365] on link "START COURSE" at bounding box center [301, 371] width 94 height 14
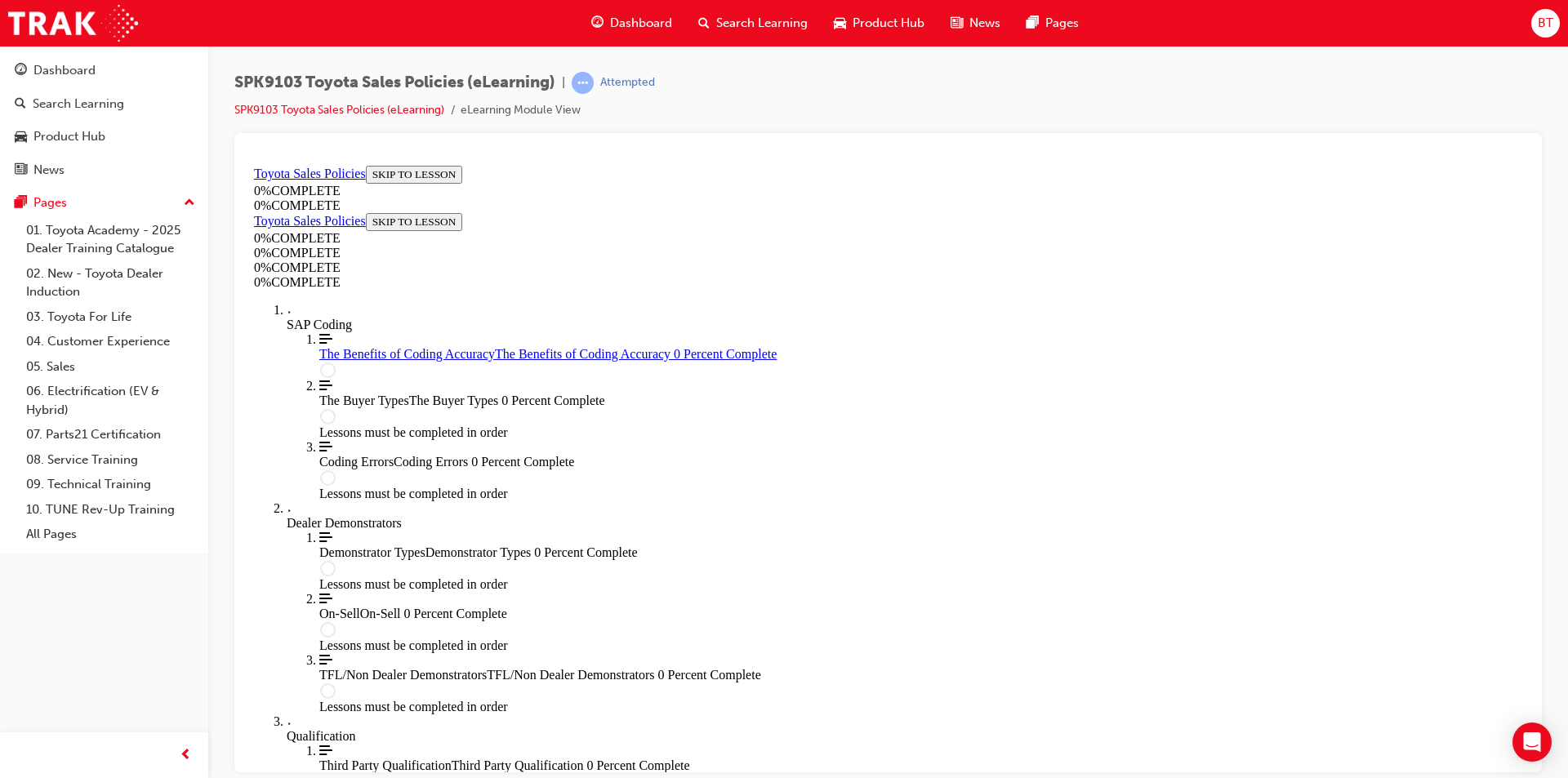
scroll to position [57, 0]
drag, startPoint x: 669, startPoint y: 298, endPoint x: 616, endPoint y: 271, distance: 59.5
drag, startPoint x: 1183, startPoint y: 282, endPoint x: 1091, endPoint y: 274, distance: 92.3
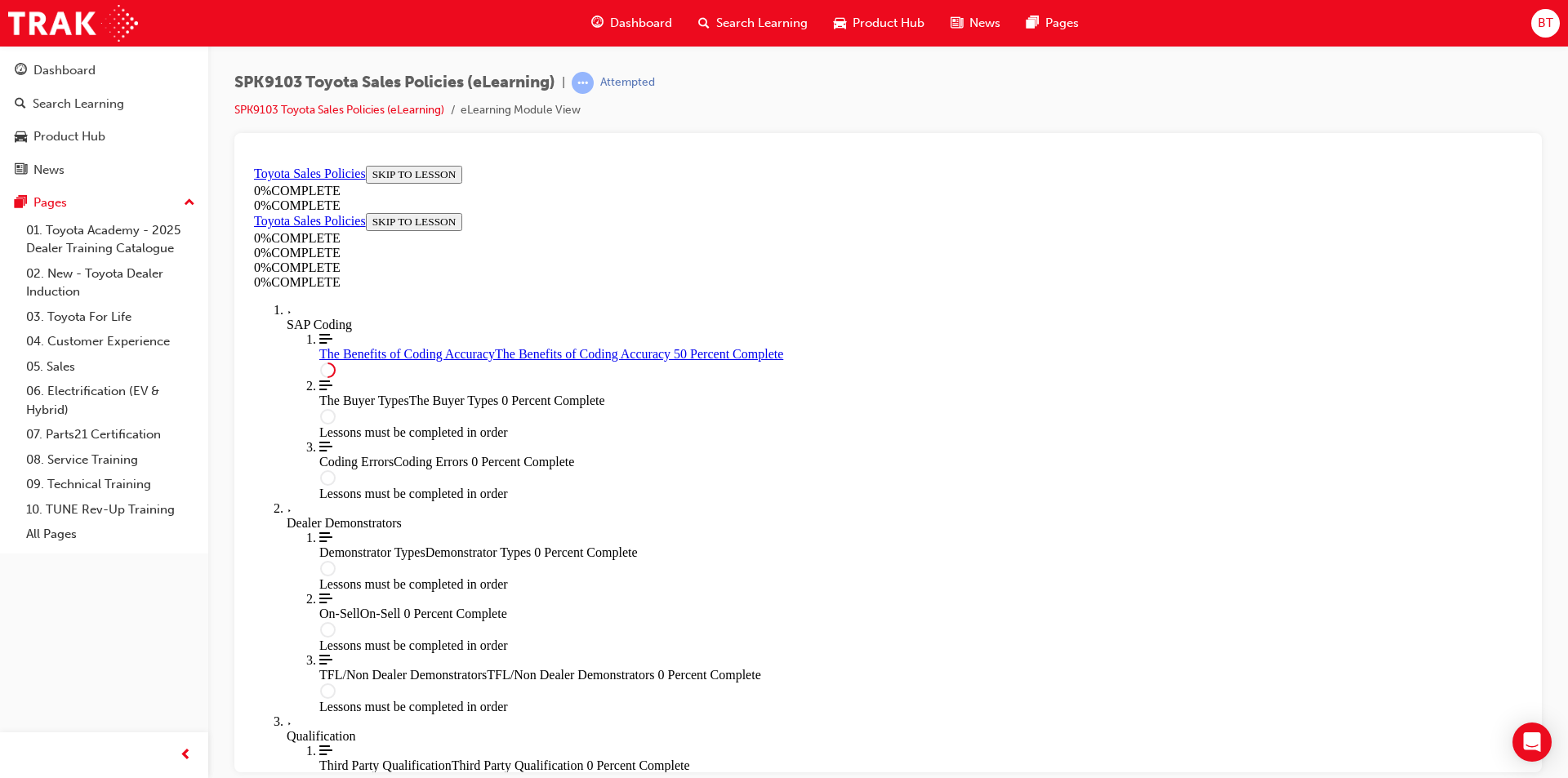
scroll to position [408, 0]
drag, startPoint x: 950, startPoint y: 480, endPoint x: 914, endPoint y: 467, distance: 38.3
drag, startPoint x: 944, startPoint y: 516, endPoint x: 852, endPoint y: 472, distance: 102.0
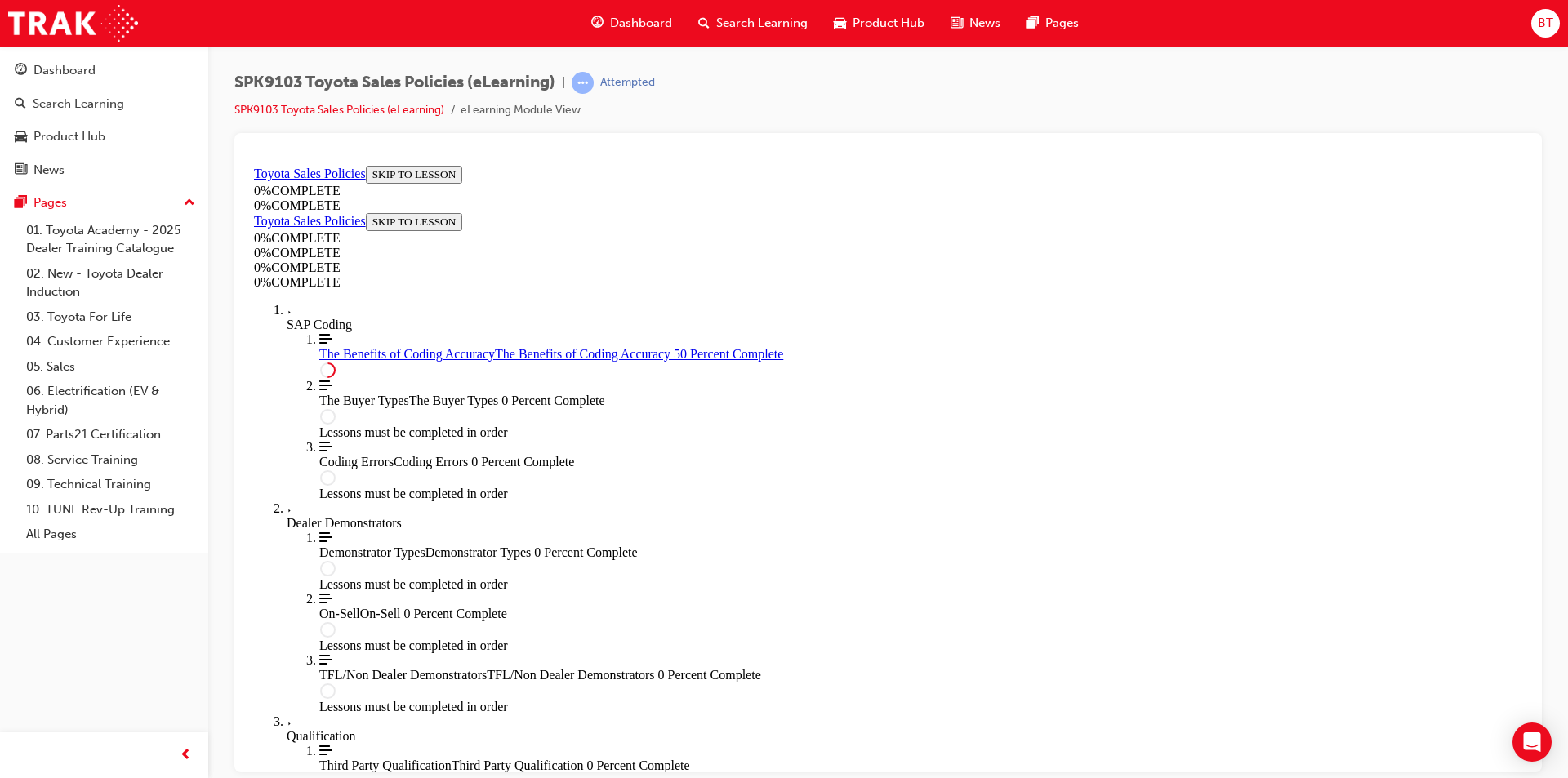
drag, startPoint x: 983, startPoint y: 520, endPoint x: 912, endPoint y: 498, distance: 74.3
drag, startPoint x: 943, startPoint y: 505, endPoint x: 884, endPoint y: 483, distance: 63.0
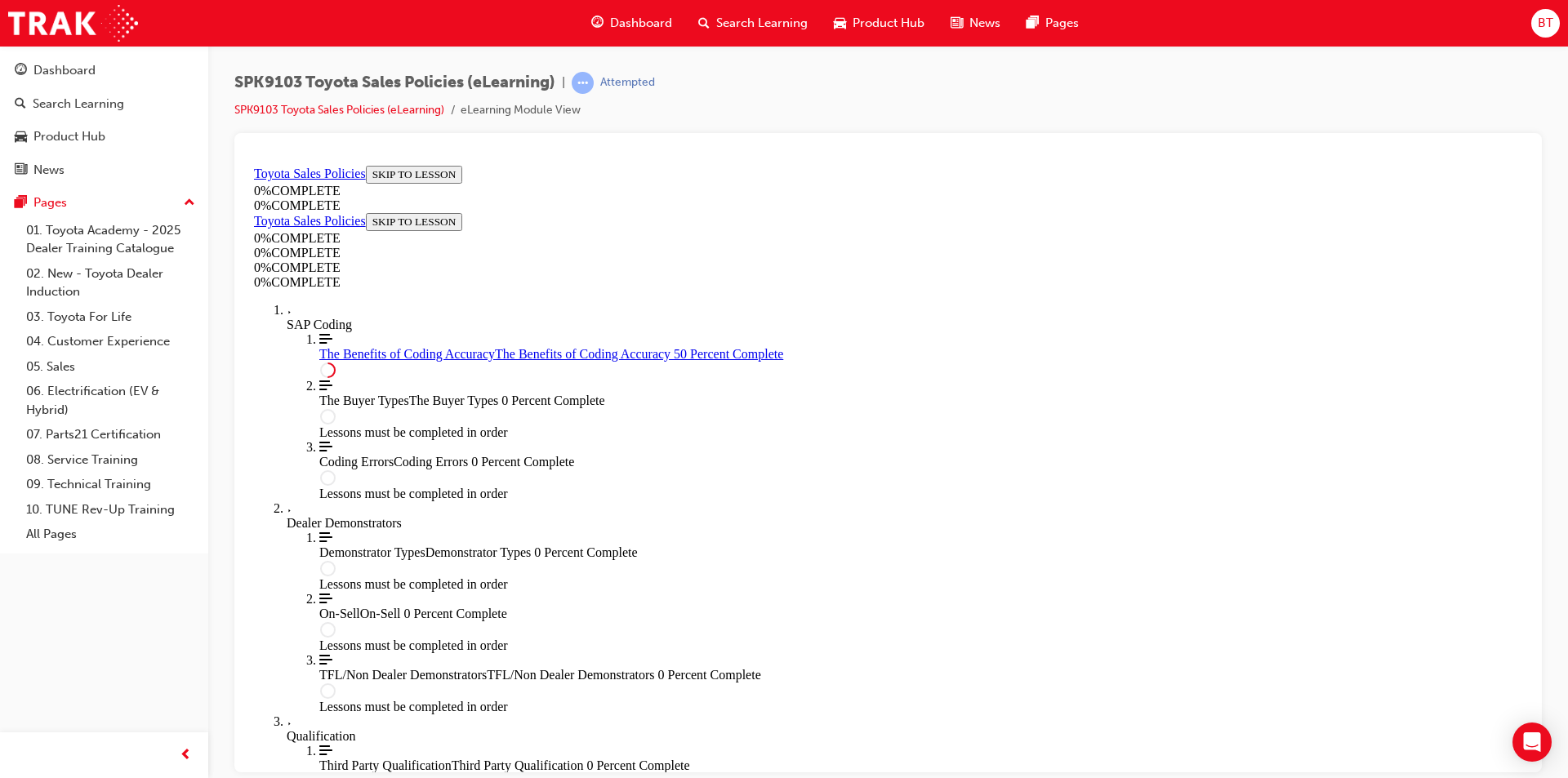
drag, startPoint x: 1014, startPoint y: 572, endPoint x: 975, endPoint y: 556, distance: 42.2
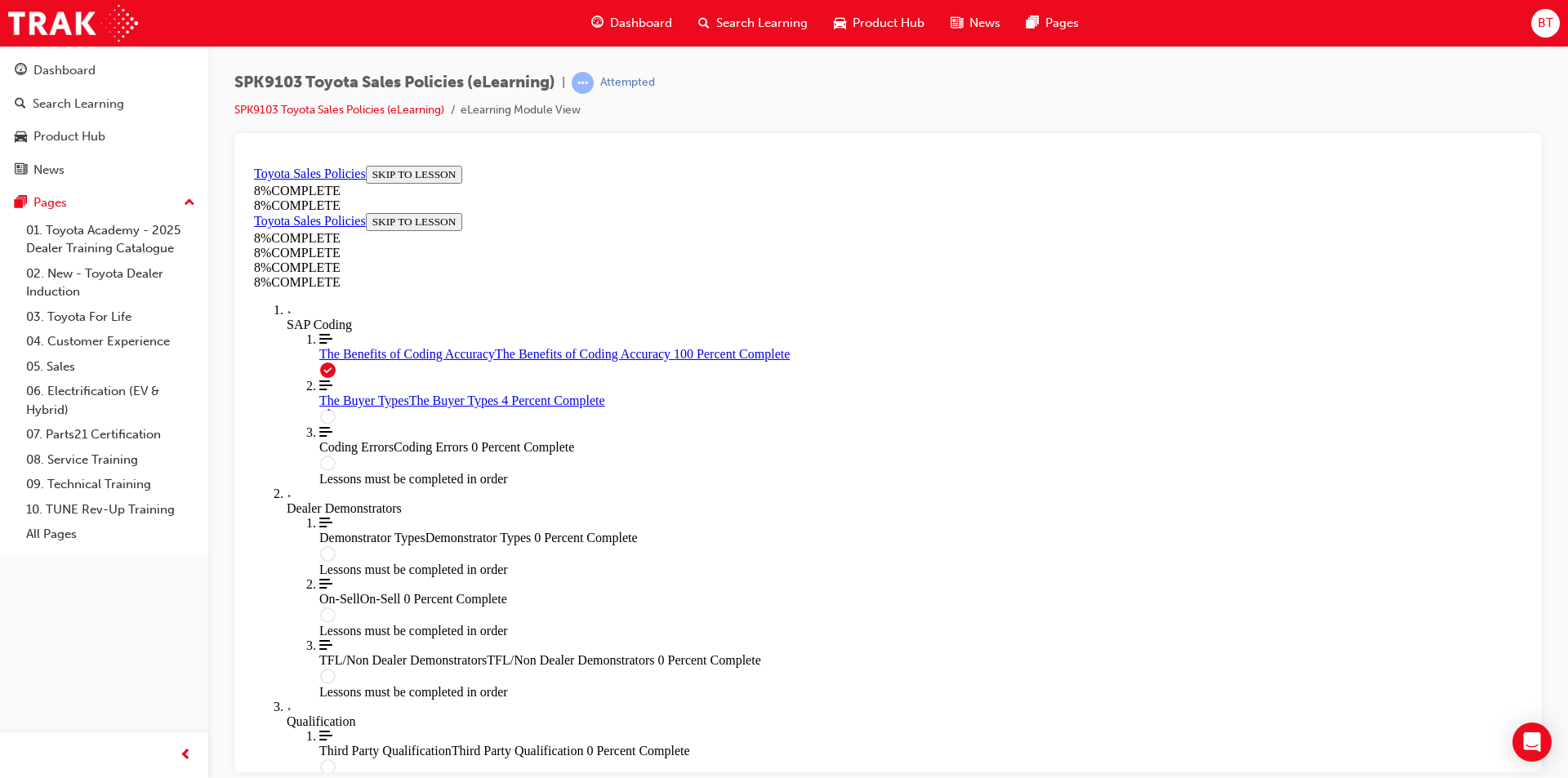
scroll to position [57, 0]
drag, startPoint x: 1043, startPoint y: 337, endPoint x: 946, endPoint y: 313, distance: 99.9
drag, startPoint x: 822, startPoint y: 588, endPoint x: 782, endPoint y: 577, distance: 41.5
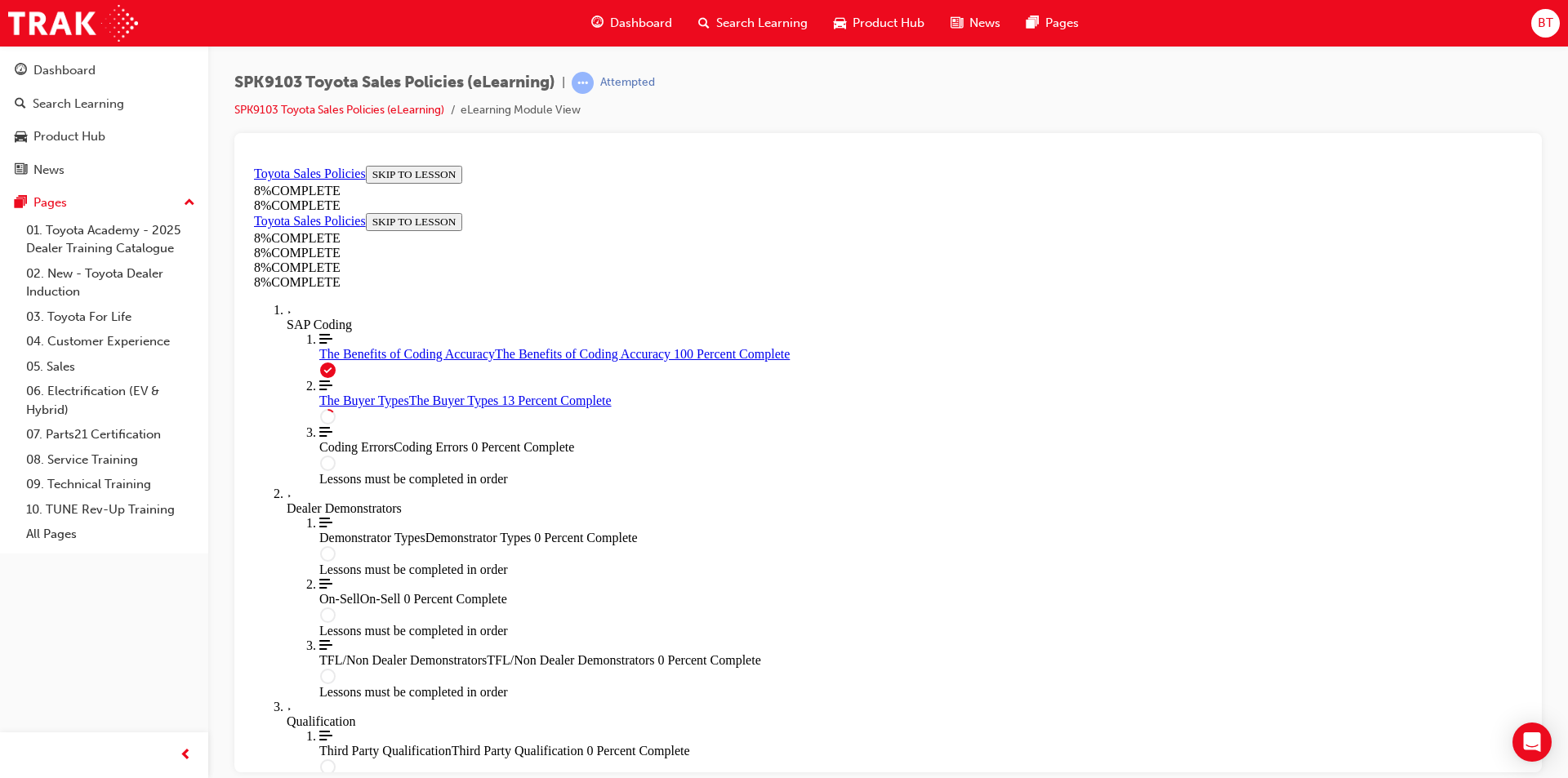
drag, startPoint x: 782, startPoint y: 577, endPoint x: 733, endPoint y: 558, distance: 52.6
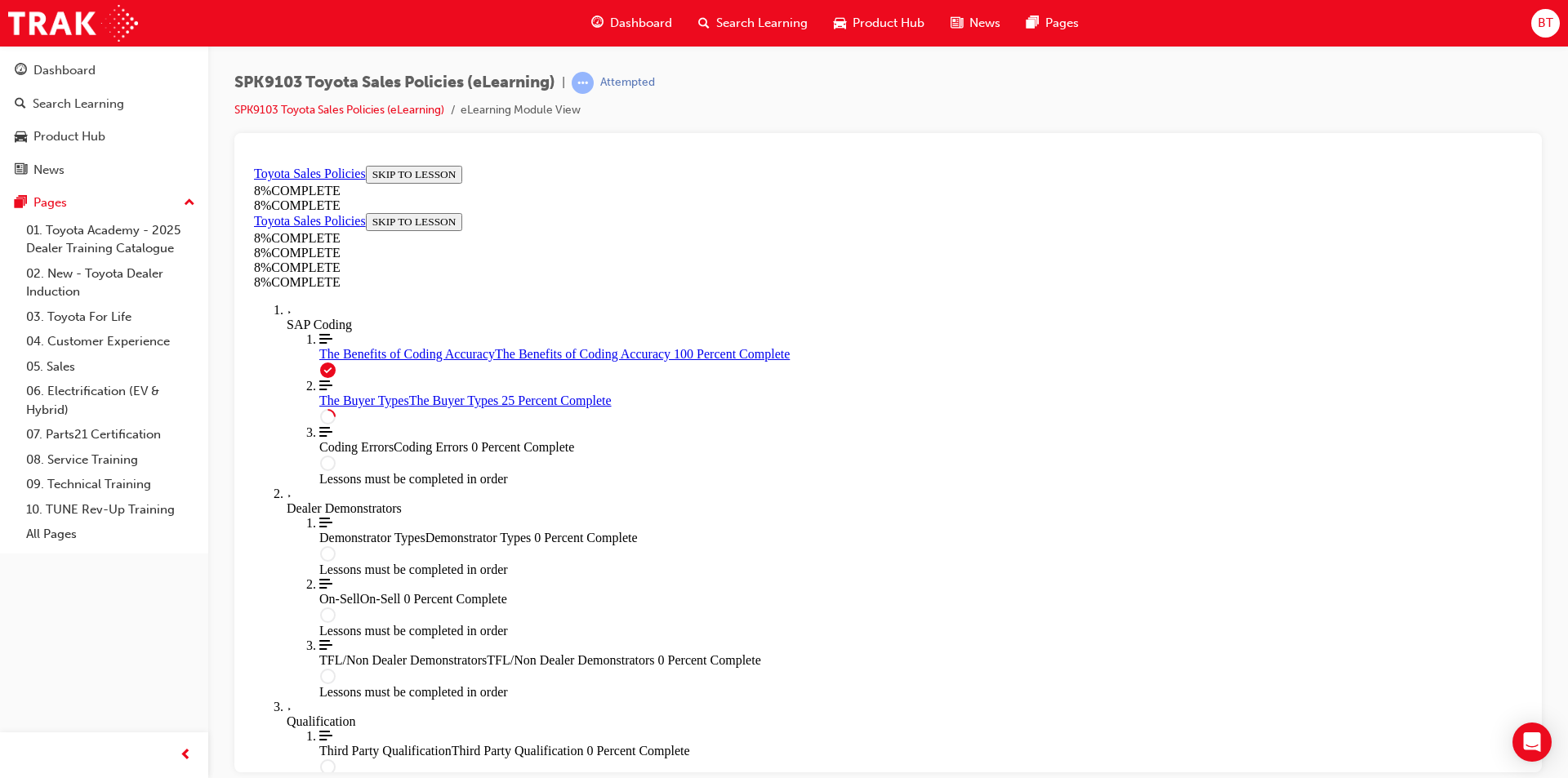
drag, startPoint x: 1065, startPoint y: 565, endPoint x: 1013, endPoint y: 566, distance: 52.0
drag, startPoint x: 1014, startPoint y: 579, endPoint x: 937, endPoint y: 550, distance: 82.3
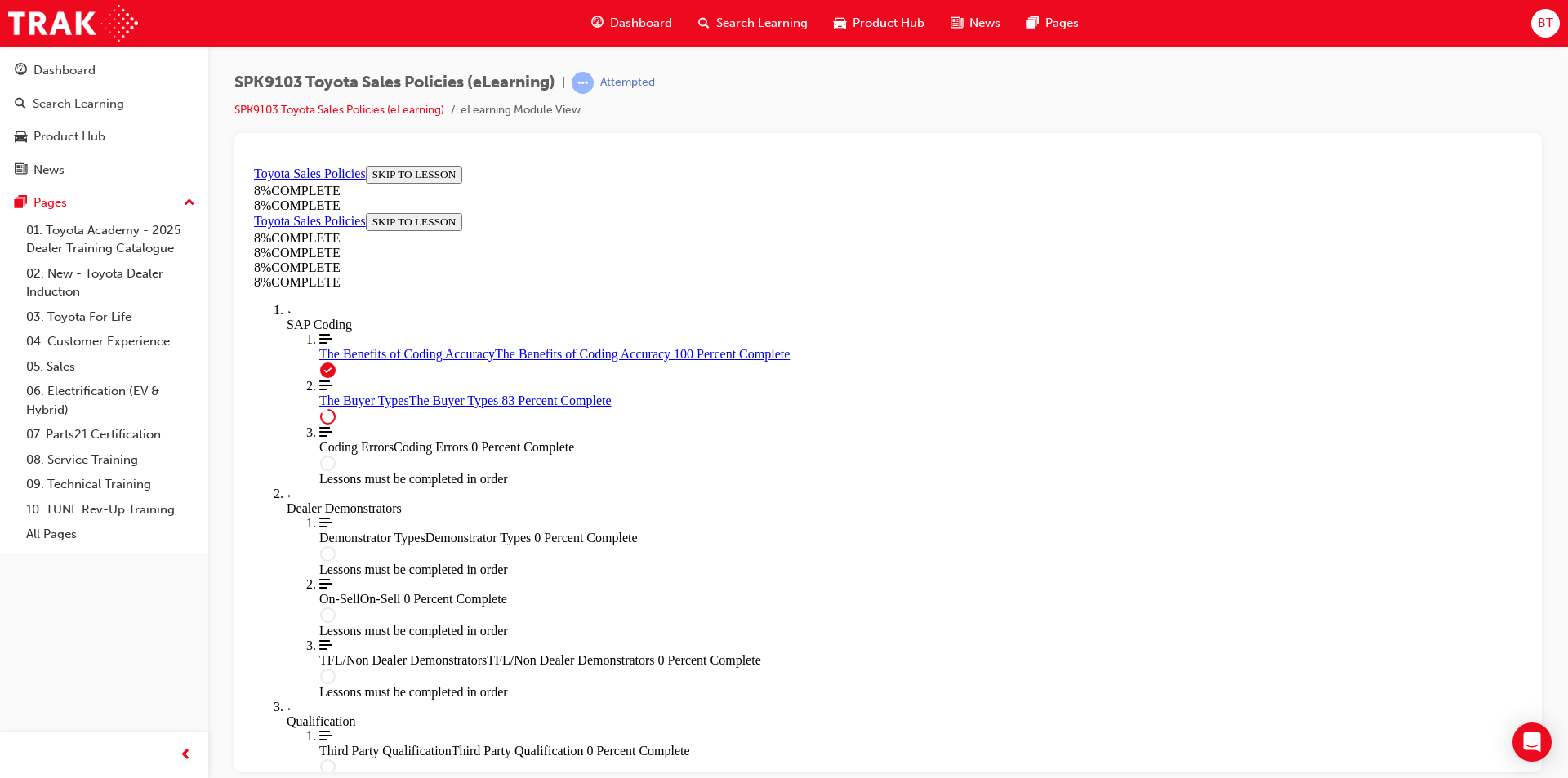
drag, startPoint x: 890, startPoint y: 333, endPoint x: 873, endPoint y: 321, distance: 20.8
drag, startPoint x: 873, startPoint y: 321, endPoint x: 868, endPoint y: 295, distance: 26.5
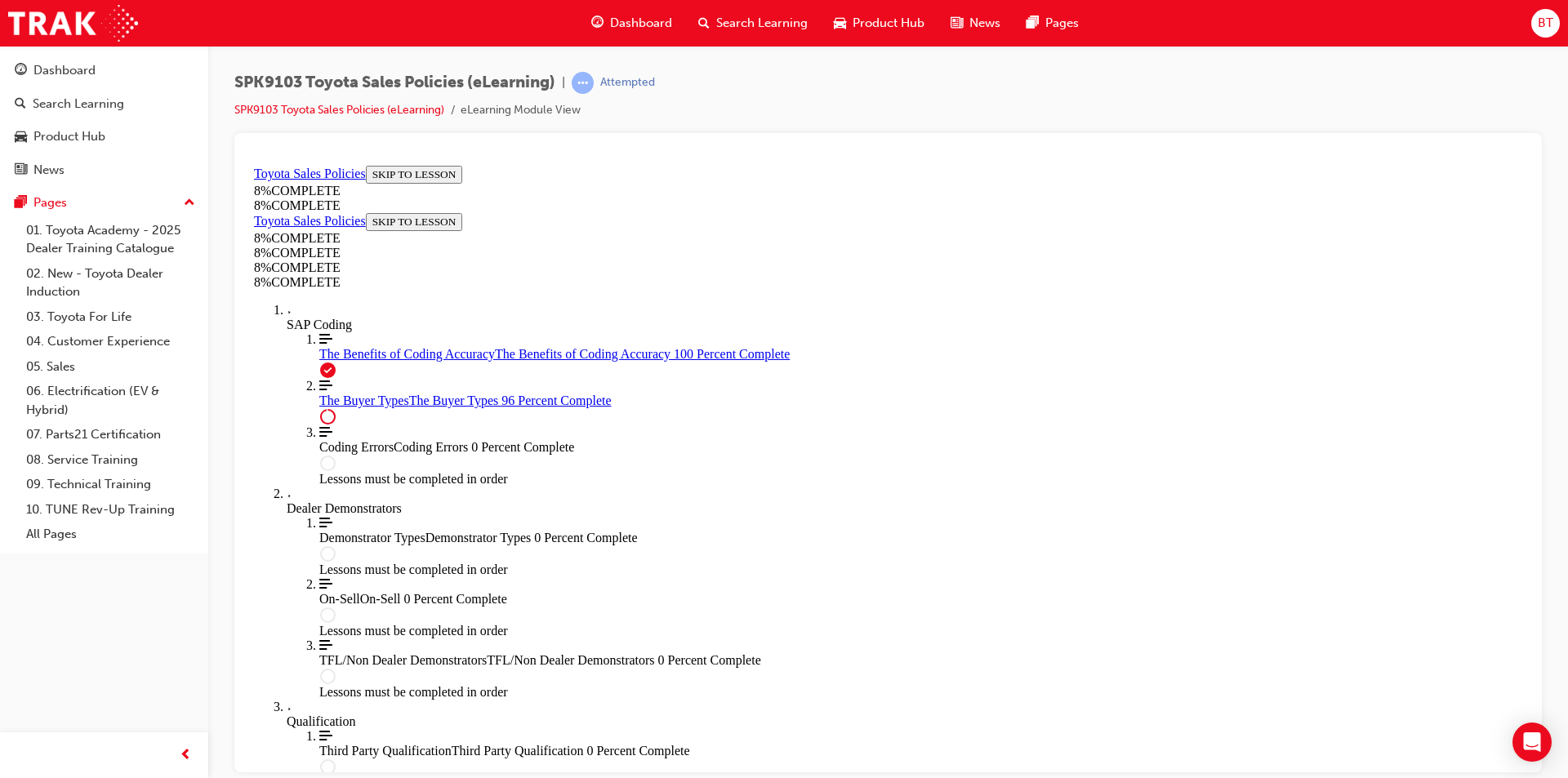
scroll to position [5445, 0]
drag, startPoint x: 848, startPoint y: 501, endPoint x: 759, endPoint y: 486, distance: 90.3
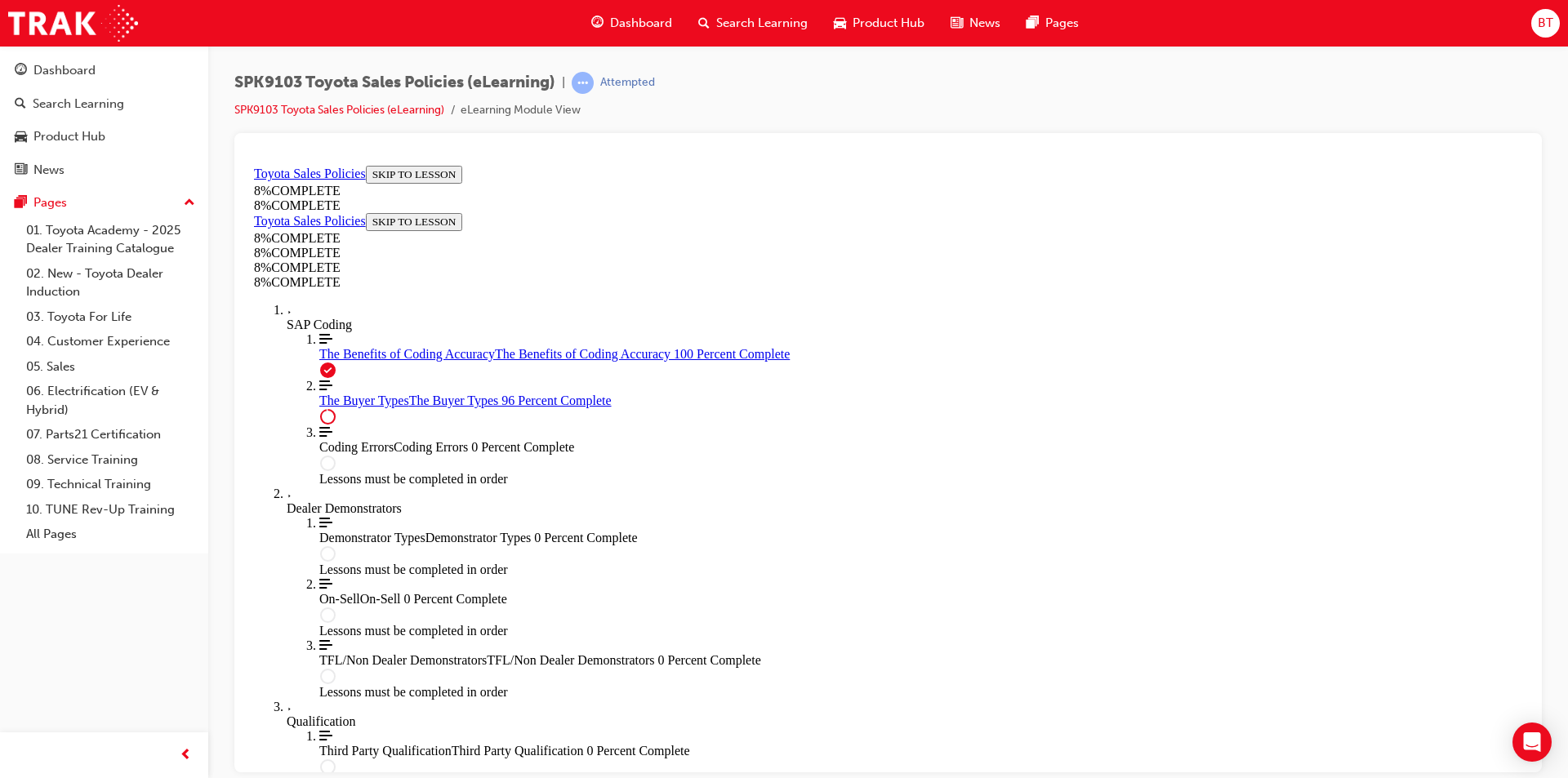
scroll to position [5689, 0]
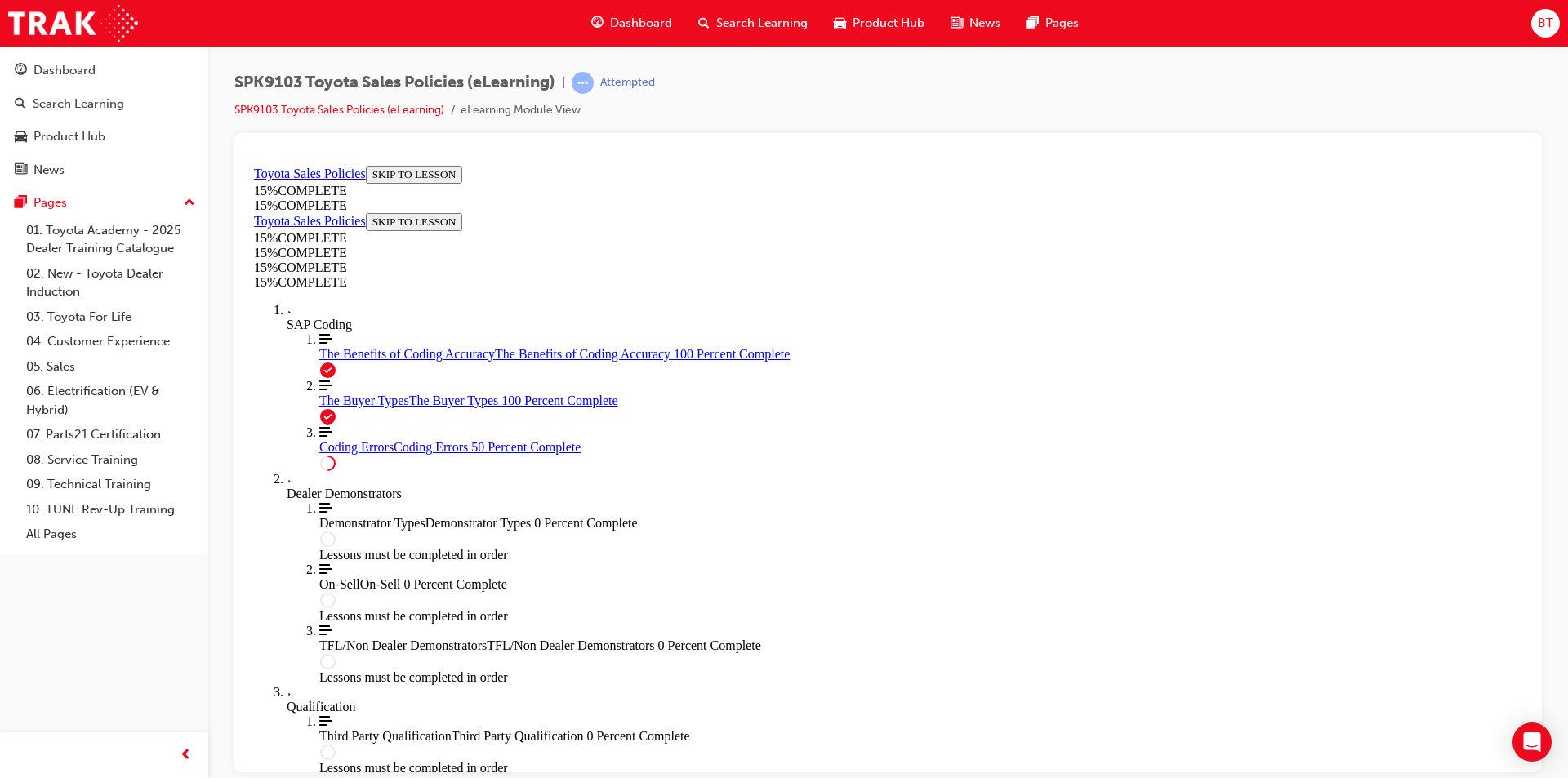
scroll to position [571, 0]
drag, startPoint x: 1078, startPoint y: 462, endPoint x: 924, endPoint y: 365, distance: 182.0
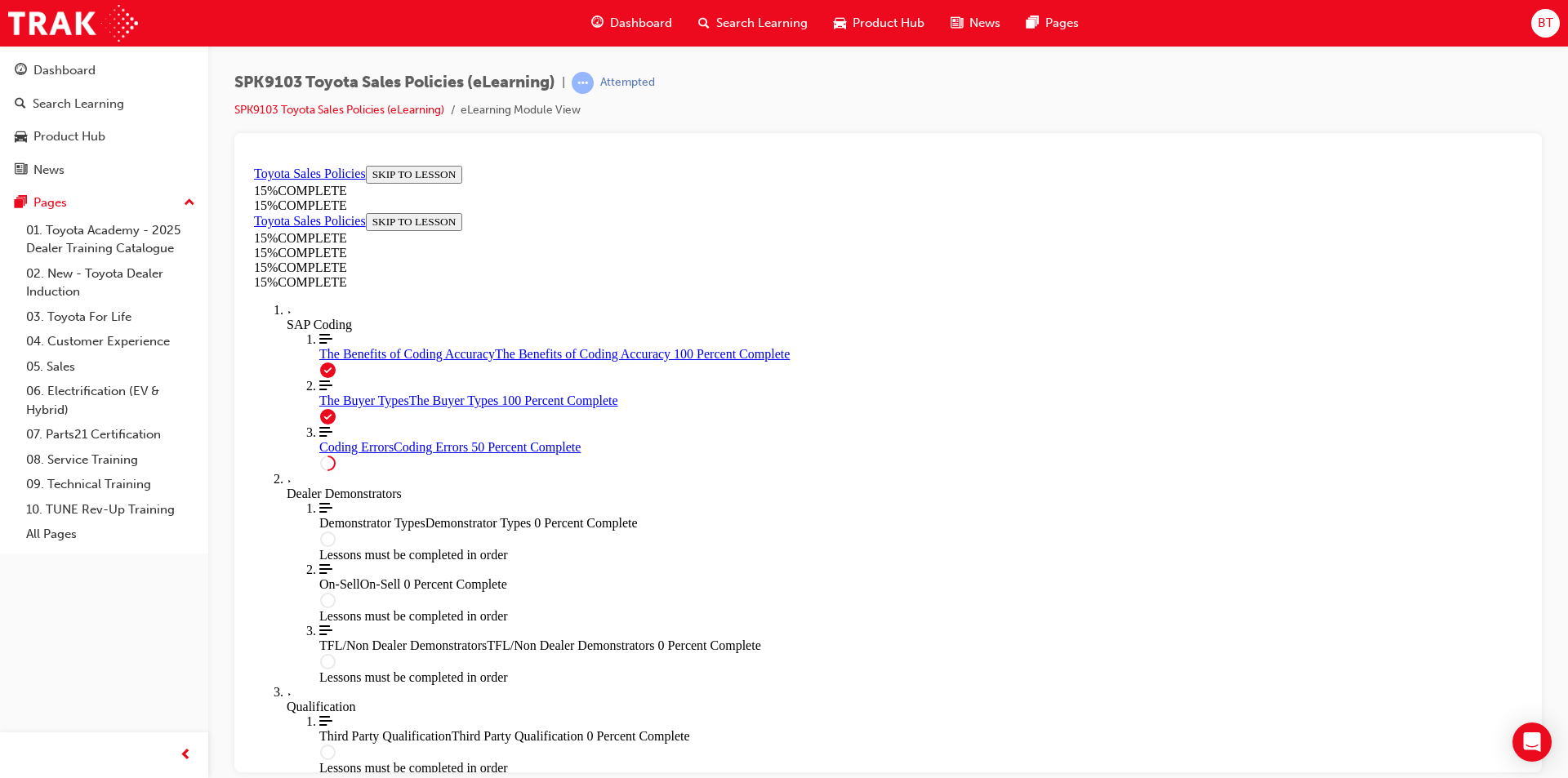
drag, startPoint x: 909, startPoint y: 306, endPoint x: 823, endPoint y: 282, distance: 89.3
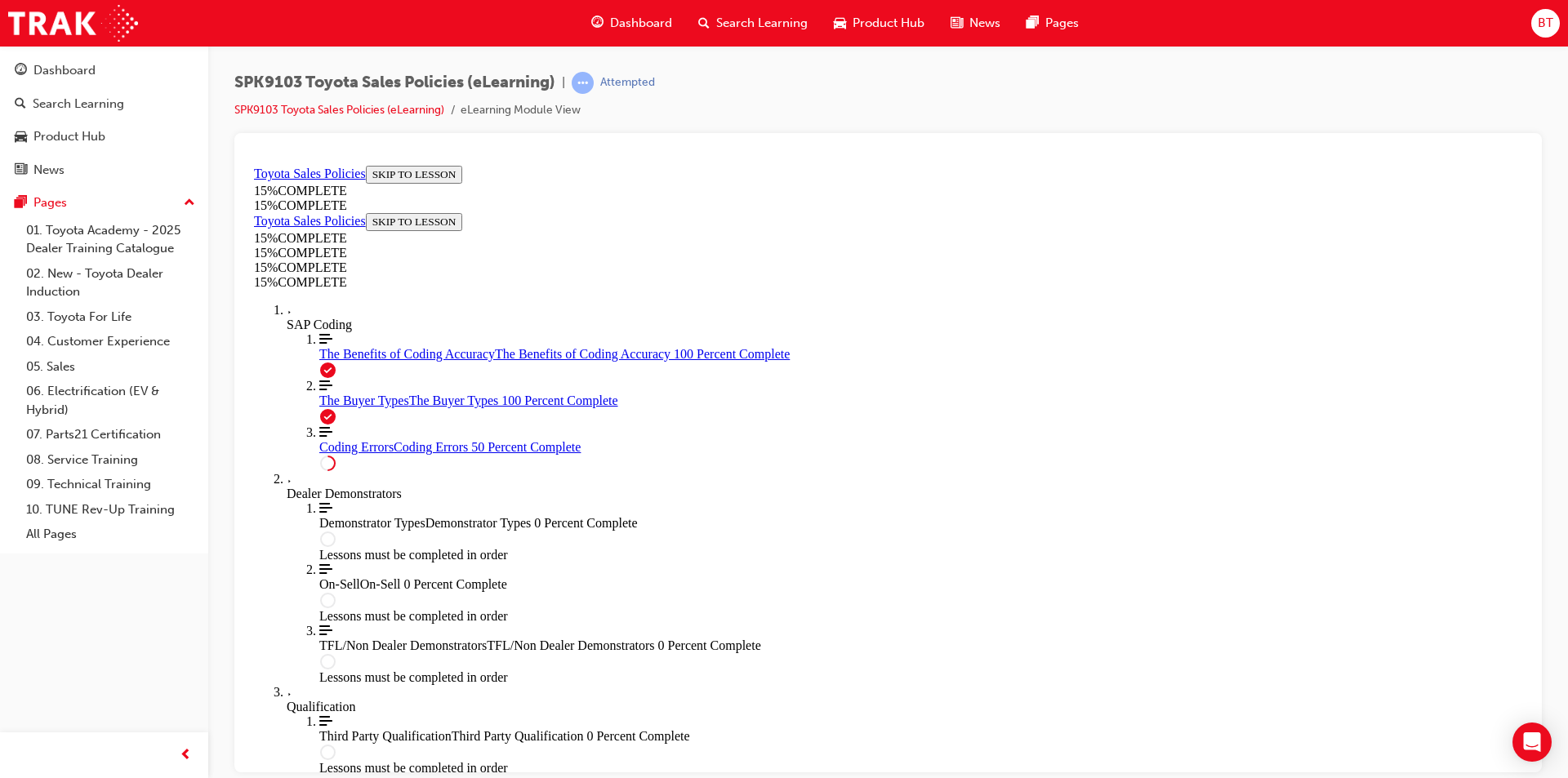
drag, startPoint x: 931, startPoint y: 474, endPoint x: 887, endPoint y: 472, distance: 44.0
drag, startPoint x: 896, startPoint y: 457, endPoint x: 764, endPoint y: 447, distance: 132.4
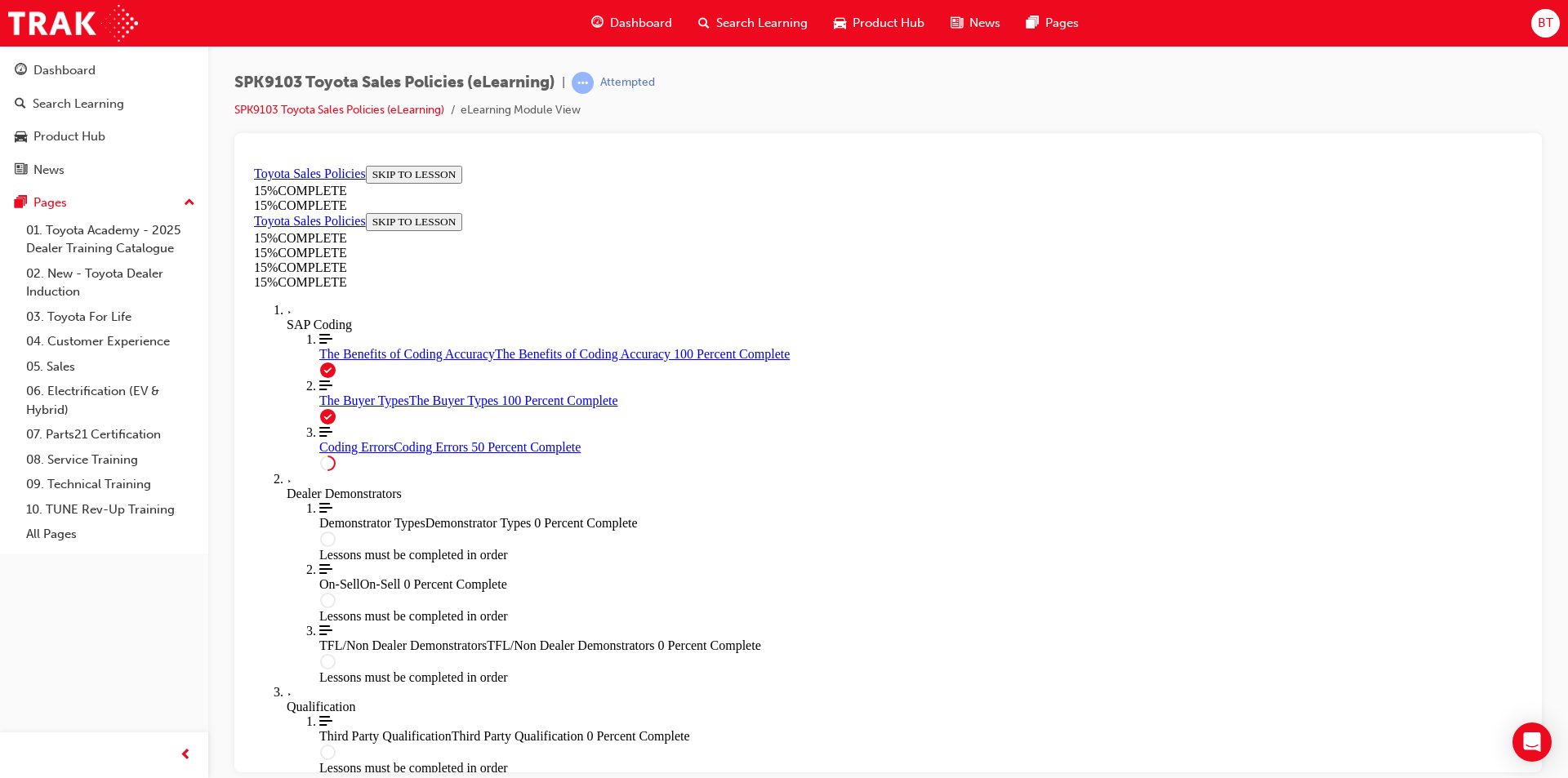
drag, startPoint x: 987, startPoint y: 449, endPoint x: 864, endPoint y: 459, distance: 123.4
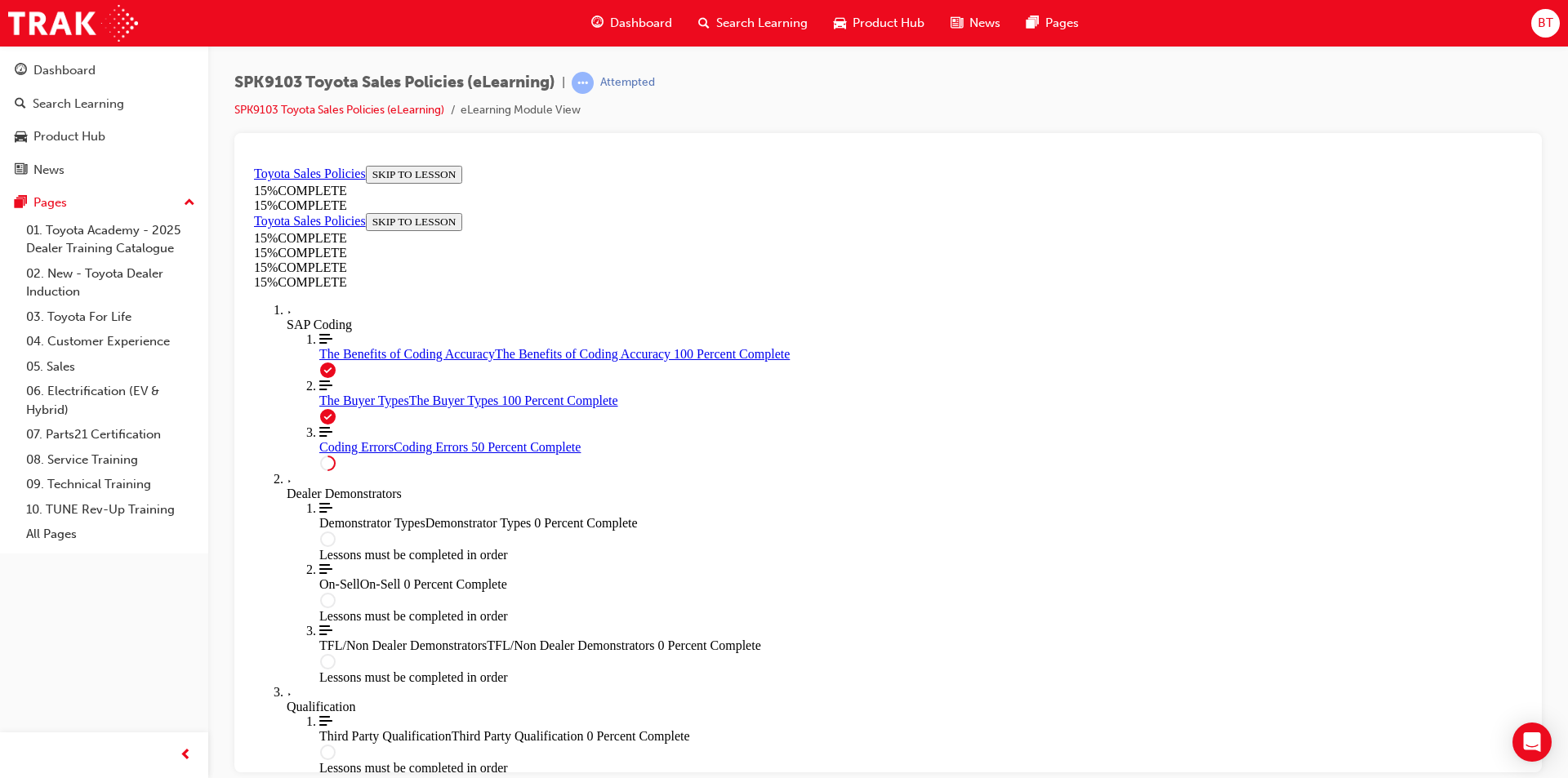
drag, startPoint x: 926, startPoint y: 566, endPoint x: 857, endPoint y: 540, distance: 73.7
drag, startPoint x: 1060, startPoint y: 562, endPoint x: 960, endPoint y: 462, distance: 141.4
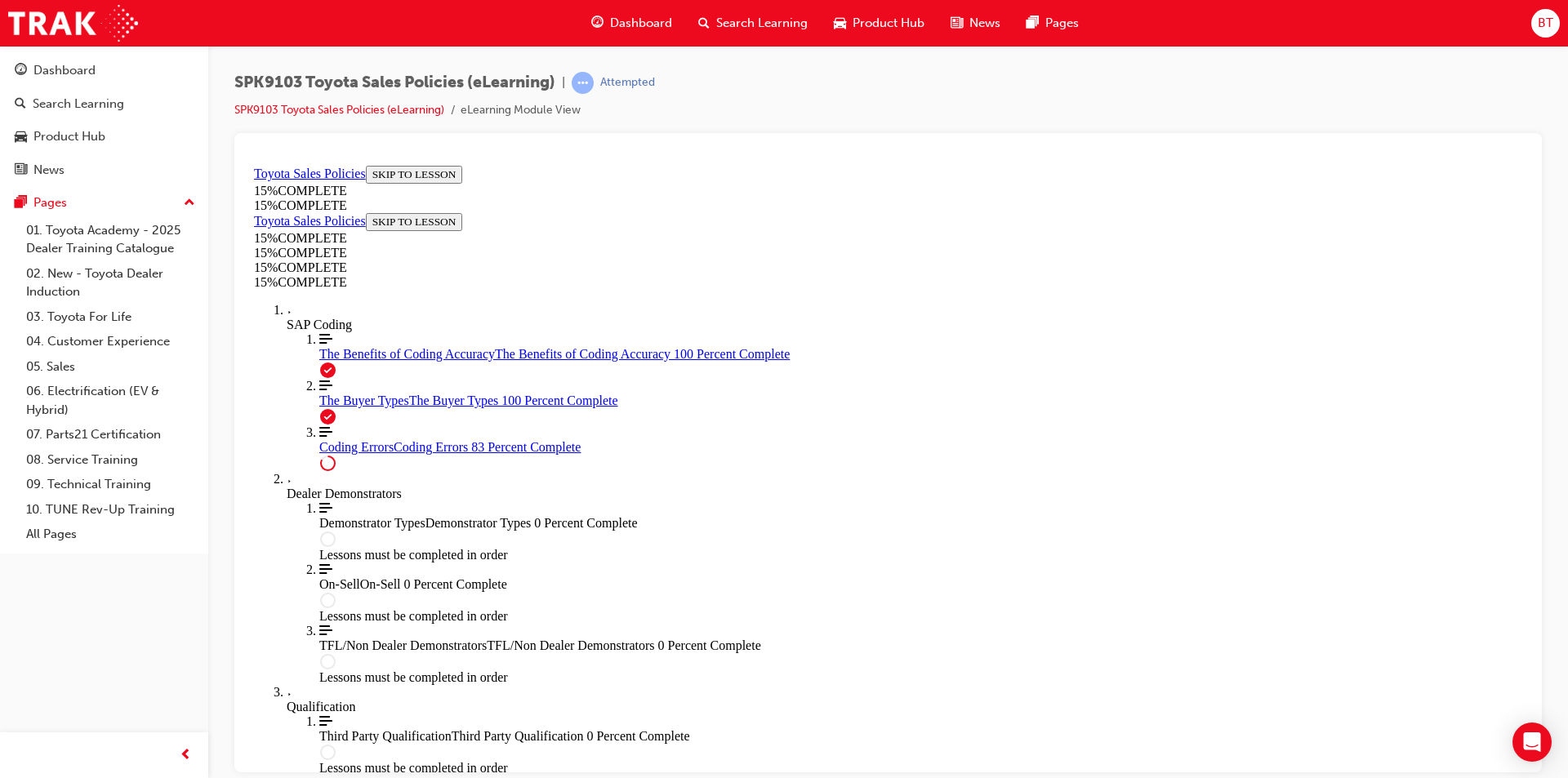
drag, startPoint x: 1010, startPoint y: 517, endPoint x: 973, endPoint y: 517, distance: 37.0
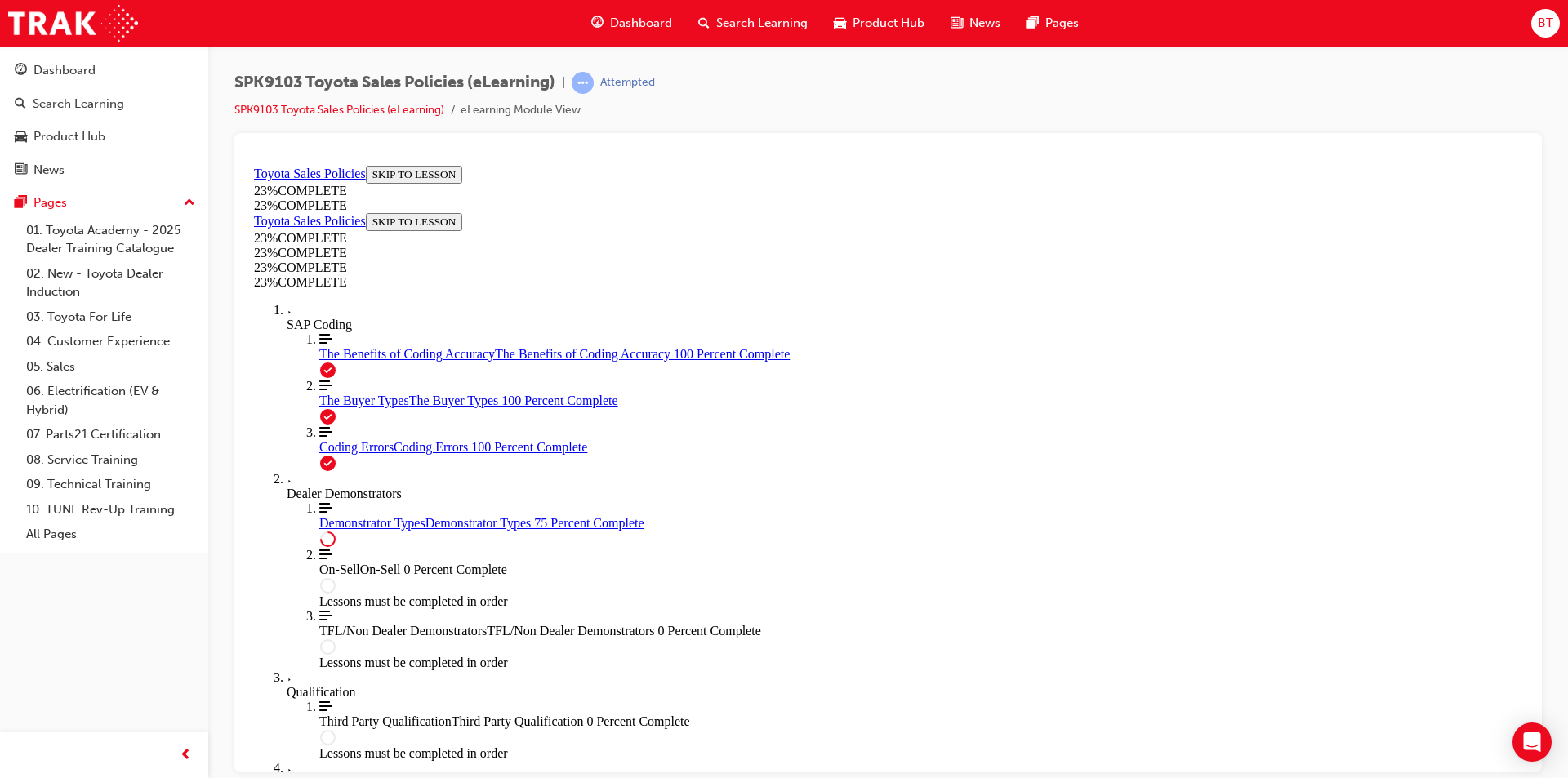
scroll to position [566, 0]
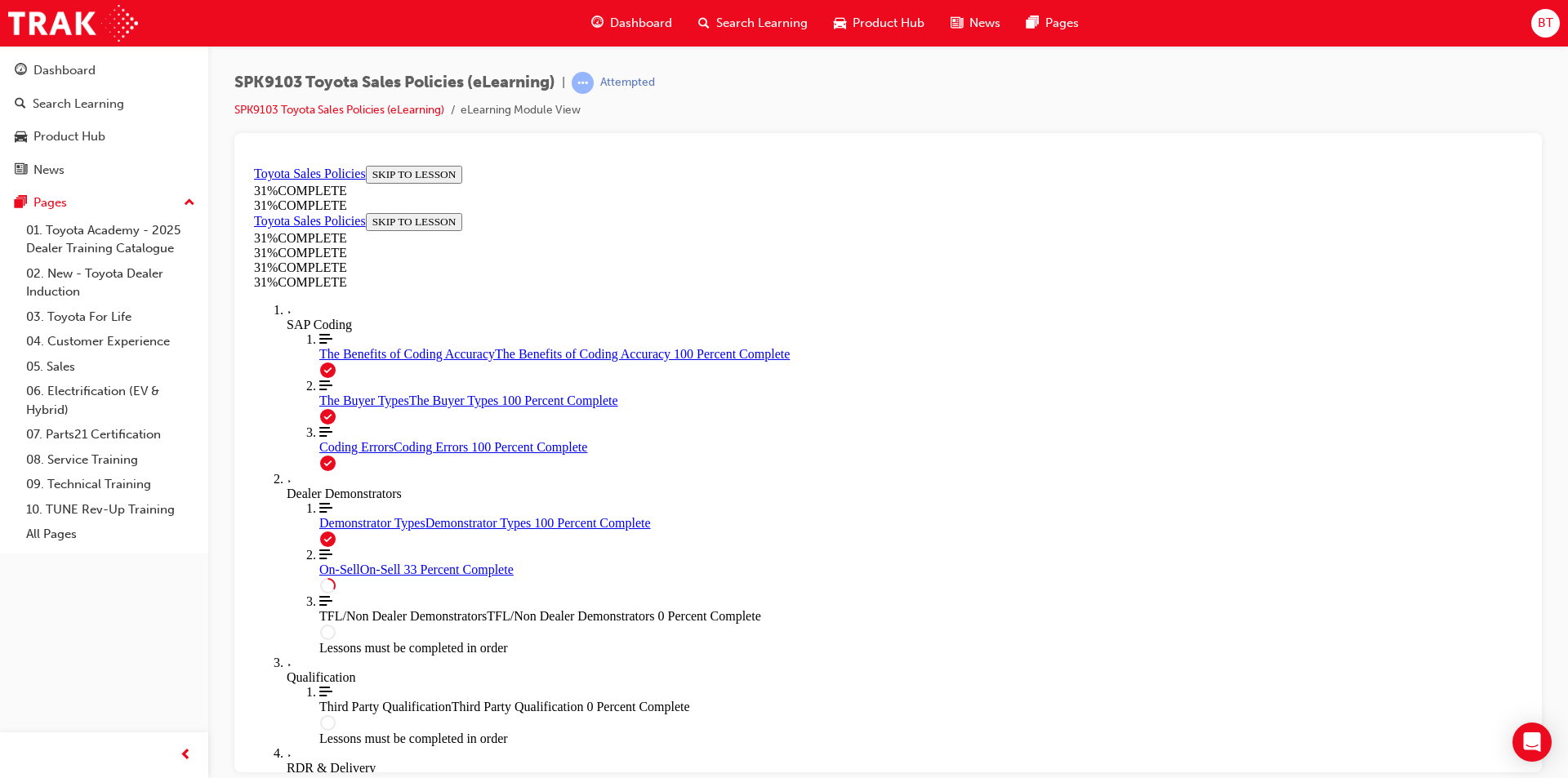
scroll to position [465, 0]
drag, startPoint x: 1239, startPoint y: 398, endPoint x: 1135, endPoint y: 444, distance: 113.7
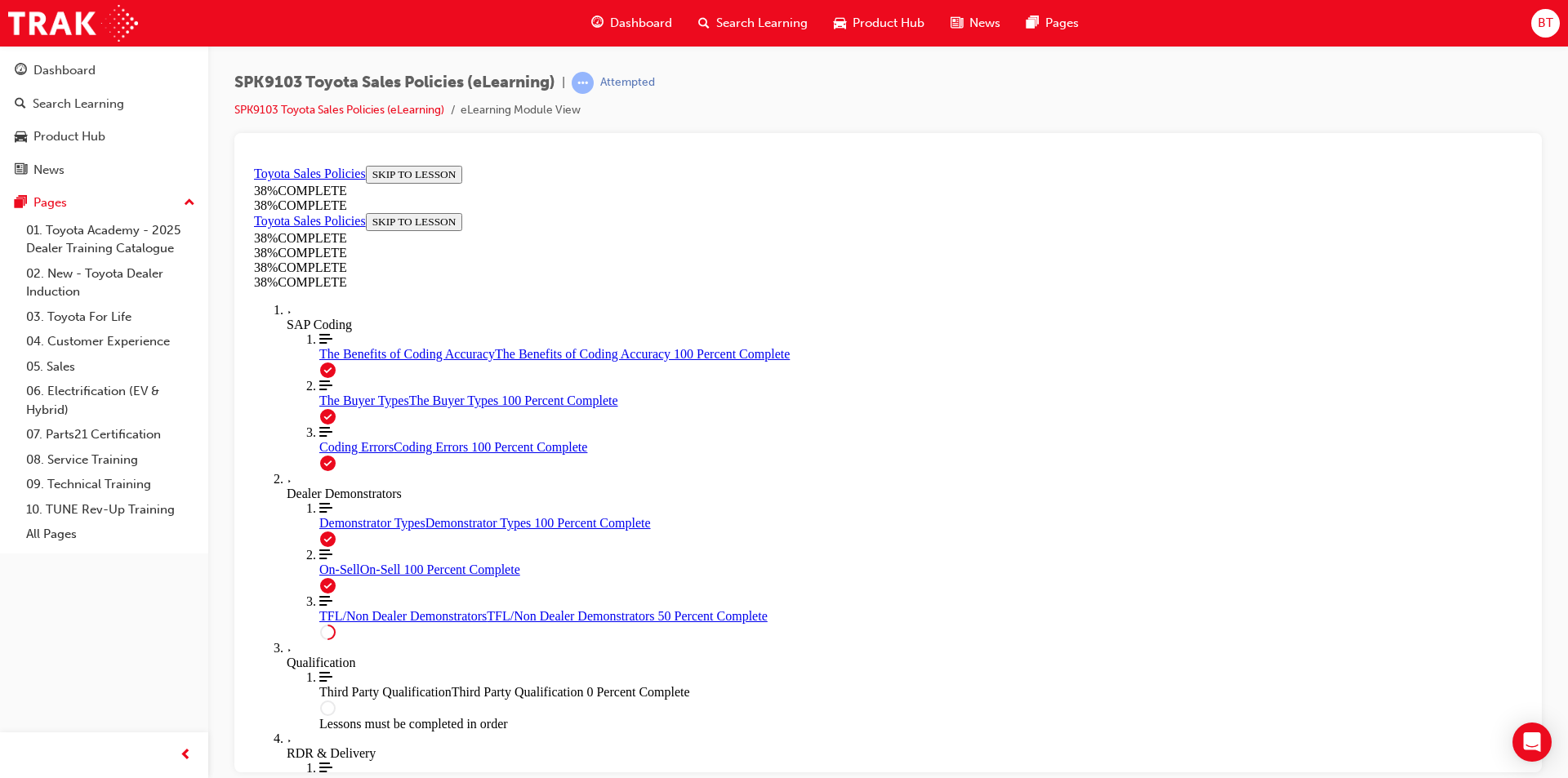
scroll to position [465, 0]
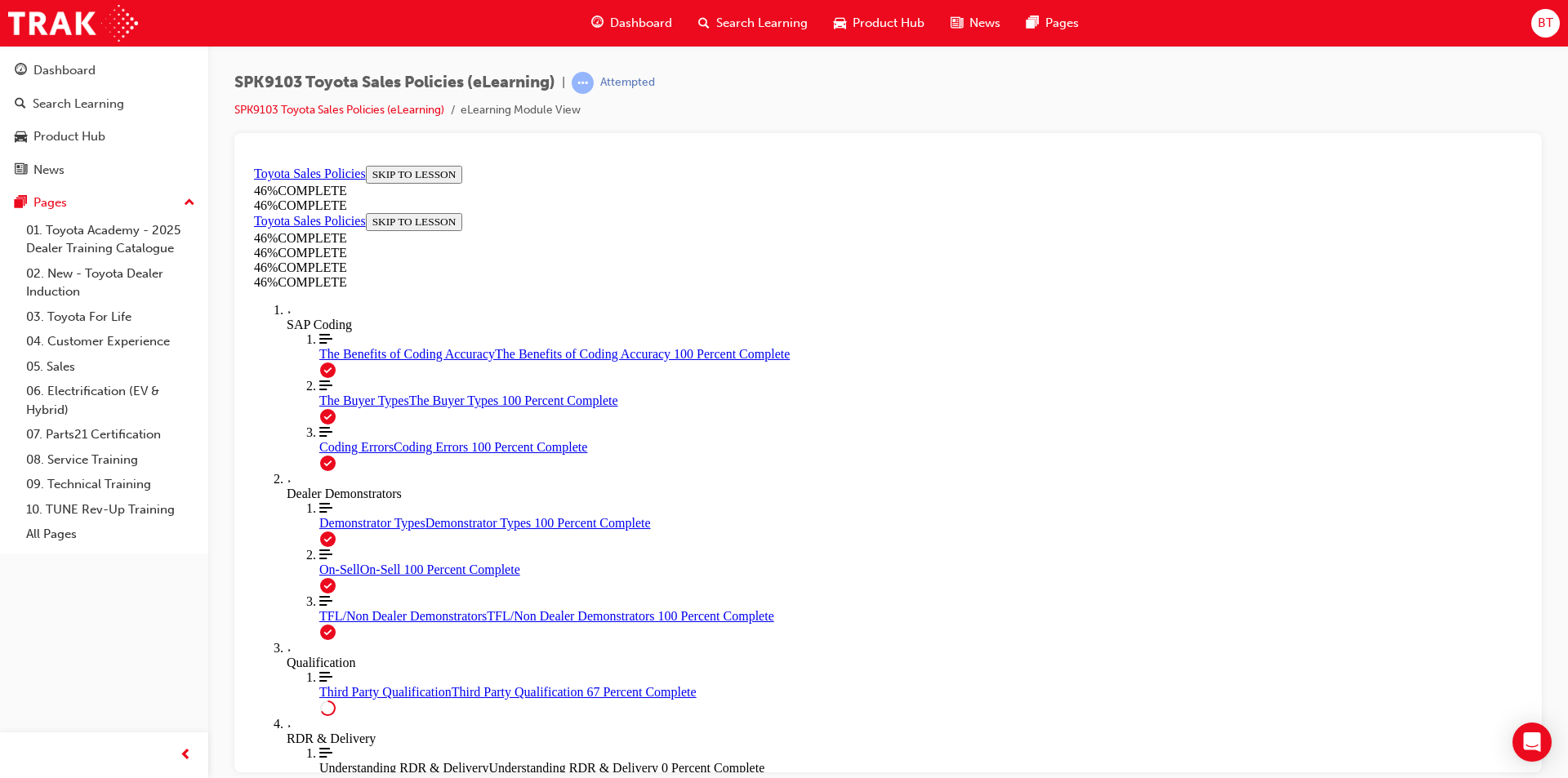
scroll to position [791, 0]
drag, startPoint x: 1086, startPoint y: 490, endPoint x: 996, endPoint y: 498, distance: 90.4
drag, startPoint x: 990, startPoint y: 524, endPoint x: 923, endPoint y: 527, distance: 67.1
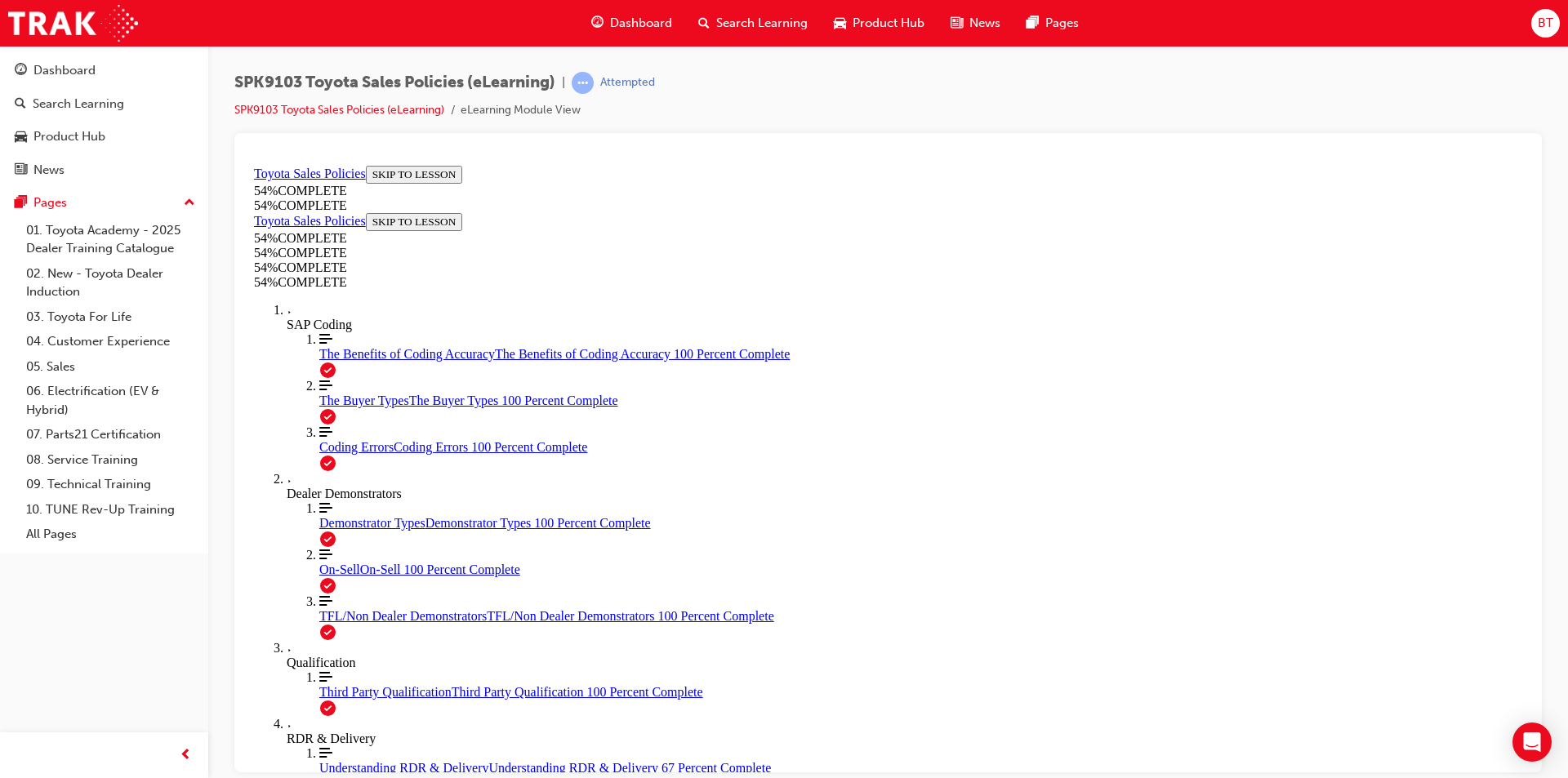
scroll to position [917, 0]
drag, startPoint x: 1051, startPoint y: 503, endPoint x: 955, endPoint y: 468, distance: 102.2
drag, startPoint x: 913, startPoint y: 471, endPoint x: 767, endPoint y: 589, distance: 187.7
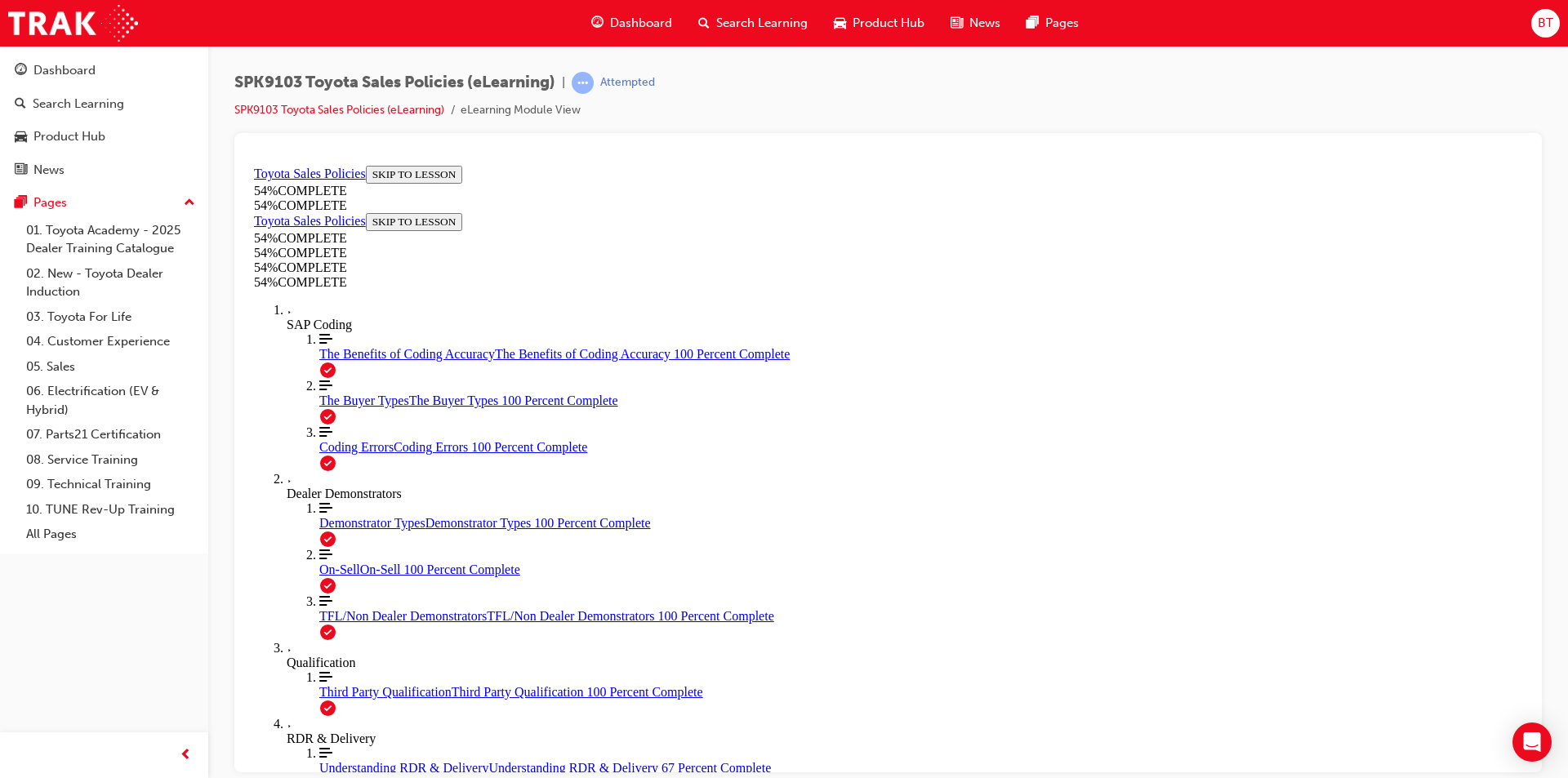
drag, startPoint x: 1028, startPoint y: 503, endPoint x: 906, endPoint y: 479, distance: 124.3
drag, startPoint x: 1112, startPoint y: 548, endPoint x: 1020, endPoint y: 524, distance: 95.1
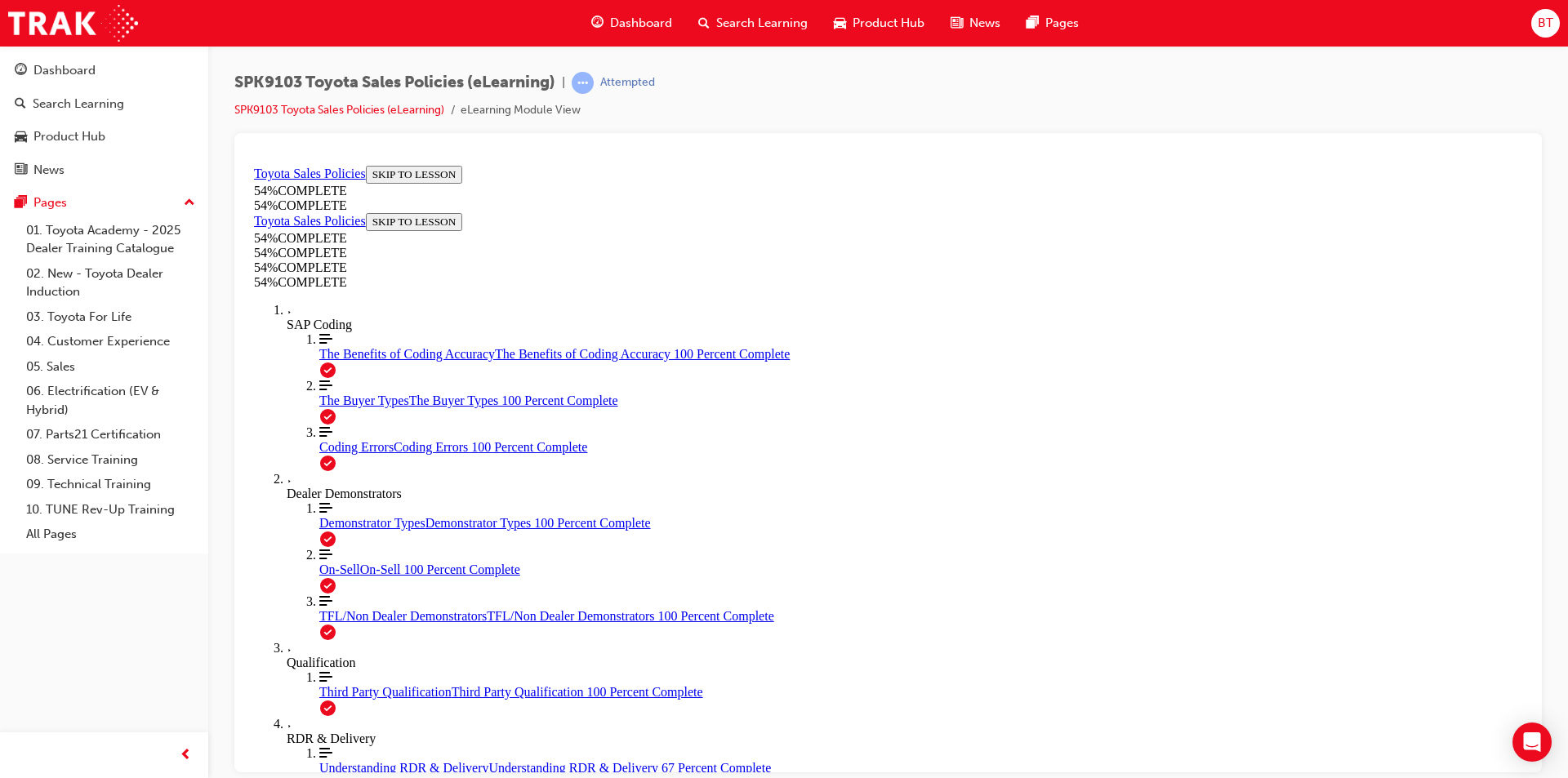
drag, startPoint x: 1037, startPoint y: 528, endPoint x: 968, endPoint y: 516, distance: 70.0
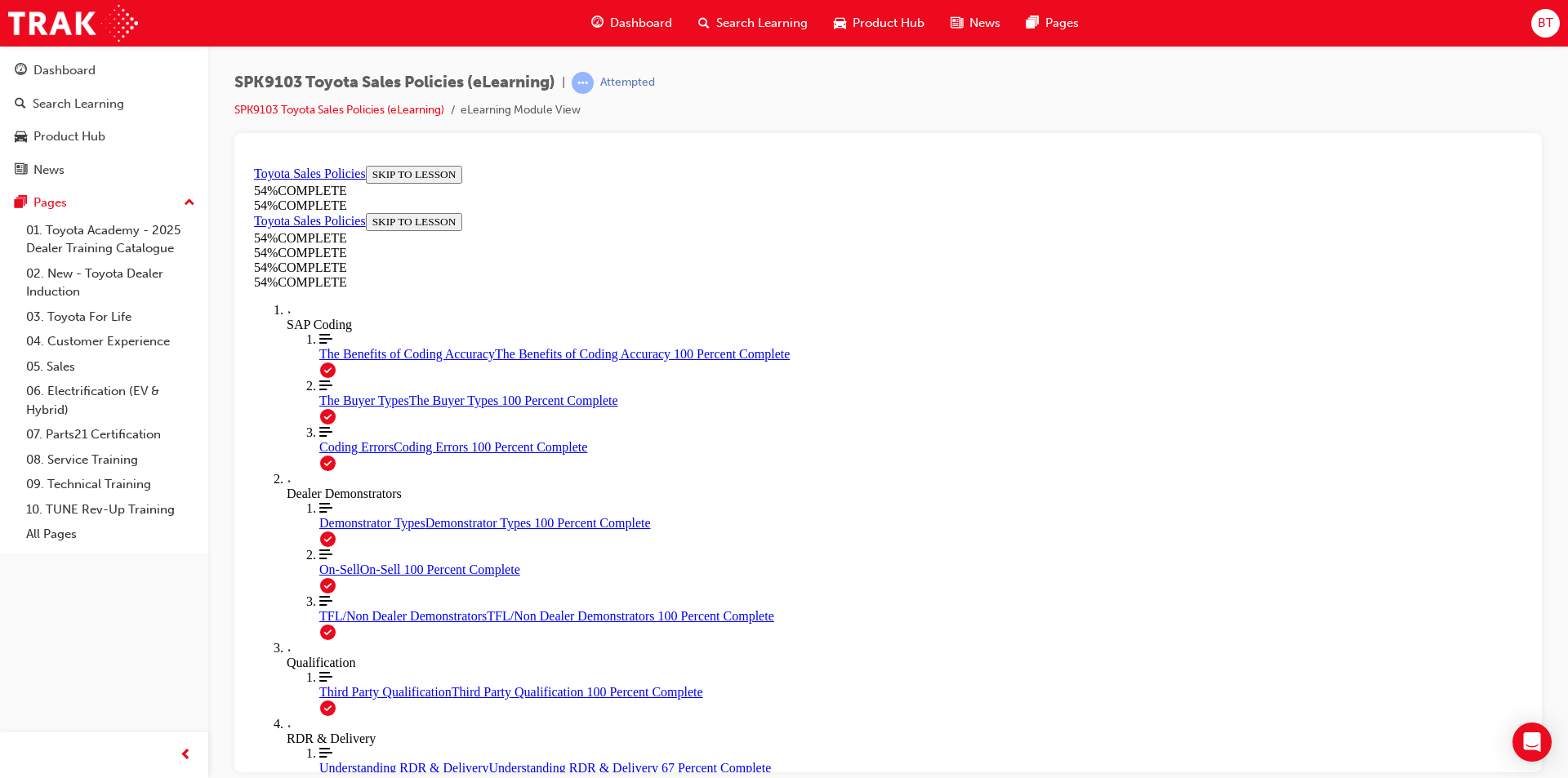
scroll to position [672, 0]
drag, startPoint x: 956, startPoint y: 392, endPoint x: 861, endPoint y: 366, distance: 98.5
drag, startPoint x: 886, startPoint y: 365, endPoint x: 856, endPoint y: 347, distance: 35.0
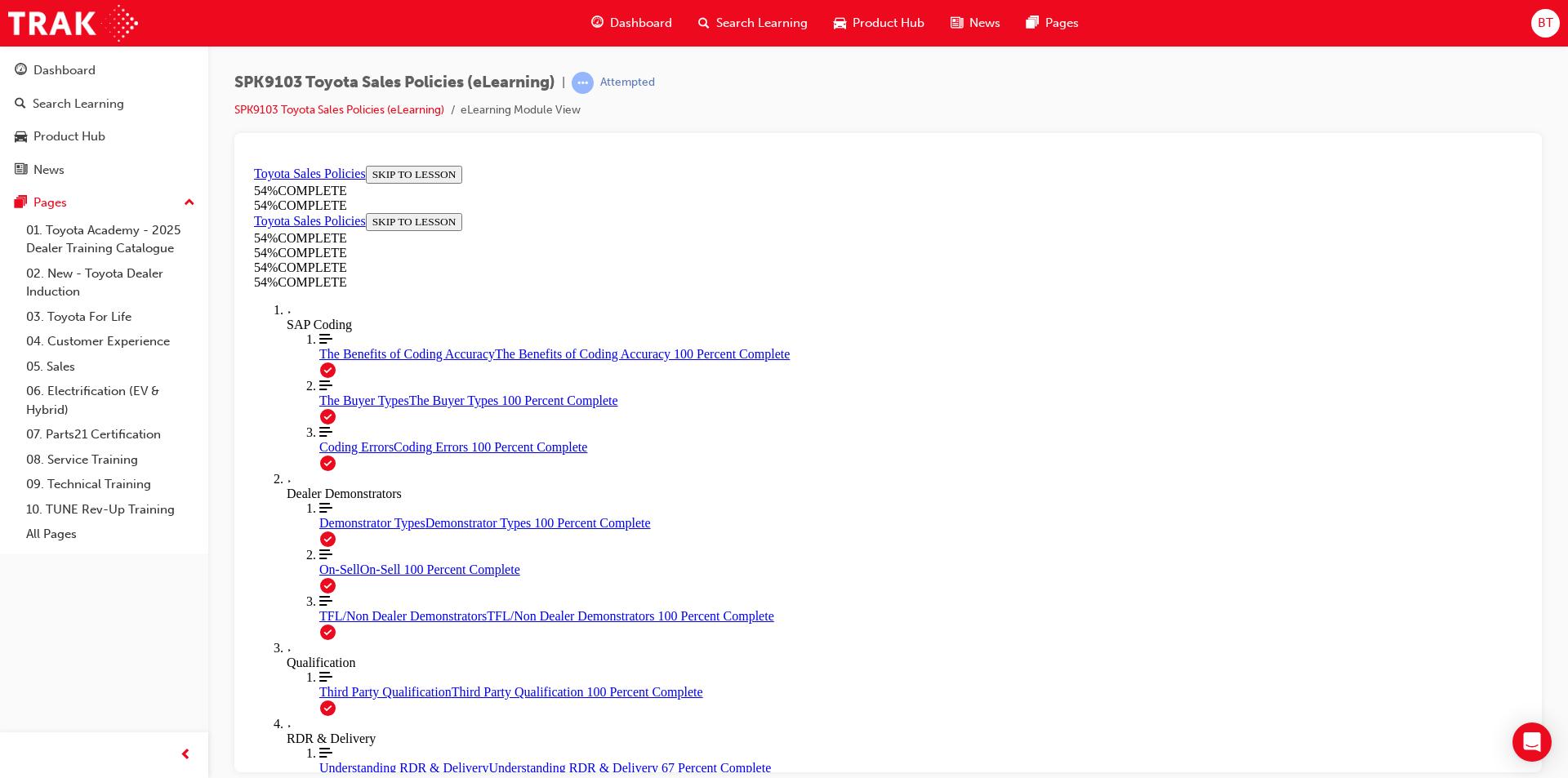
drag, startPoint x: 1208, startPoint y: 564, endPoint x: 1094, endPoint y: 521, distance: 121.8
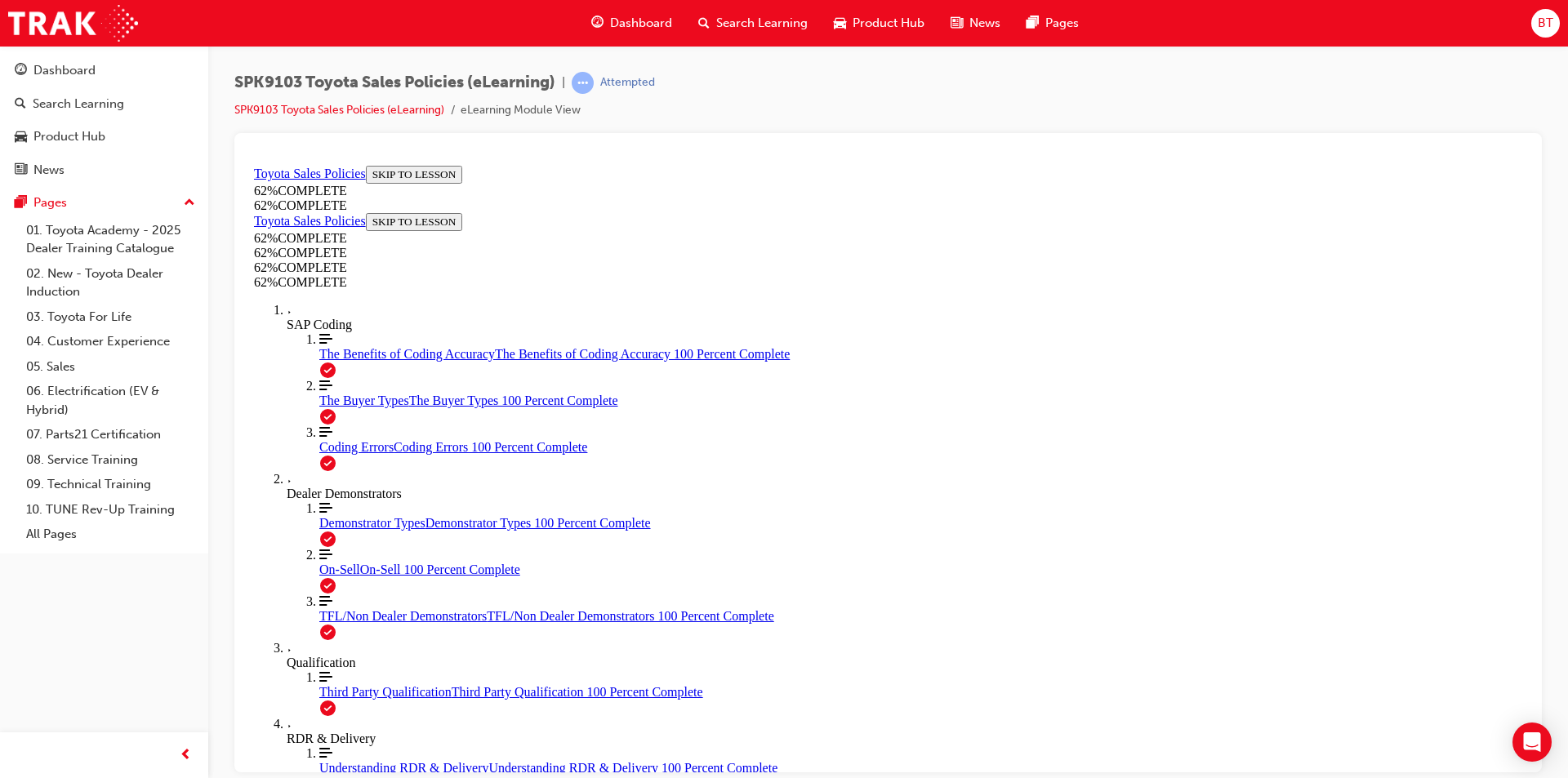
drag, startPoint x: 1169, startPoint y: 523, endPoint x: 1092, endPoint y: 451, distance: 105.4
drag, startPoint x: 1222, startPoint y: 598, endPoint x: 1145, endPoint y: 645, distance: 90.2
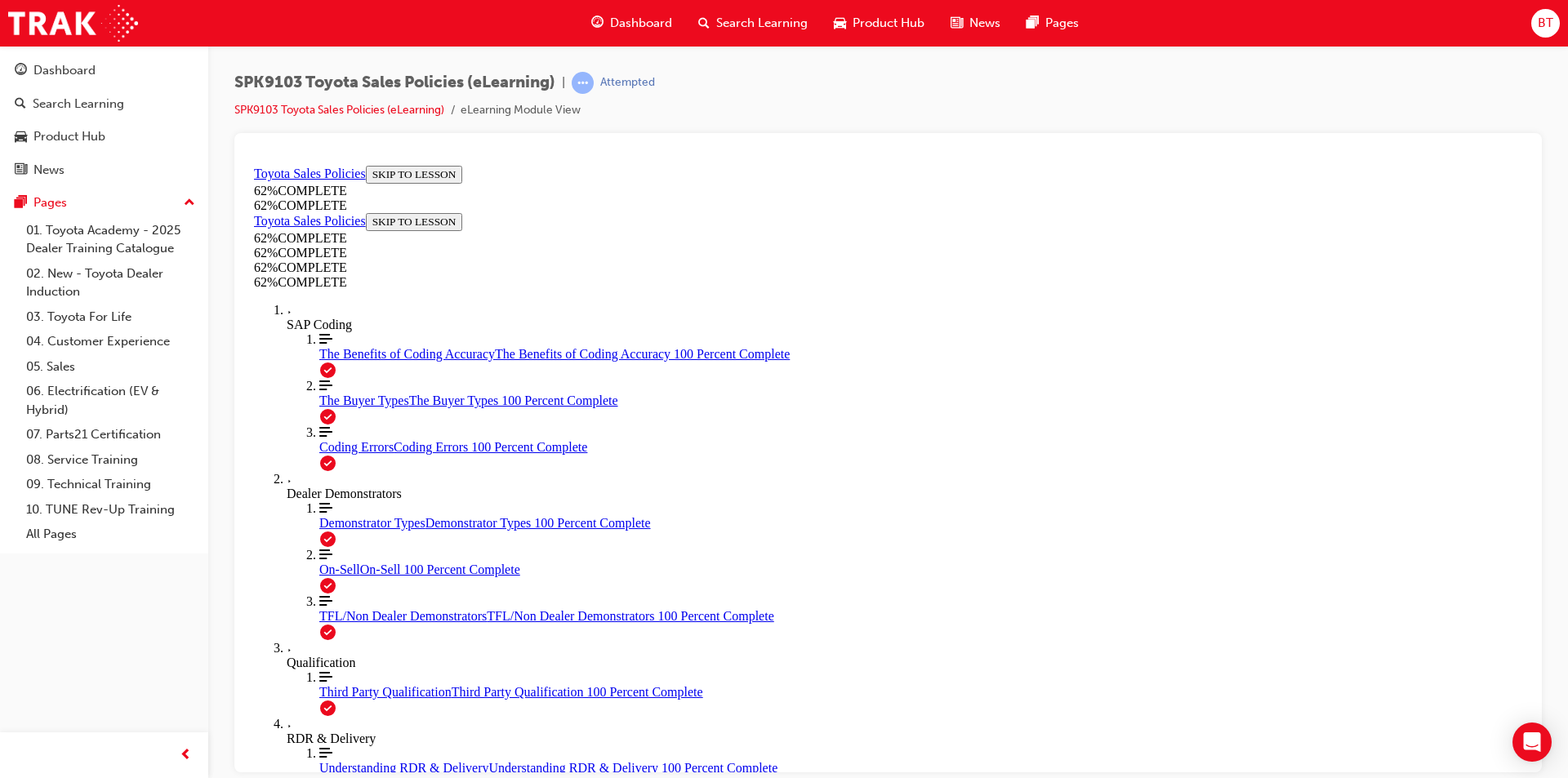
drag, startPoint x: 1110, startPoint y: 570, endPoint x: 1028, endPoint y: 594, distance: 85.4
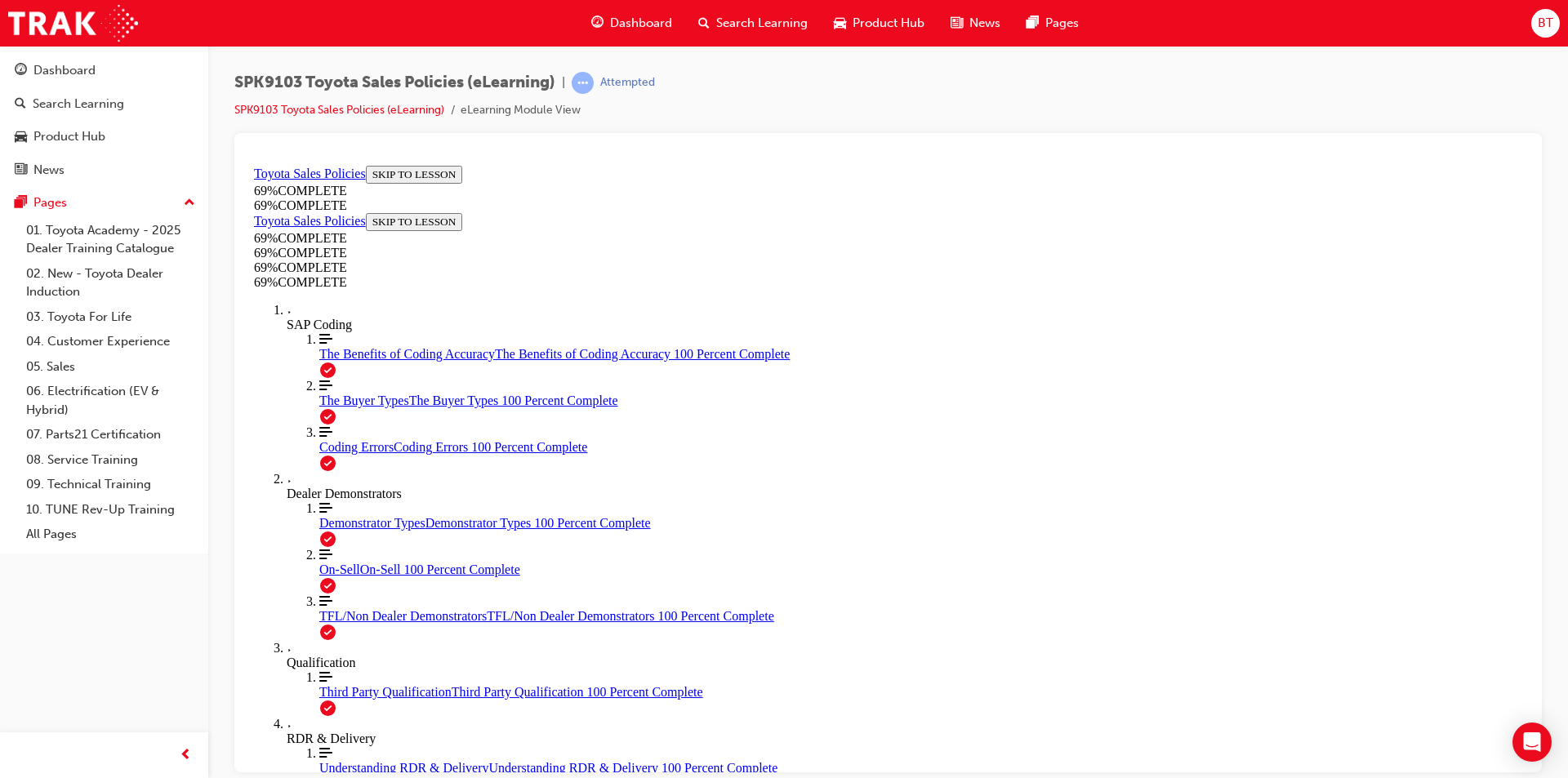
drag, startPoint x: 1137, startPoint y: 406, endPoint x: 1035, endPoint y: 398, distance: 102.3
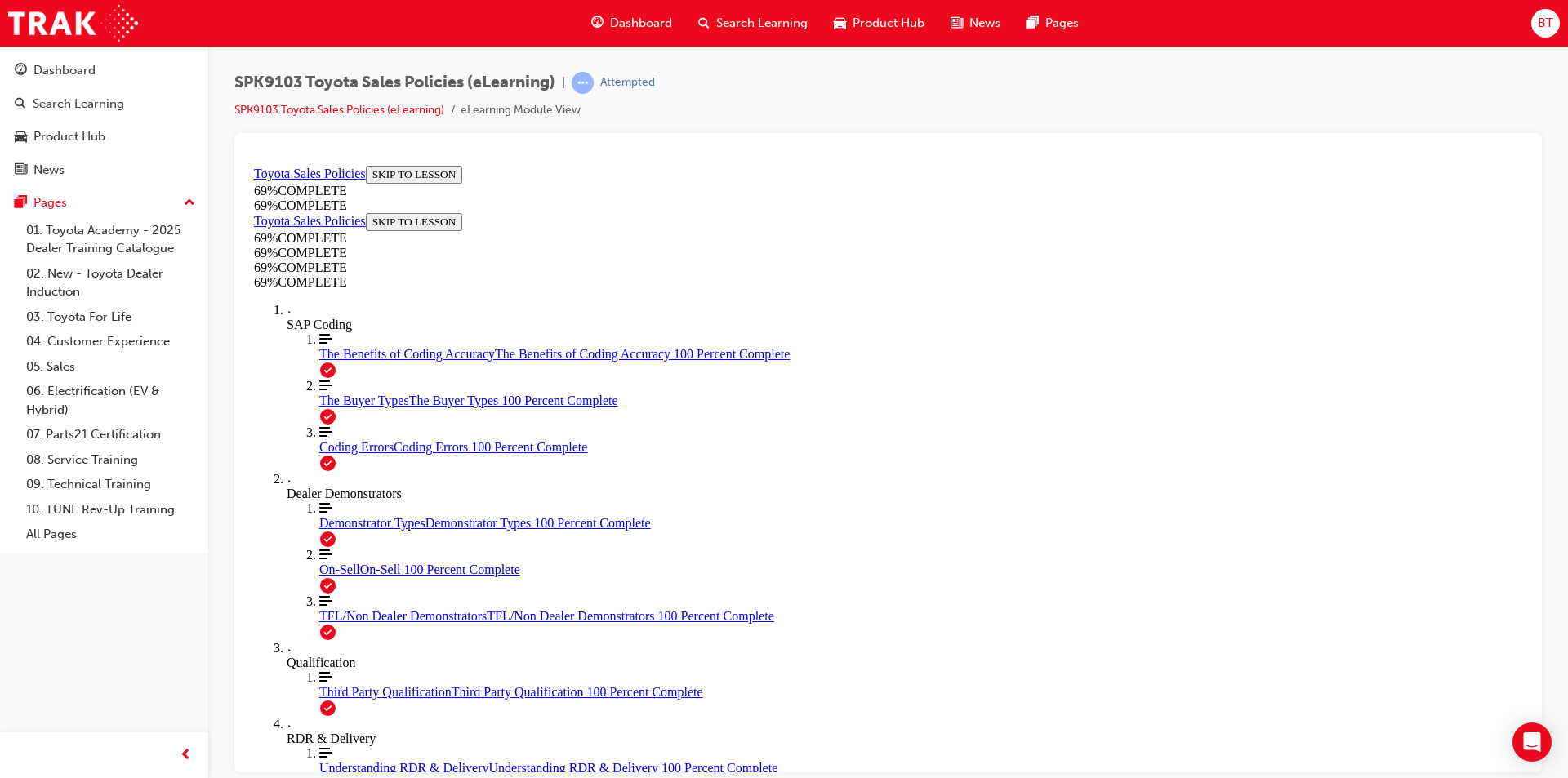
drag, startPoint x: 965, startPoint y: 397, endPoint x: 868, endPoint y: 397, distance: 97.0
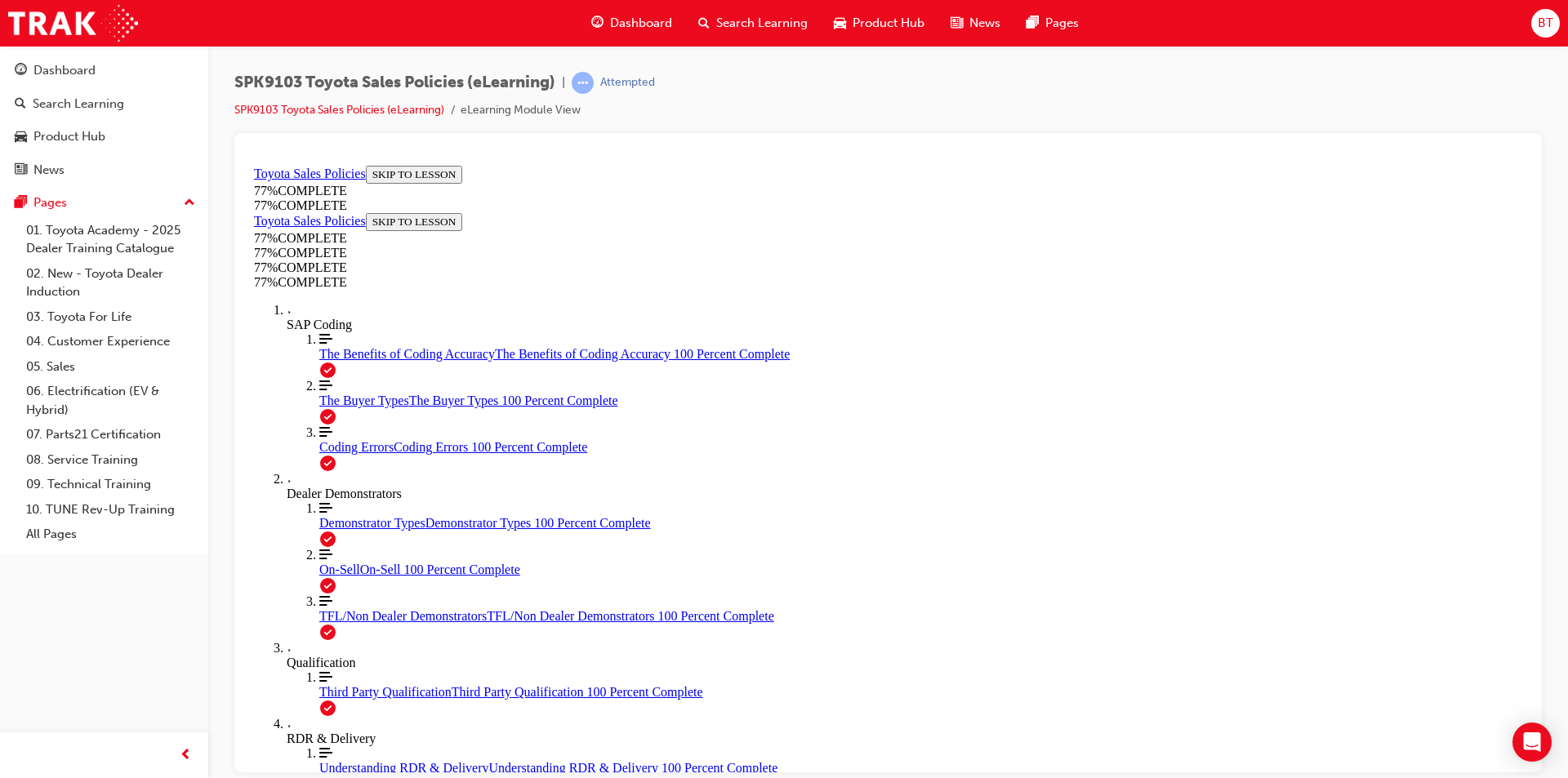
scroll to position [82, 0]
drag, startPoint x: 962, startPoint y: 299, endPoint x: 934, endPoint y: 271, distance: 39.6
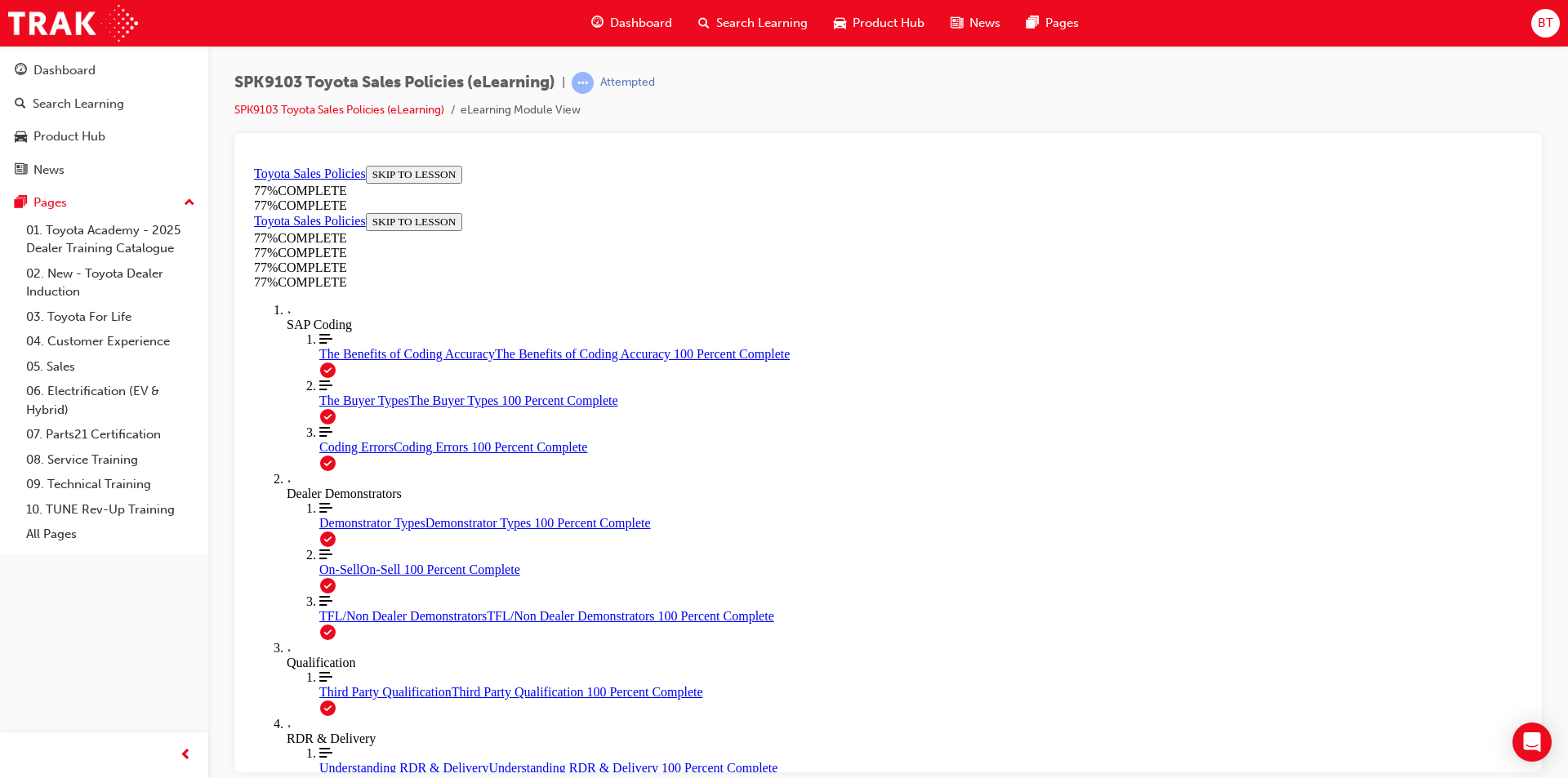
drag, startPoint x: 934, startPoint y: 271, endPoint x: 819, endPoint y: 225, distance: 123.9
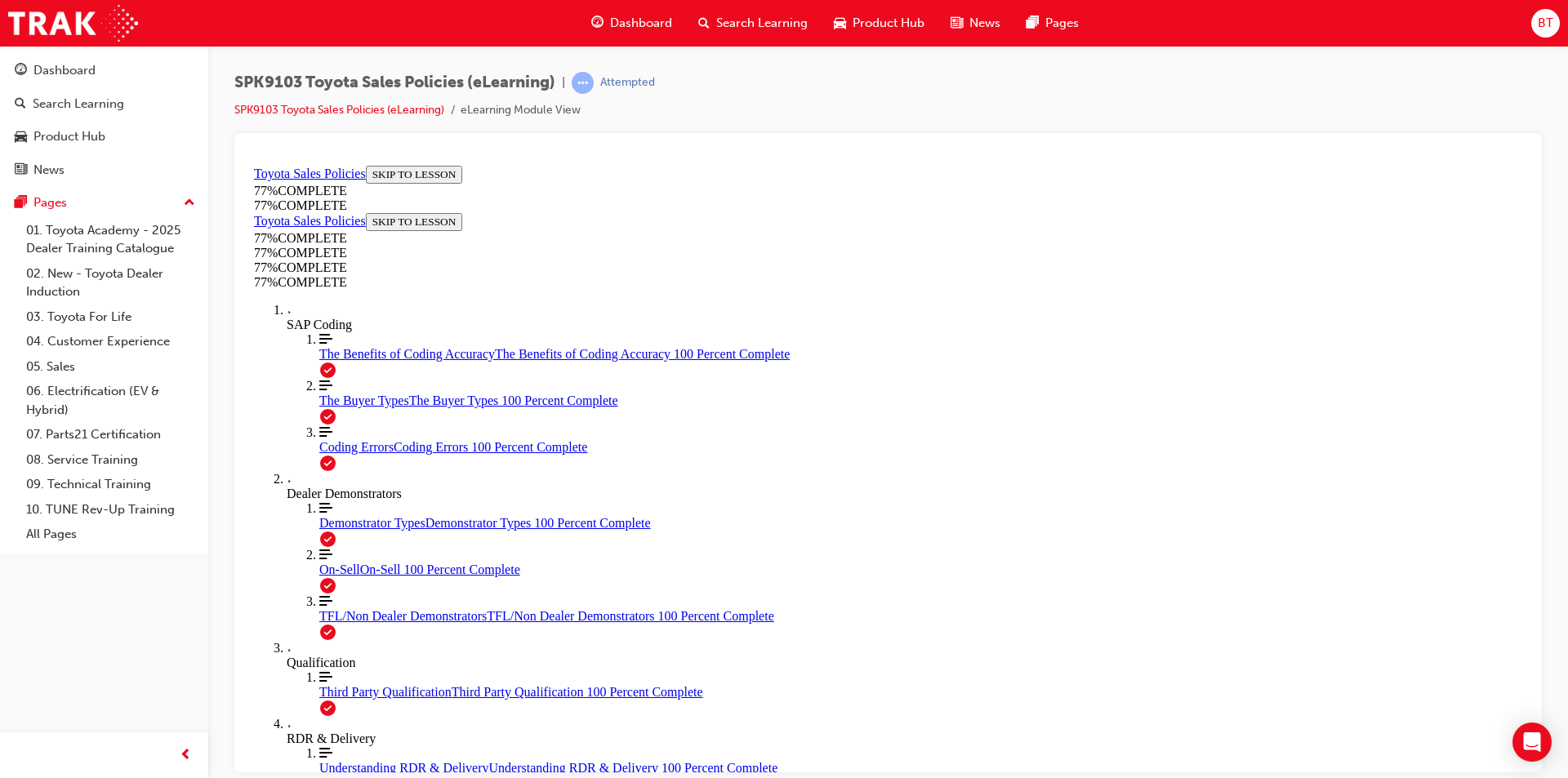
drag, startPoint x: 907, startPoint y: 355, endPoint x: 829, endPoint y: 334, distance: 80.8
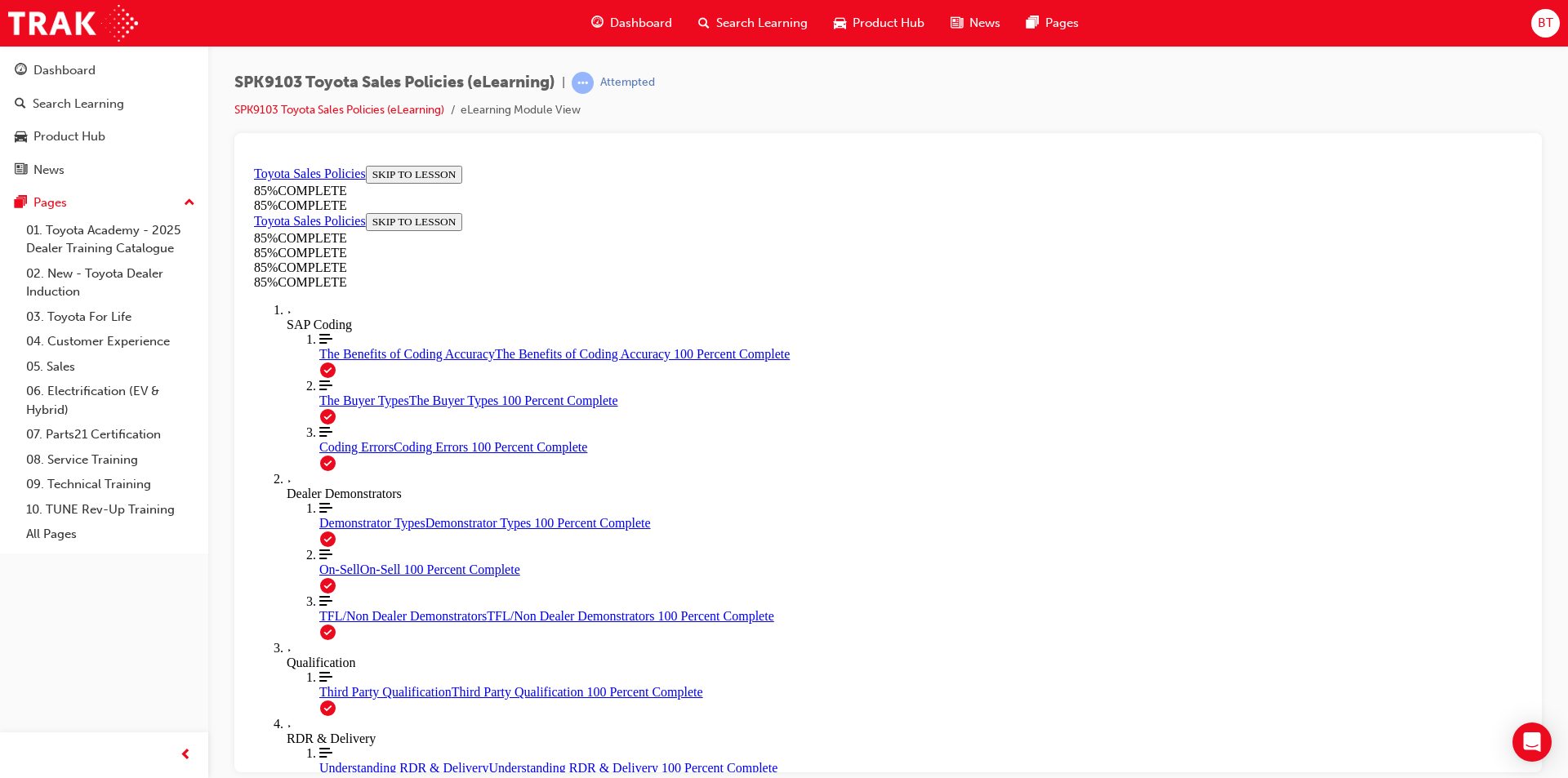
drag, startPoint x: 979, startPoint y: 359, endPoint x: 891, endPoint y: 384, distance: 91.5
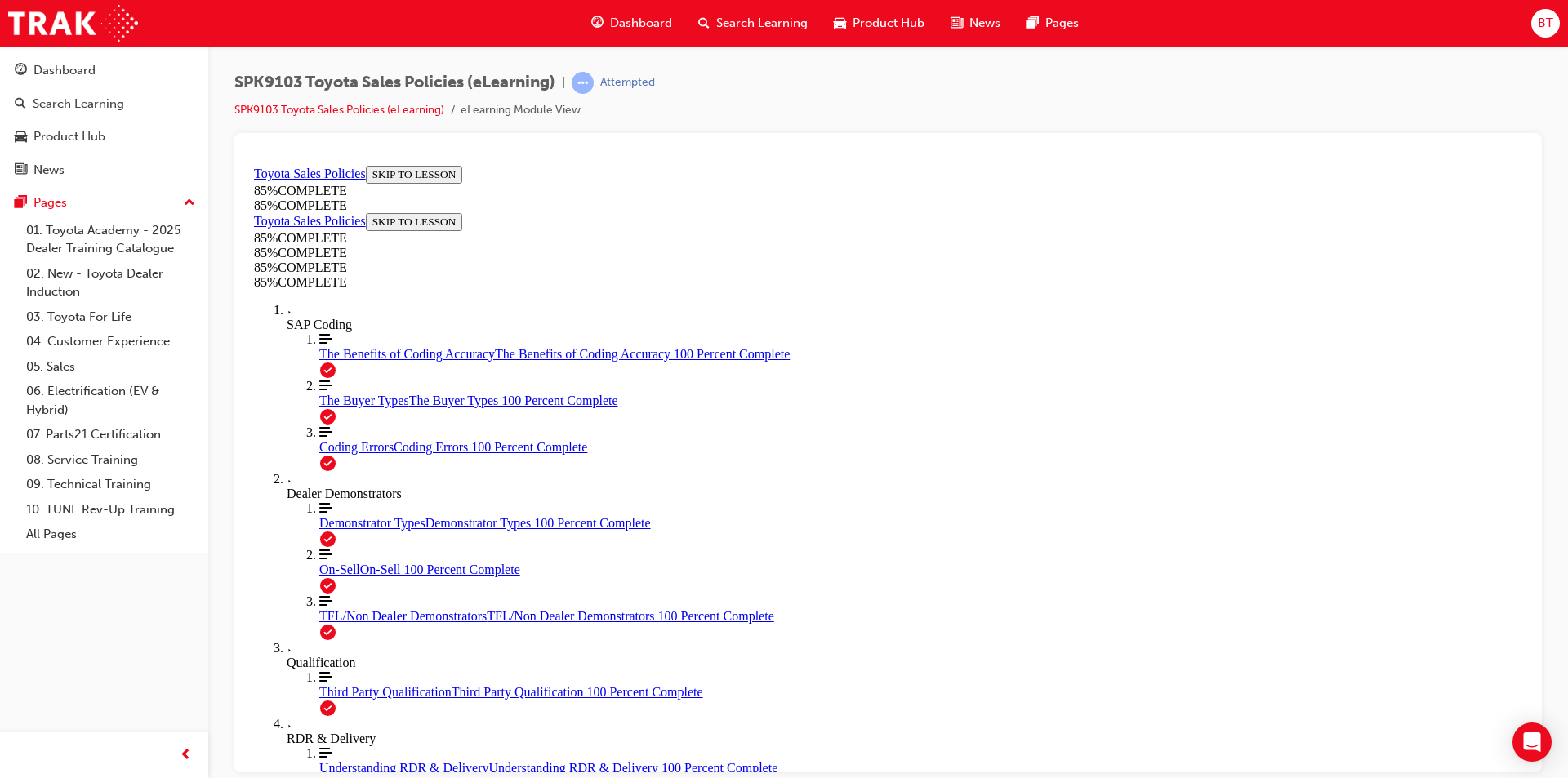
drag, startPoint x: 1003, startPoint y: 389, endPoint x: 1197, endPoint y: 604, distance: 289.6
drag, startPoint x: 1064, startPoint y: 384, endPoint x: 859, endPoint y: 585, distance: 287.1
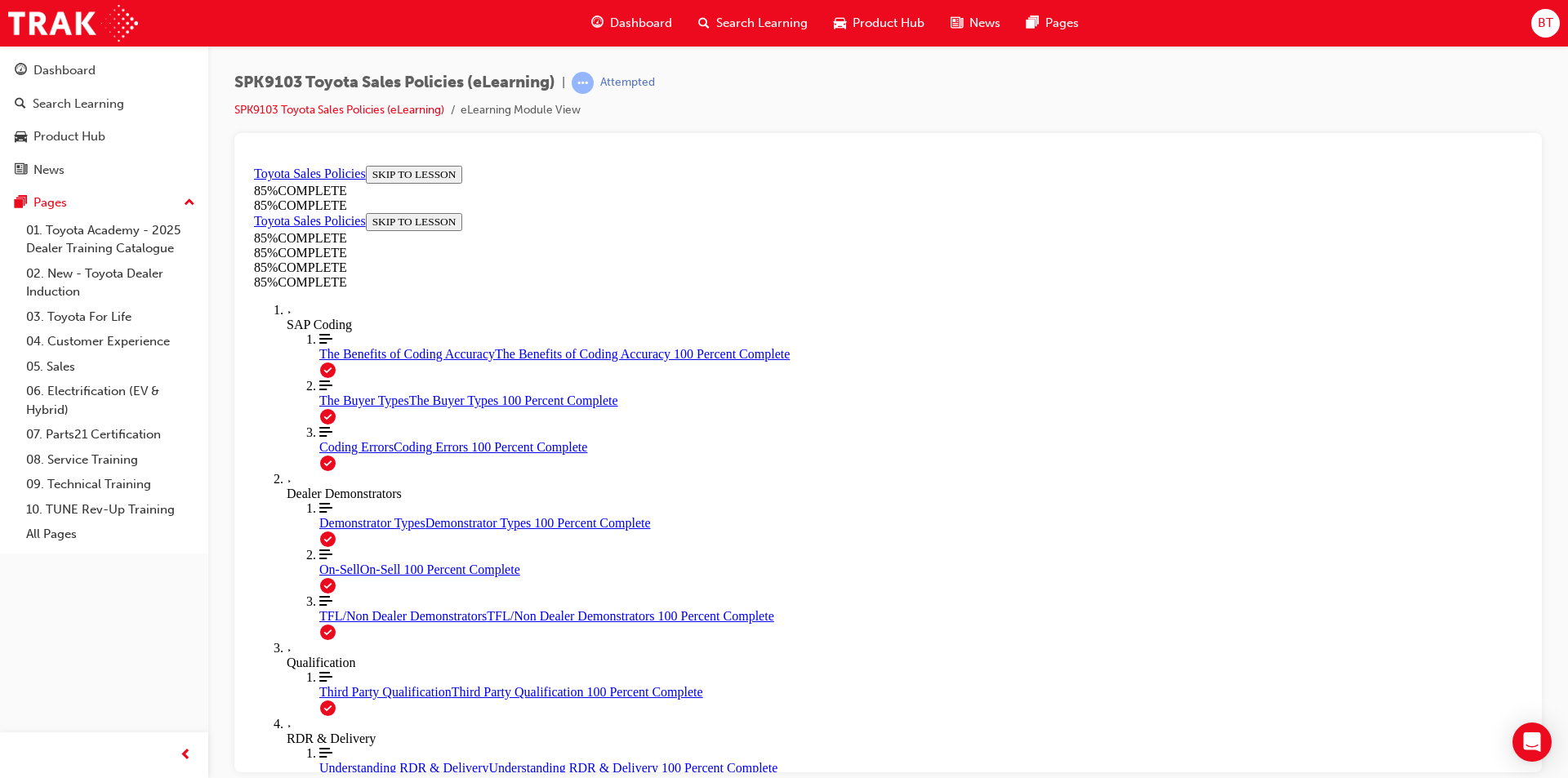
drag, startPoint x: 982, startPoint y: 375, endPoint x: 768, endPoint y: 589, distance: 302.6
drag, startPoint x: 972, startPoint y: 430, endPoint x: 774, endPoint y: 641, distance: 289.4
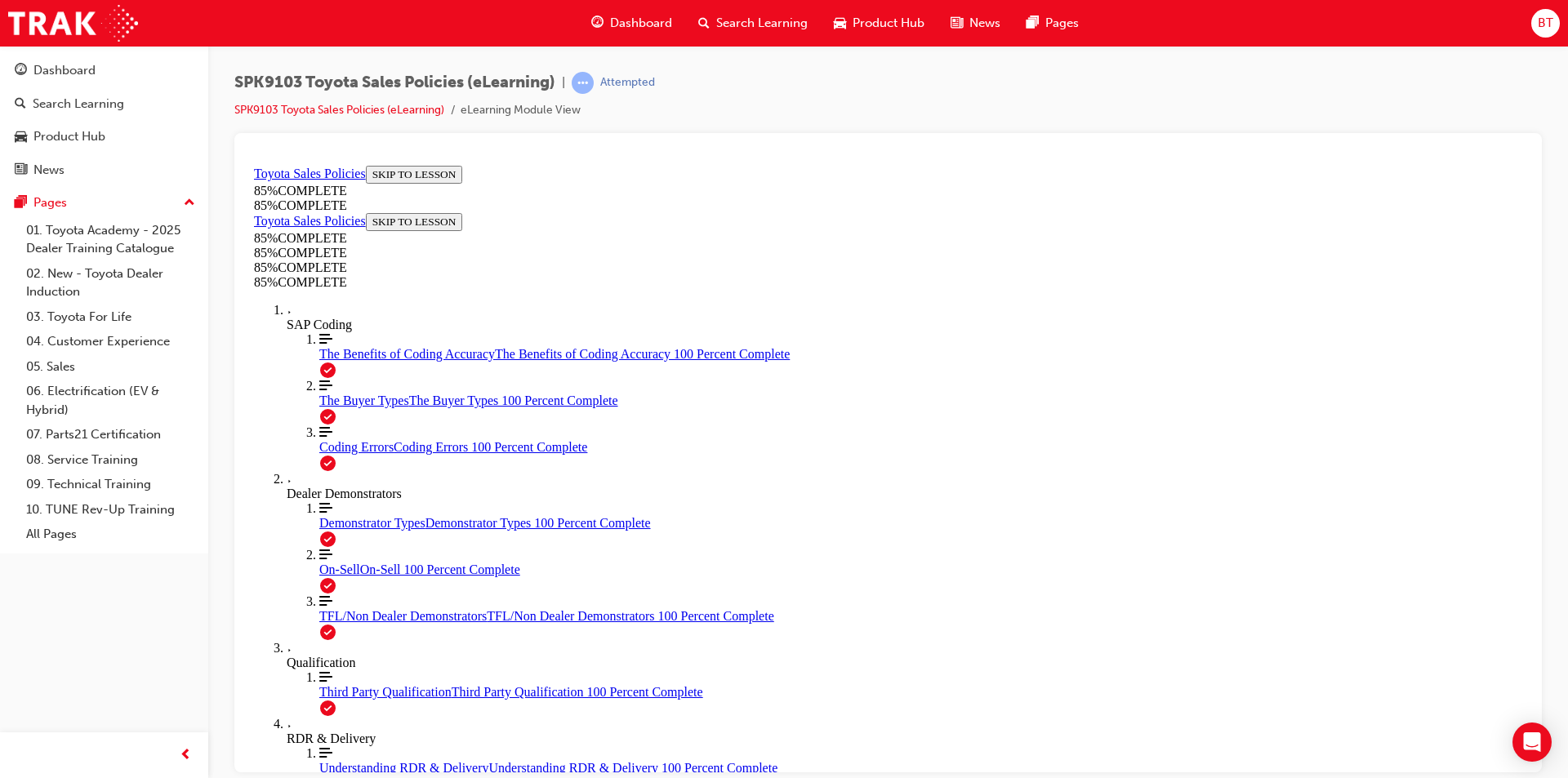
drag, startPoint x: 968, startPoint y: 466, endPoint x: 759, endPoint y: 669, distance: 291.4
drag, startPoint x: 942, startPoint y: 502, endPoint x: 870, endPoint y: 494, distance: 72.4
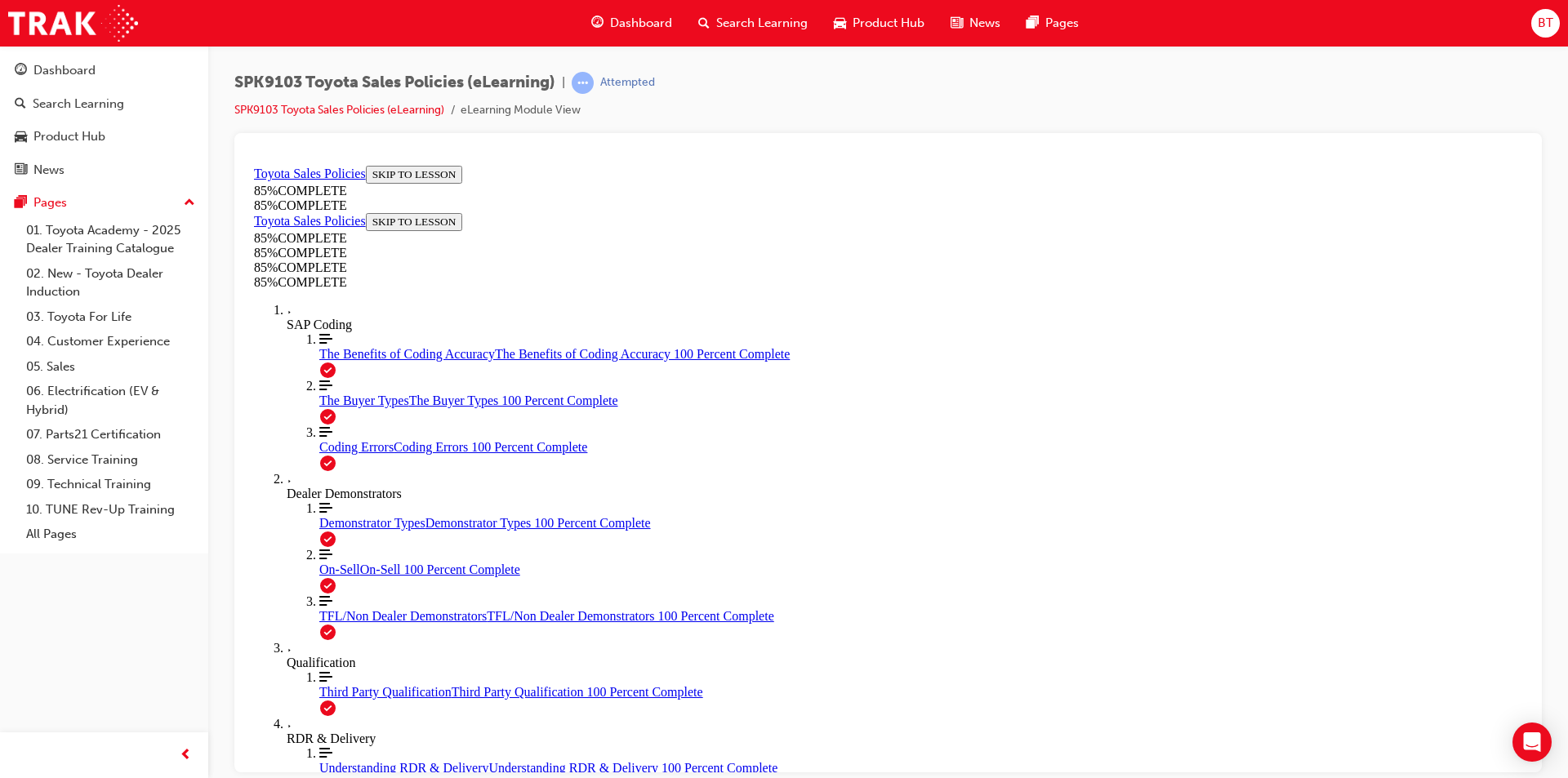
drag, startPoint x: 907, startPoint y: 489, endPoint x: 755, endPoint y: 453, distance: 156.2
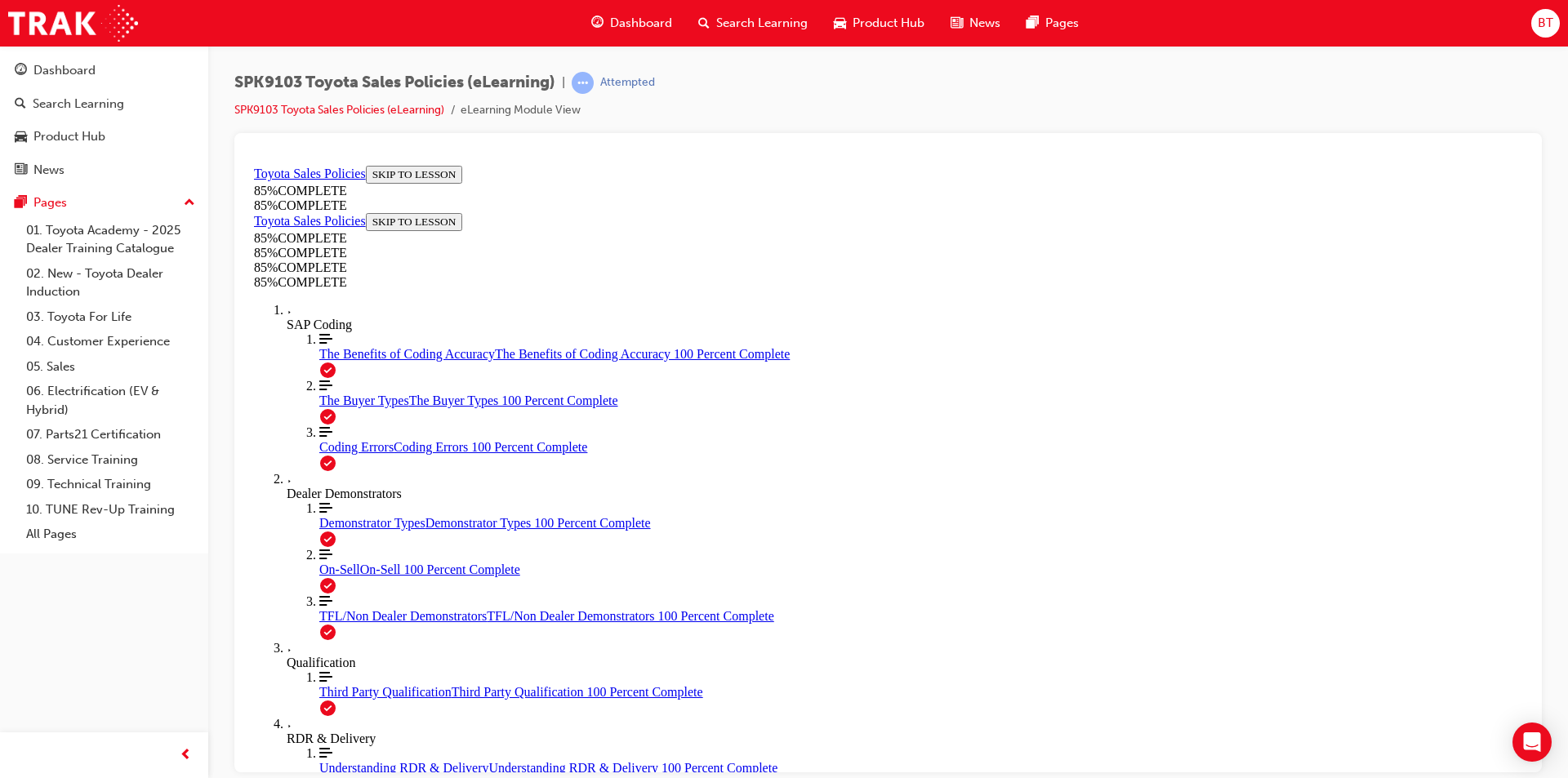
scroll to position [2097, 0]
drag, startPoint x: 1000, startPoint y: 407, endPoint x: 951, endPoint y: 380, distance: 55.9
drag, startPoint x: 937, startPoint y: 379, endPoint x: 841, endPoint y: 355, distance: 99.0
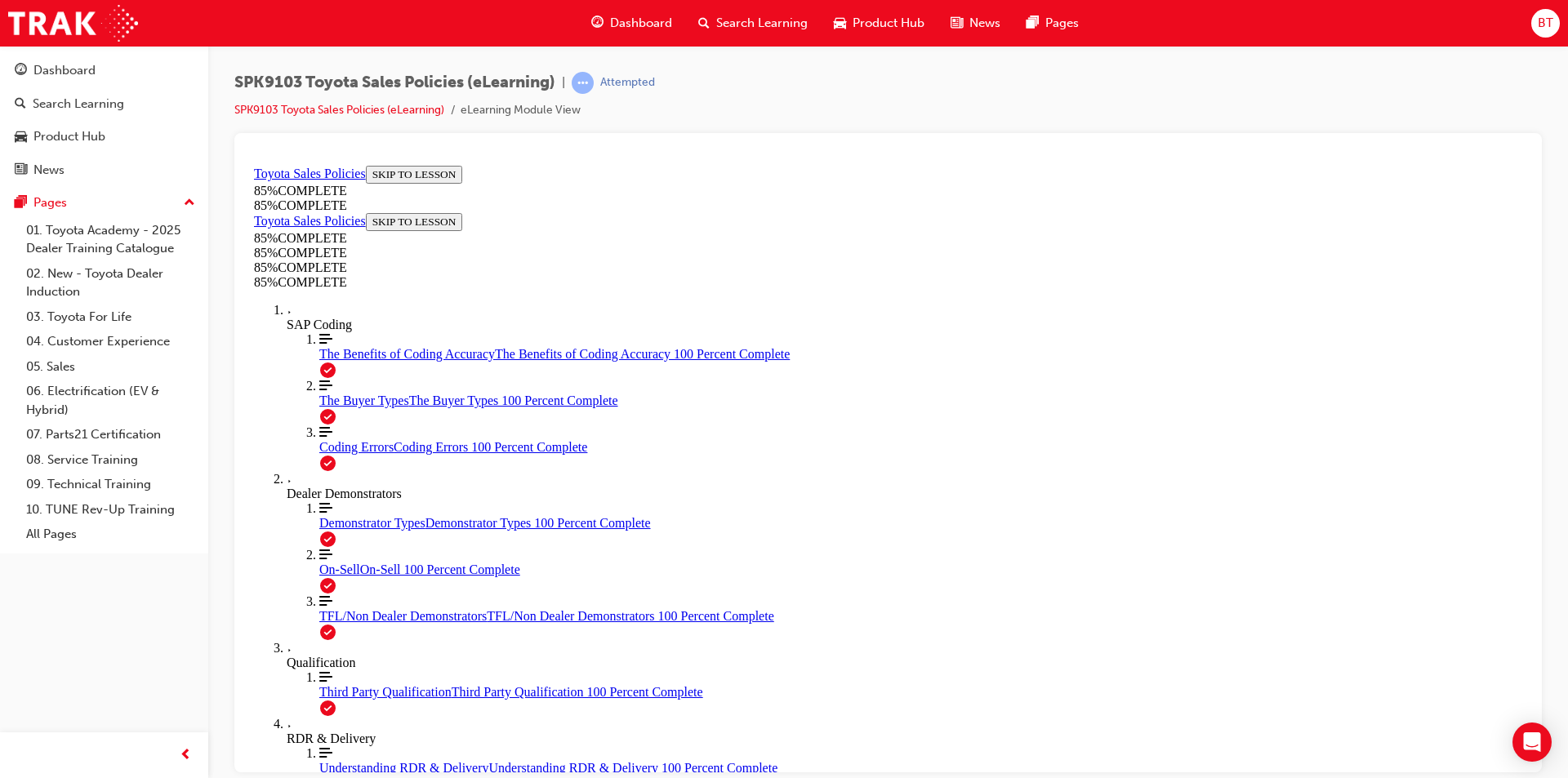
drag, startPoint x: 941, startPoint y: 399, endPoint x: 905, endPoint y: 394, distance: 36.3
drag, startPoint x: 905, startPoint y: 394, endPoint x: 877, endPoint y: 390, distance: 28.3
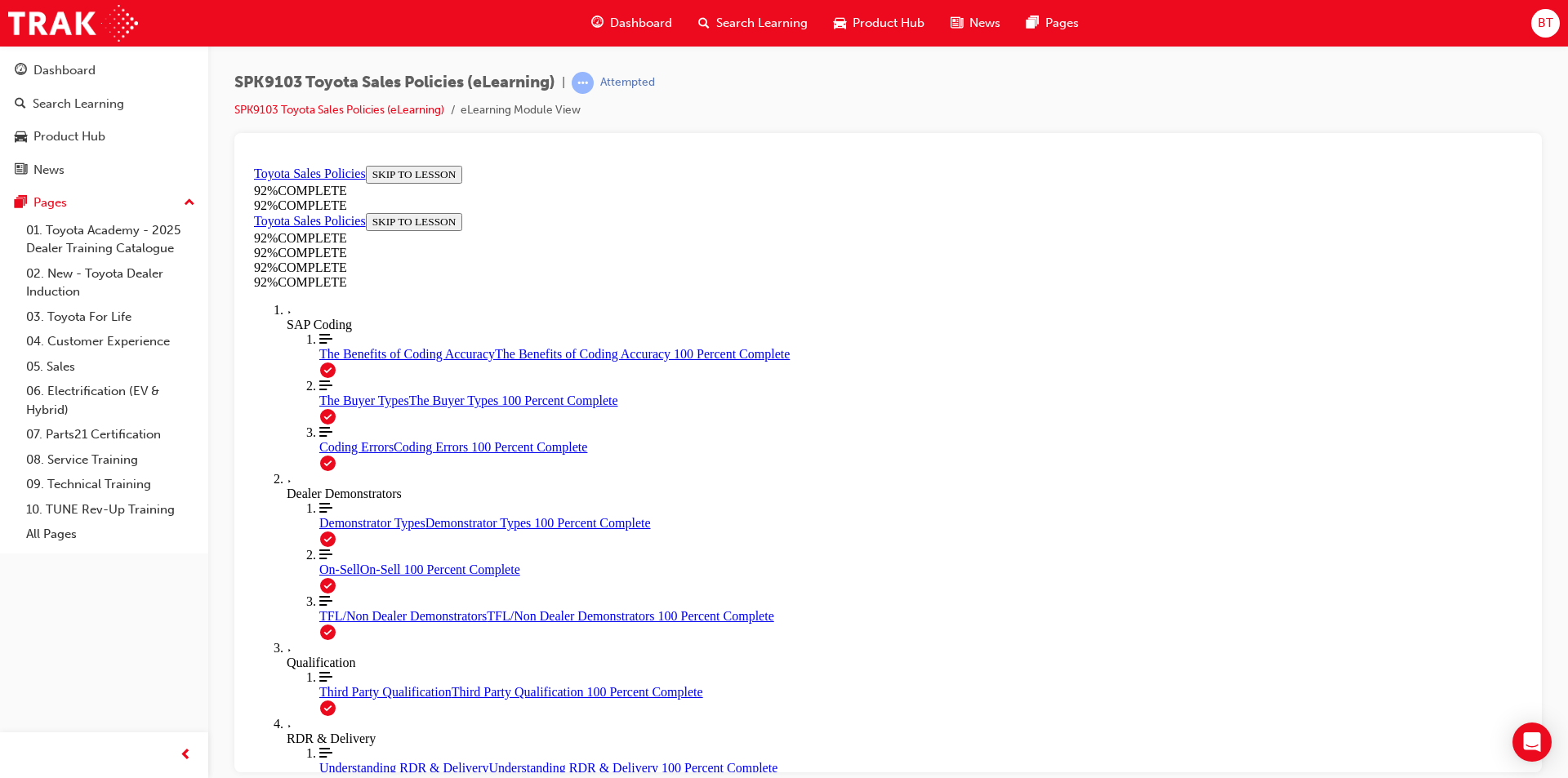
scroll to position [57, 0]
drag, startPoint x: 1034, startPoint y: 336, endPoint x: 972, endPoint y: 314, distance: 65.8
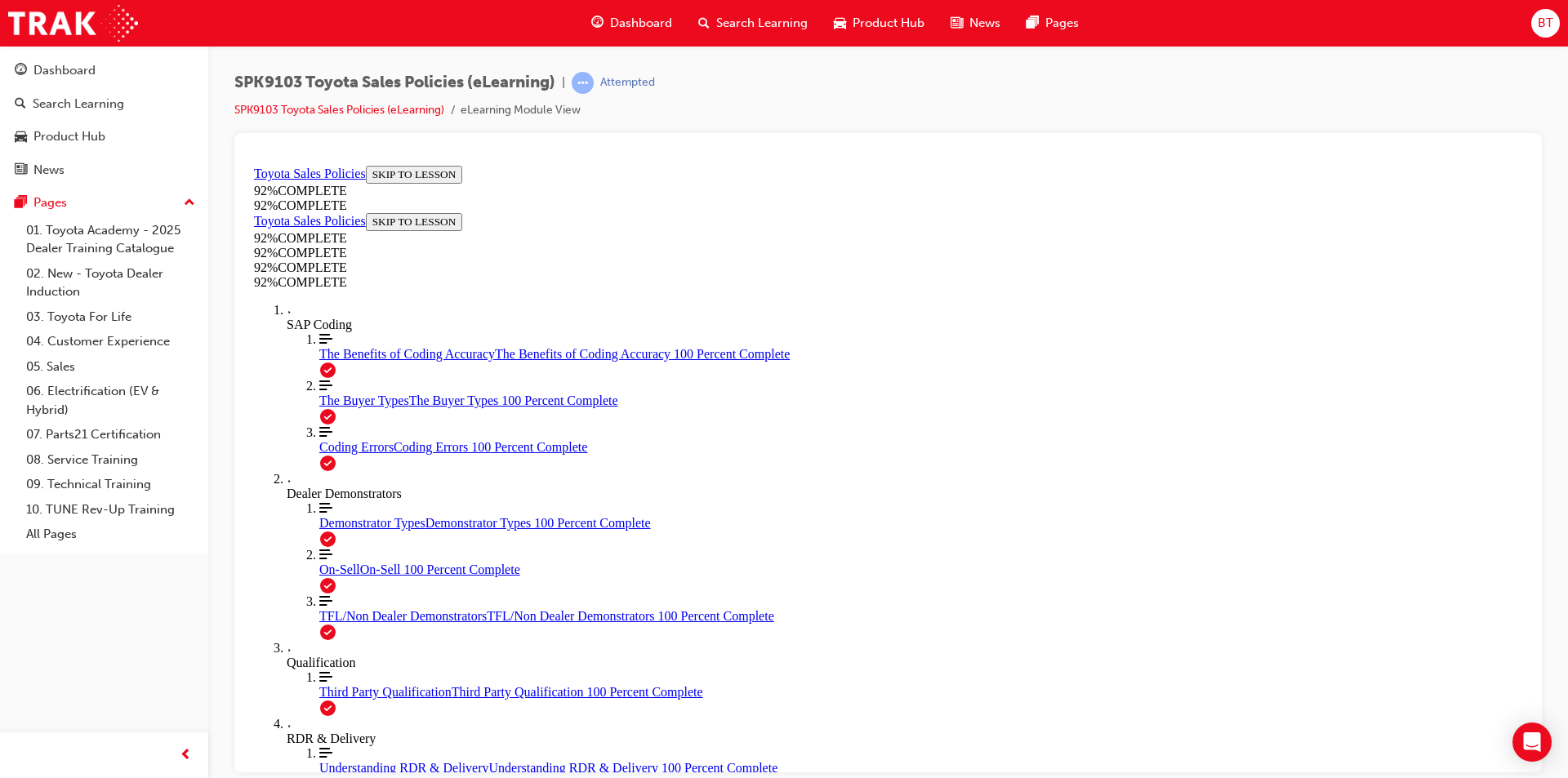
drag, startPoint x: 1063, startPoint y: 352, endPoint x: 982, endPoint y: 364, distance: 81.9
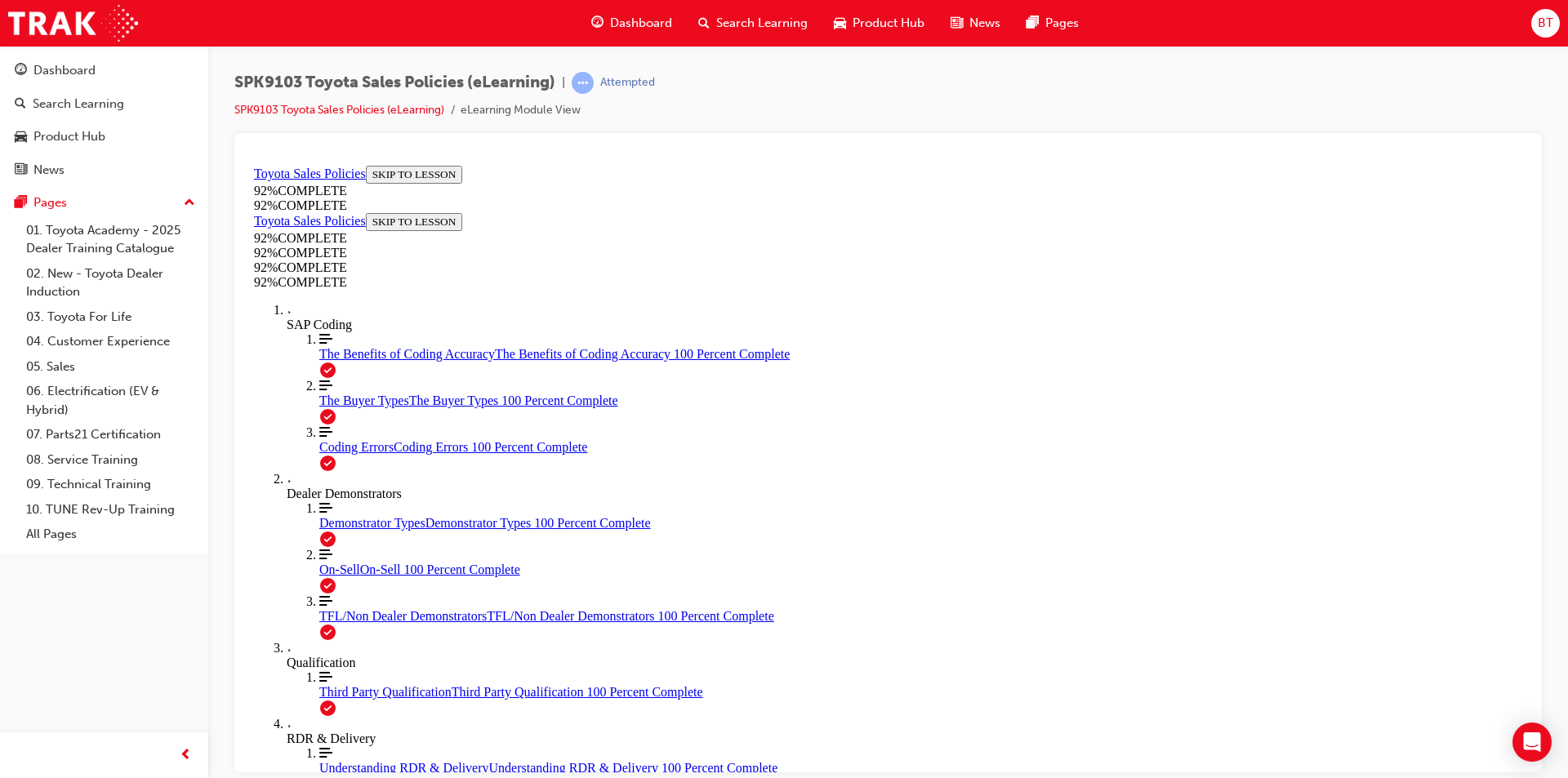
scroll to position [60, 0]
drag, startPoint x: 1010, startPoint y: 284, endPoint x: 904, endPoint y: 303, distance: 107.7
drag, startPoint x: 933, startPoint y: 621, endPoint x: 934, endPoint y: 629, distance: 8.1
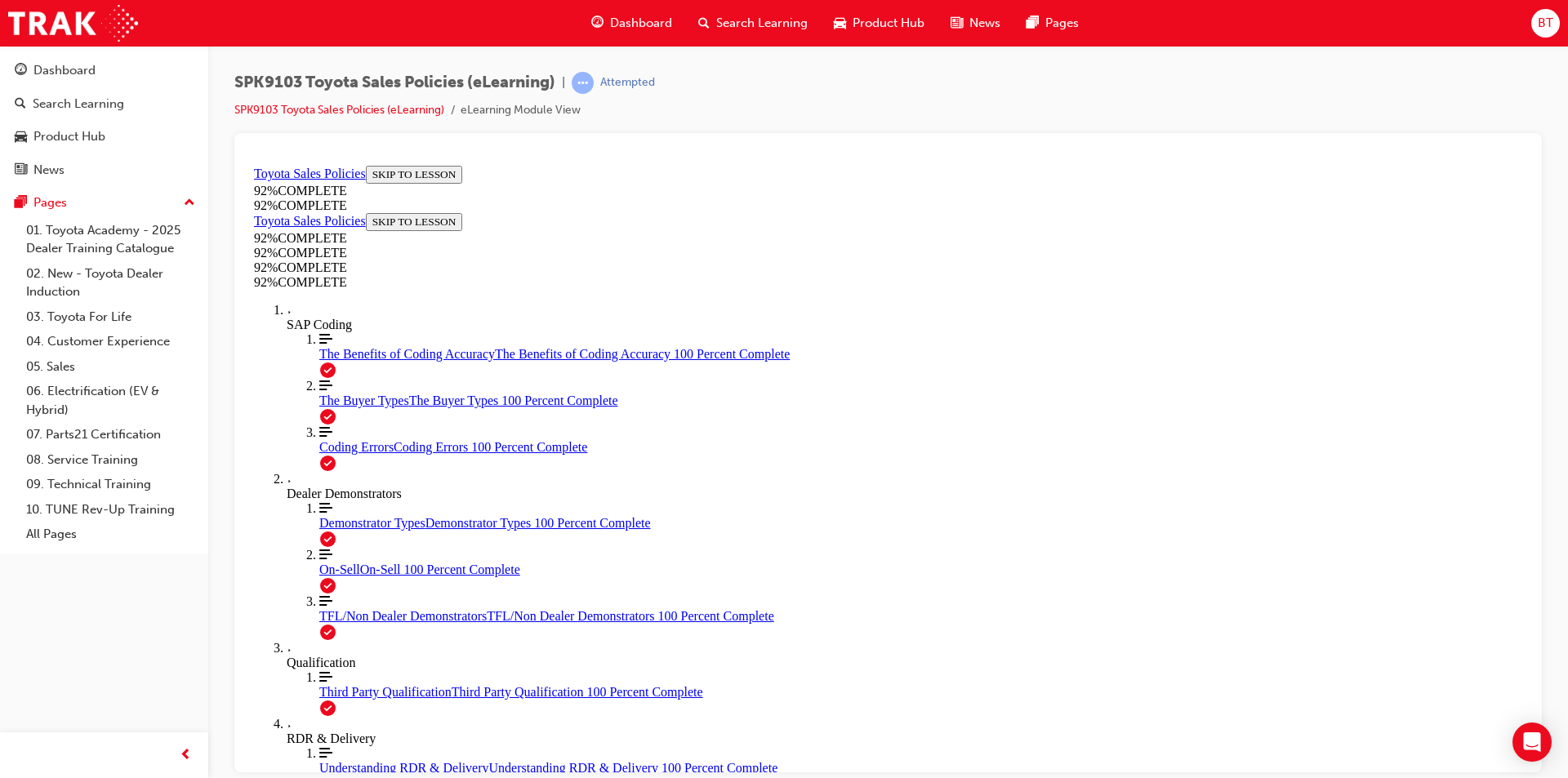
scroll to position [59, 0]
drag, startPoint x: 932, startPoint y: 403, endPoint x: 902, endPoint y: 411, distance: 31.0
drag, startPoint x: 902, startPoint y: 411, endPoint x: 836, endPoint y: 386, distance: 70.6
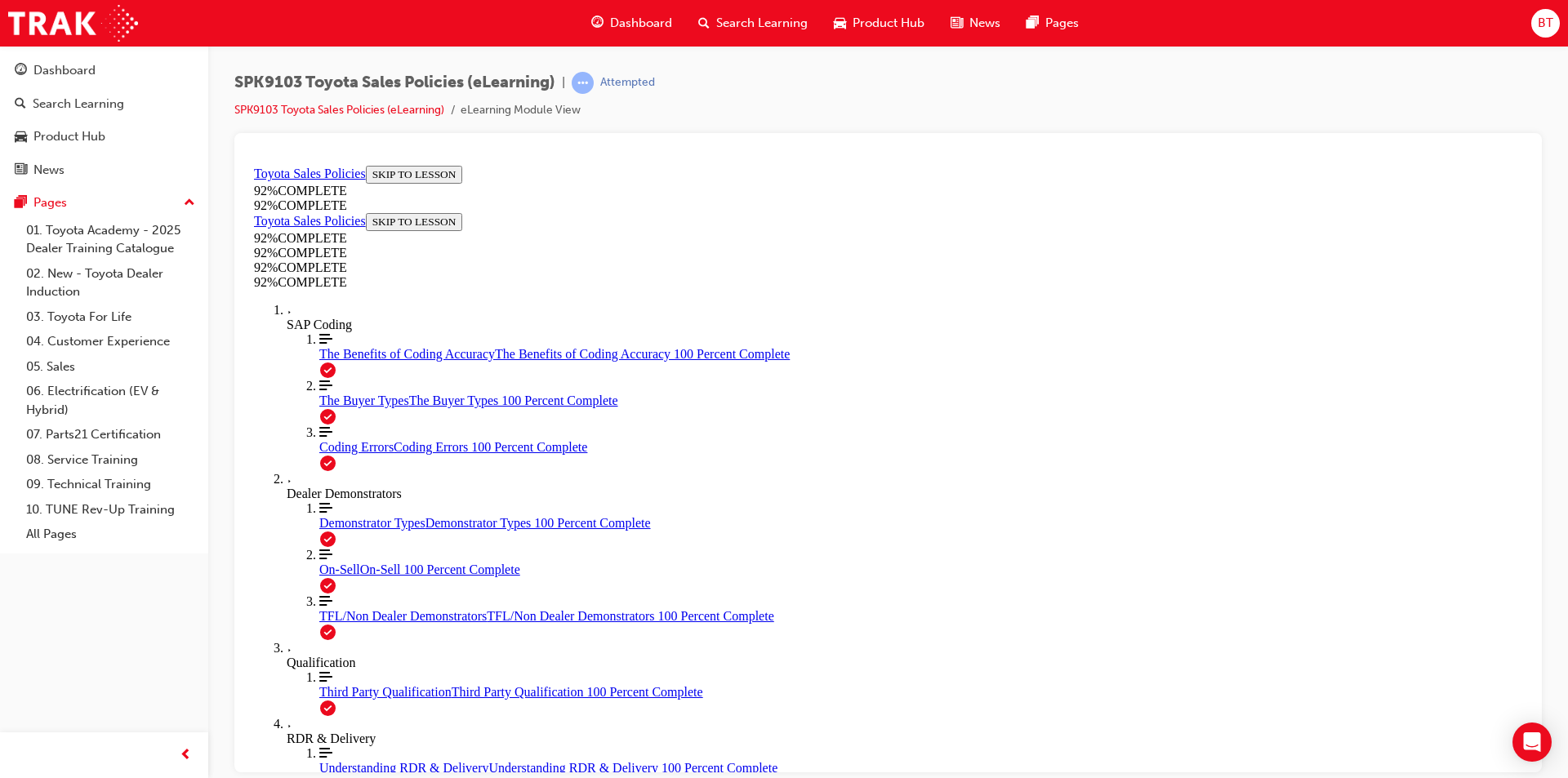
drag, startPoint x: 950, startPoint y: 604, endPoint x: 900, endPoint y: 571, distance: 59.9
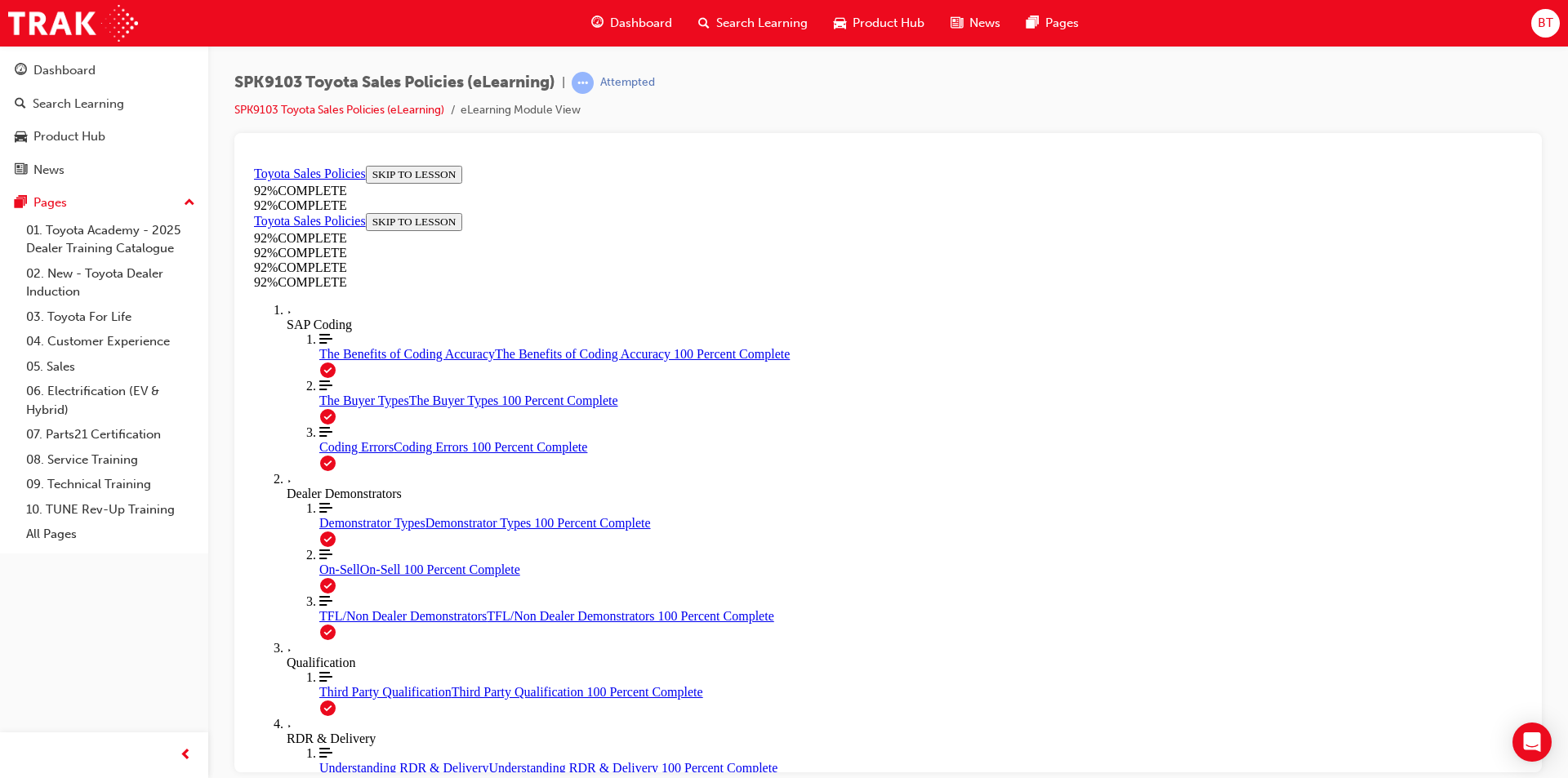
drag, startPoint x: 961, startPoint y: 356, endPoint x: 782, endPoint y: 325, distance: 181.7
drag, startPoint x: 1099, startPoint y: 310, endPoint x: 996, endPoint y: 295, distance: 104.1
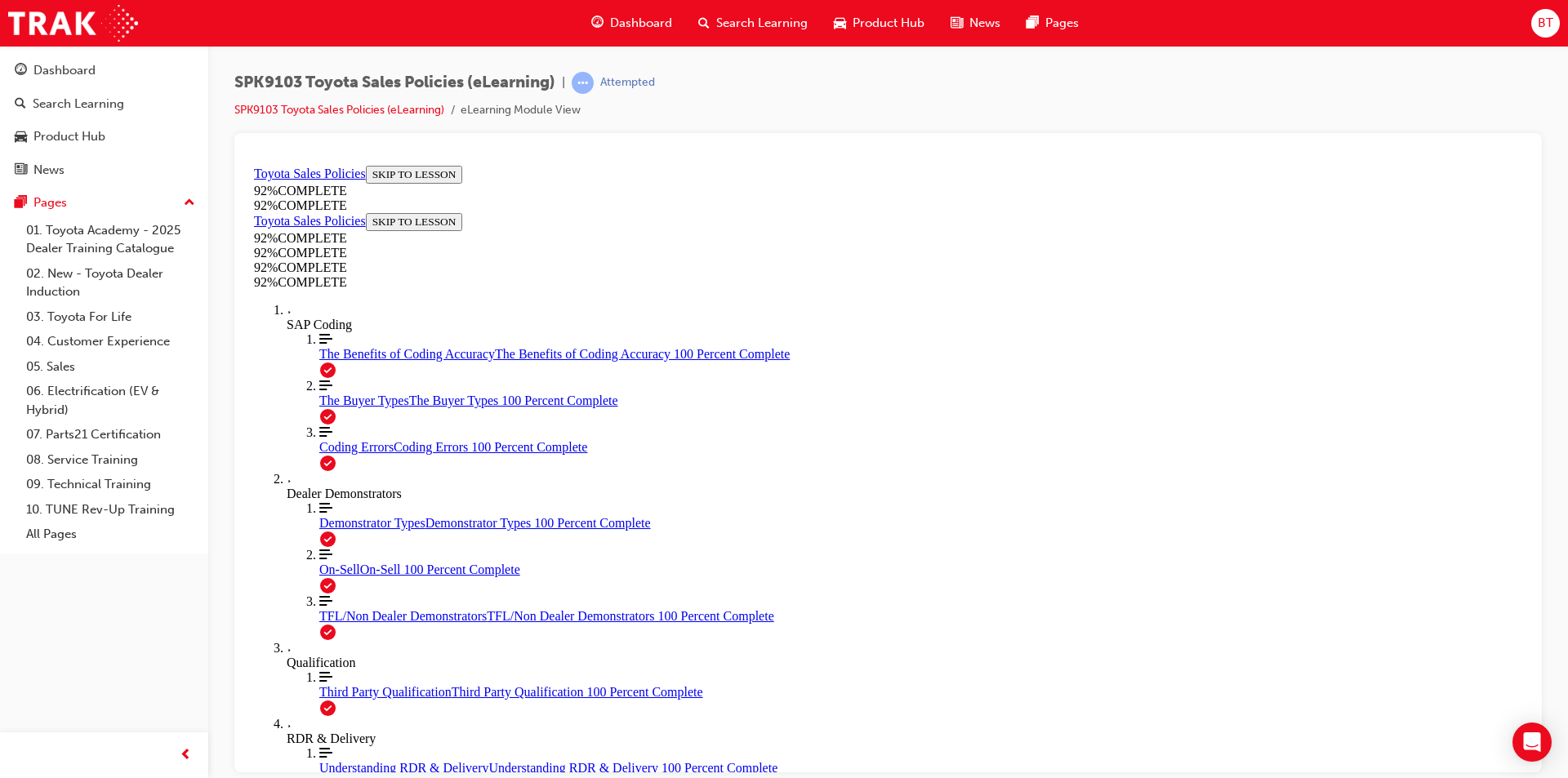
scroll to position [141, 0]
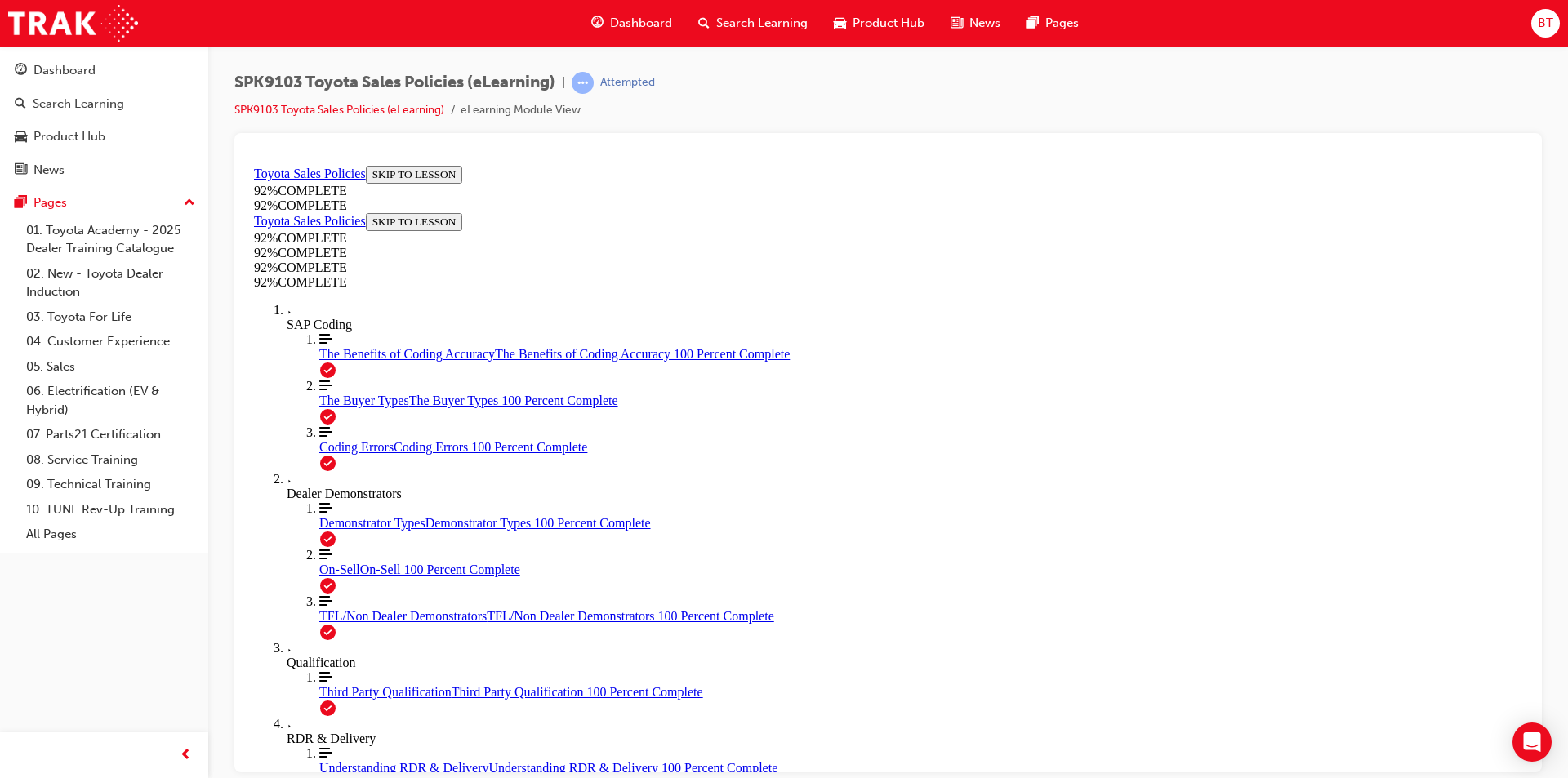
drag, startPoint x: 937, startPoint y: 330, endPoint x: 928, endPoint y: 326, distance: 9.8
drag, startPoint x: 928, startPoint y: 326, endPoint x: 863, endPoint y: 318, distance: 65.5
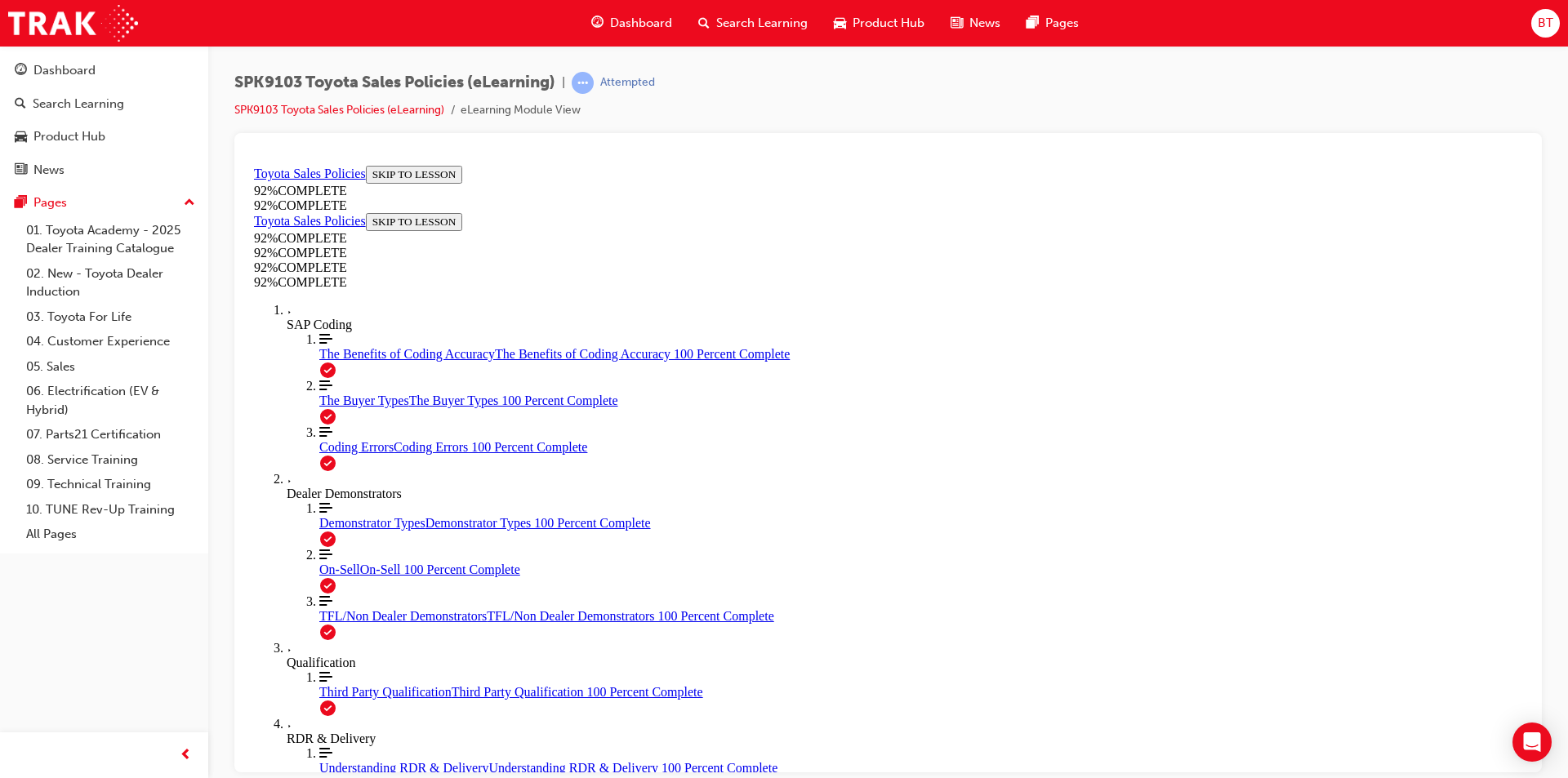
scroll to position [251, 0]
drag, startPoint x: 925, startPoint y: 454, endPoint x: 894, endPoint y: 453, distance: 31.0
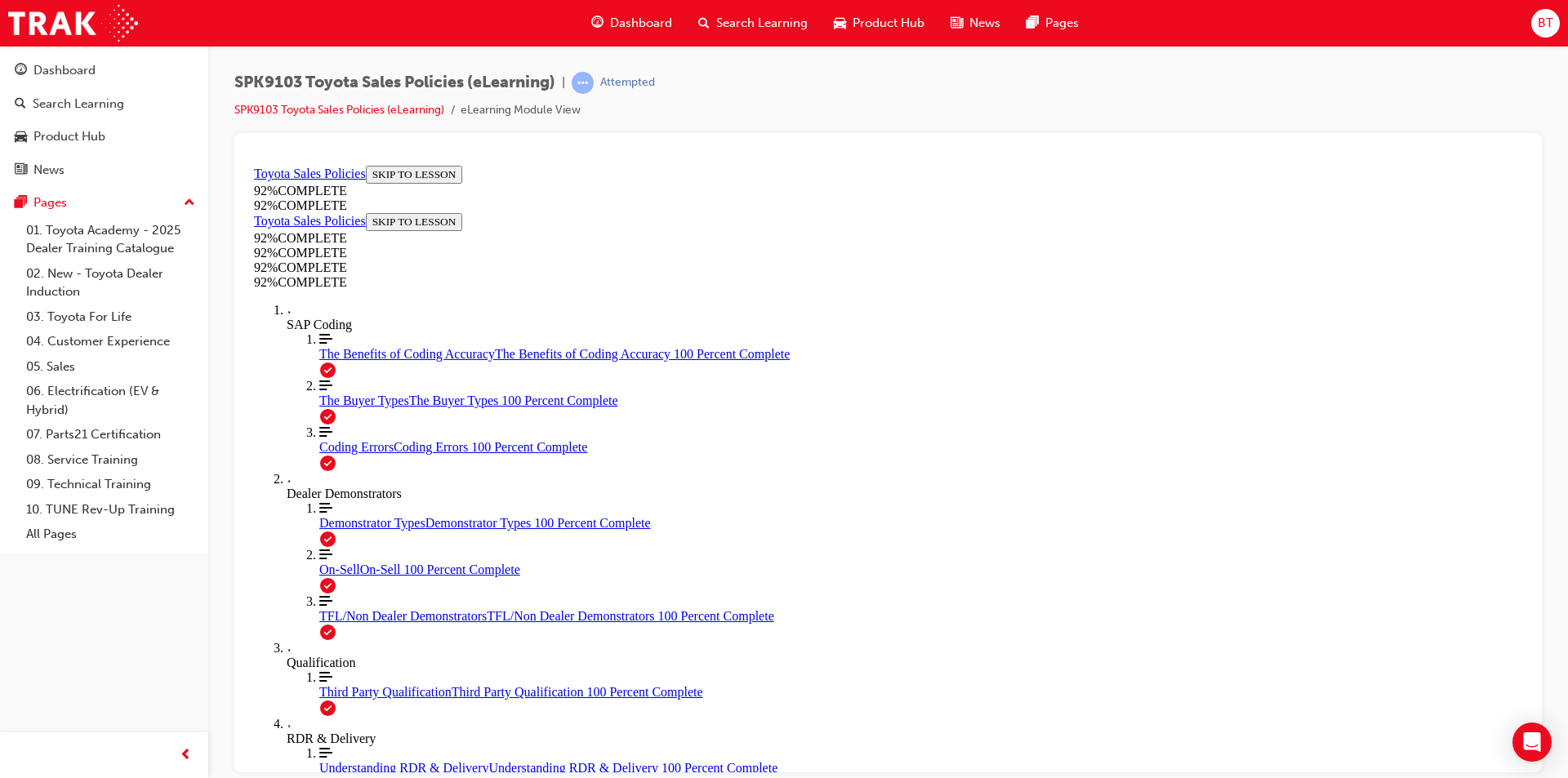
scroll to position [0, 0]
drag, startPoint x: 1046, startPoint y: 325, endPoint x: 1003, endPoint y: 313, distance: 44.6
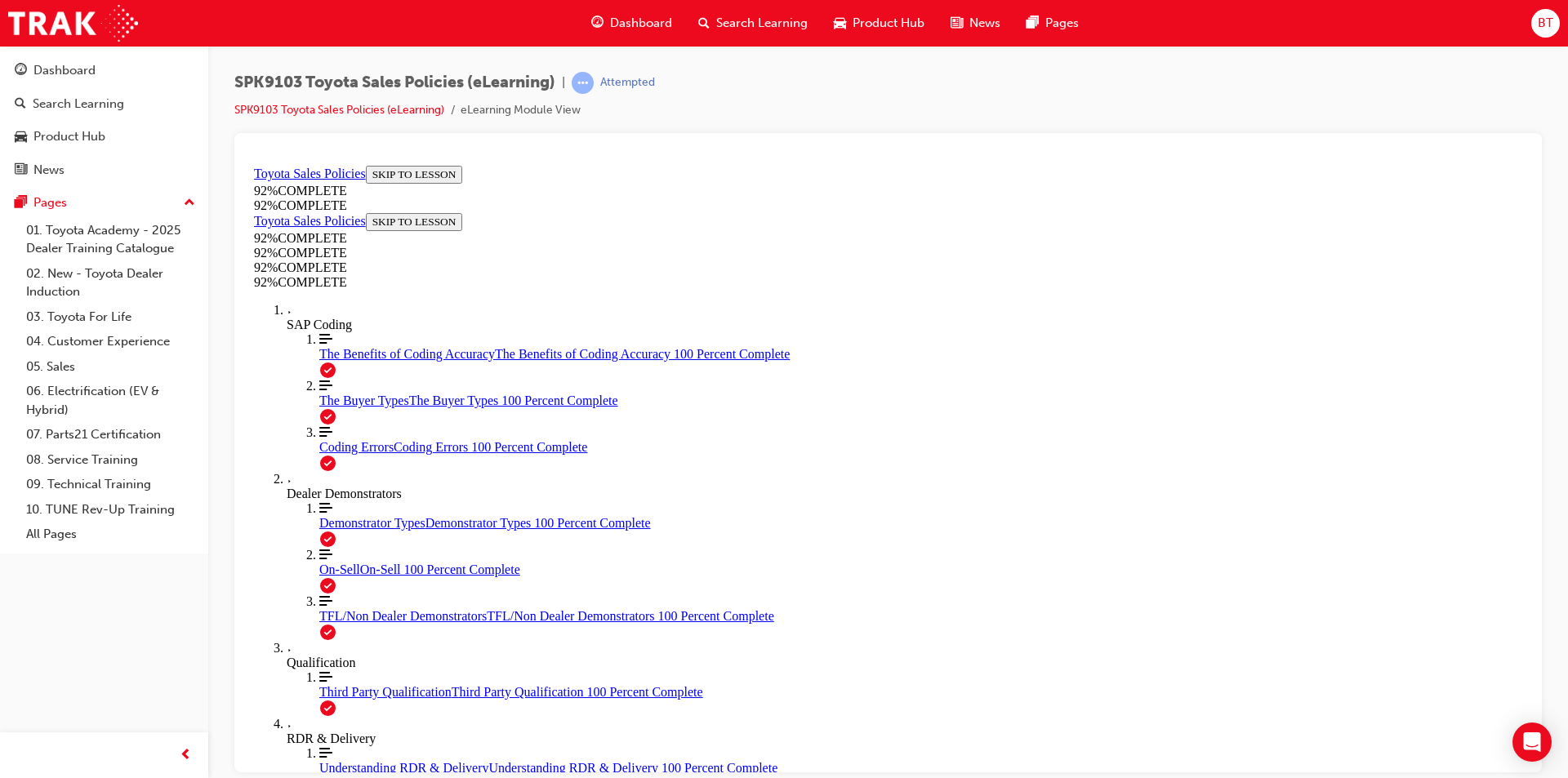
drag, startPoint x: 977, startPoint y: 345, endPoint x: 942, endPoint y: 333, distance: 37.0
drag, startPoint x: 978, startPoint y: 412, endPoint x: 891, endPoint y: 381, distance: 92.4
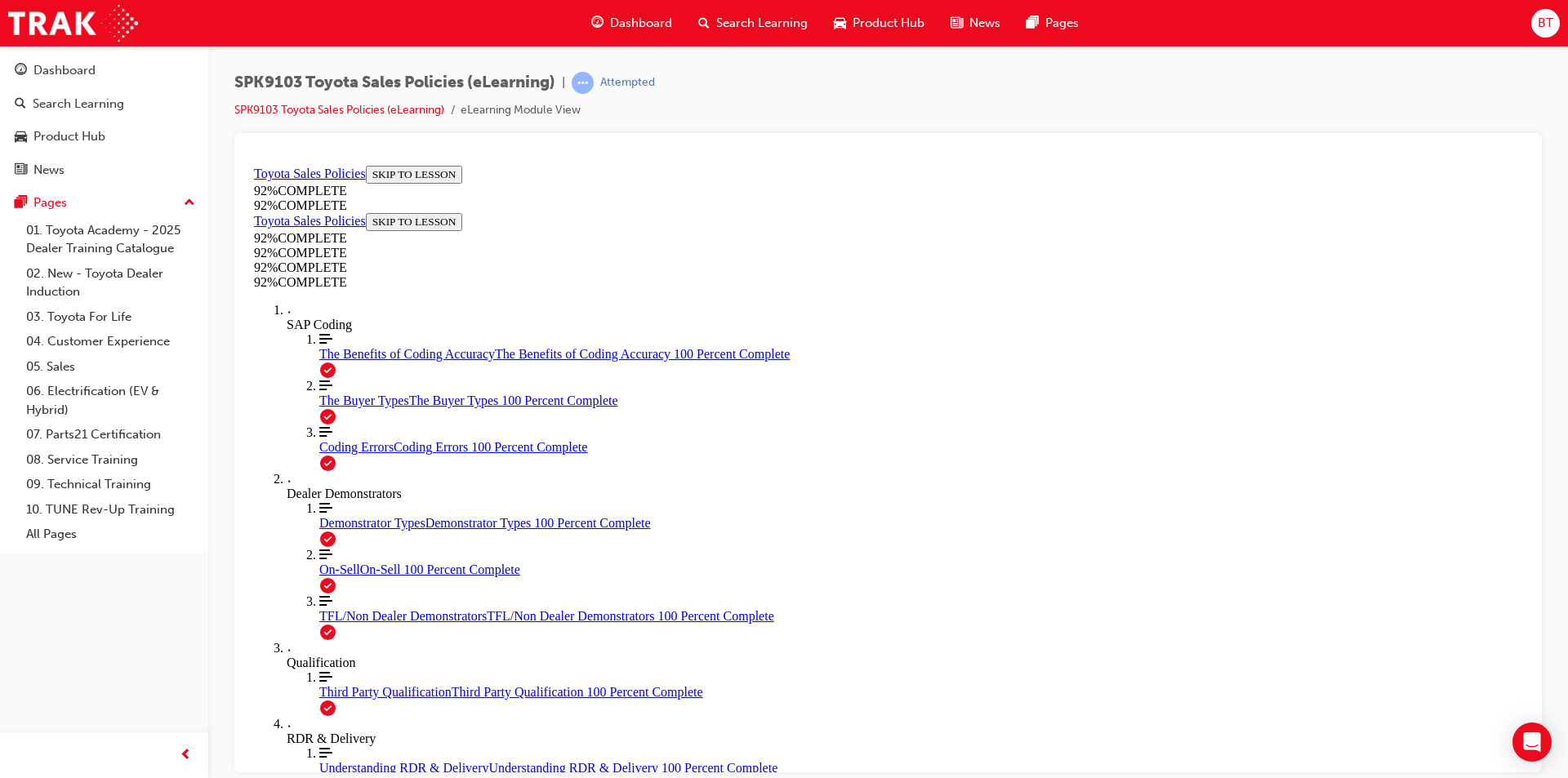
drag, startPoint x: 657, startPoint y: 334, endPoint x: 605, endPoint y: 332, distance: 52.0
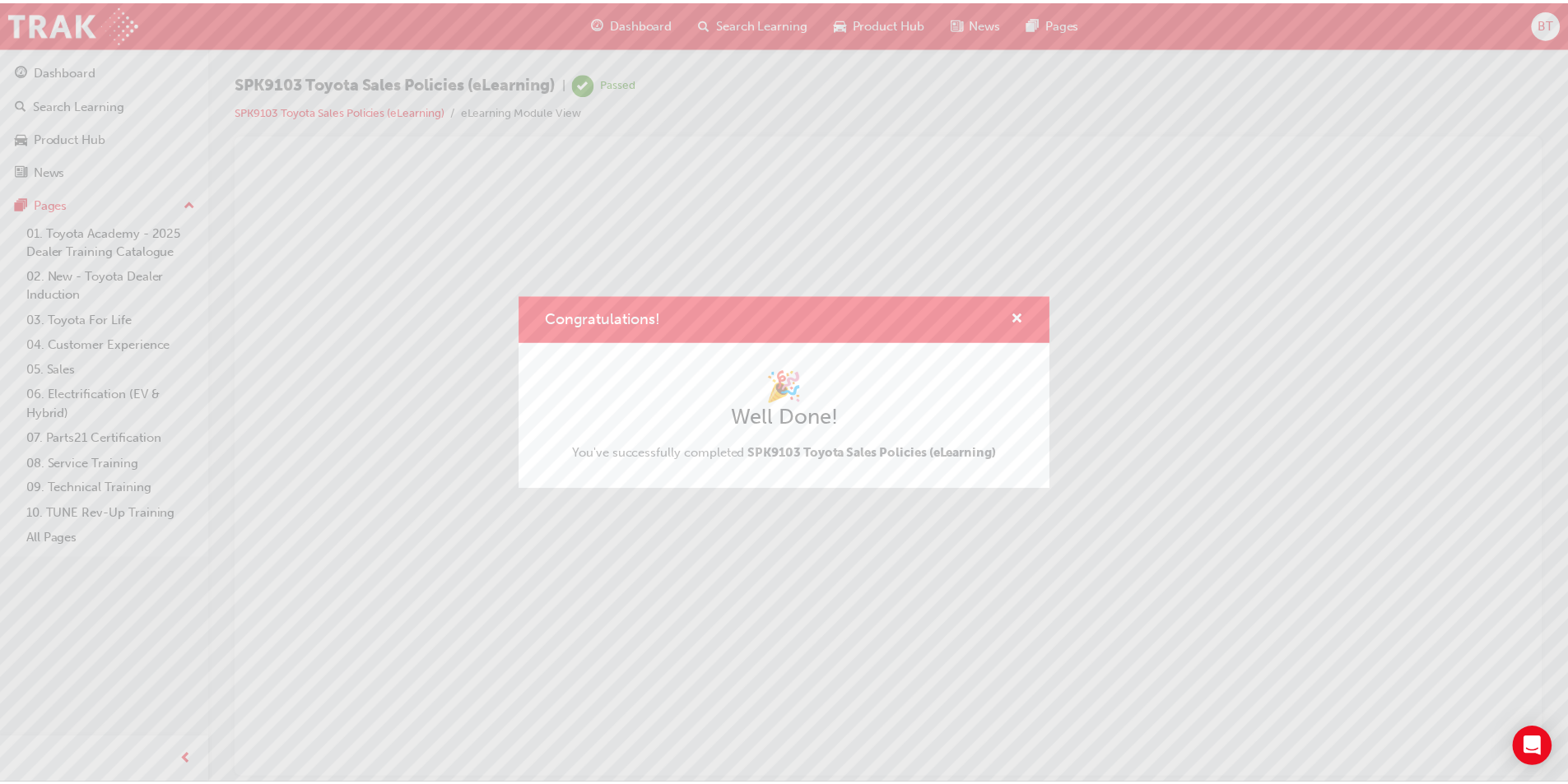
scroll to position [0, 0]
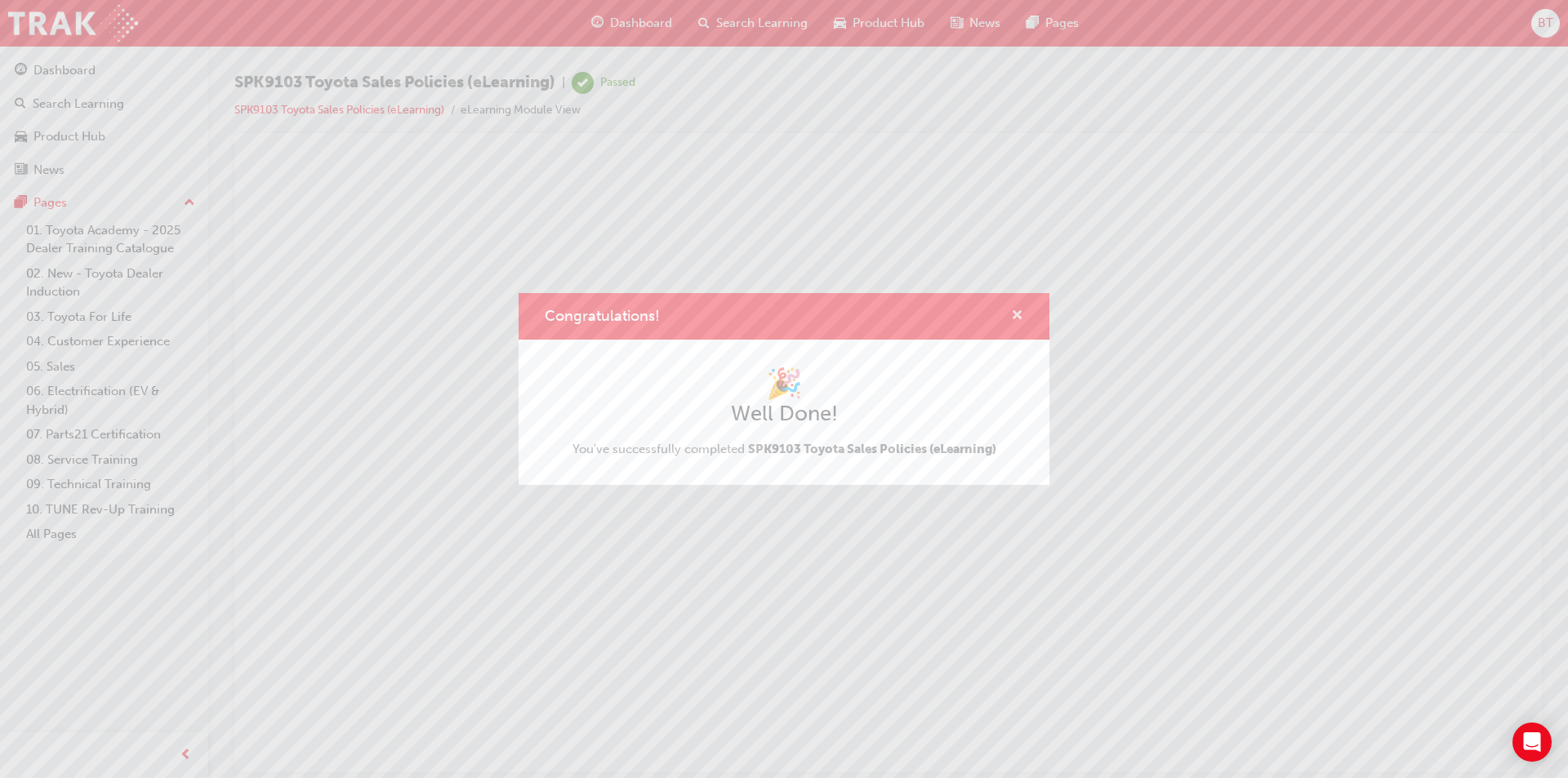
click at [1021, 312] on span "cross-icon" at bounding box center [1017, 316] width 12 height 15
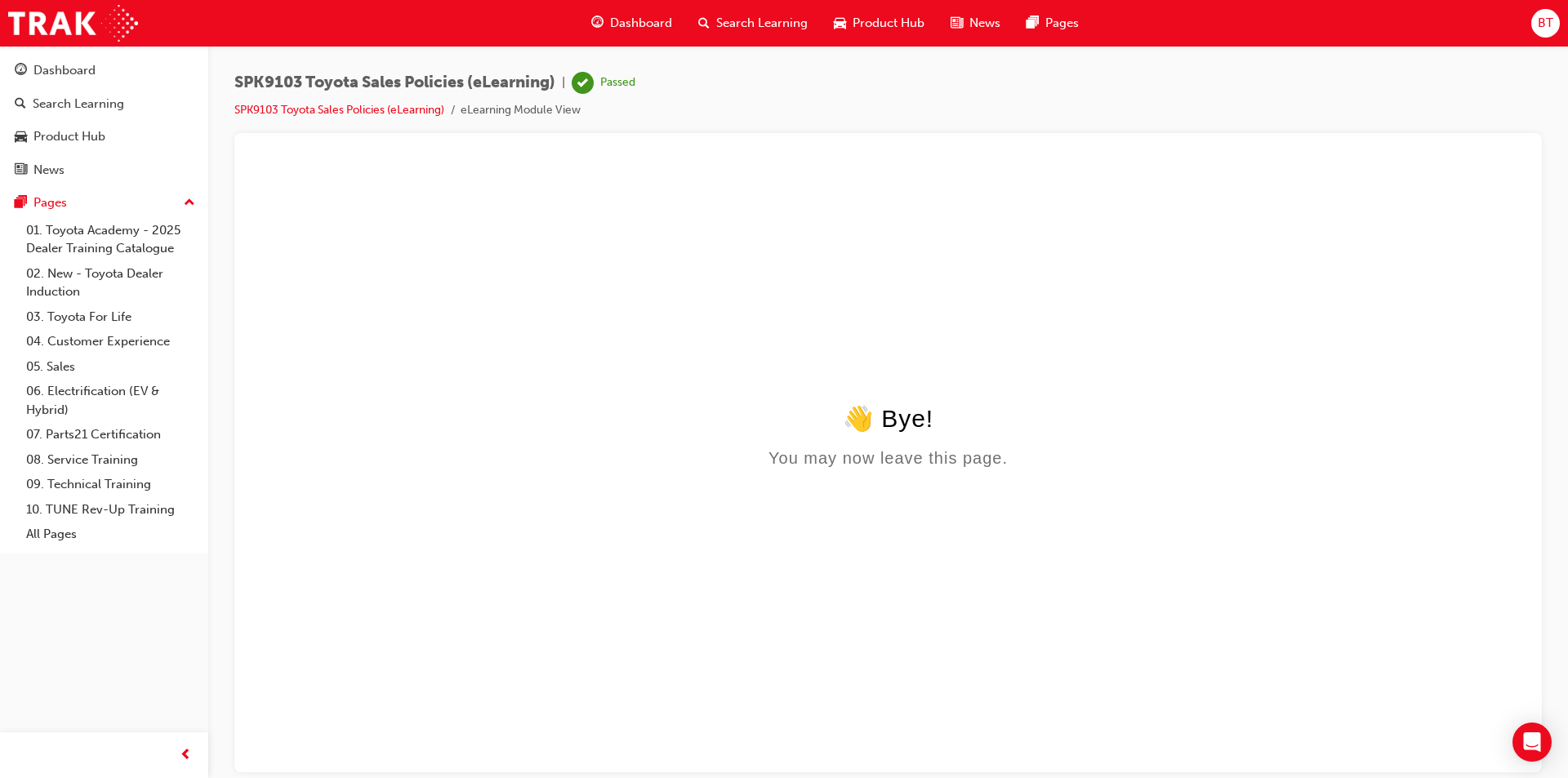
click at [630, 25] on span "Dashboard" at bounding box center [641, 23] width 62 height 19
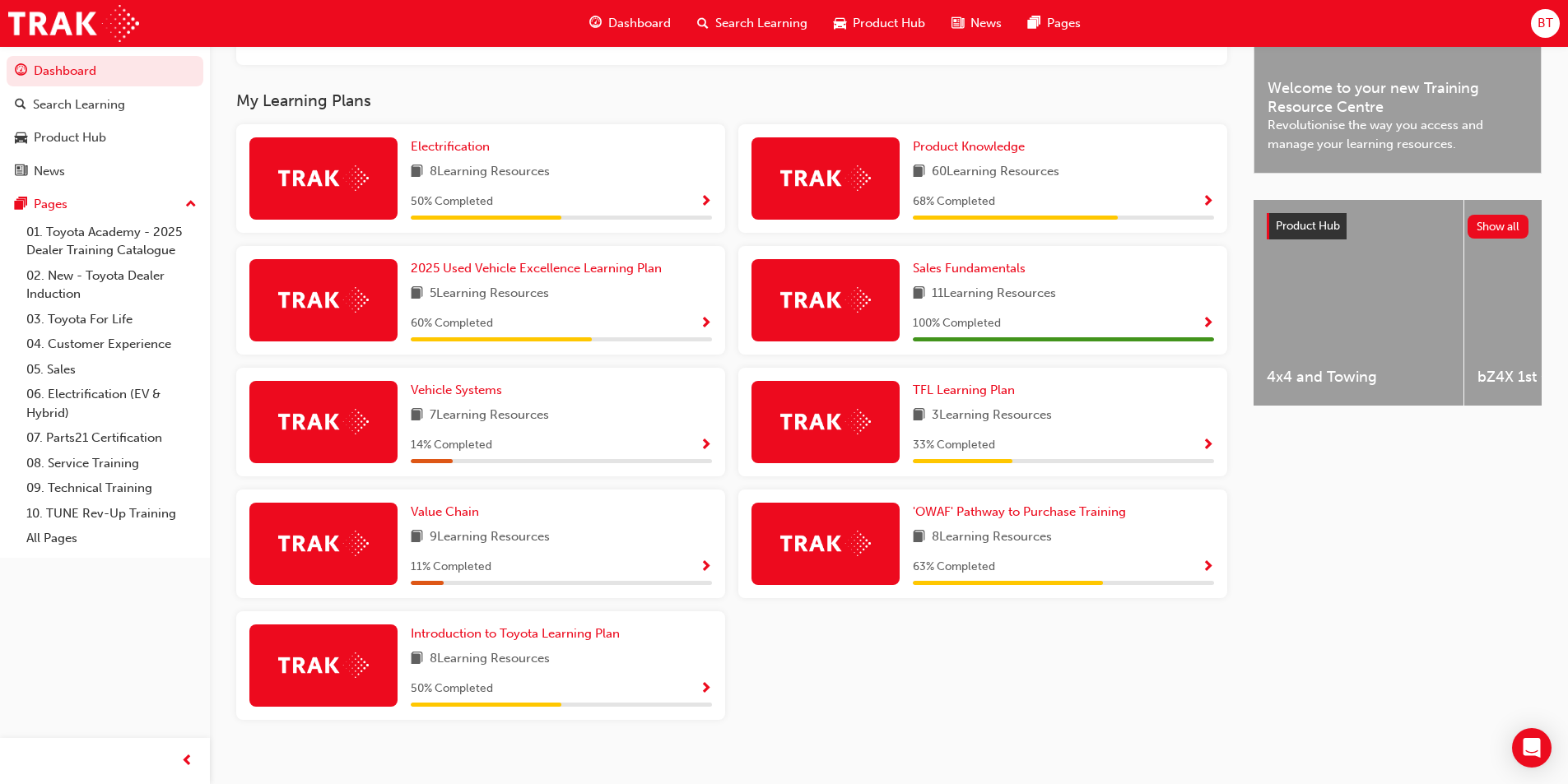
scroll to position [411, 0]
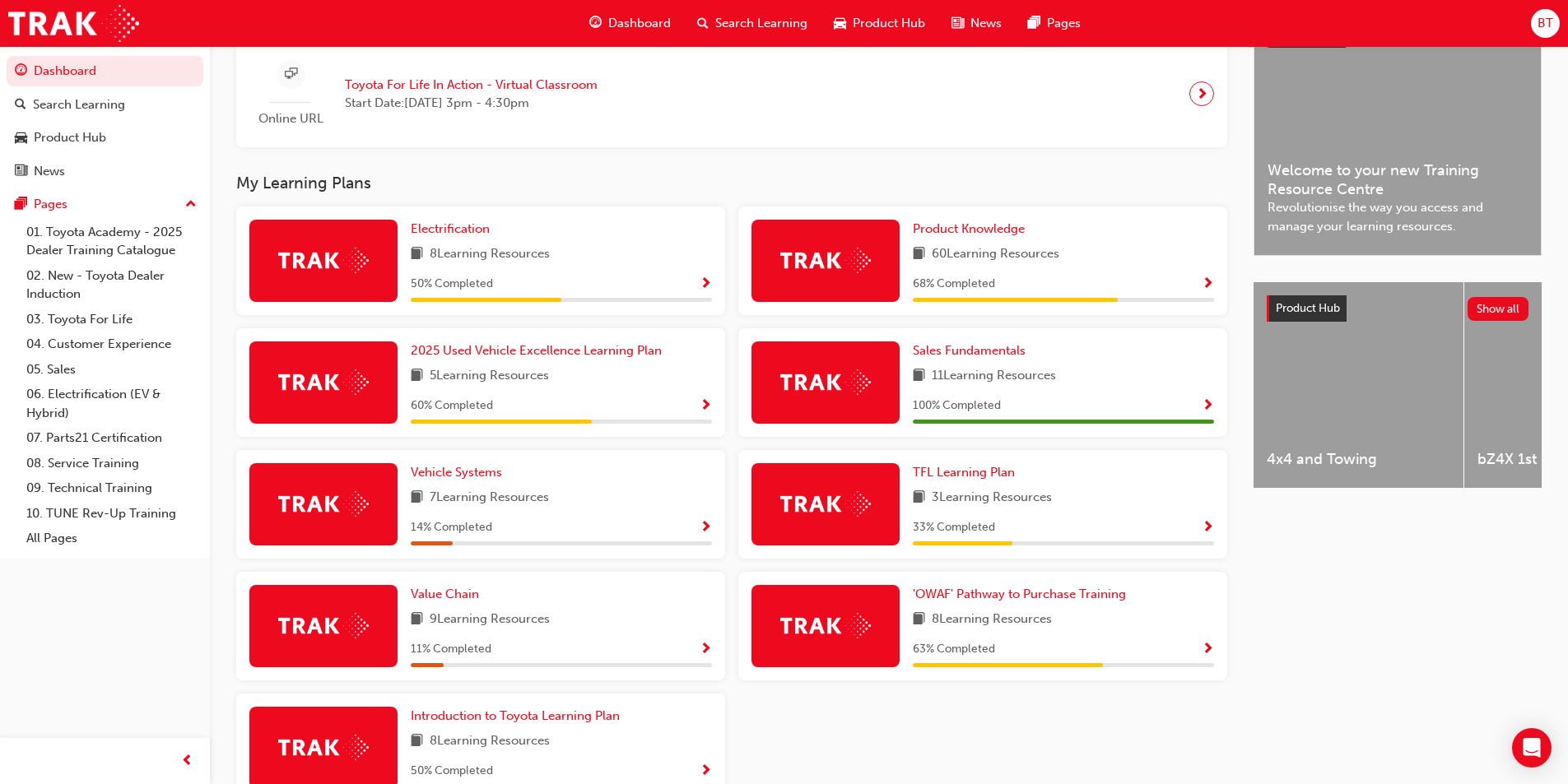
click at [625, 265] on div "8 Learning Resources" at bounding box center [561, 254] width 301 height 21
drag, startPoint x: 1103, startPoint y: 741, endPoint x: 893, endPoint y: 719, distance: 211.1
click at [893, 719] on div "Electrification 8 Learning Resources 50 % Completed Product Knowledge 60 Learni…" at bounding box center [732, 511] width 1004 height 609
click at [899, 721] on div "Electrification 8 Learning Resources 50 % Completed Product Knowledge 60 Learni…" at bounding box center [732, 511] width 1004 height 609
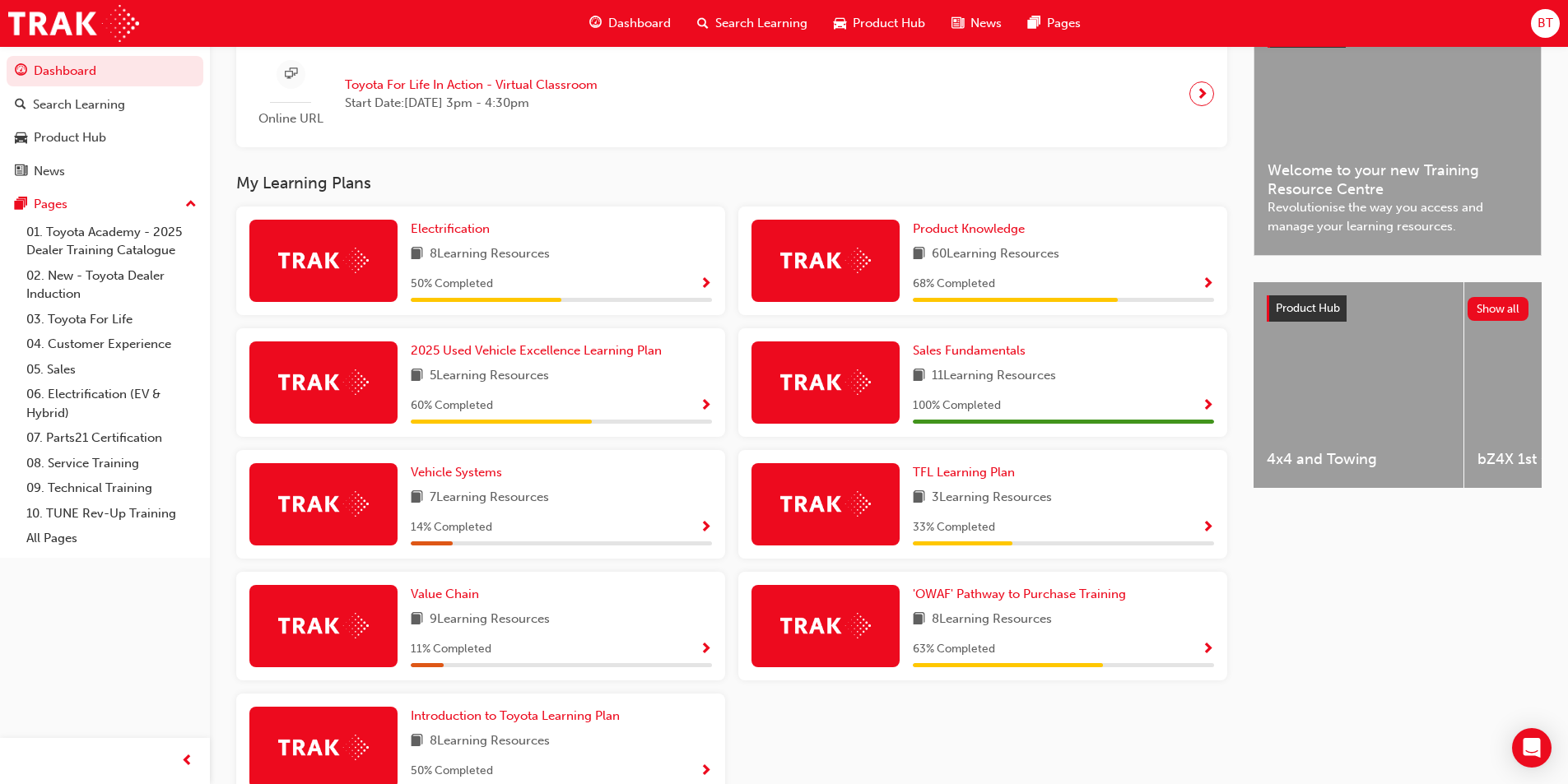
click at [839, 711] on div "Electrification 8 Learning Resources 50 % Completed Product Knowledge 60 Learni…" at bounding box center [732, 511] width 1004 height 609
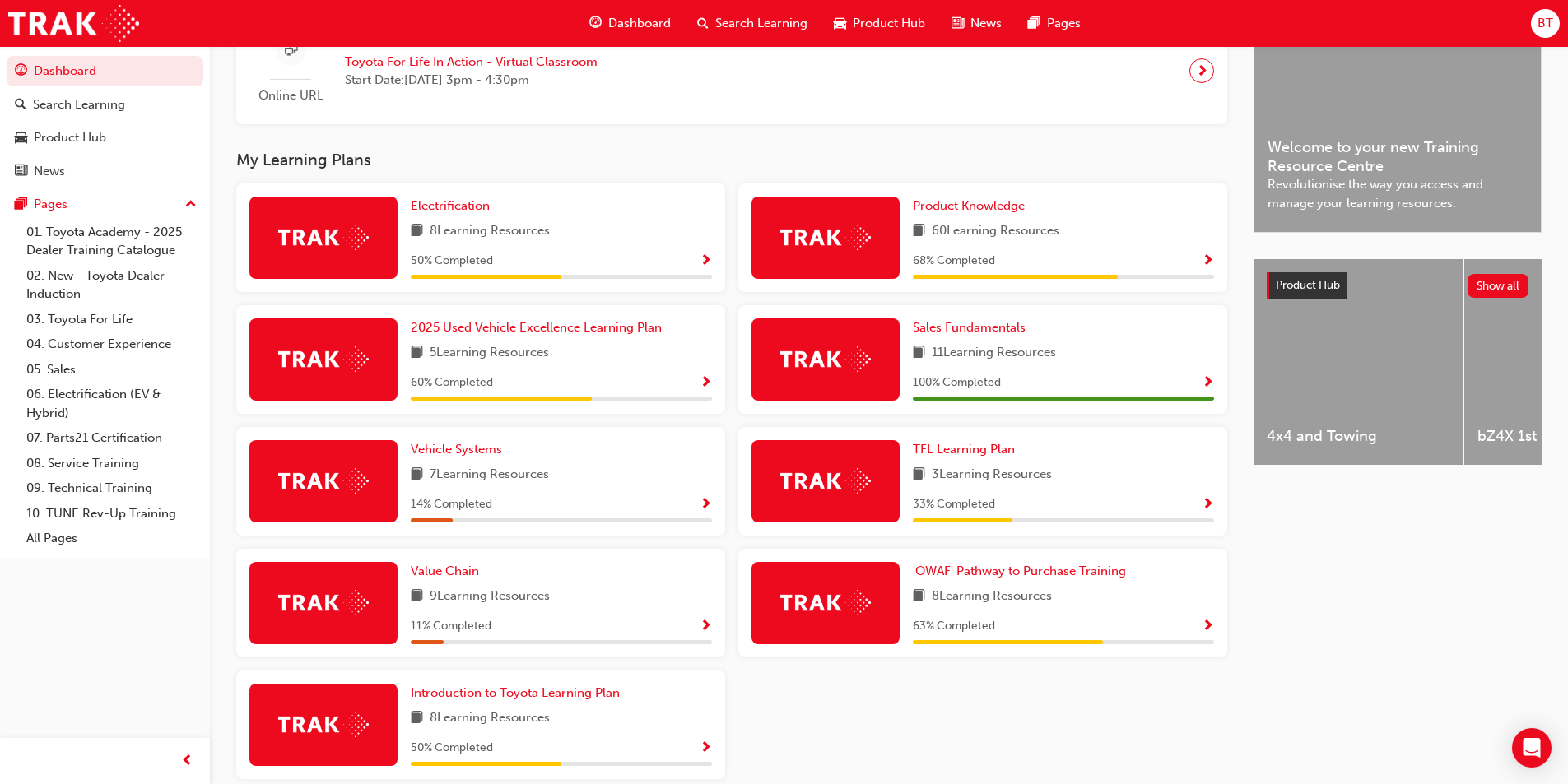
scroll to position [352, 0]
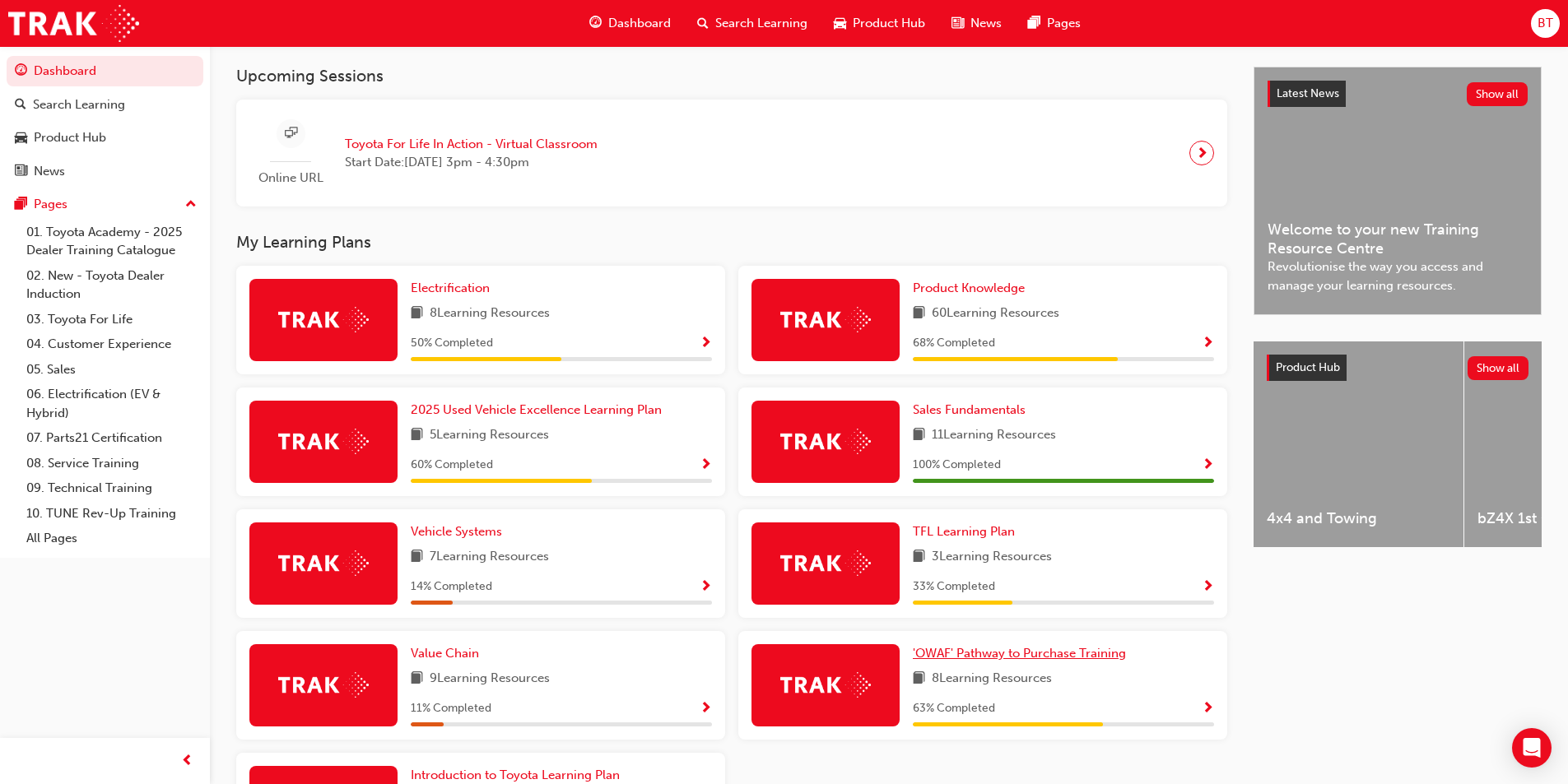
click at [943, 661] on span "'OWAF' Pathway to Purchase Training" at bounding box center [1019, 653] width 213 height 15
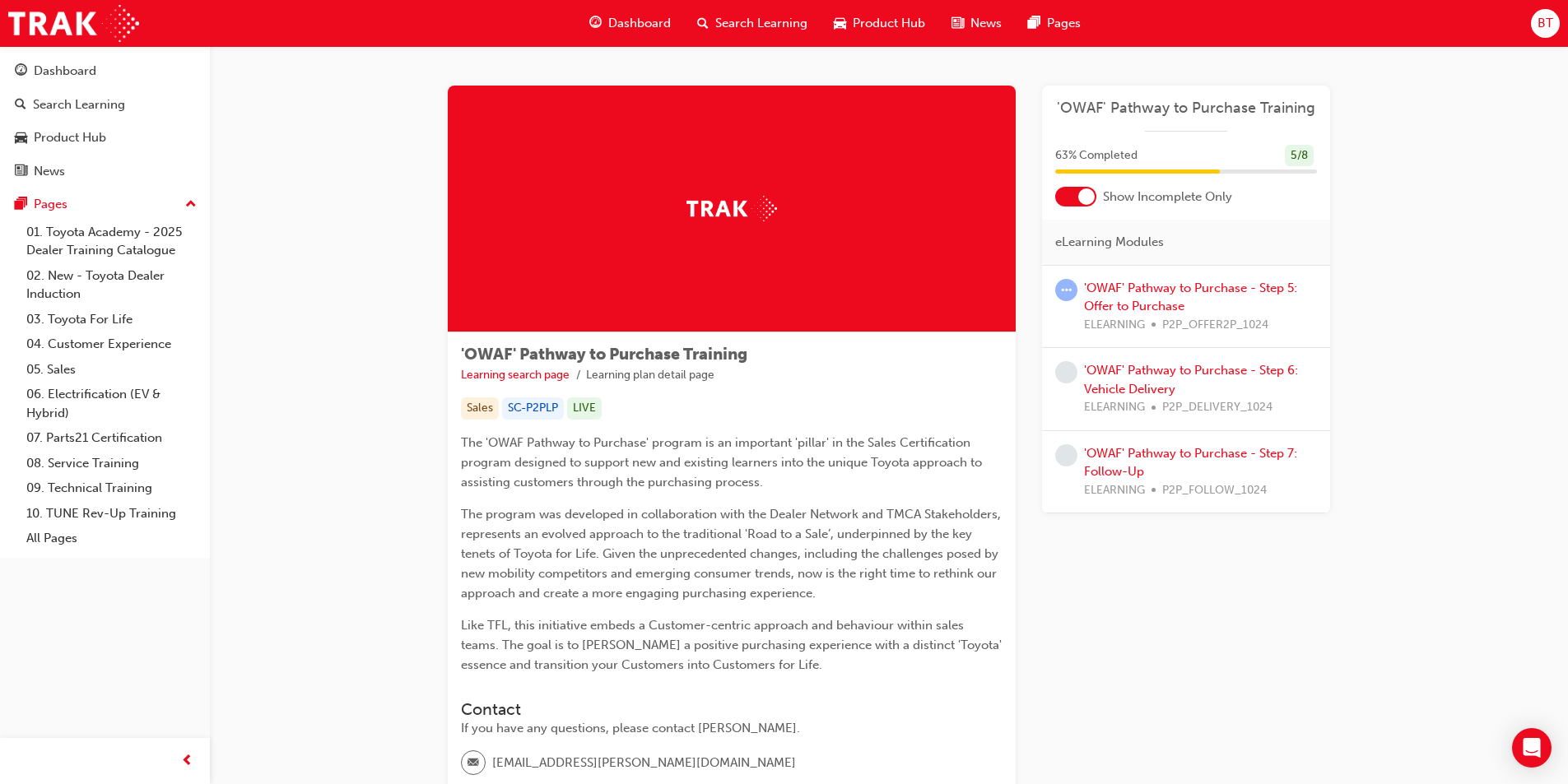
drag, startPoint x: 786, startPoint y: 200, endPoint x: 679, endPoint y: 207, distance: 107.2
click at [679, 207] on div at bounding box center [732, 209] width 568 height 247
click at [719, 243] on div at bounding box center [732, 209] width 568 height 247
drag, startPoint x: 386, startPoint y: 385, endPoint x: 327, endPoint y: 369, distance: 61.1
click at [327, 369] on div "'OWAF' Pathway to Purchase Training Learning search page Learning plan detail p…" at bounding box center [889, 505] width 1358 height 918
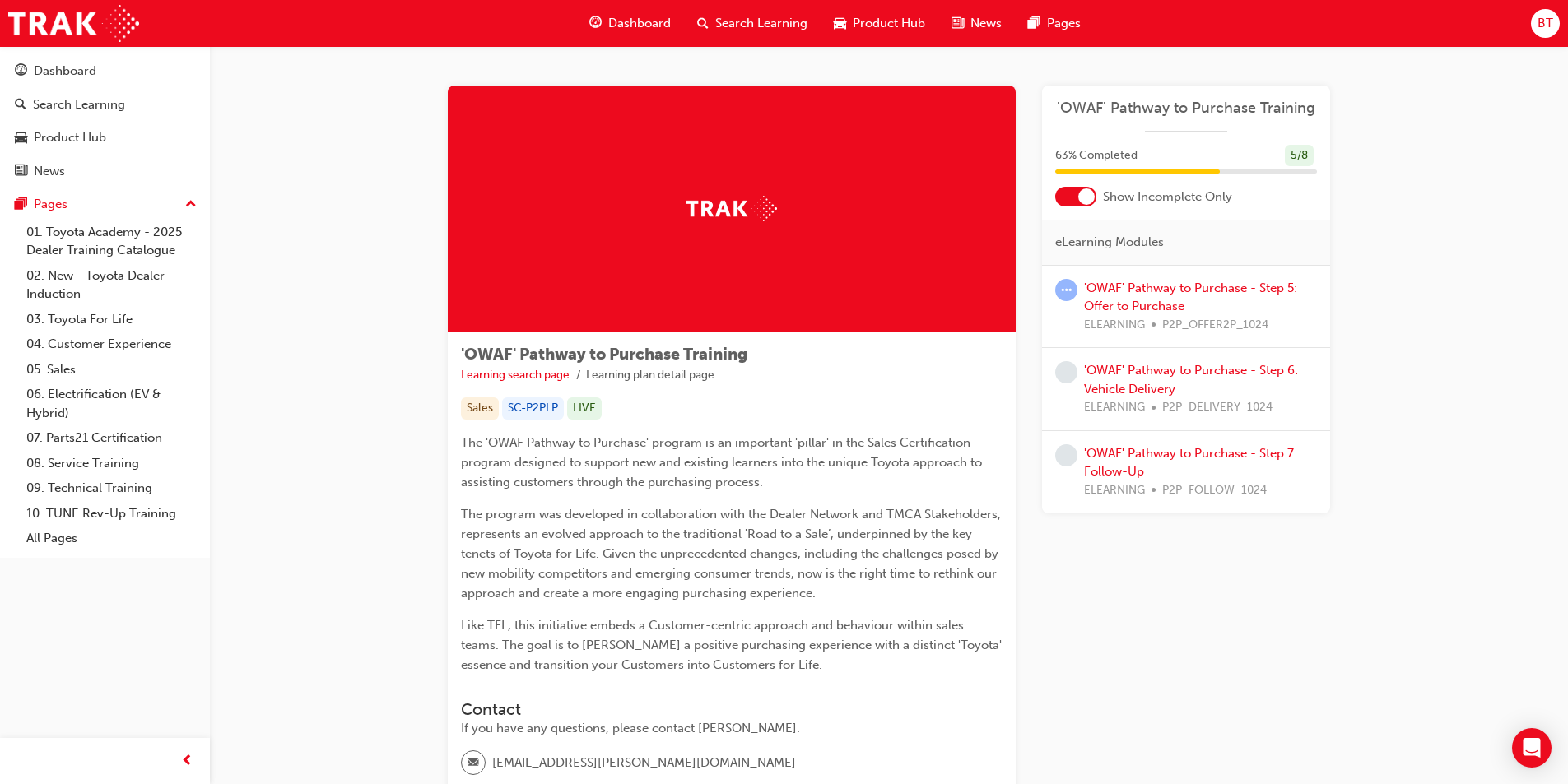
click at [352, 392] on div "'OWAF' Pathway to Purchase Training Learning search page Learning plan detail p…" at bounding box center [889, 505] width 1358 height 918
click at [1164, 307] on link "'OWAF' Pathway to Purchase - Step 5: Offer to Purchase" at bounding box center [1191, 297] width 213 height 34
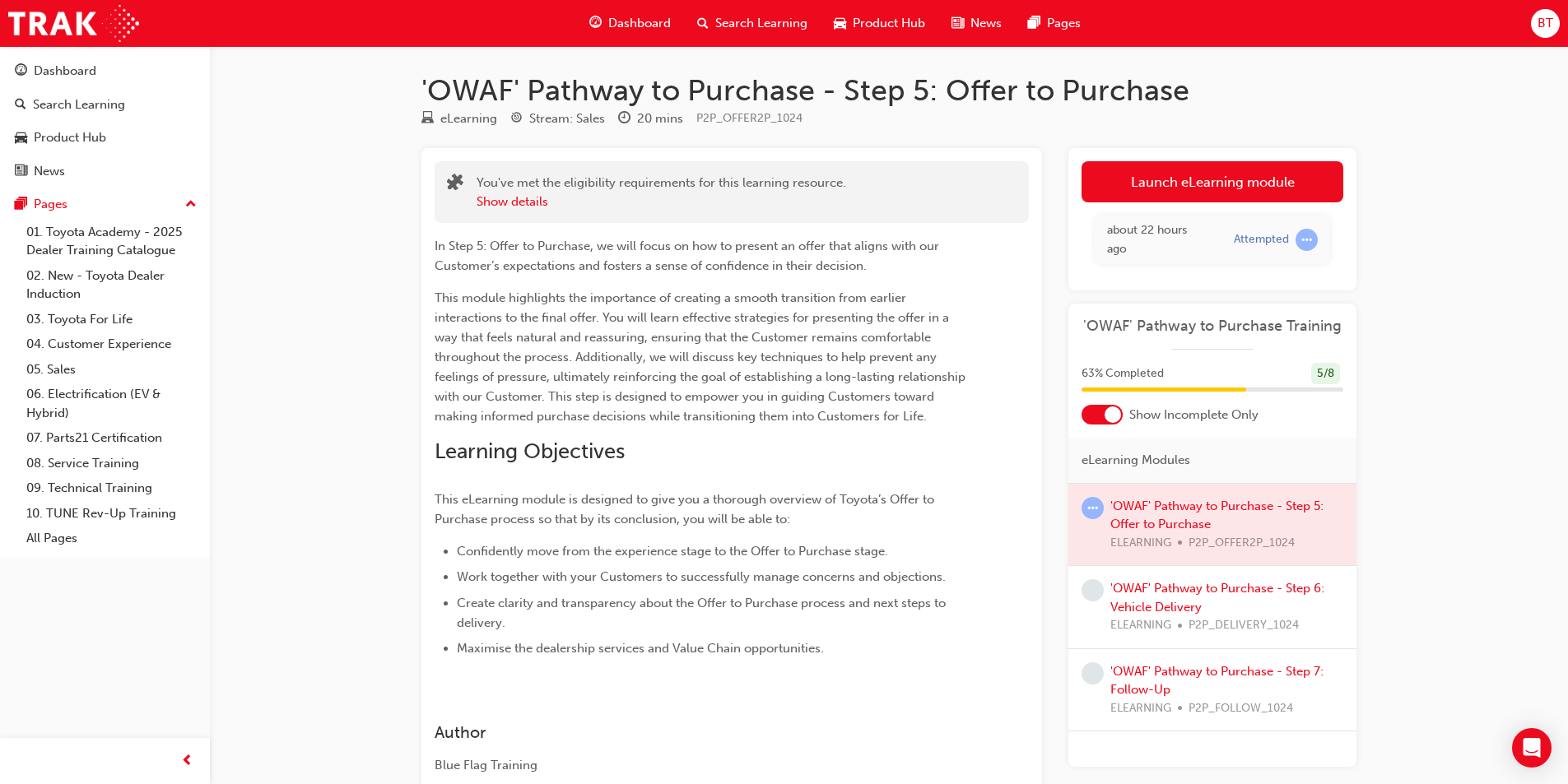
drag, startPoint x: 589, startPoint y: 329, endPoint x: 543, endPoint y: 305, distance: 51.9
click at [543, 305] on p "This module highlights the importance of creating a smooth transition from earl…" at bounding box center [702, 357] width 535 height 138
drag, startPoint x: 960, startPoint y: 376, endPoint x: 911, endPoint y: 376, distance: 49.0
click at [911, 376] on span "This module highlights the importance of creating a smooth transition from earl…" at bounding box center [702, 357] width 534 height 133
click at [952, 397] on p "This module highlights the importance of creating a smooth transition from earl…" at bounding box center [702, 357] width 535 height 138
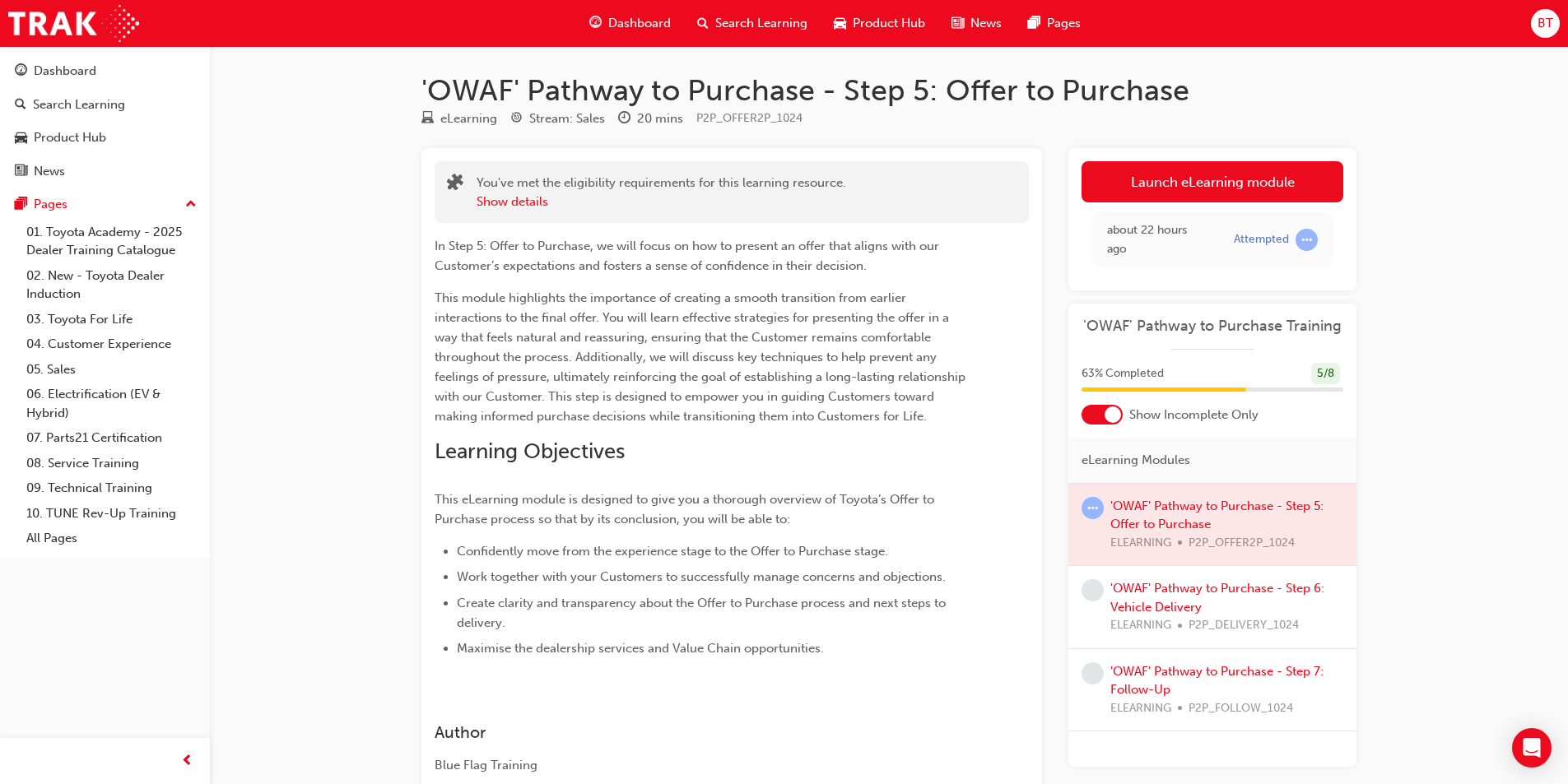
drag, startPoint x: 945, startPoint y: 414, endPoint x: 908, endPoint y: 429, distance: 39.9
click at [908, 429] on div "In Step 5: Offer to Purchase, we will focus on how to present an offer that ali…" at bounding box center [702, 447] width 535 height 422
click at [896, 440] on h2 "Learning Objectives" at bounding box center [702, 452] width 535 height 26
drag, startPoint x: 889, startPoint y: 538, endPoint x: 708, endPoint y: 500, distance: 184.9
click at [708, 500] on span "This eLearning module is designed to give you a thorough overview of Toyota’s O…" at bounding box center [686, 510] width 503 height 35
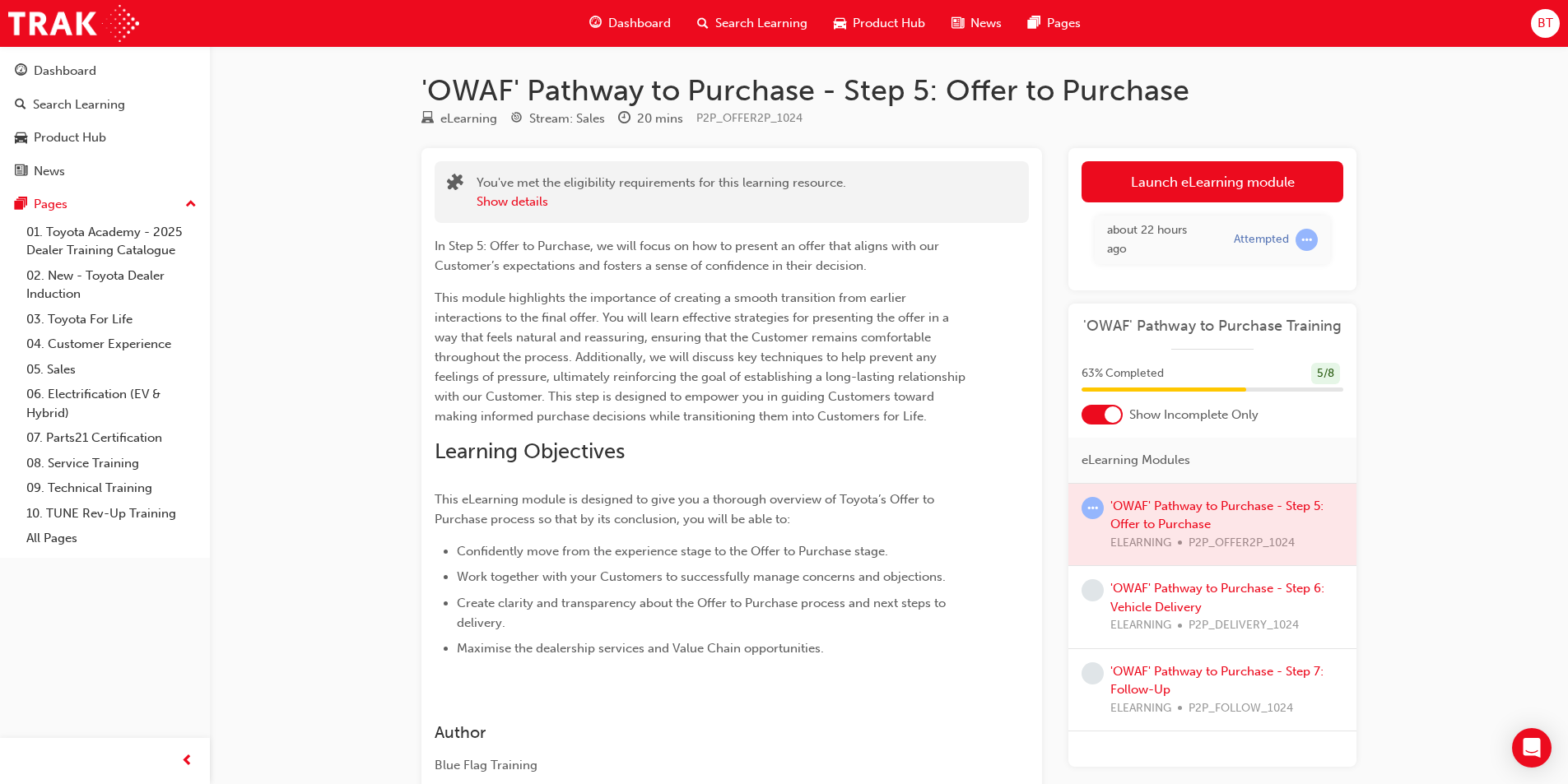
click at [735, 519] on span "This eLearning module is designed to give you a thorough overview of Toyota’s O…" at bounding box center [686, 510] width 503 height 35
click at [757, 479] on div "In Step 5: Offer to Purchase, we will focus on how to present an offer that ali…" at bounding box center [702, 447] width 535 height 422
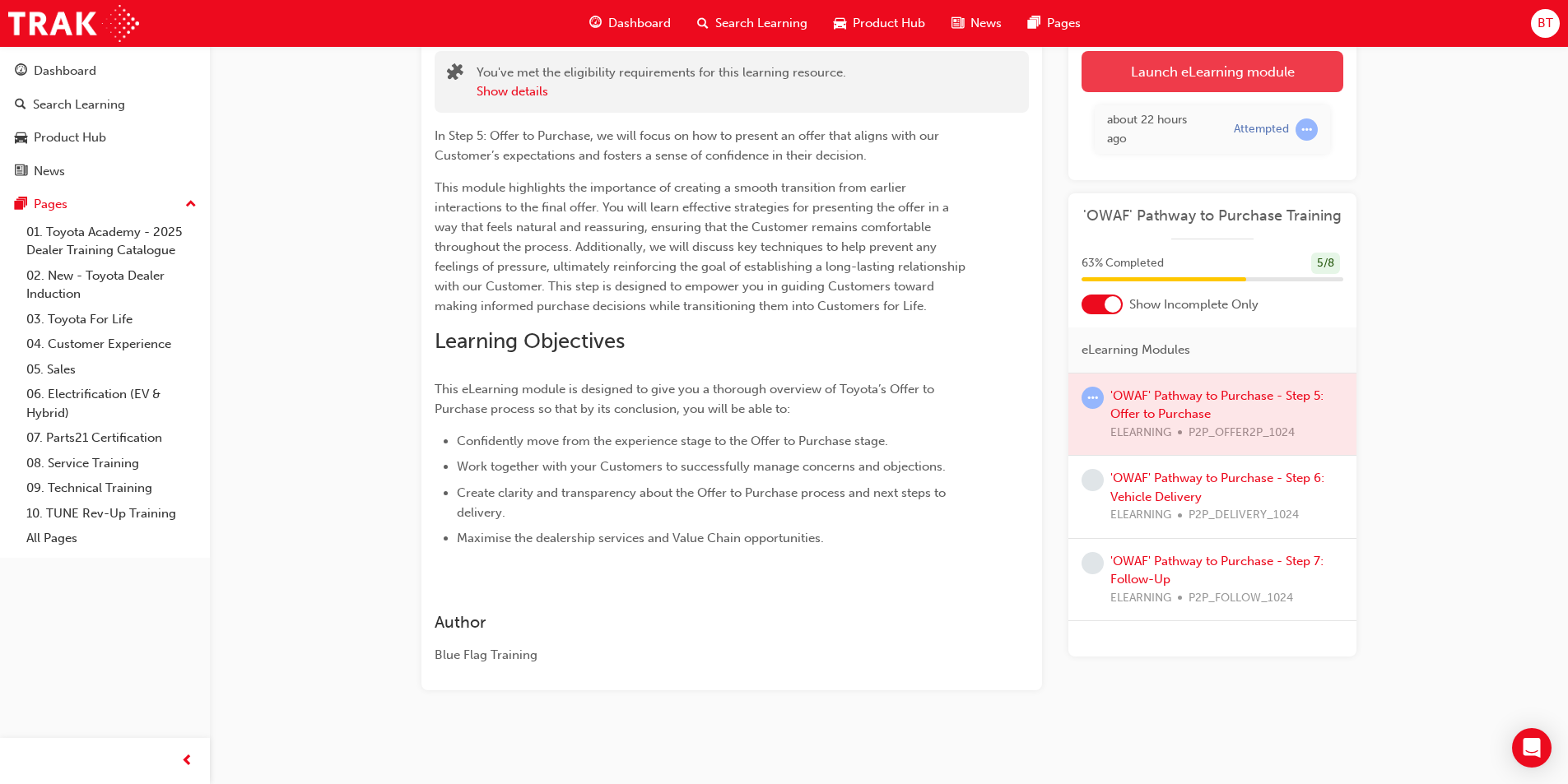
click at [1181, 64] on link "Launch eLearning module" at bounding box center [1213, 72] width 262 height 41
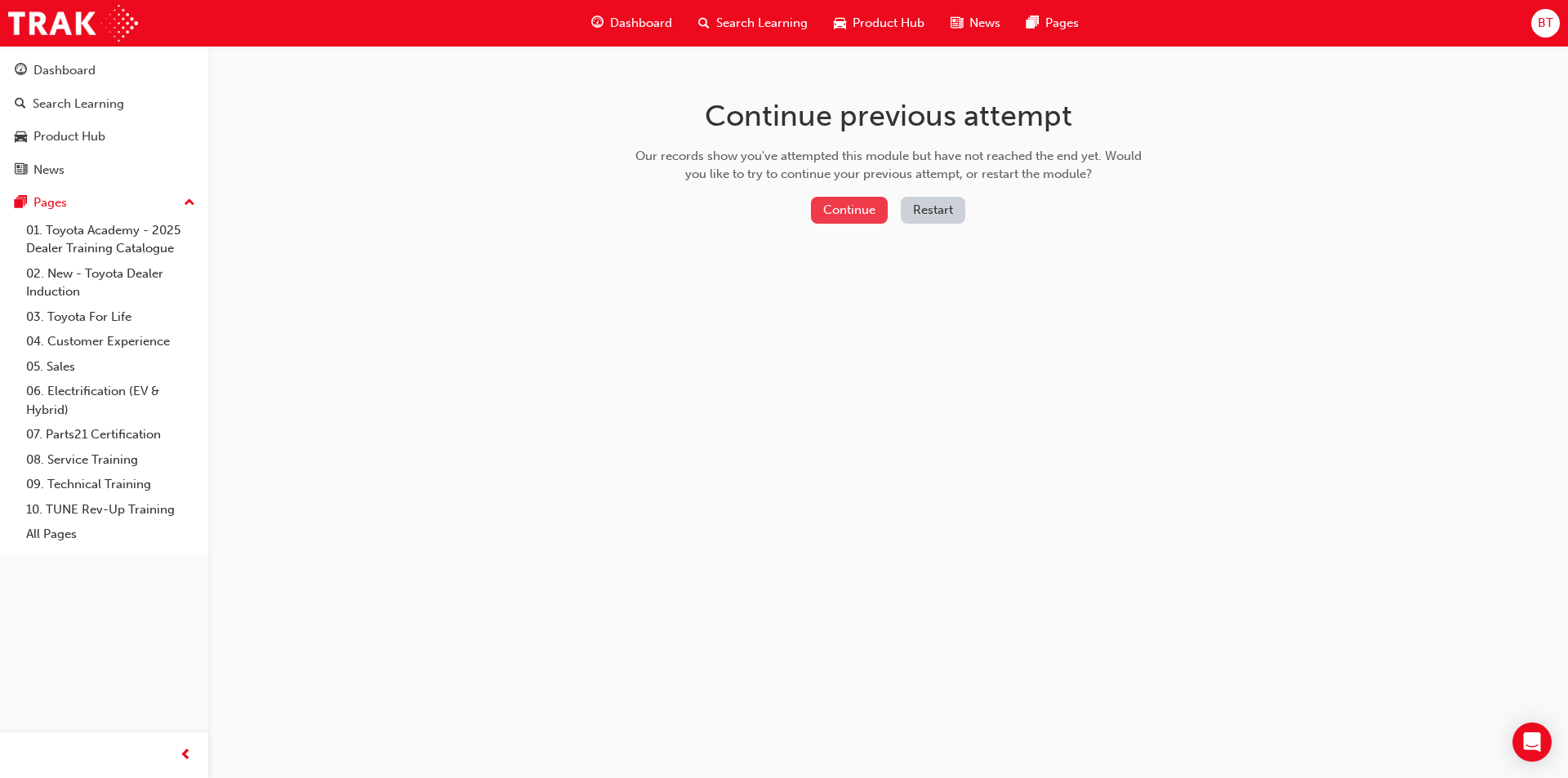
click at [841, 198] on button "Continue" at bounding box center [850, 210] width 77 height 27
